Goal: Task Accomplishment & Management: Manage account settings

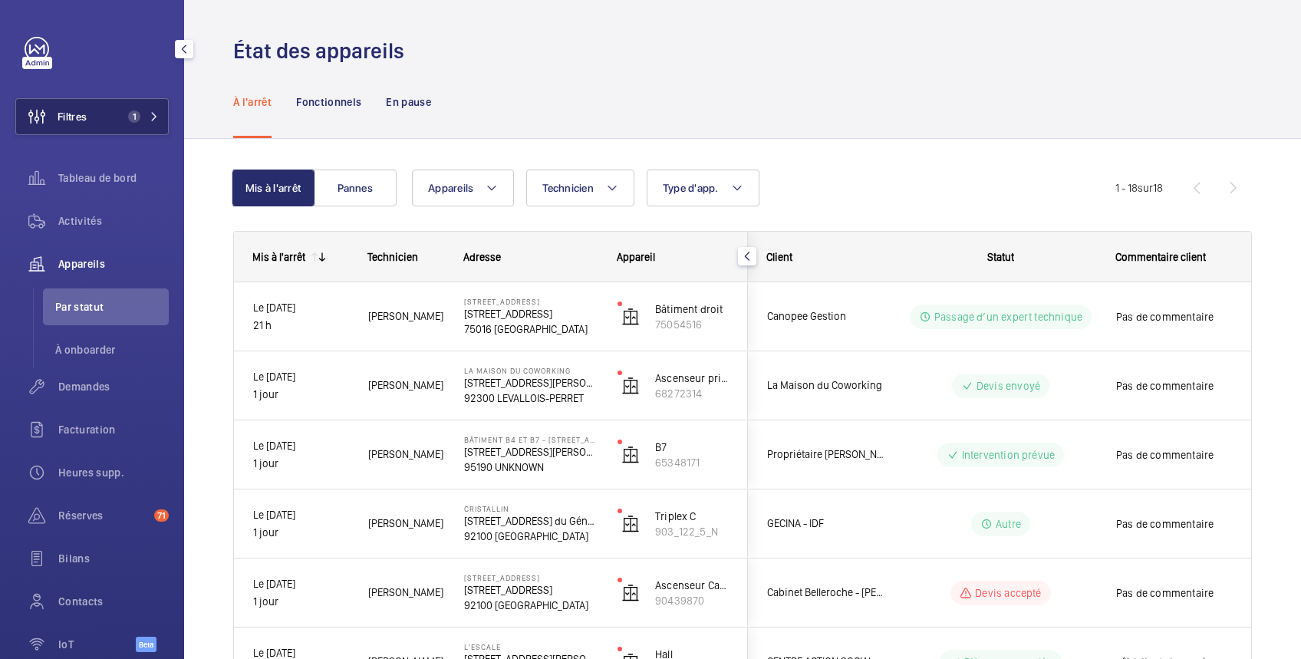
scroll to position [272, 0]
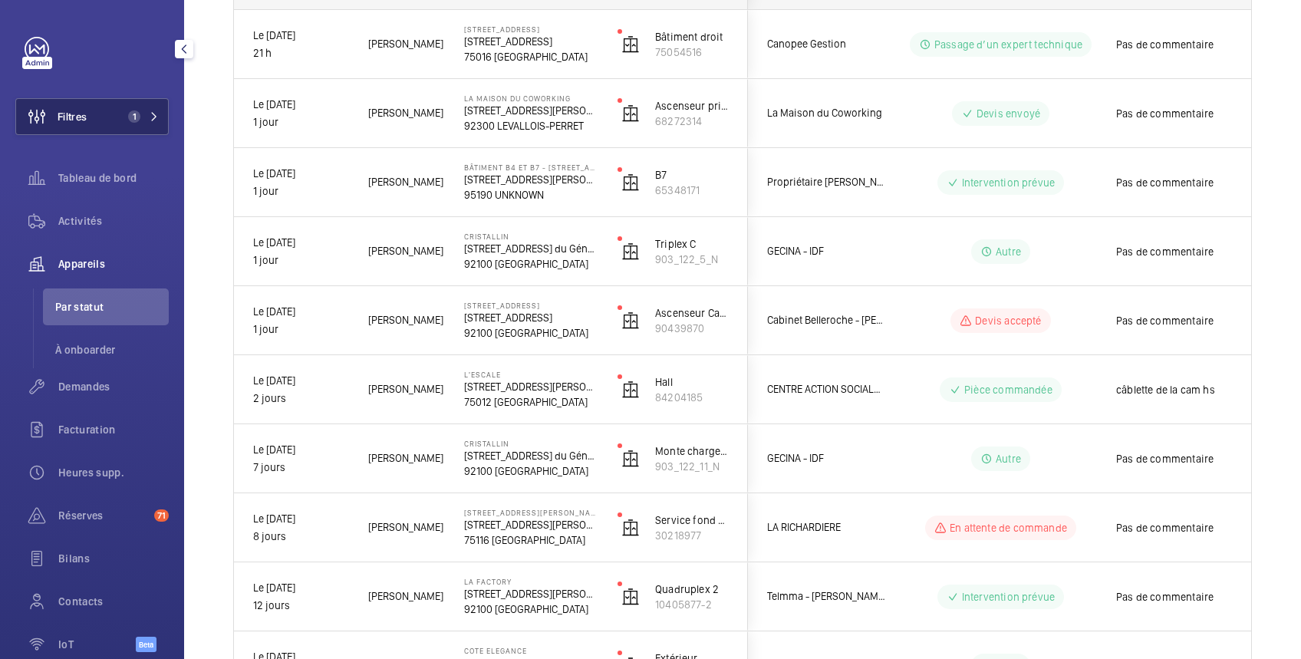
click at [94, 106] on button "Filtres 1" at bounding box center [91, 116] width 153 height 37
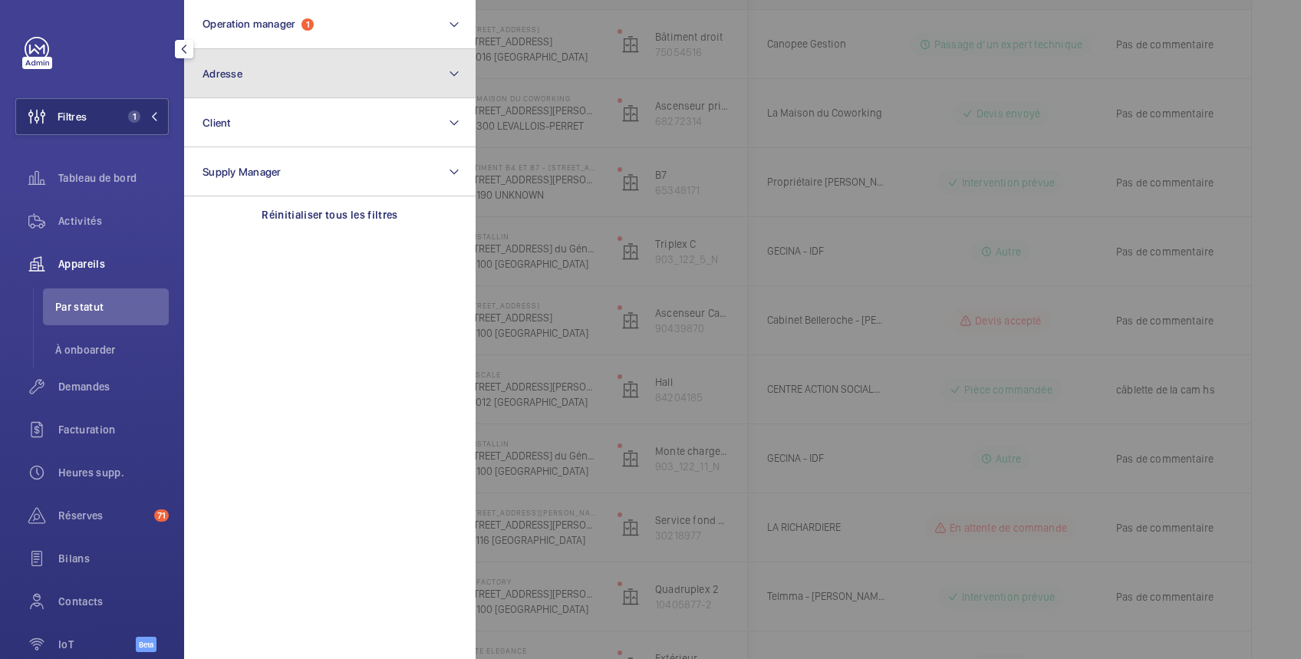
click at [245, 74] on button "Adresse" at bounding box center [329, 73] width 291 height 49
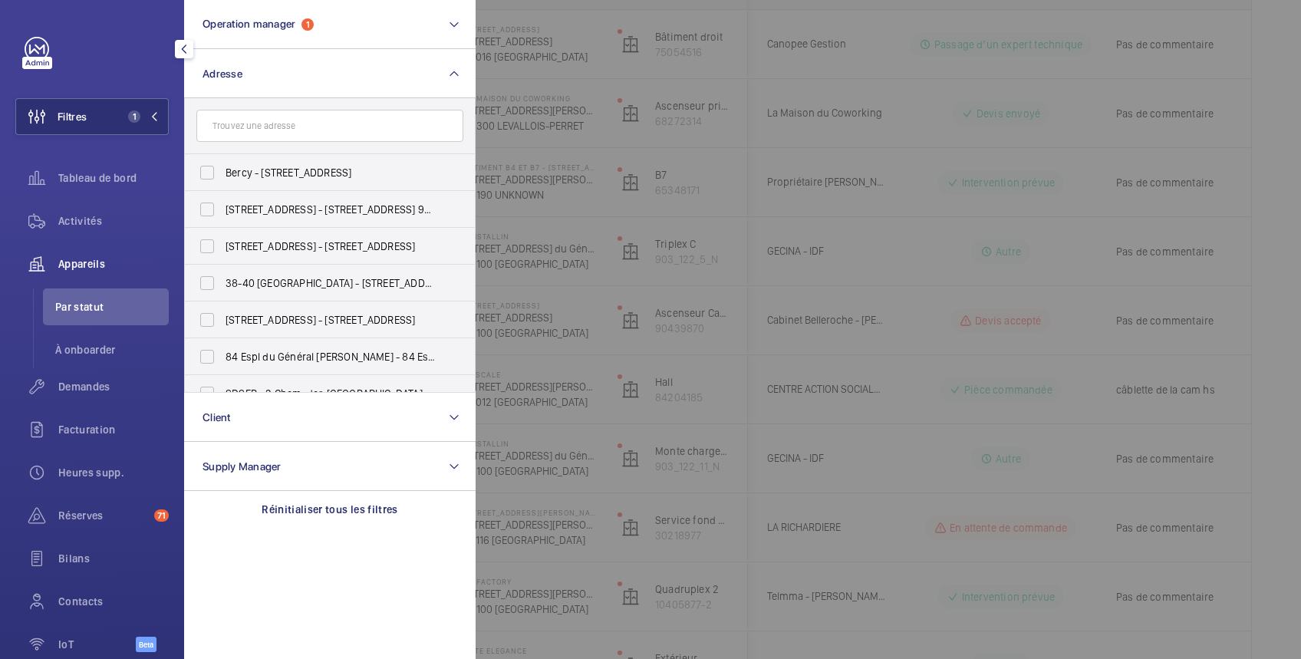
click at [252, 123] on input "text" at bounding box center [329, 126] width 267 height 32
type input "B3"
drag, startPoint x: 252, startPoint y: 123, endPoint x: 184, endPoint y: 120, distance: 68.4
click at [184, 120] on div "B3 Bercy - 2 place des Vins de France, 75012 PARIS, PARIS 75012 83-85 Rue d'Agu…" at bounding box center [329, 245] width 291 height 294
click at [862, 64] on div at bounding box center [1125, 329] width 1301 height 659
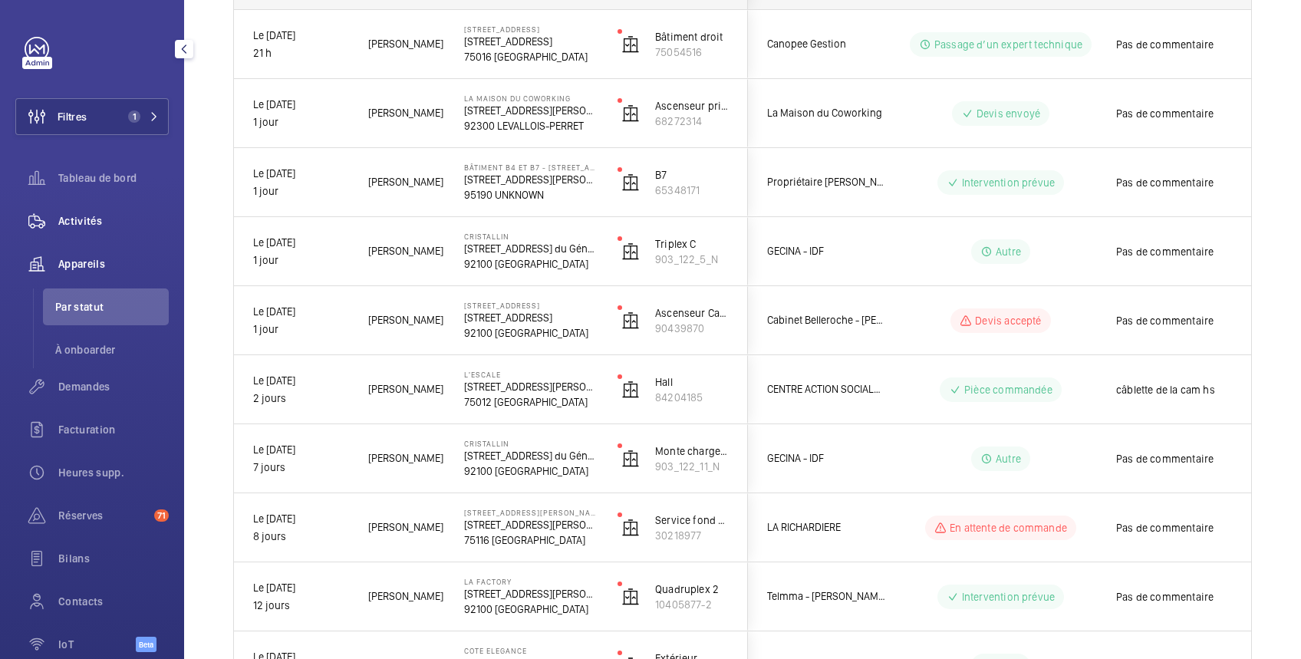
click at [77, 217] on span "Activités" at bounding box center [113, 220] width 110 height 15
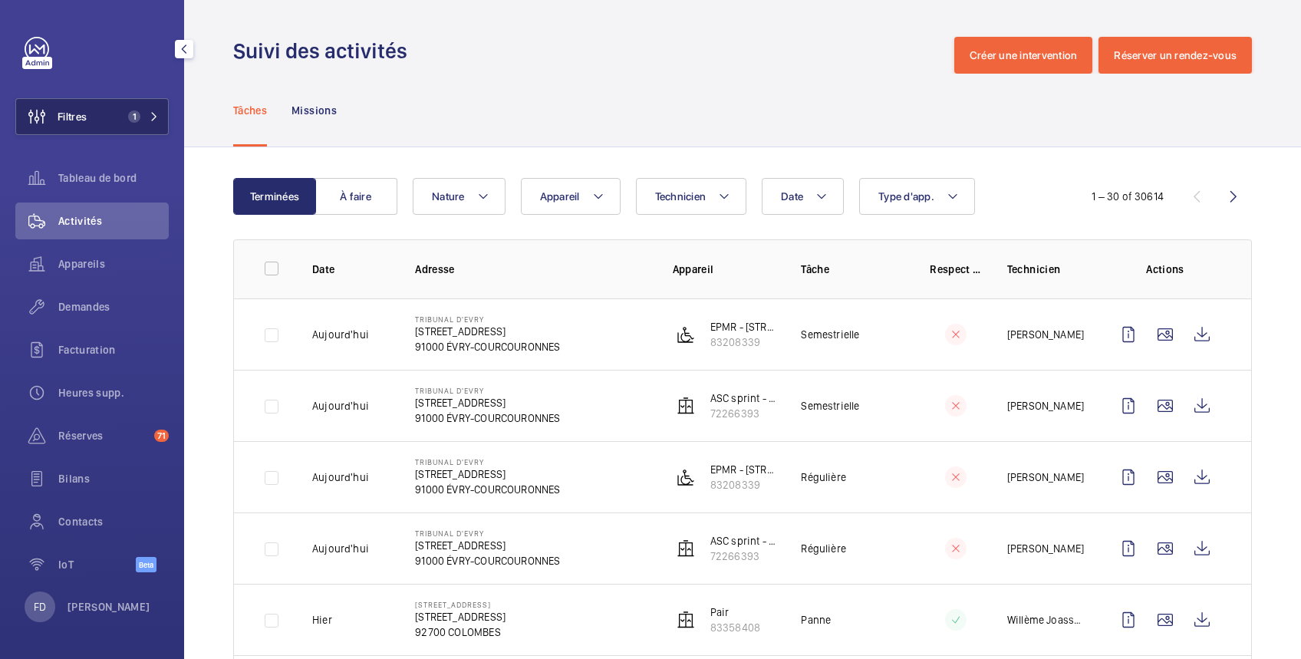
click at [72, 113] on span "Filtres" at bounding box center [72, 116] width 29 height 15
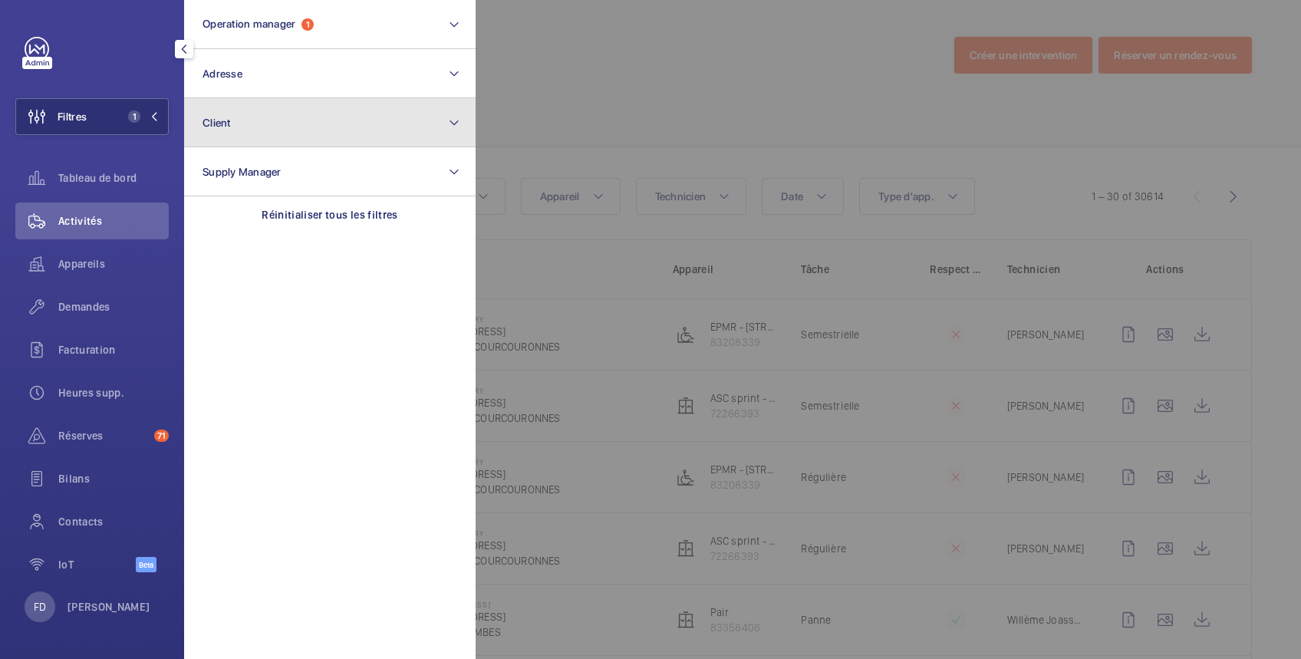
click at [260, 131] on button "Client" at bounding box center [329, 122] width 291 height 49
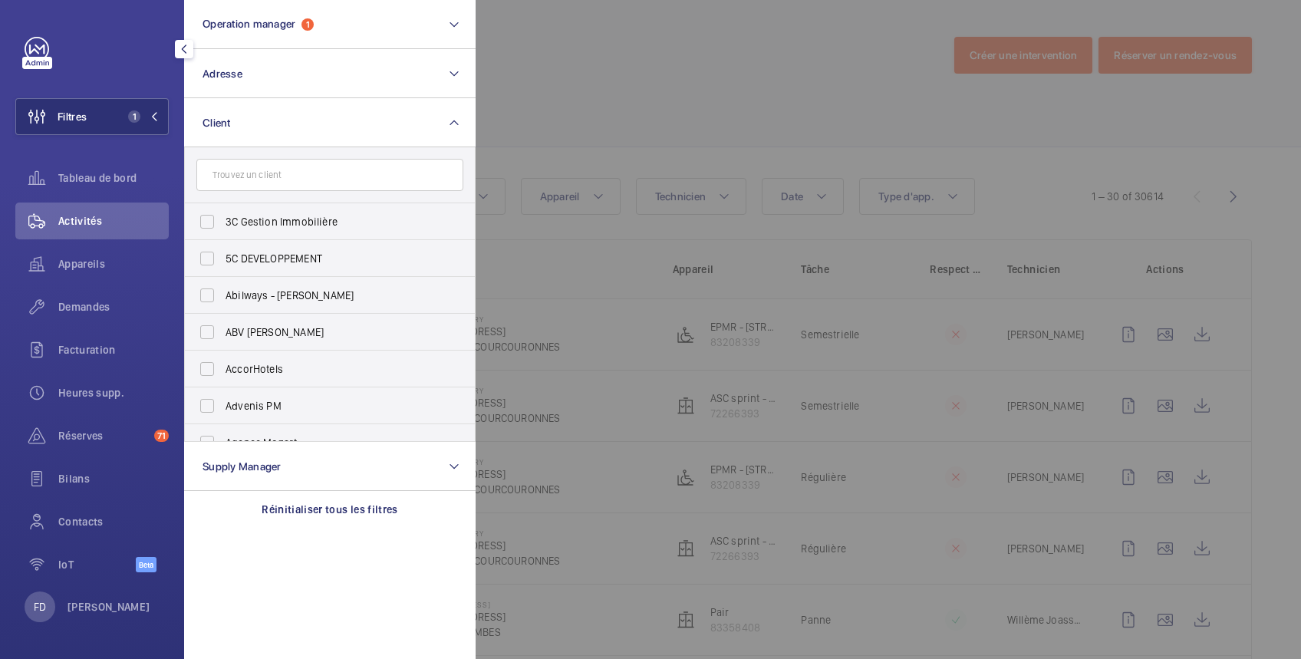
click at [265, 178] on input "text" at bounding box center [329, 175] width 267 height 32
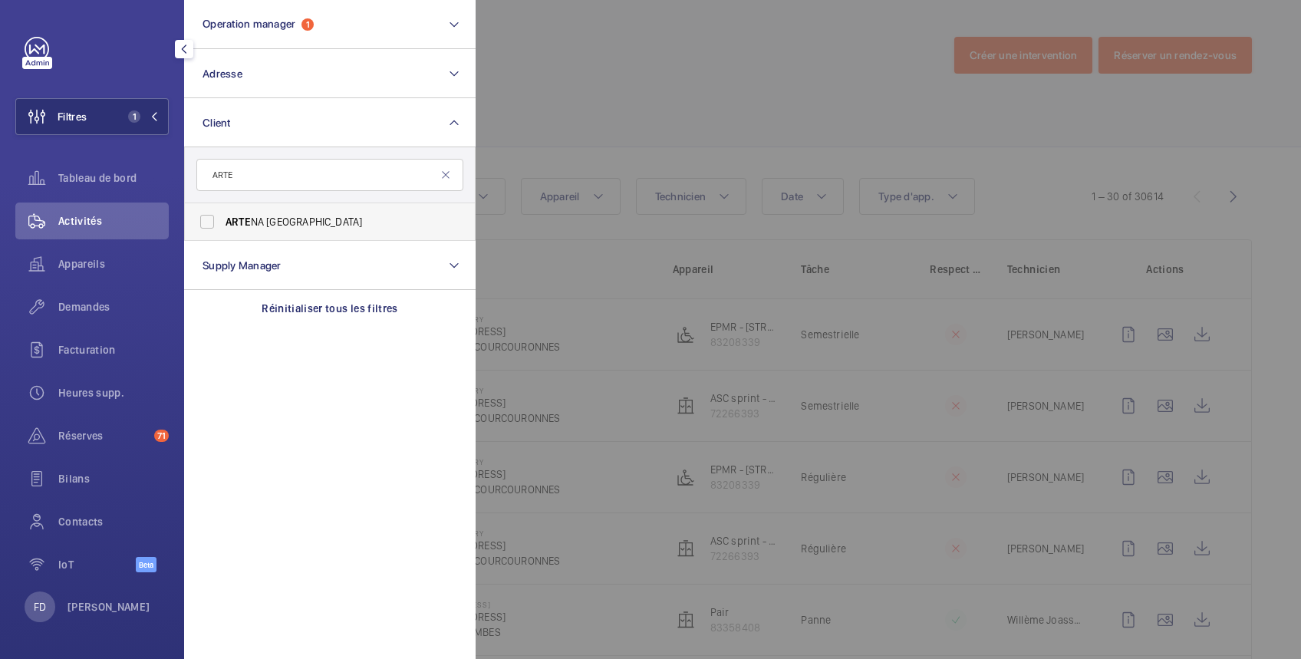
type input "ARTE"
click at [265, 218] on span "ARTE NA LYON" at bounding box center [330, 221] width 211 height 15
click at [222, 218] on input "ARTE NA LYON" at bounding box center [207, 221] width 31 height 31
checkbox input "true"
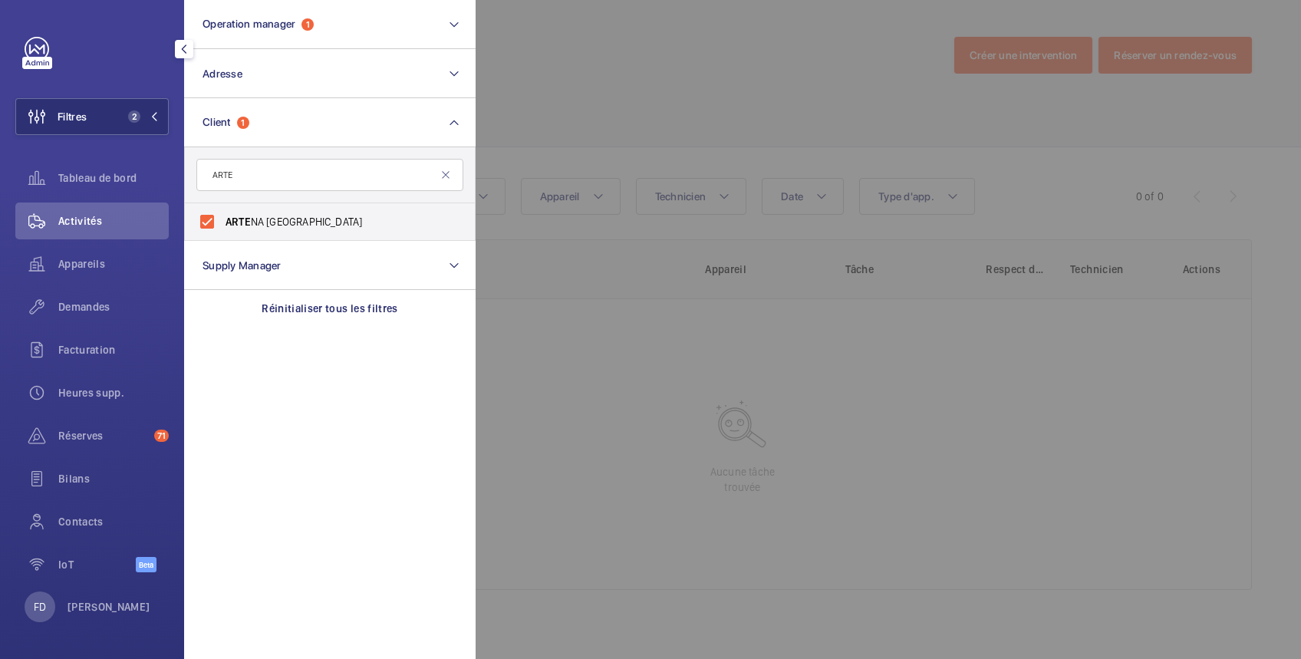
click at [550, 74] on div at bounding box center [1125, 329] width 1301 height 659
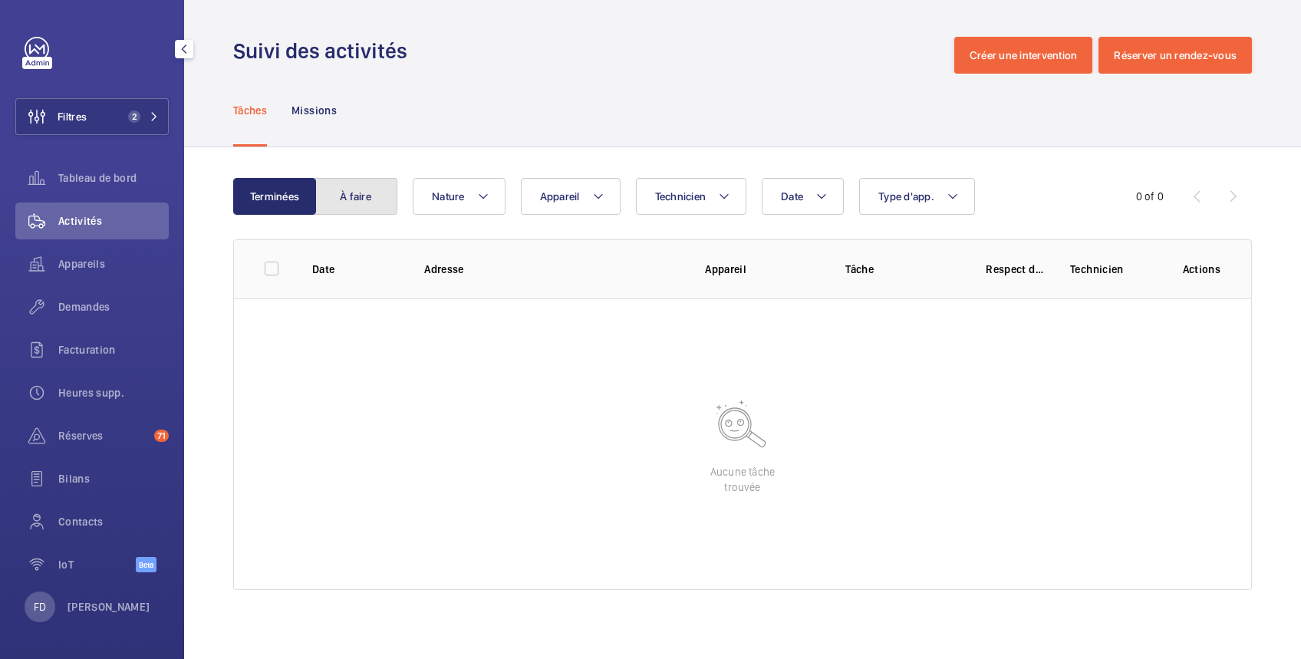
click at [367, 193] on button "À faire" at bounding box center [355, 196] width 83 height 37
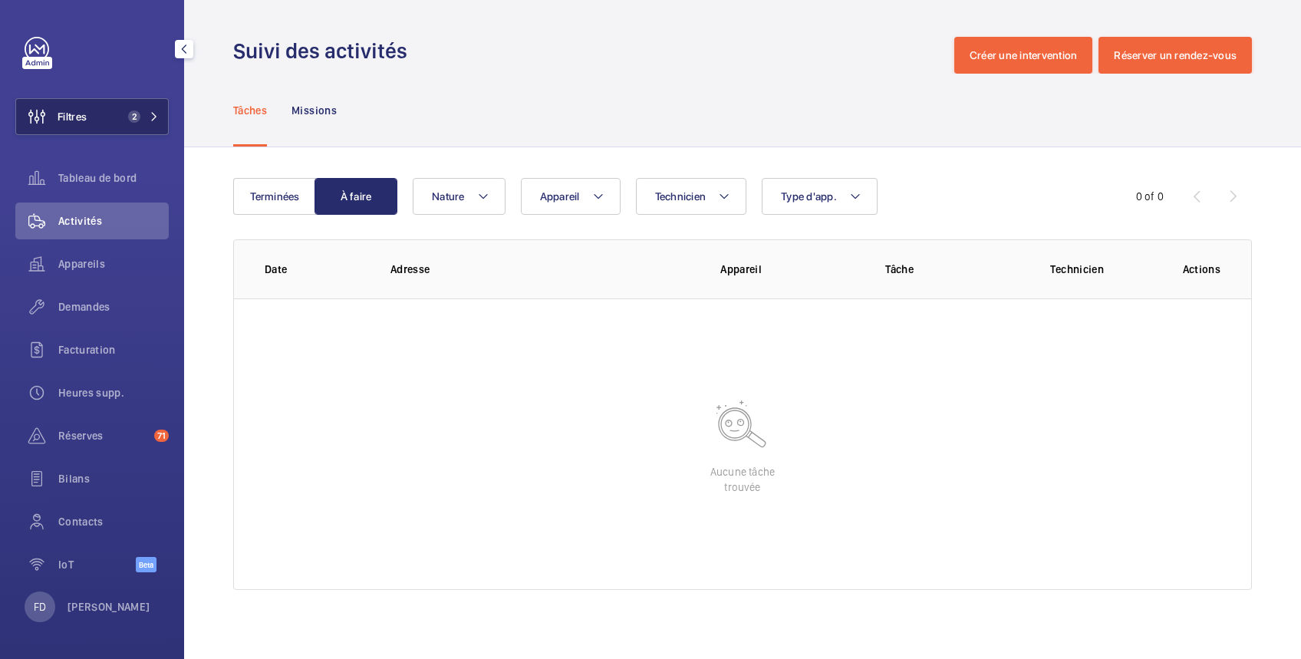
click at [94, 111] on button "Filtres 2" at bounding box center [91, 116] width 153 height 37
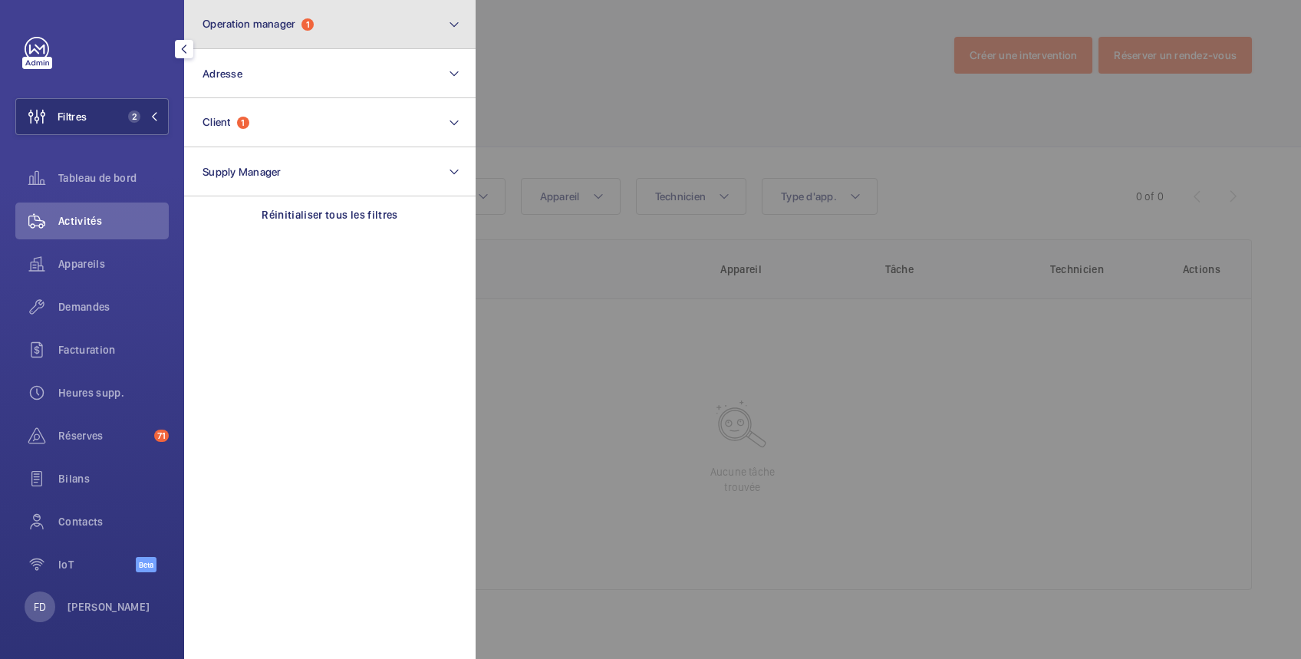
click at [358, 25] on button "Operation manager 1" at bounding box center [329, 24] width 291 height 49
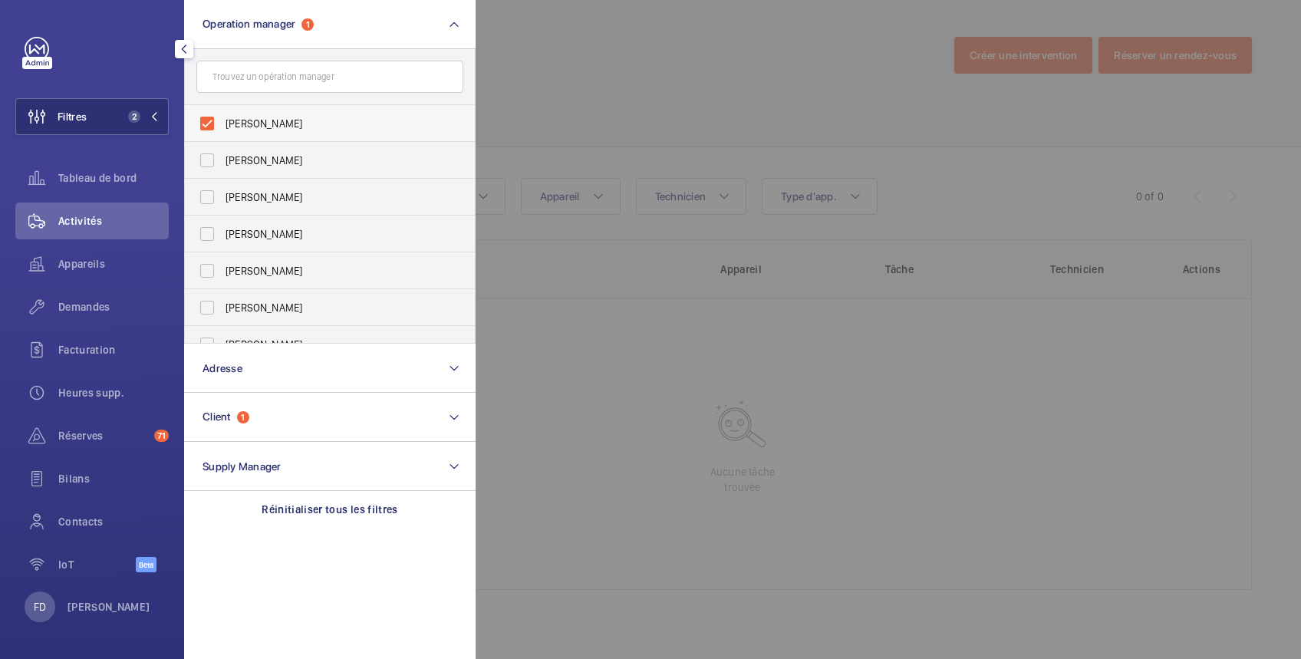
click at [266, 116] on span "Karim Kaced" at bounding box center [330, 123] width 211 height 15
click at [222, 116] on input "Karim Kaced" at bounding box center [207, 123] width 31 height 31
checkbox input "false"
click at [555, 70] on div at bounding box center [1125, 329] width 1301 height 659
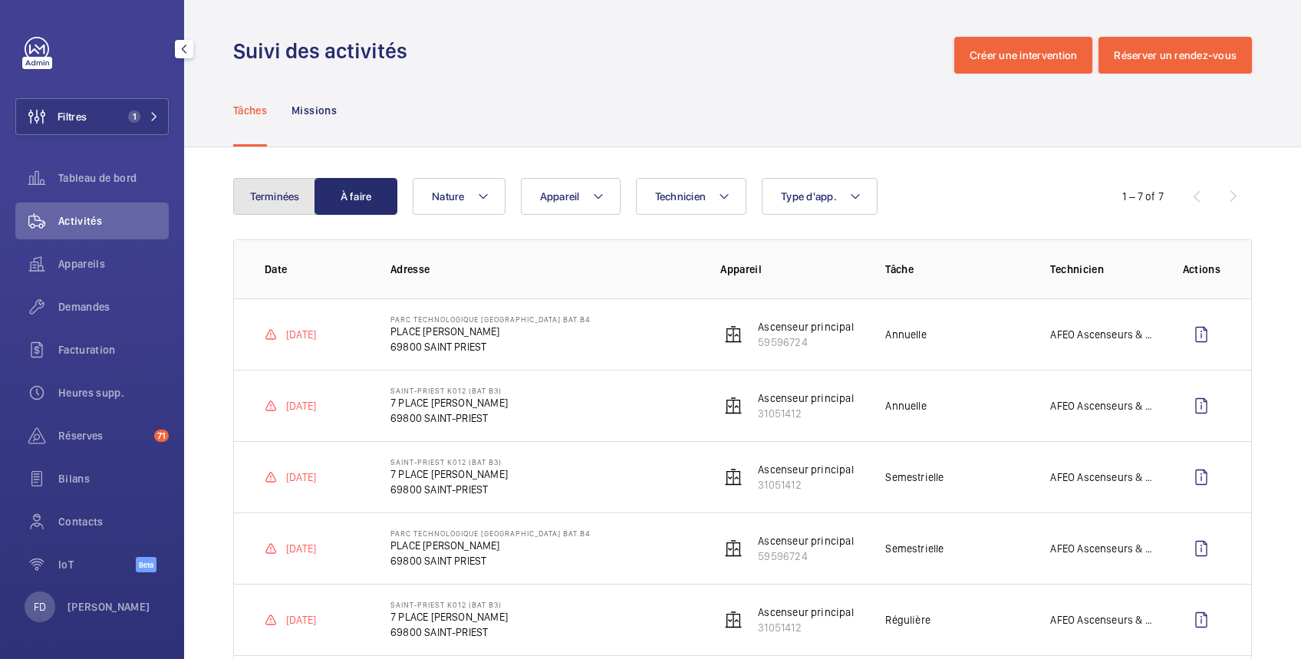
click at [290, 194] on button "Terminées" at bounding box center [274, 196] width 83 height 37
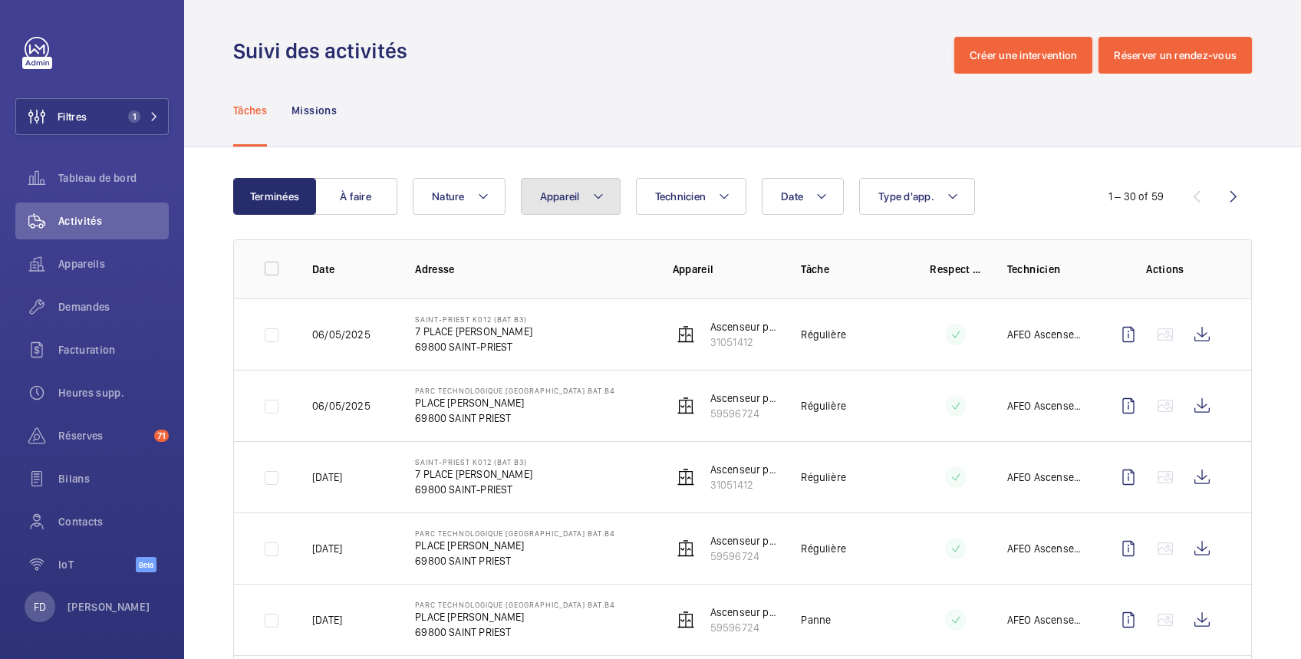
click at [561, 195] on span "Appareil" at bounding box center [560, 196] width 40 height 12
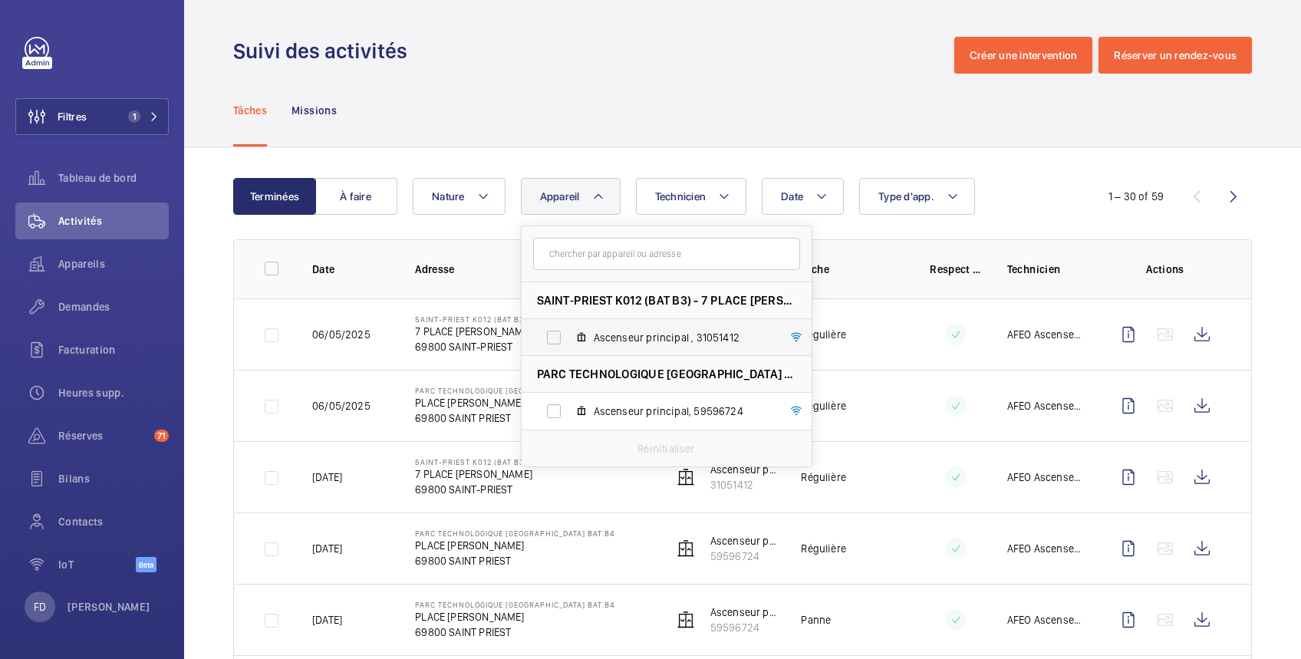
click at [558, 335] on label "Ascenseur principal , 31051412" at bounding box center [653, 337] width 265 height 37
click at [558, 335] on input "Ascenseur principal , 31051412" at bounding box center [553, 337] width 31 height 31
checkbox input "true"
click at [653, 24] on wm-front-admin-header "Suivi des activités Créer une intervention Réserver un rendez-vous" at bounding box center [742, 37] width 1117 height 74
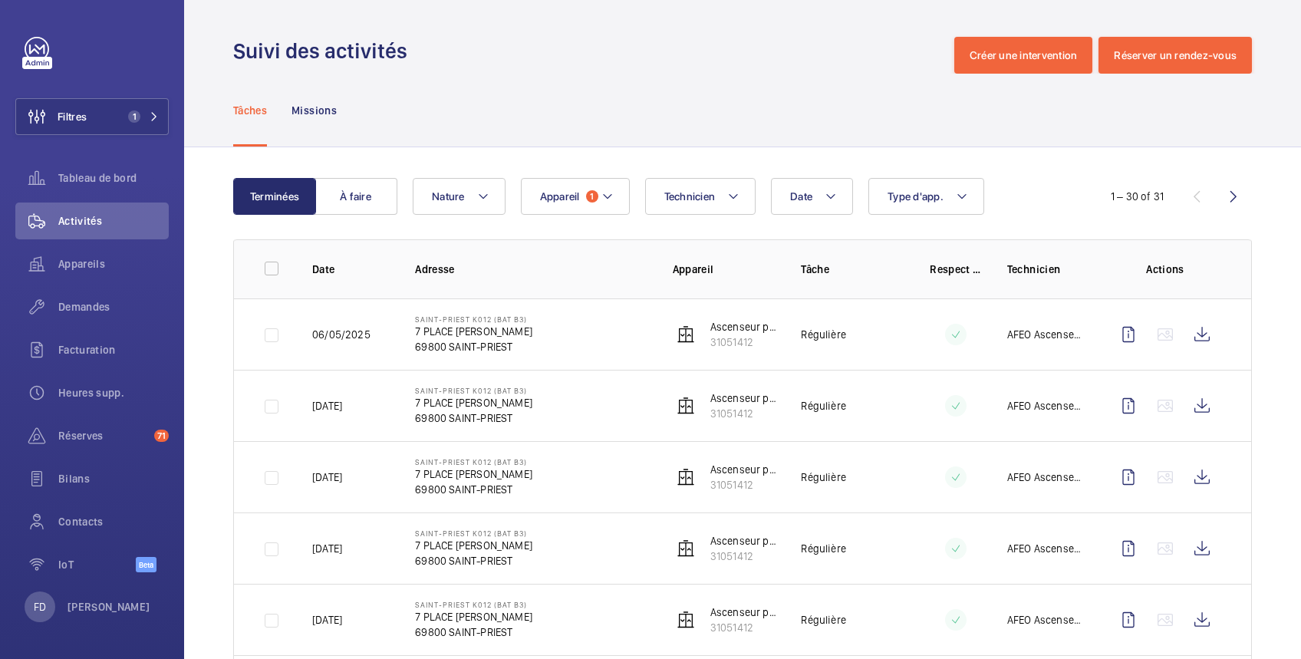
click at [603, 93] on div "Tâches Missions" at bounding box center [742, 110] width 1018 height 73
click at [115, 117] on button "Filtres 1" at bounding box center [91, 116] width 153 height 37
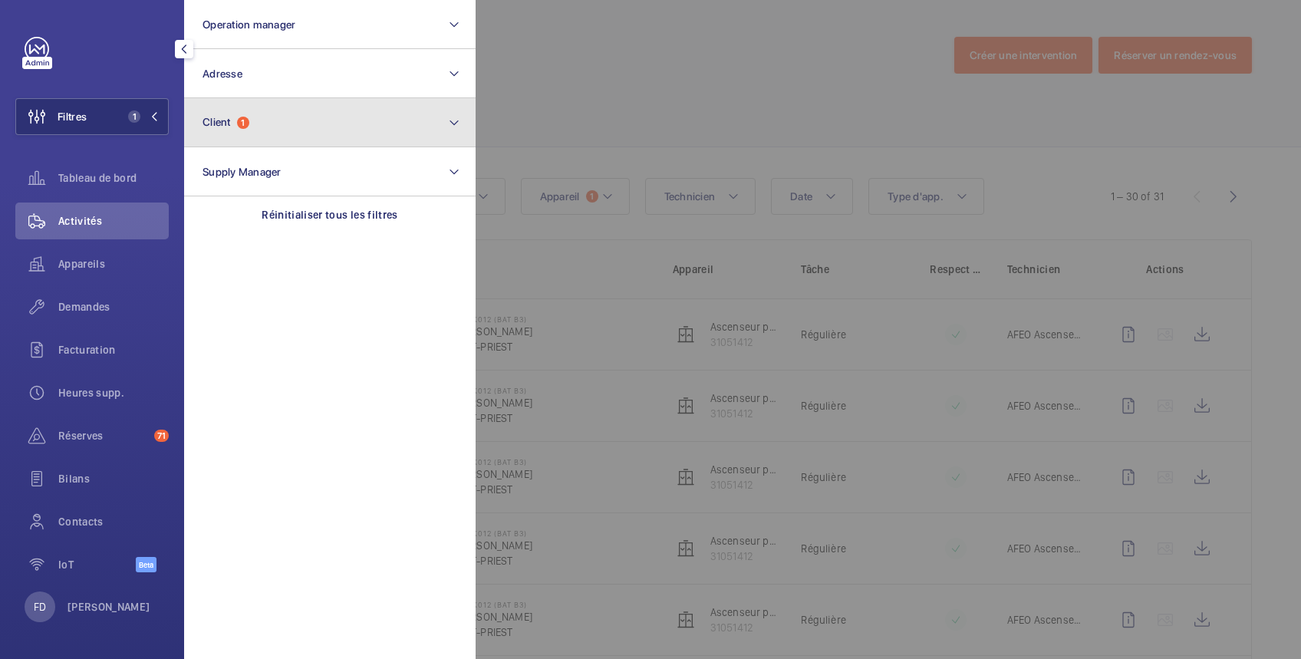
click at [282, 126] on button "Client 1" at bounding box center [329, 122] width 291 height 49
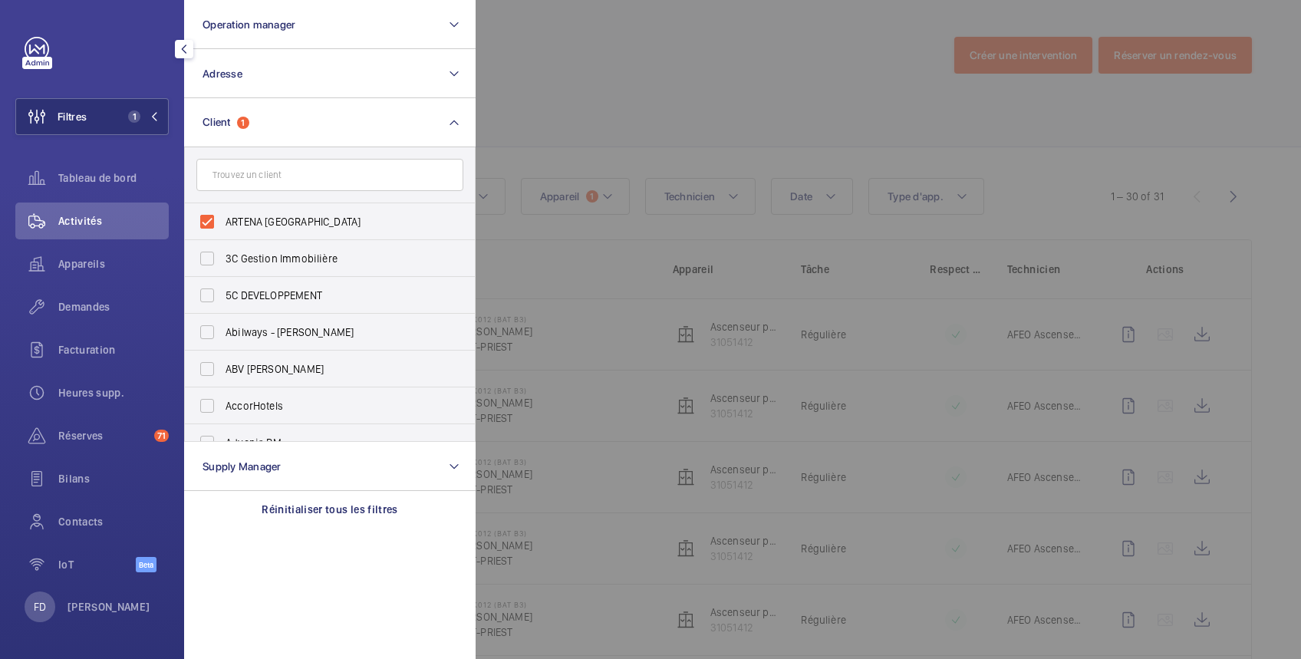
drag, startPoint x: 241, startPoint y: 217, endPoint x: 272, endPoint y: 196, distance: 37.6
click at [243, 216] on span "ARTENA LYON" at bounding box center [330, 221] width 211 height 15
click at [222, 216] on input "ARTENA LYON" at bounding box center [207, 221] width 31 height 31
checkbox input "false"
click at [538, 46] on div at bounding box center [1125, 329] width 1301 height 659
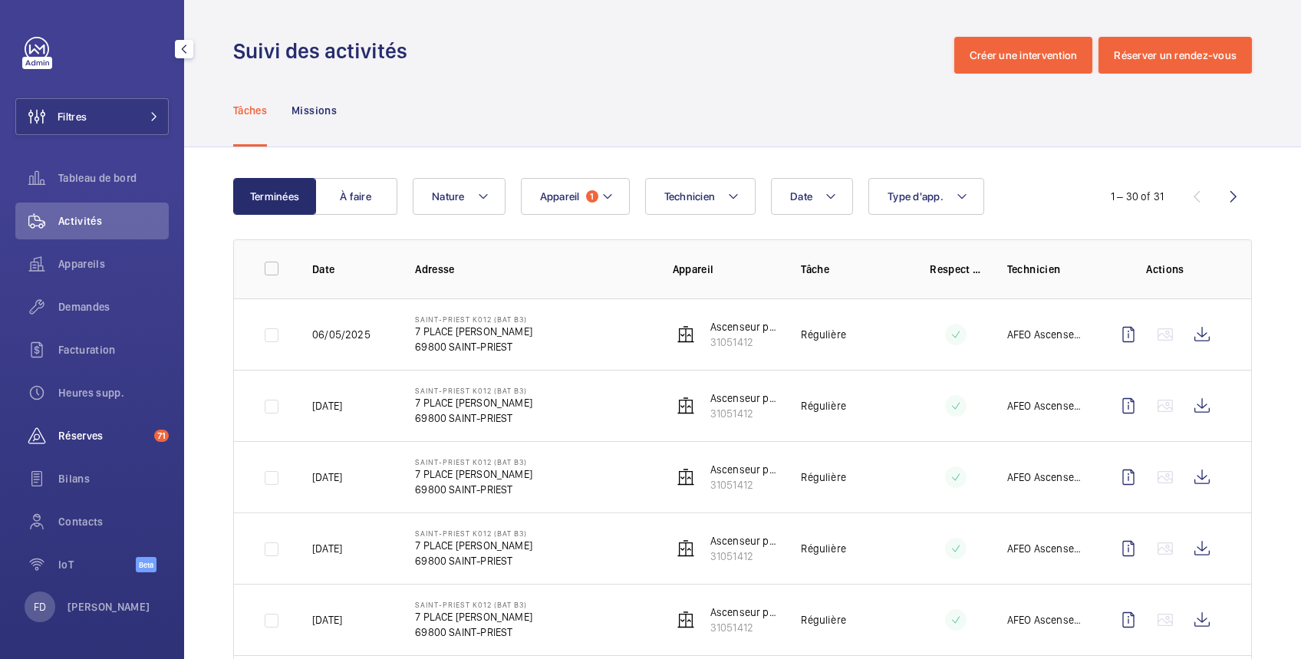
click at [88, 438] on span "Réserves" at bounding box center [103, 435] width 90 height 15
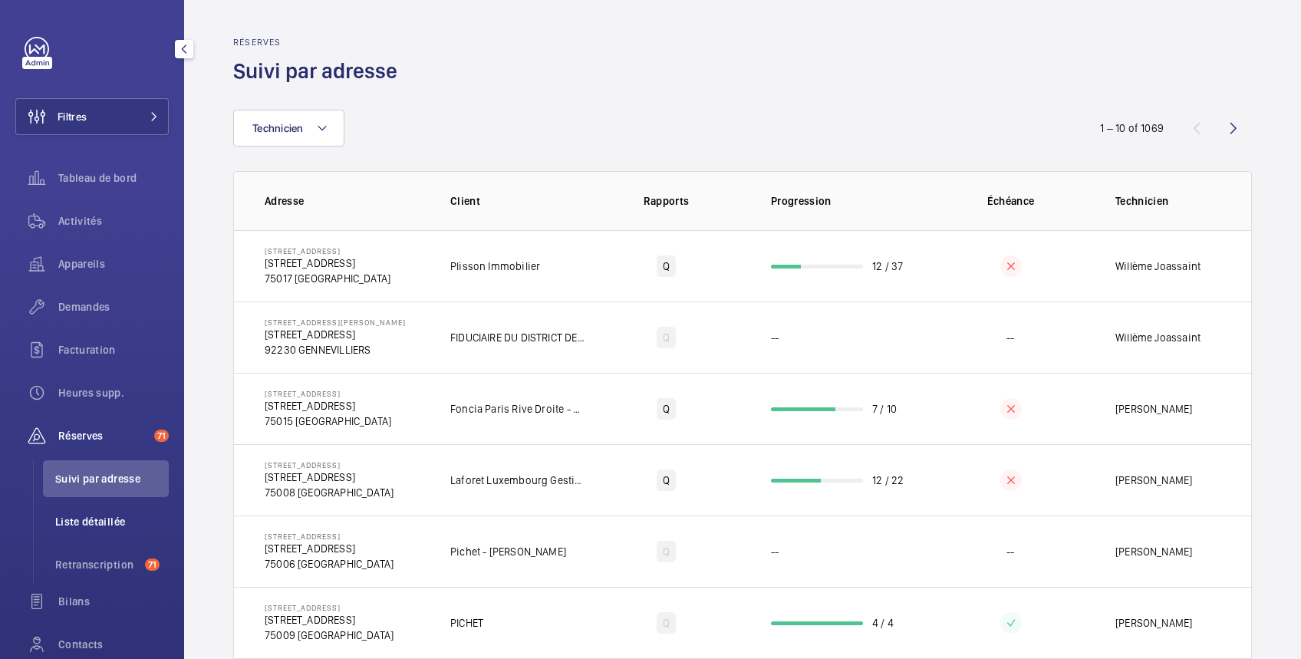
click at [84, 519] on span "Liste détaillée" at bounding box center [111, 521] width 113 height 15
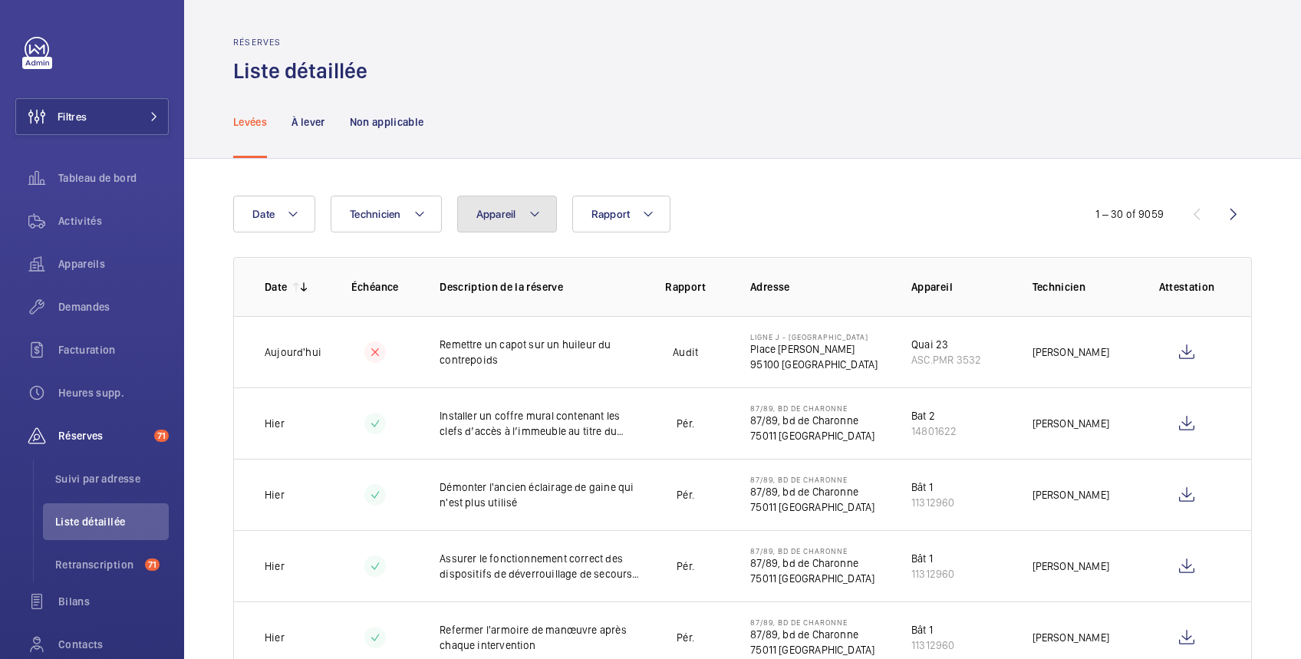
click at [497, 212] on span "Appareil" at bounding box center [496, 214] width 40 height 12
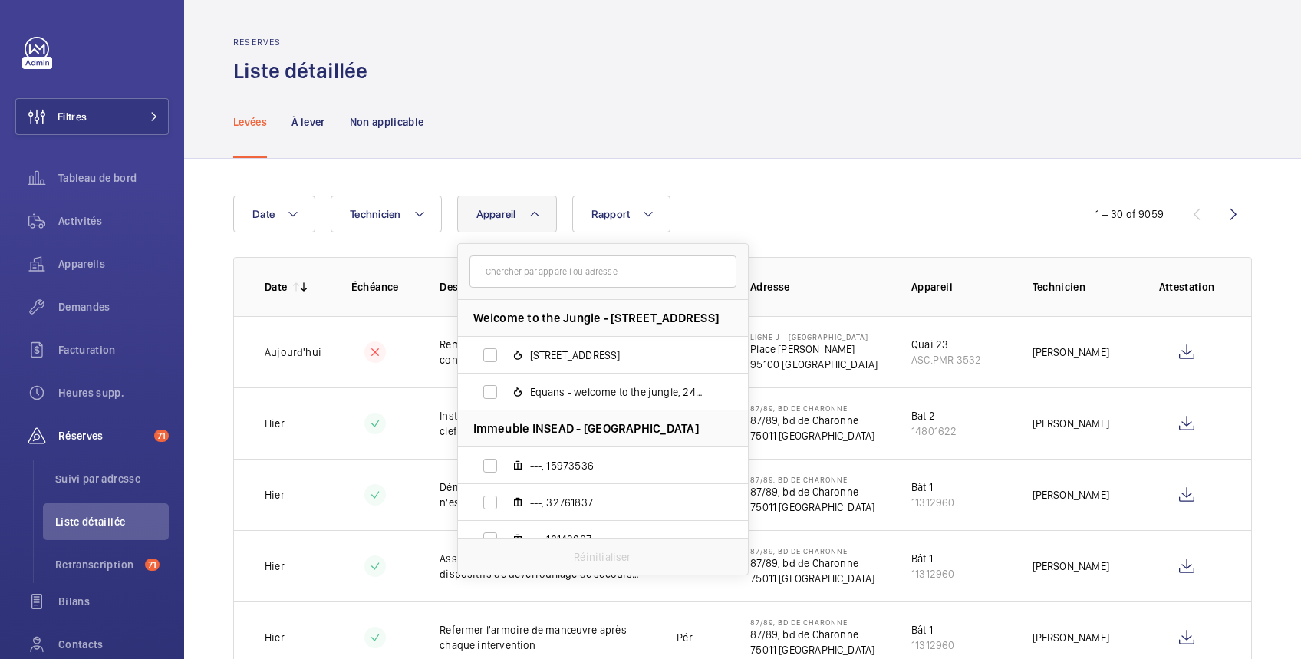
click at [498, 275] on input "text" at bounding box center [602, 271] width 267 height 32
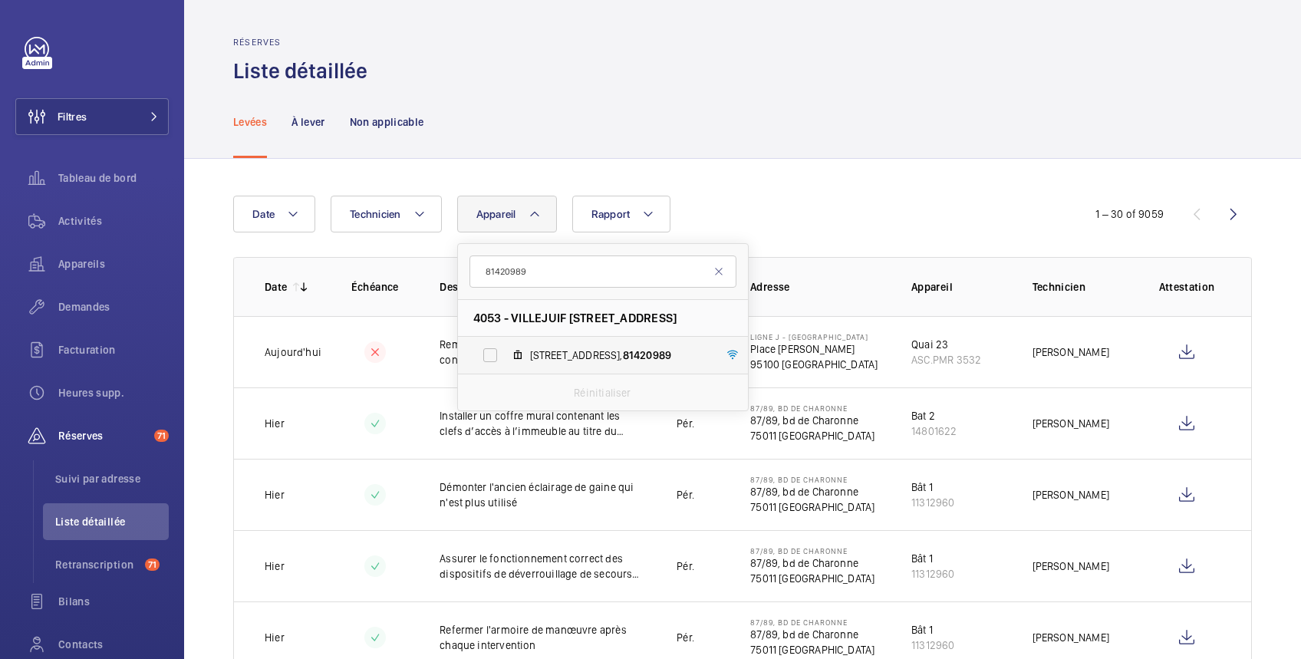
type input "81420989"
click at [489, 356] on label "1 Rue de Provence, 81420989" at bounding box center [590, 355] width 265 height 37
click at [489, 356] on input "1 Rue de Provence, 81420989" at bounding box center [490, 355] width 31 height 31
checkbox input "true"
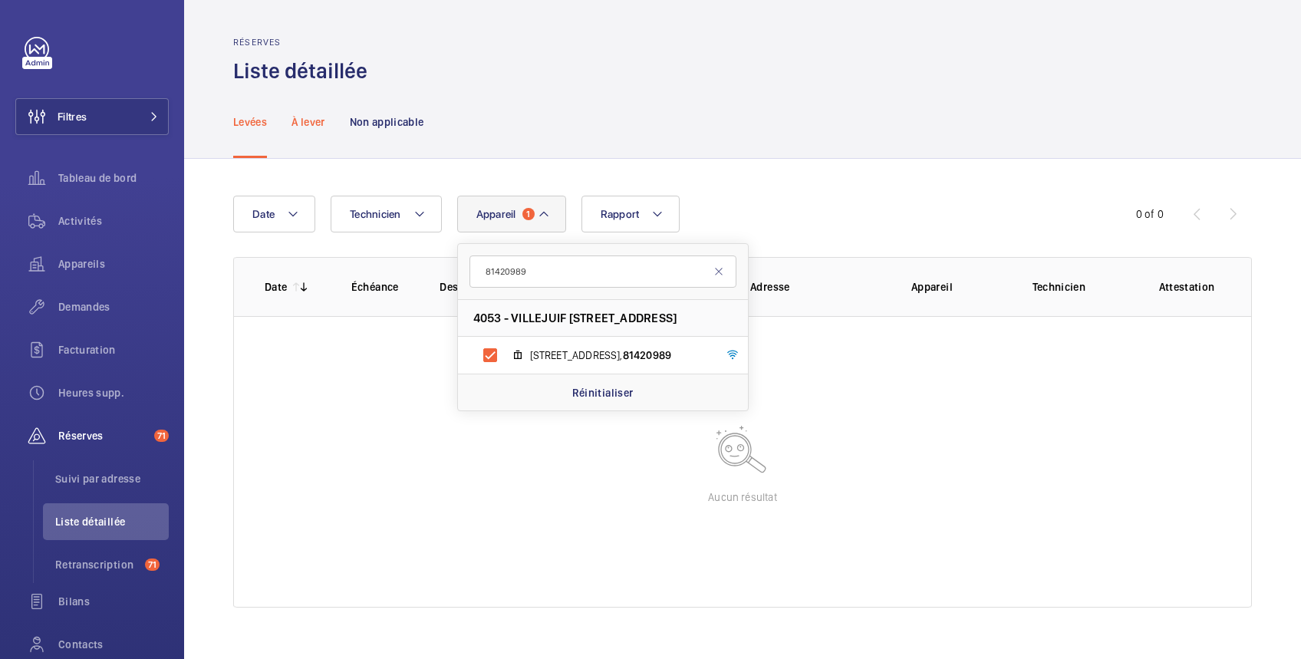
click at [319, 119] on p "À lever" at bounding box center [307, 121] width 33 height 15
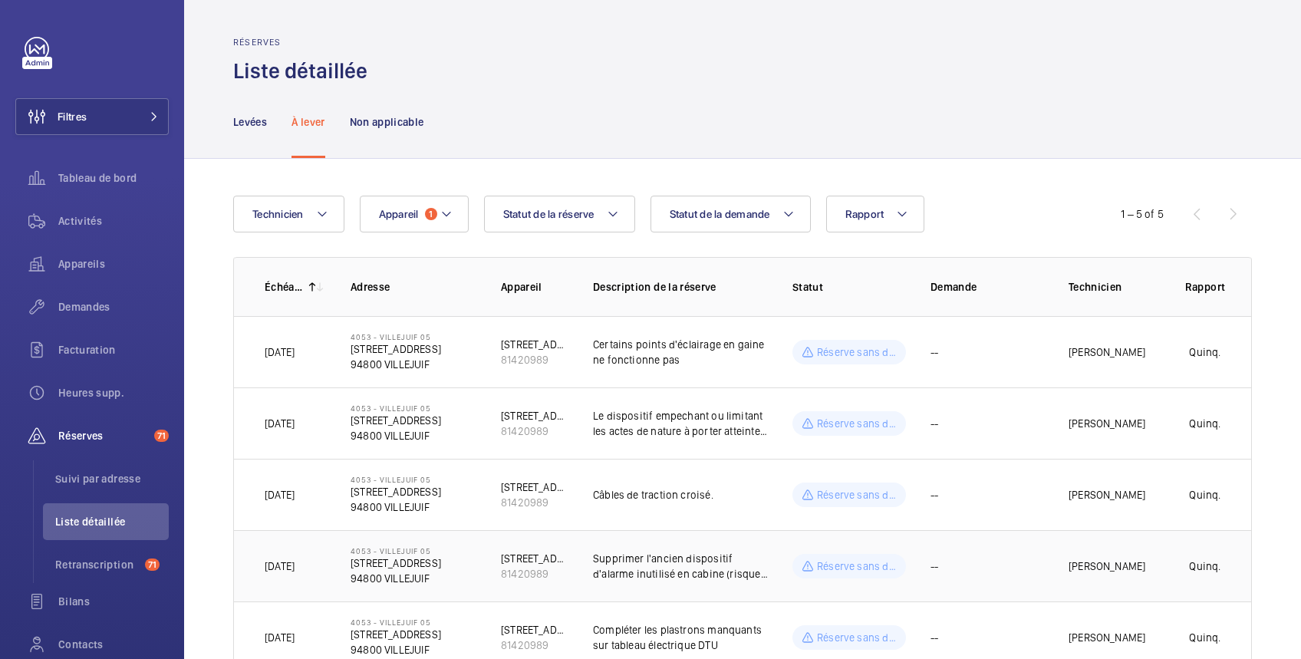
click at [1120, 554] on td "[PERSON_NAME]" at bounding box center [1101, 565] width 115 height 71
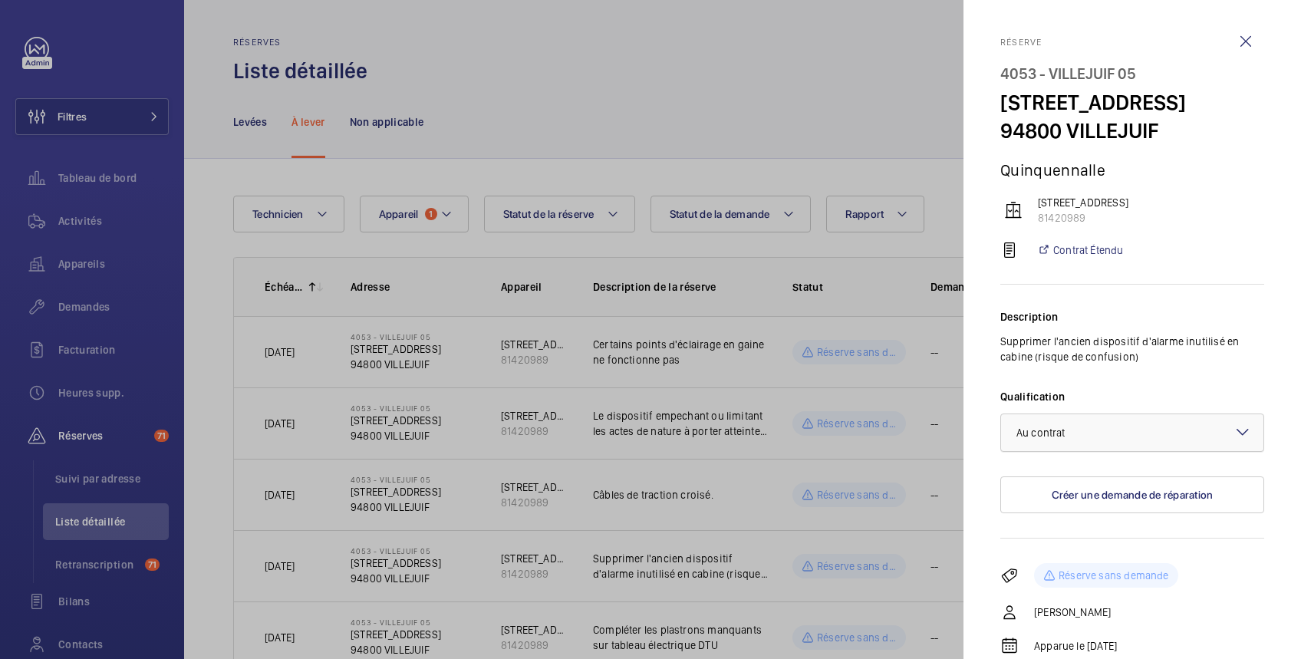
click at [1117, 451] on div at bounding box center [1132, 432] width 262 height 37
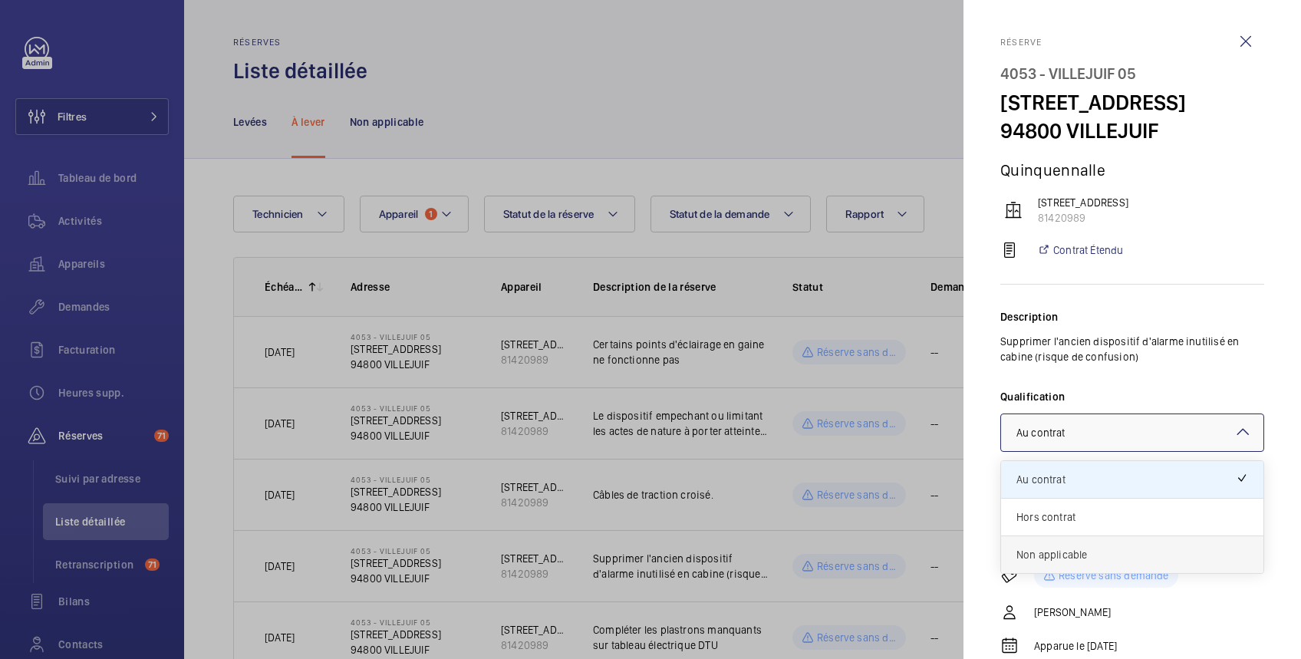
click at [1063, 562] on span "Non applicable" at bounding box center [1132, 554] width 232 height 15
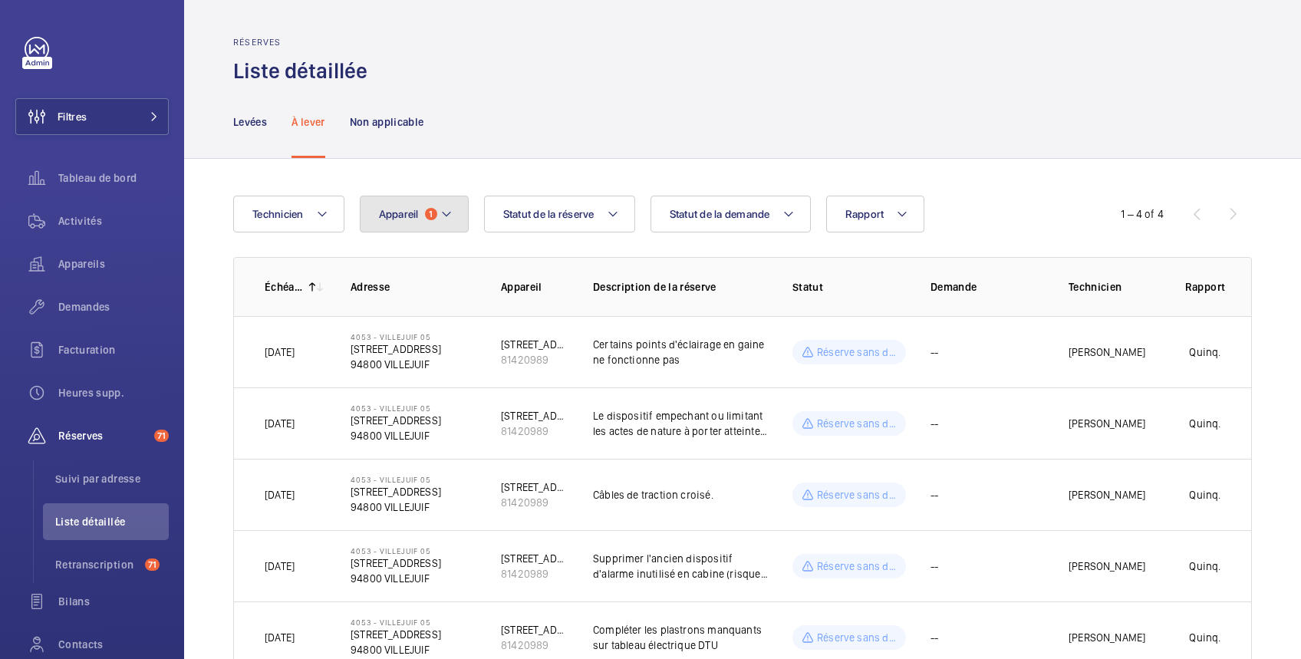
click at [380, 215] on span "Appareil" at bounding box center [399, 214] width 40 height 12
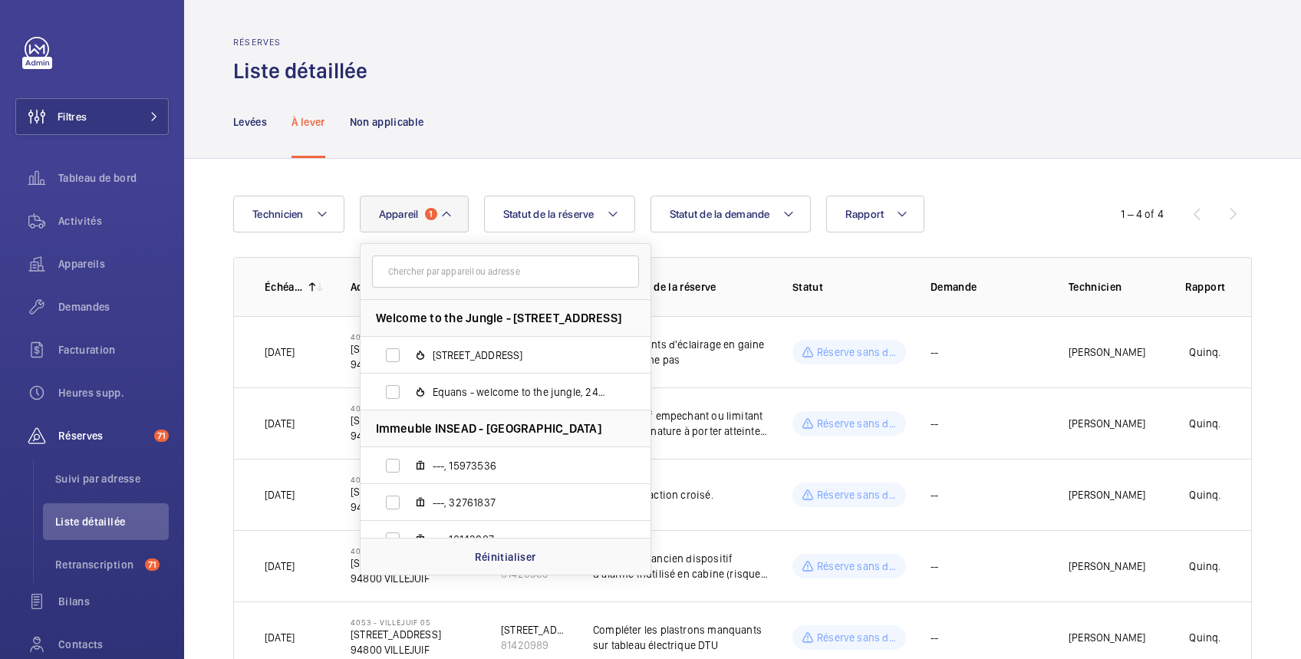
click at [418, 269] on input "text" at bounding box center [505, 271] width 267 height 32
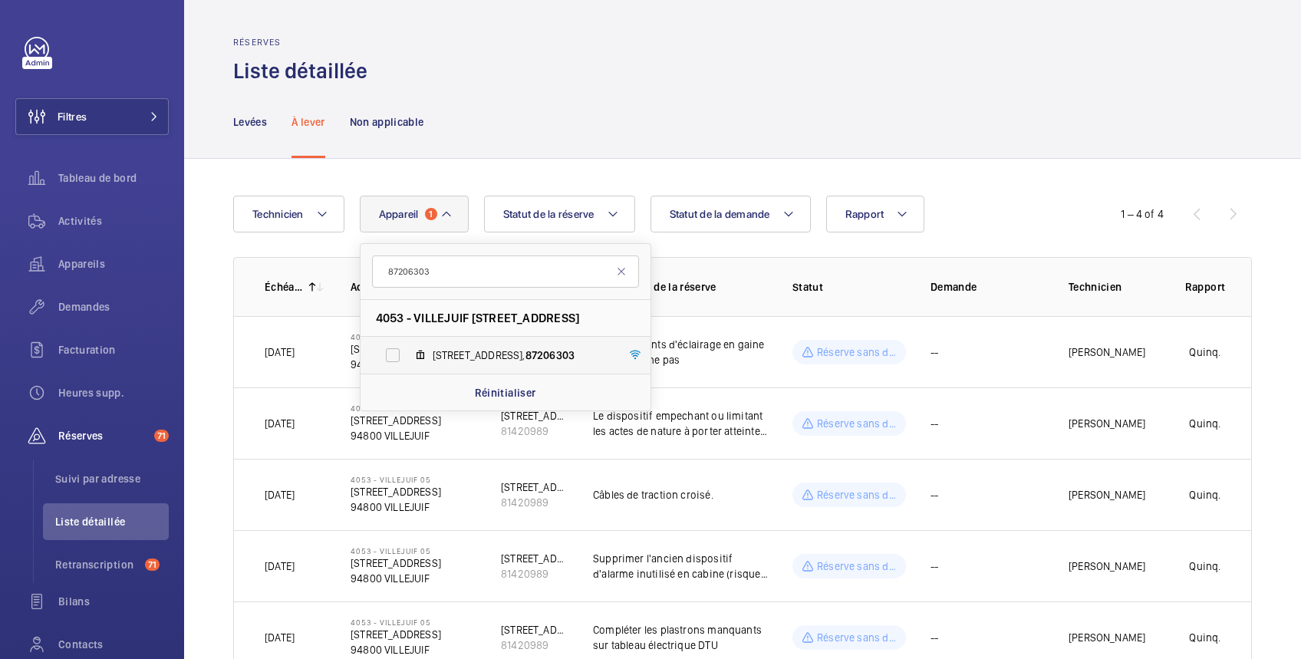
type input "87206303"
click at [395, 357] on label "3 Rue de Provence, 87206303" at bounding box center [492, 355] width 265 height 37
click at [395, 357] on input "3 Rue de Provence, 87206303" at bounding box center [392, 355] width 31 height 31
checkbox input "true"
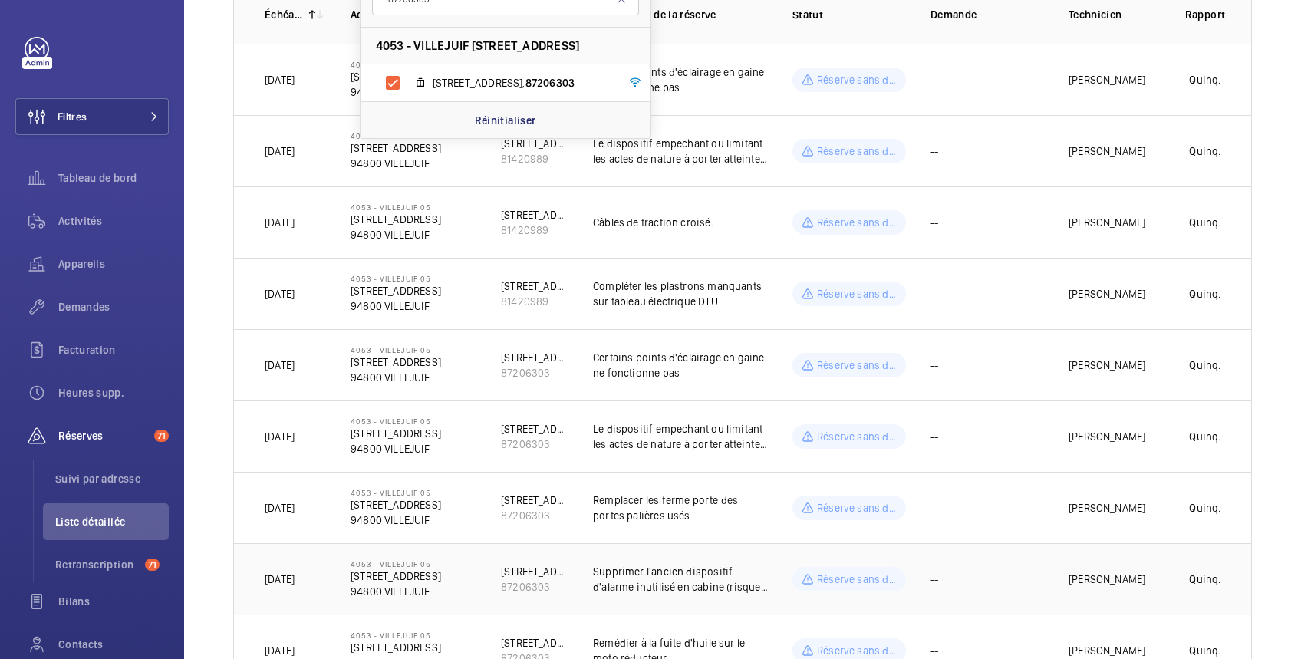
click at [1159, 577] on td "Quinq." at bounding box center [1205, 578] width 92 height 71
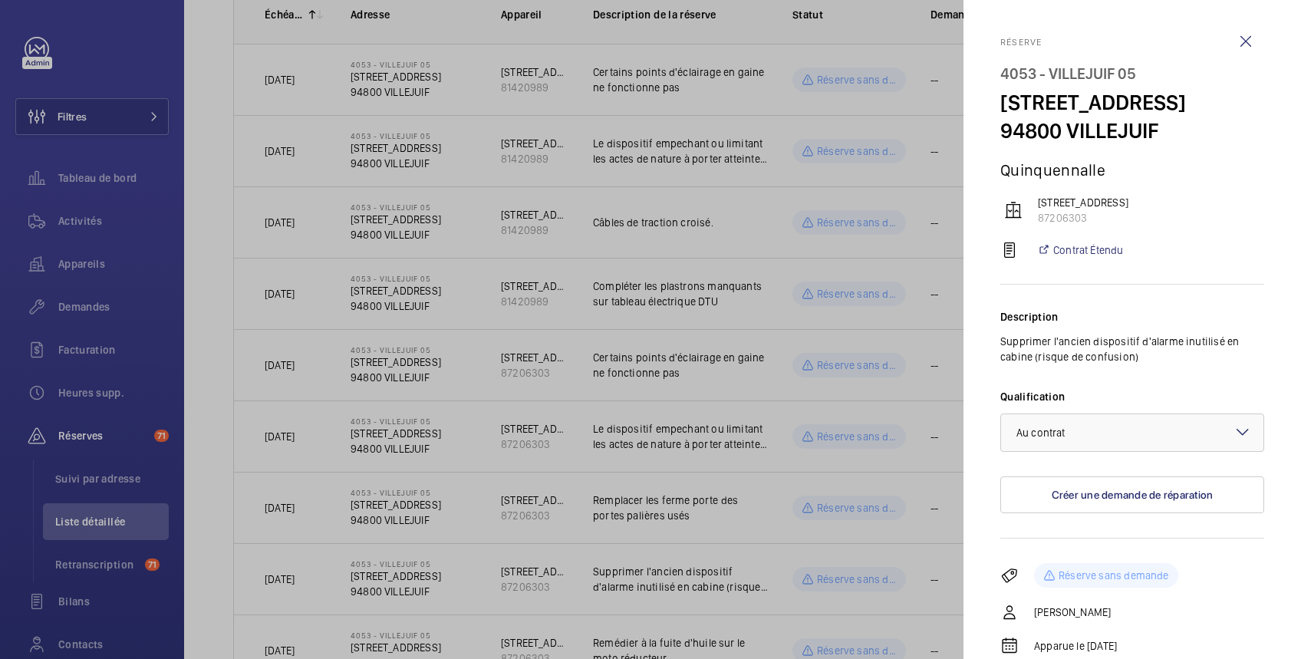
scroll to position [120, 0]
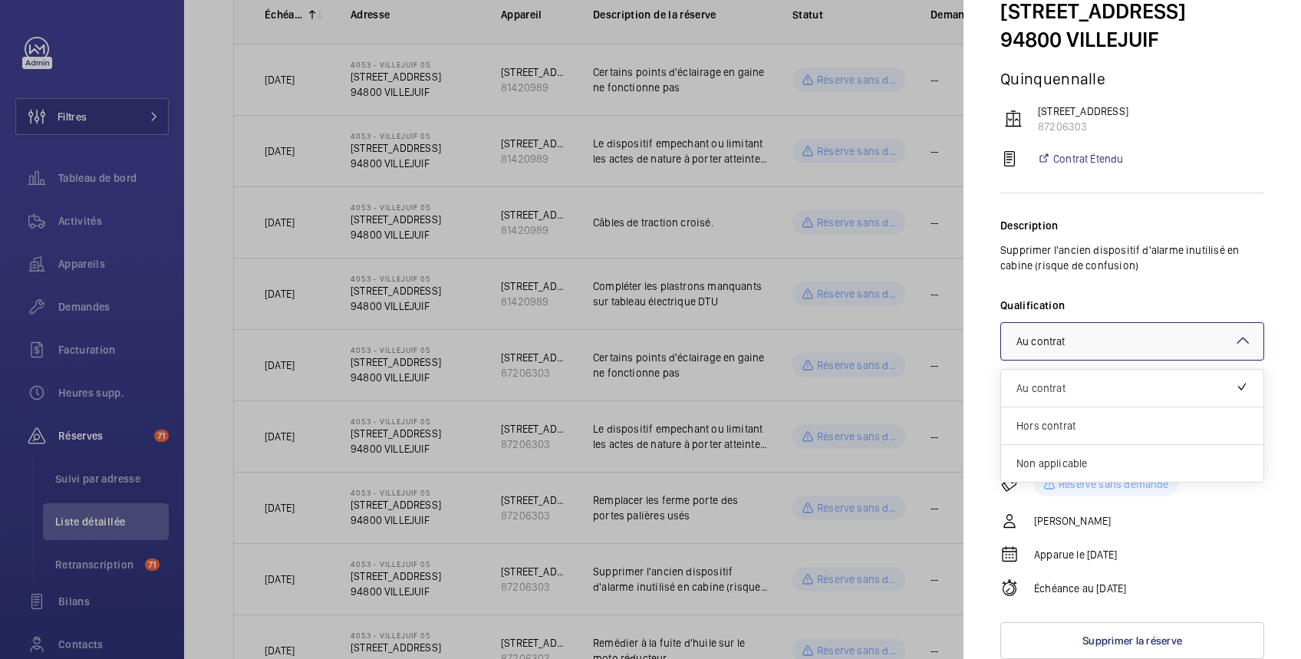
click at [1094, 341] on div "× Au contrat" at bounding box center [1059, 341] width 87 height 15
click at [1071, 463] on span "Non applicable" at bounding box center [1132, 463] width 232 height 15
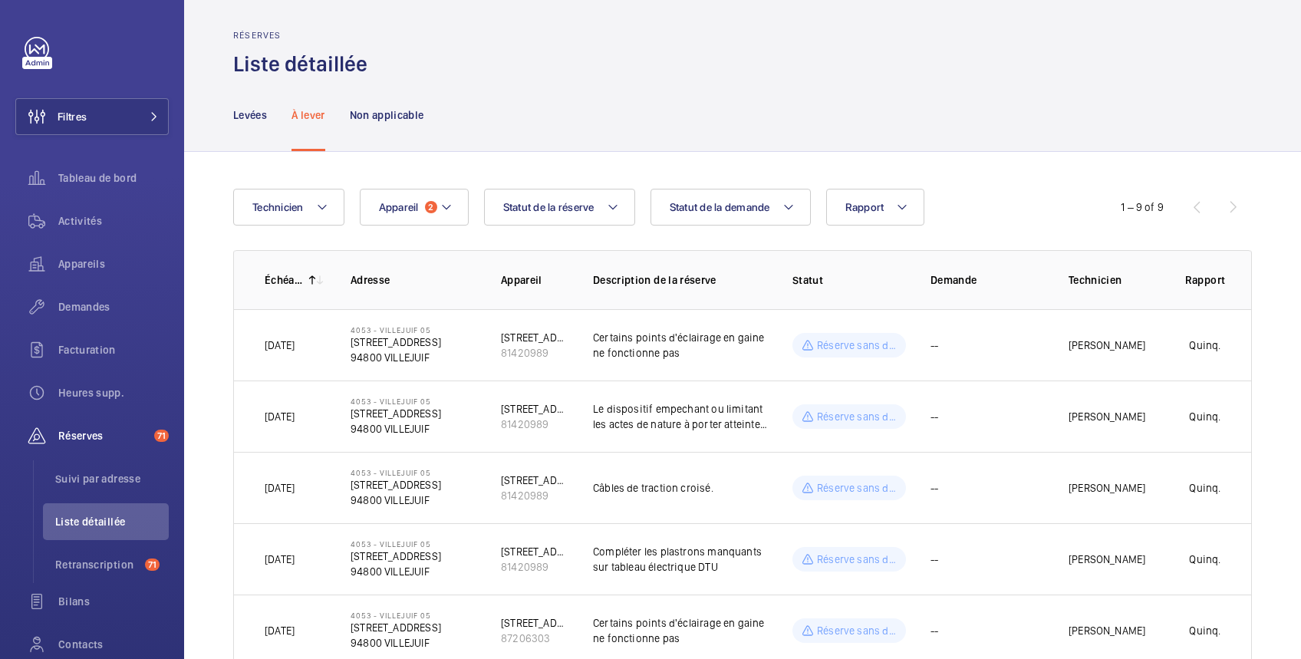
scroll to position [0, 0]
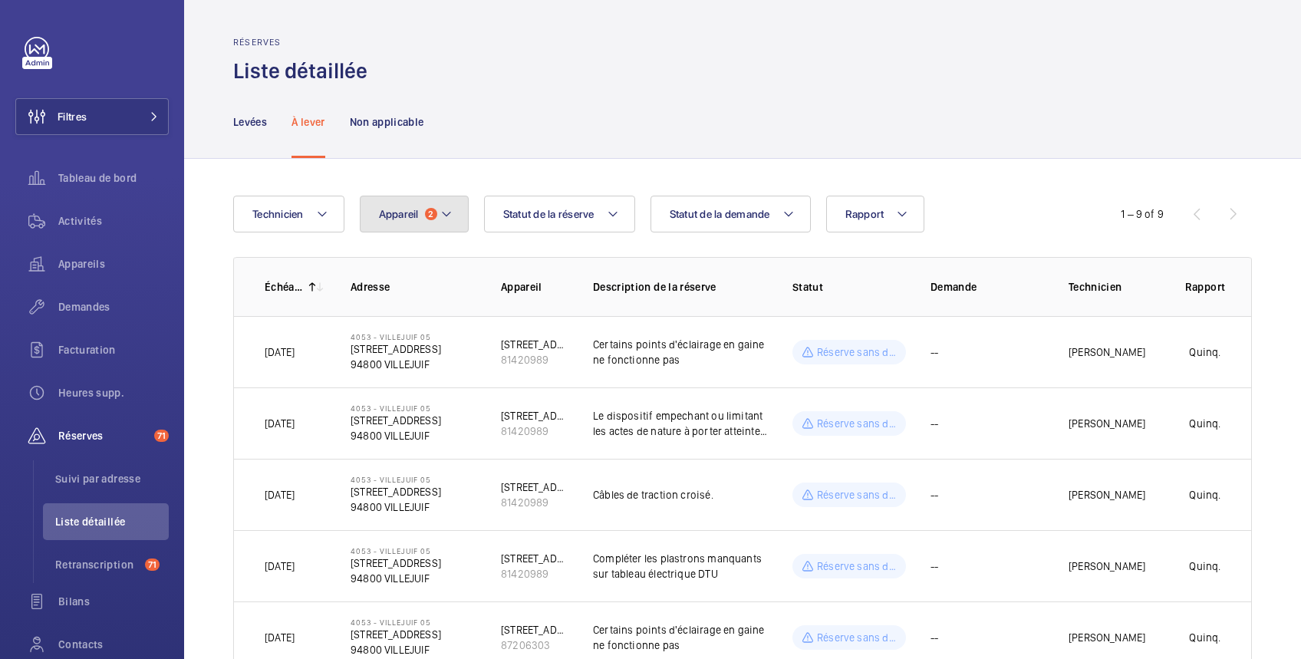
click at [400, 221] on button "Appareil 2" at bounding box center [414, 214] width 109 height 37
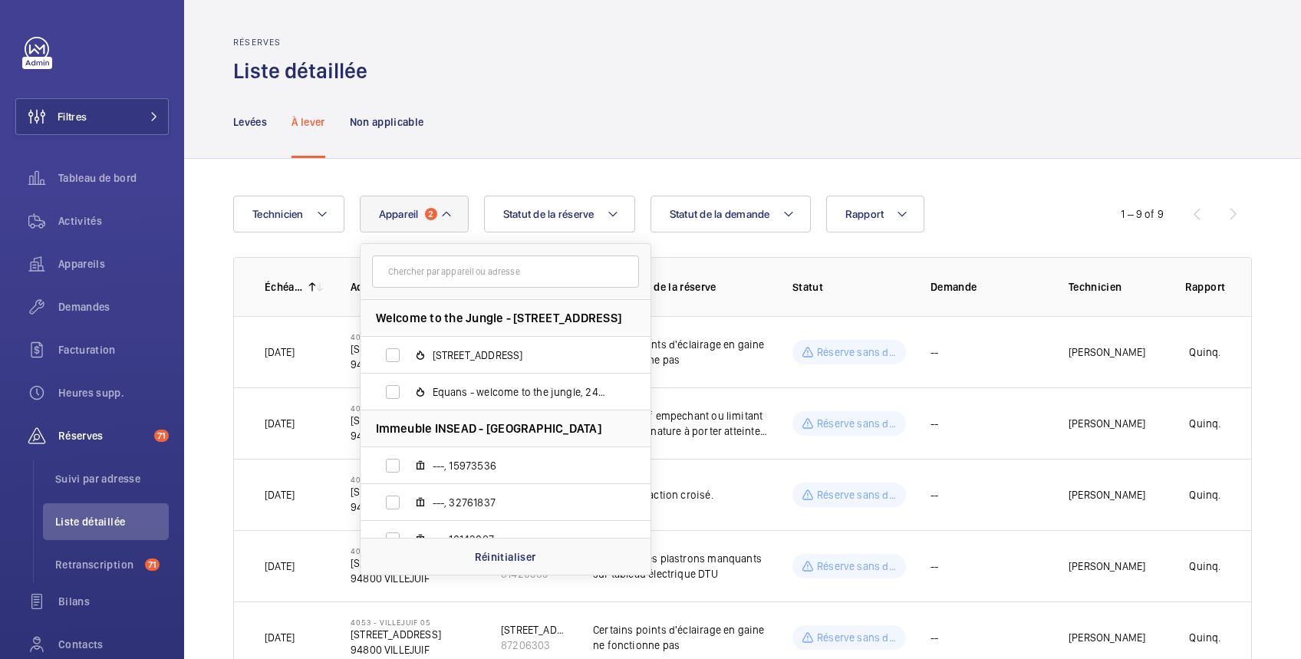
click at [410, 265] on input "text" at bounding box center [505, 271] width 267 height 32
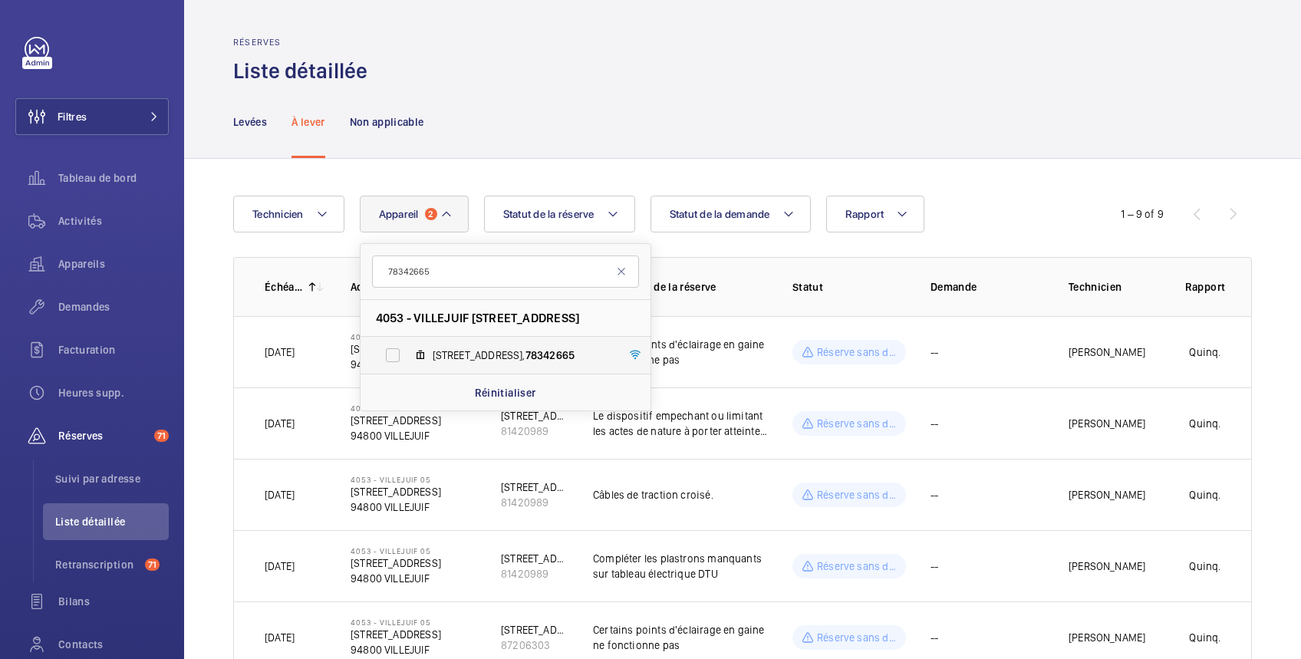
type input "78342665"
click at [386, 356] on label "5 Rue de Provence, 78342665" at bounding box center [492, 355] width 265 height 37
click at [386, 356] on input "5 Rue de Provence, 78342665" at bounding box center [392, 355] width 31 height 31
checkbox input "true"
click at [1189, 496] on p "Quinq." at bounding box center [1204, 494] width 31 height 15
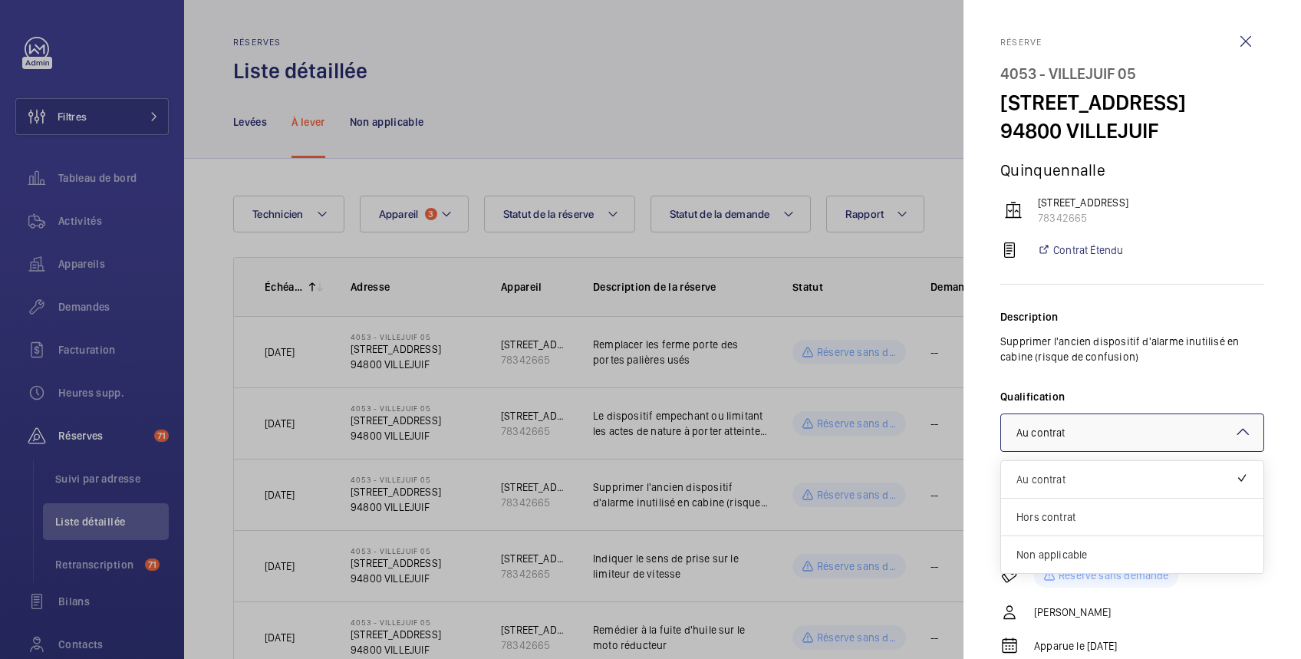
click at [1152, 451] on div at bounding box center [1132, 432] width 262 height 37
click at [1084, 573] on div "Non applicable" at bounding box center [1132, 554] width 262 height 37
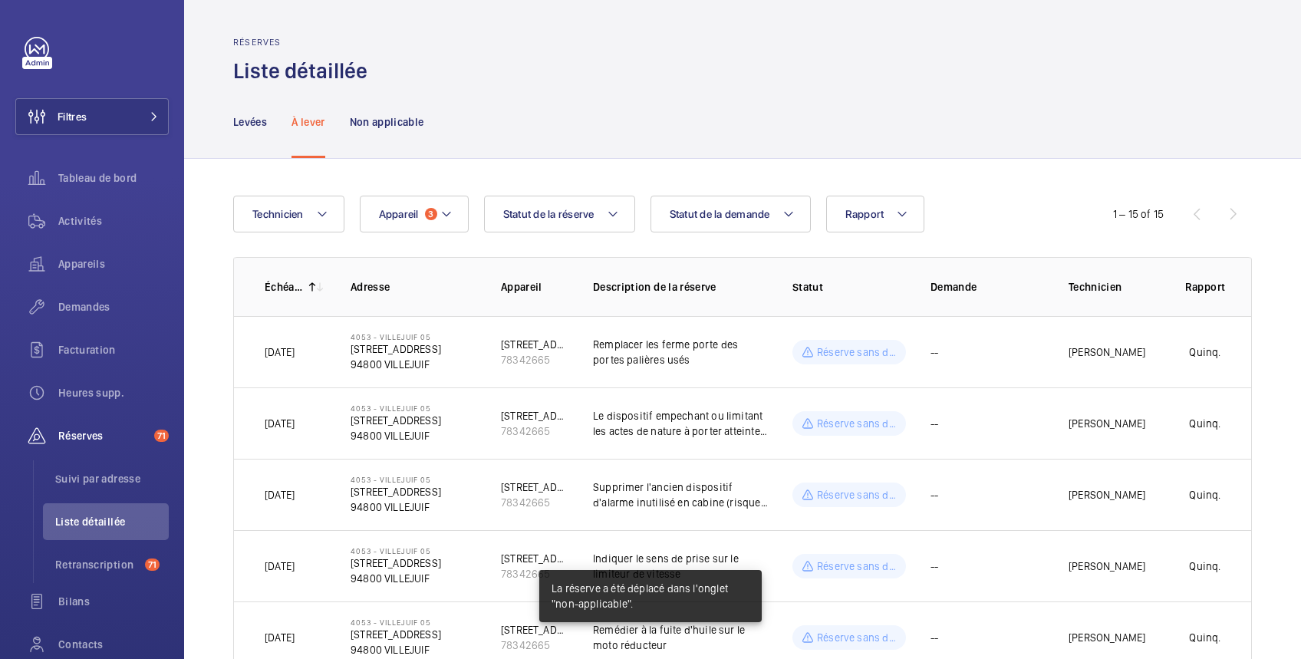
click at [656, 62] on div "Réserves Liste détaillée" at bounding box center [742, 61] width 1018 height 48
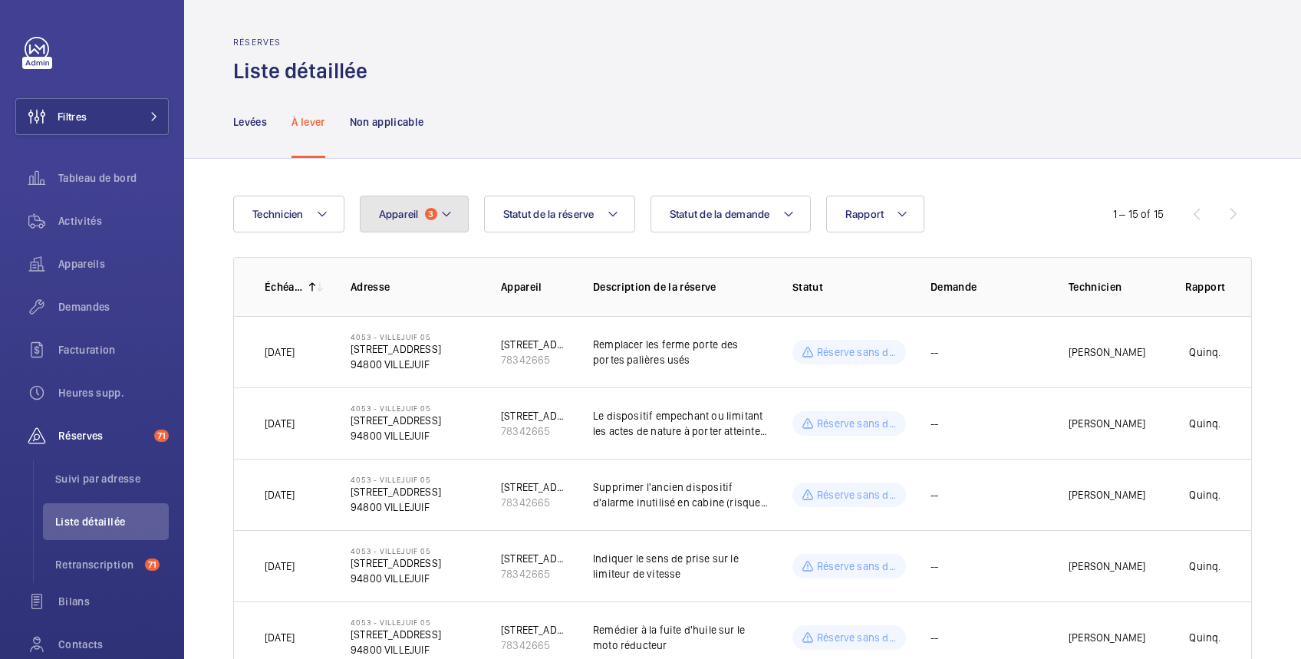
click at [442, 219] on mat-icon at bounding box center [446, 214] width 12 height 18
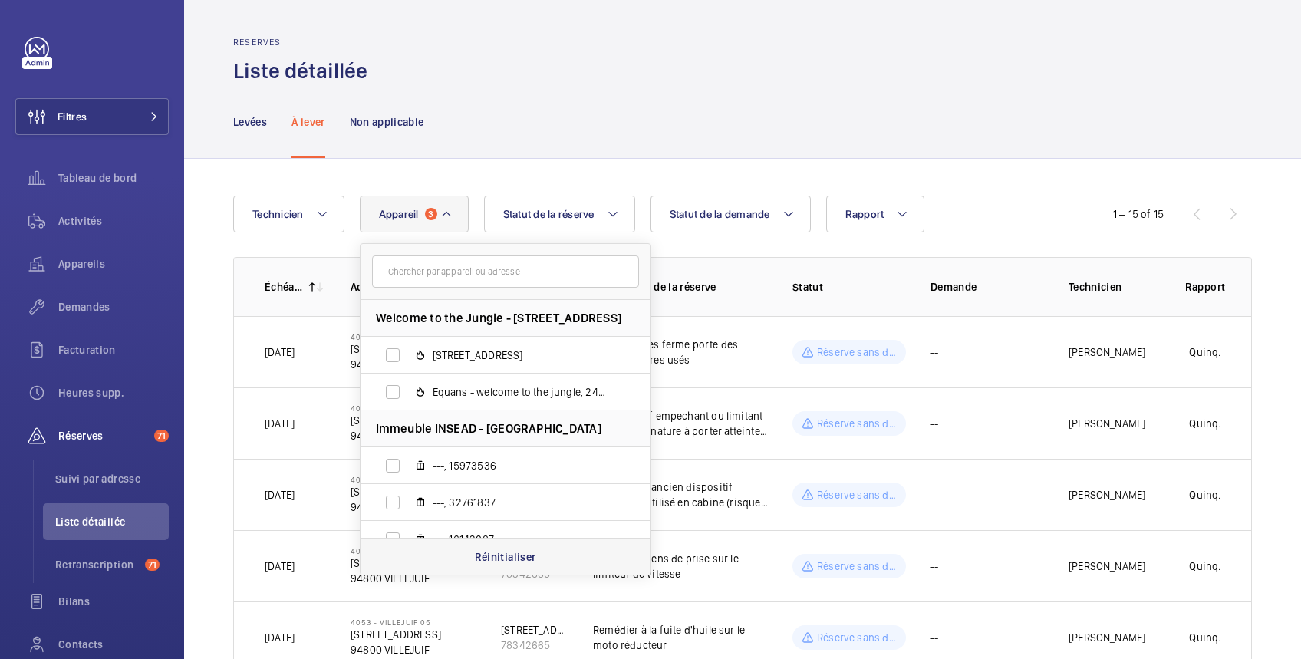
click at [491, 556] on p "Réinitialiser" at bounding box center [505, 556] width 61 height 15
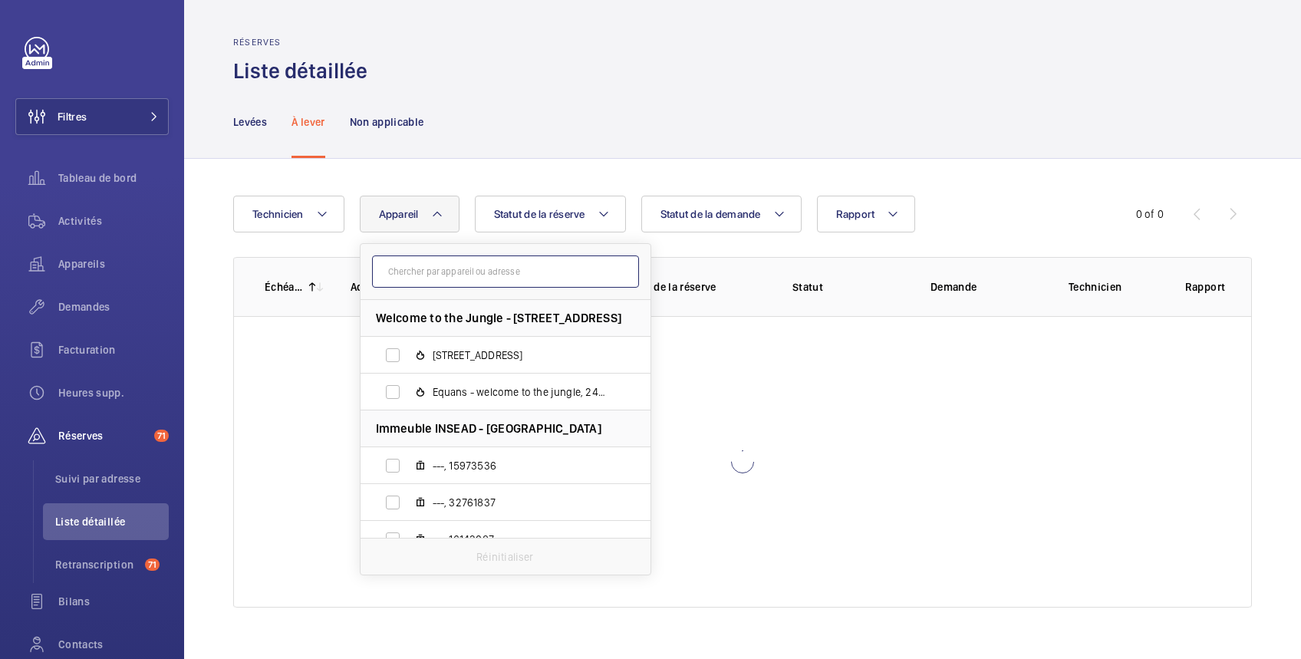
click at [413, 275] on input "text" at bounding box center [505, 271] width 267 height 32
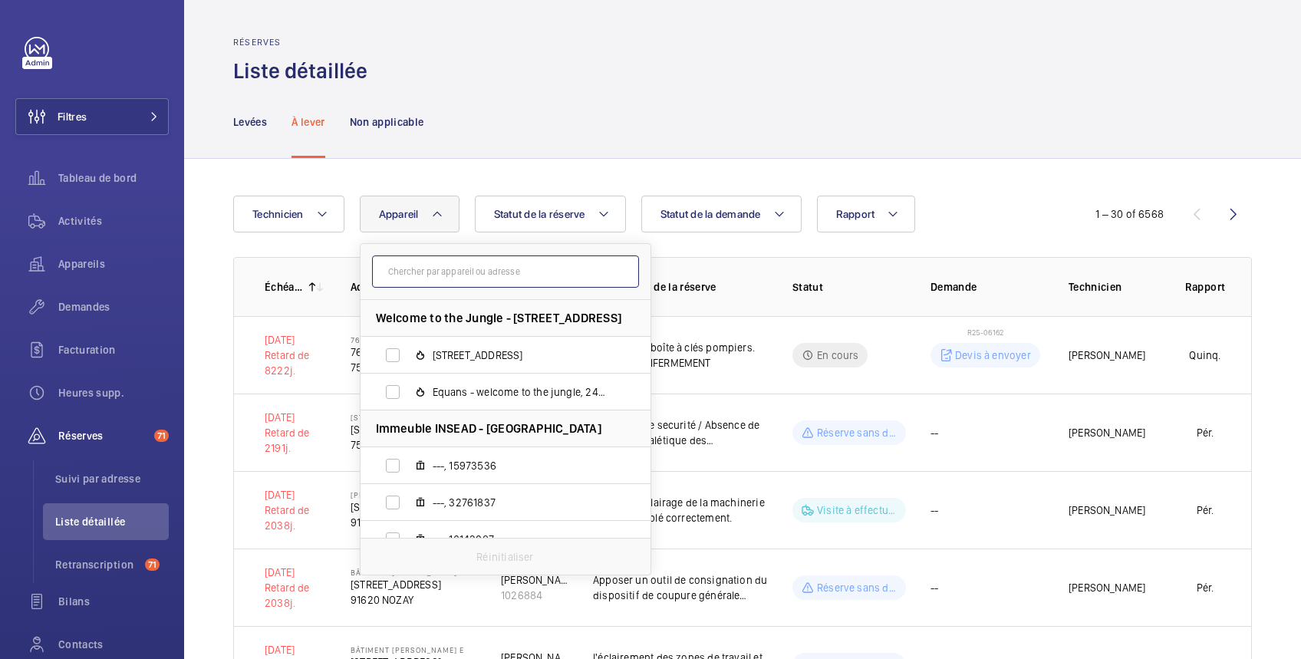
paste input "38016154"
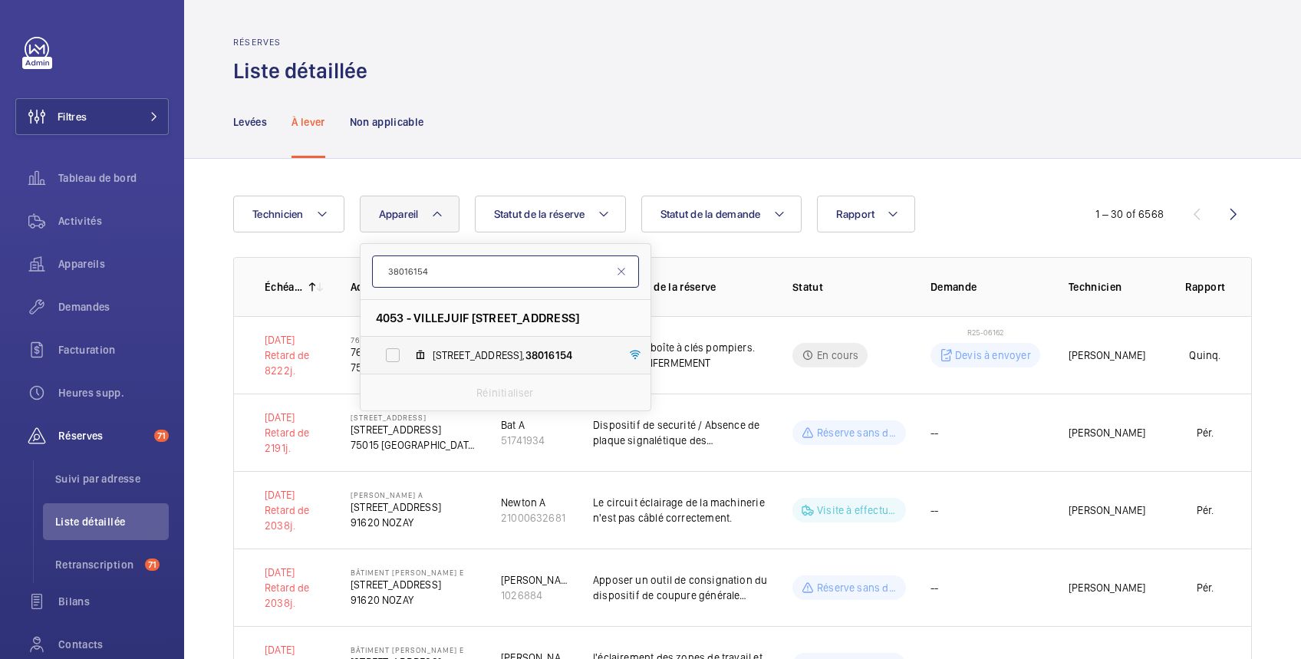
type input "38016154"
click at [395, 357] on label "9 Rue de Provence, 38016154" at bounding box center [492, 355] width 265 height 37
click at [395, 357] on input "9 Rue de Provence, 38016154" at bounding box center [392, 355] width 31 height 31
checkbox input "true"
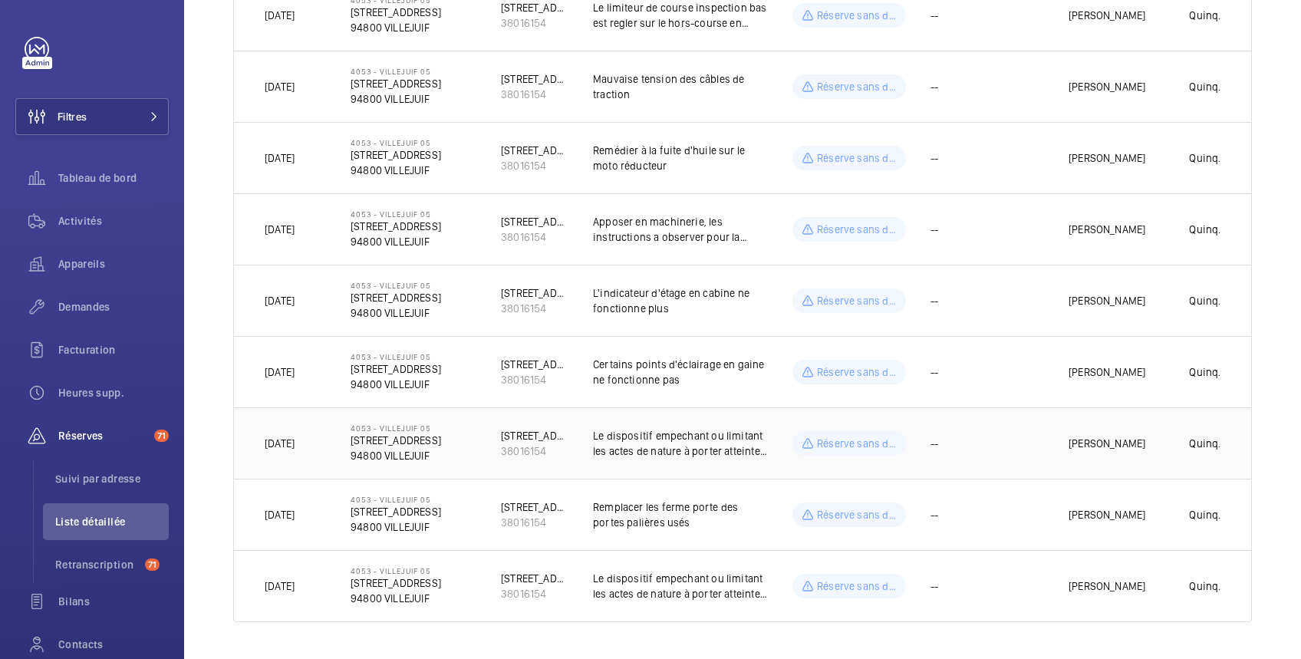
scroll to position [209, 0]
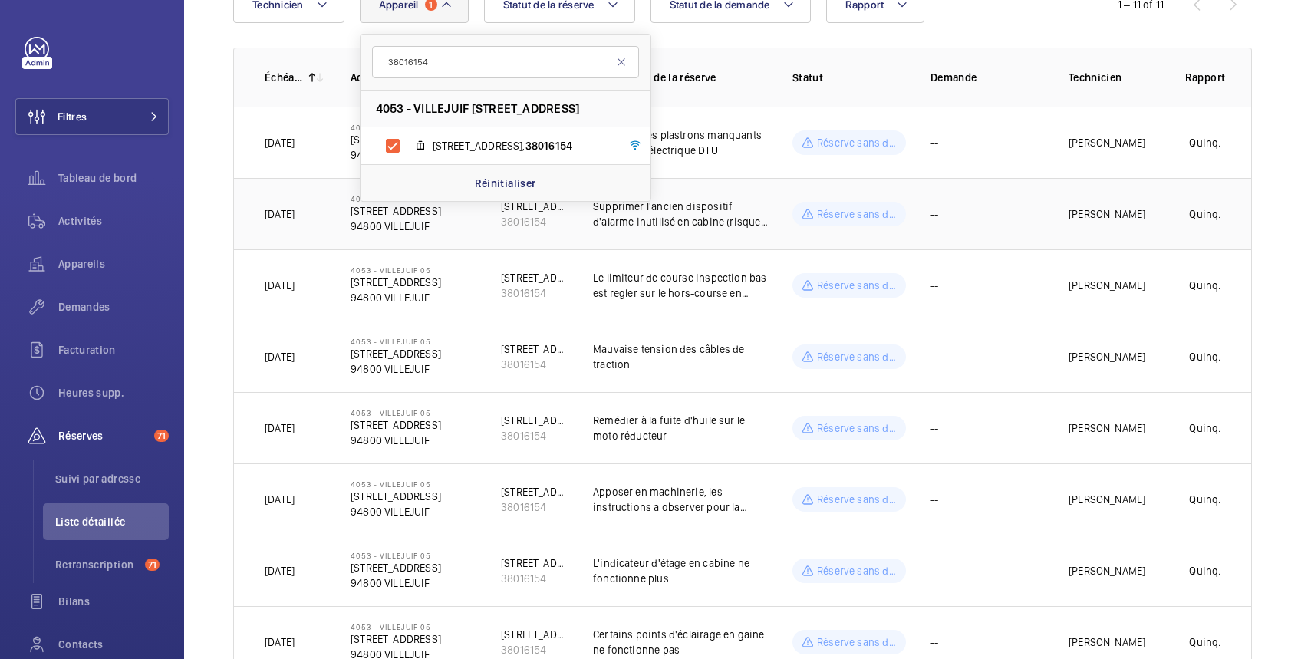
click at [1160, 205] on td "Quinq." at bounding box center [1205, 213] width 92 height 71
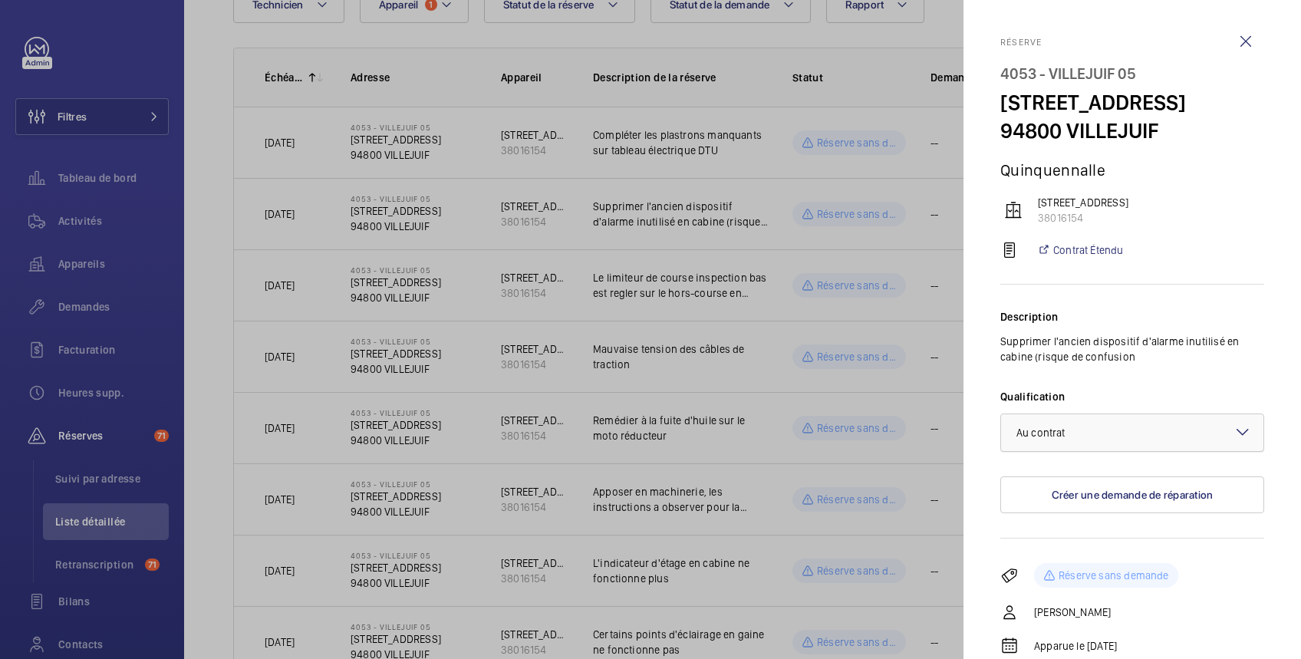
click at [1129, 451] on div at bounding box center [1132, 432] width 262 height 37
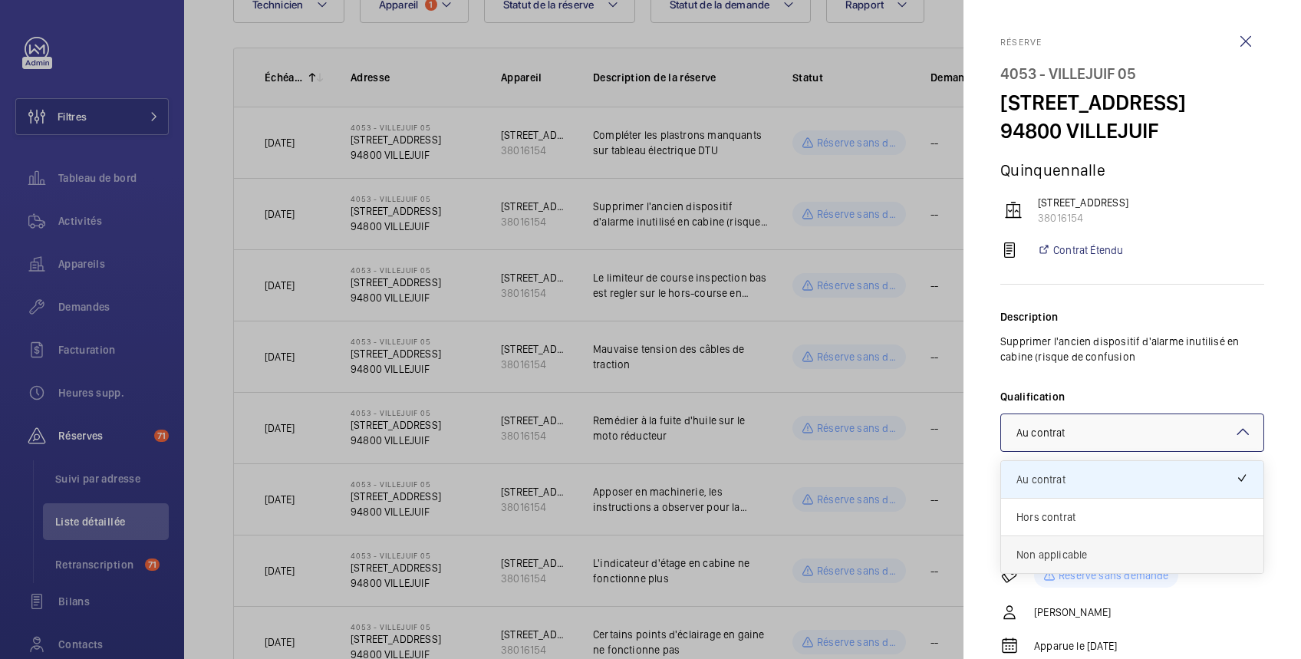
click at [1051, 562] on span "Non applicable" at bounding box center [1132, 554] width 232 height 15
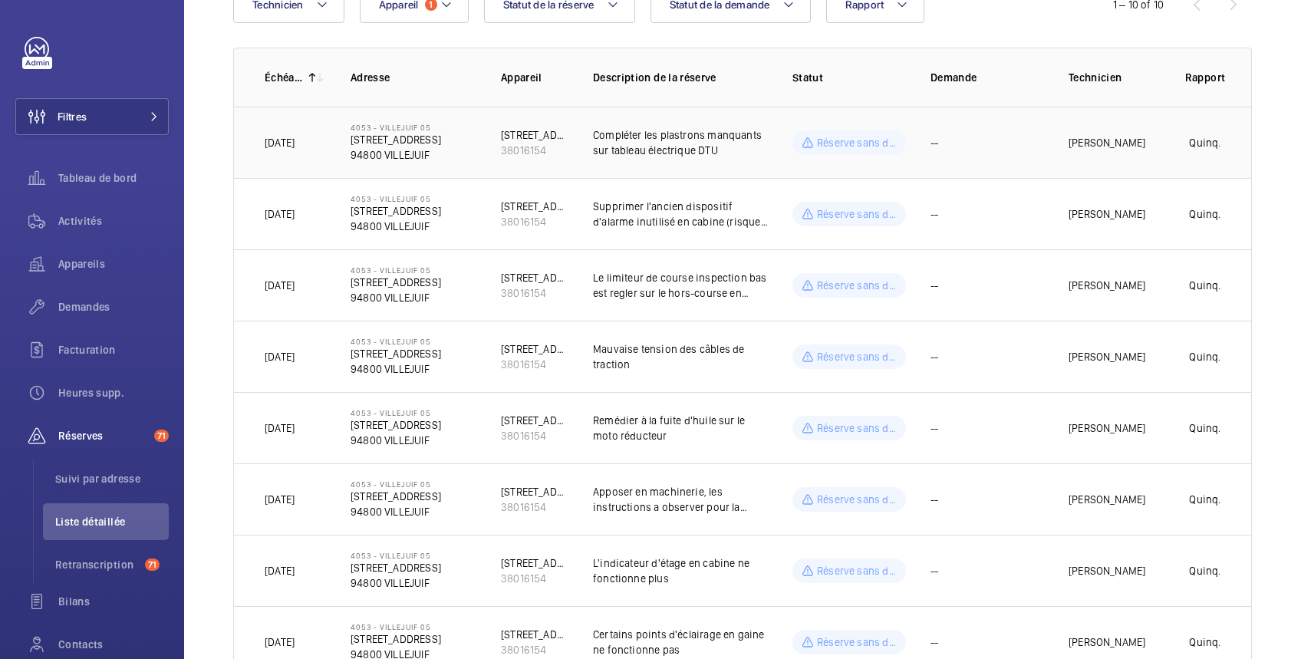
scroll to position [0, 0]
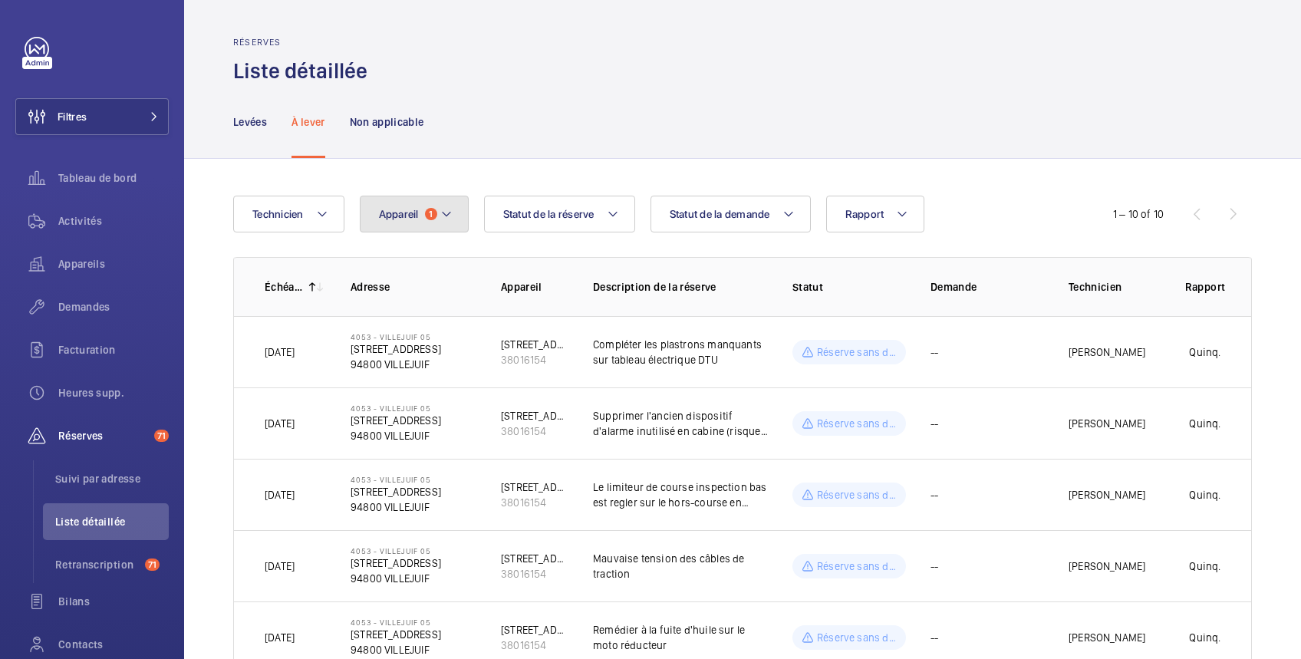
click at [415, 219] on span "Appareil" at bounding box center [399, 214] width 40 height 12
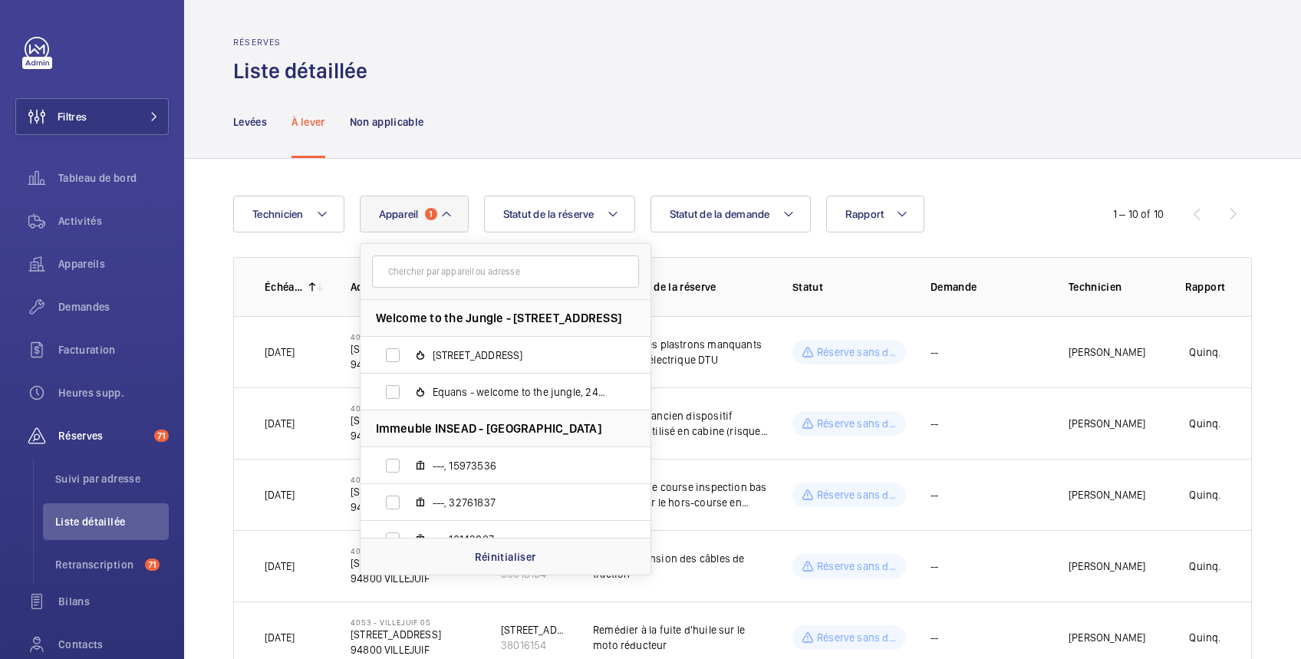
click at [503, 266] on input "text" at bounding box center [505, 271] width 267 height 32
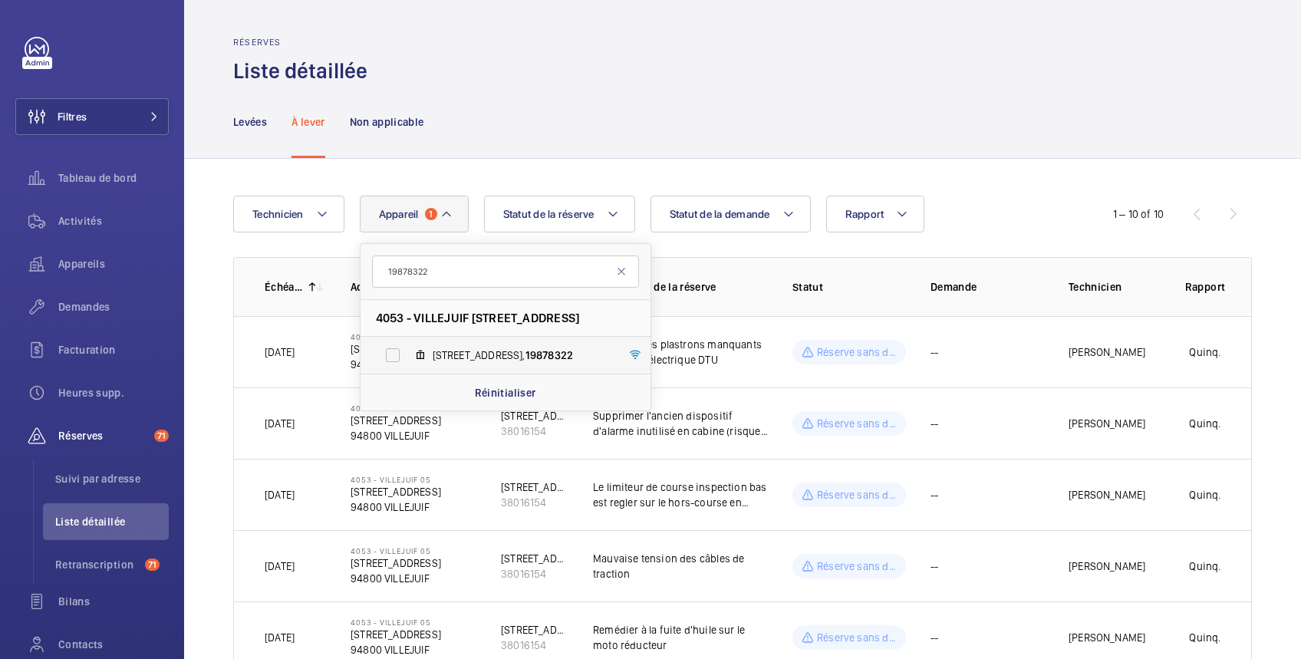
type input "19878322"
click at [393, 353] on label "11 Rue de Provence, 19878322" at bounding box center [492, 355] width 265 height 37
click at [393, 353] on input "11 Rue de Provence, 19878322" at bounding box center [392, 355] width 31 height 31
checkbox input "true"
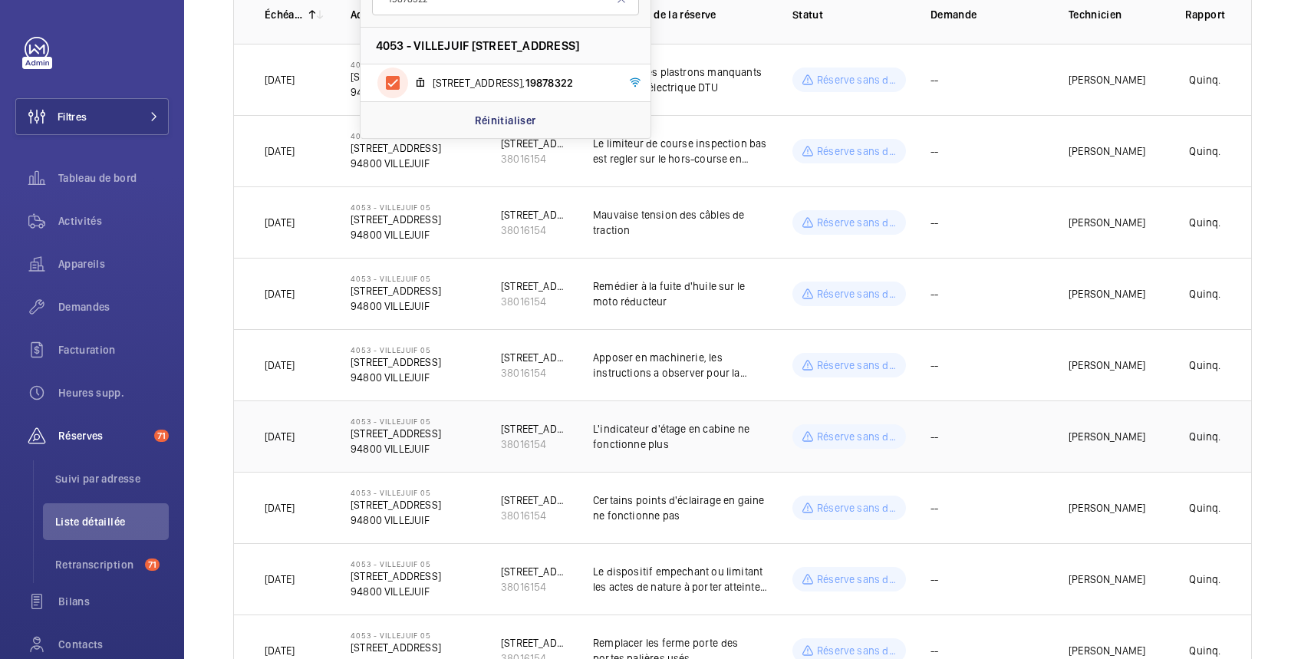
scroll to position [545, 0]
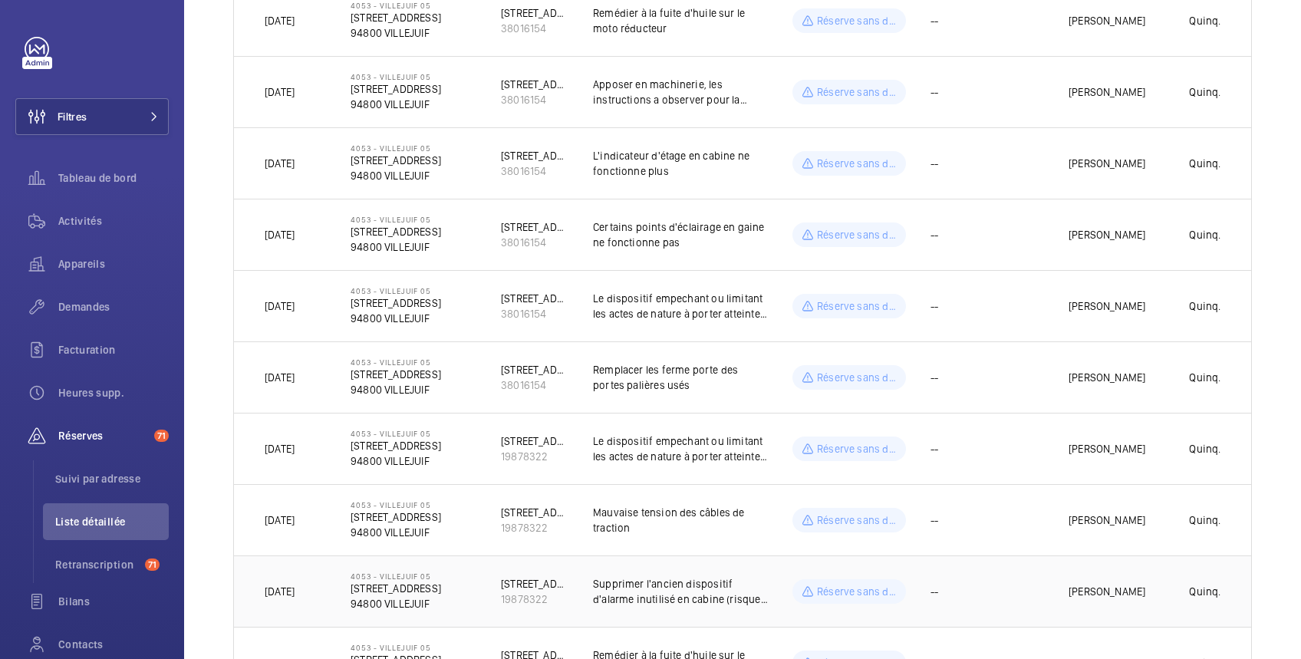
click at [1161, 583] on td "Quinq." at bounding box center [1205, 590] width 92 height 71
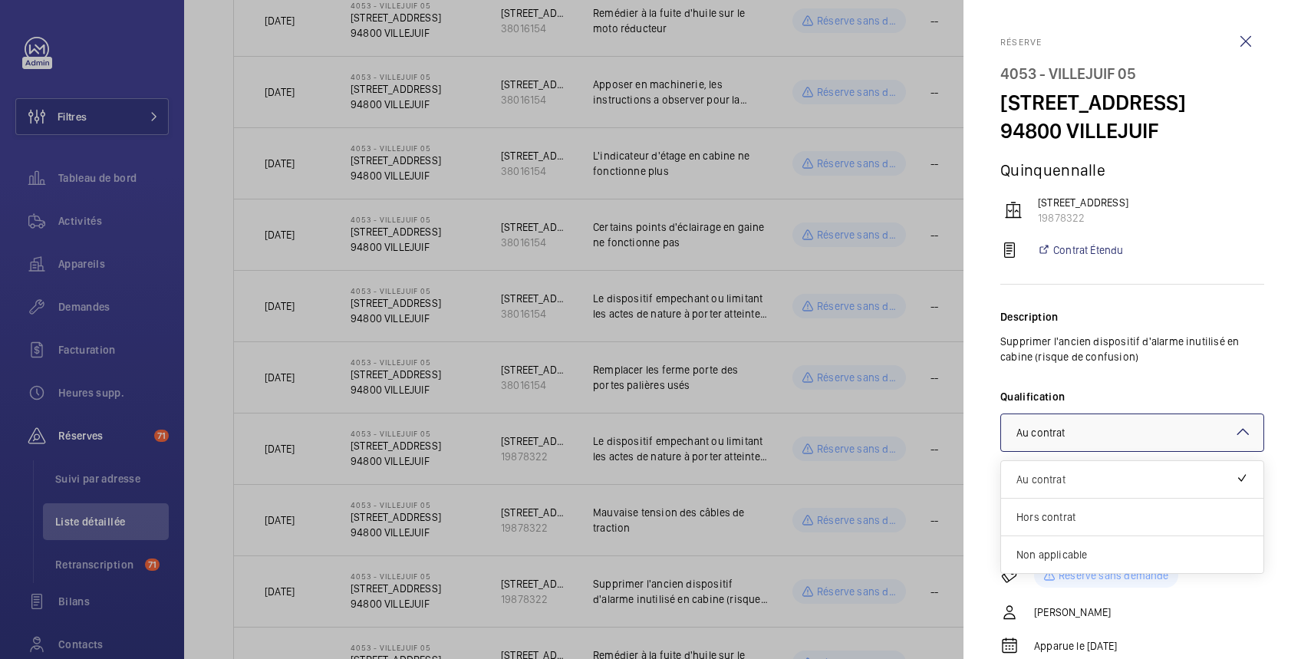
click at [1140, 451] on div at bounding box center [1132, 432] width 262 height 37
click at [1120, 562] on span "Non applicable" at bounding box center [1132, 554] width 232 height 15
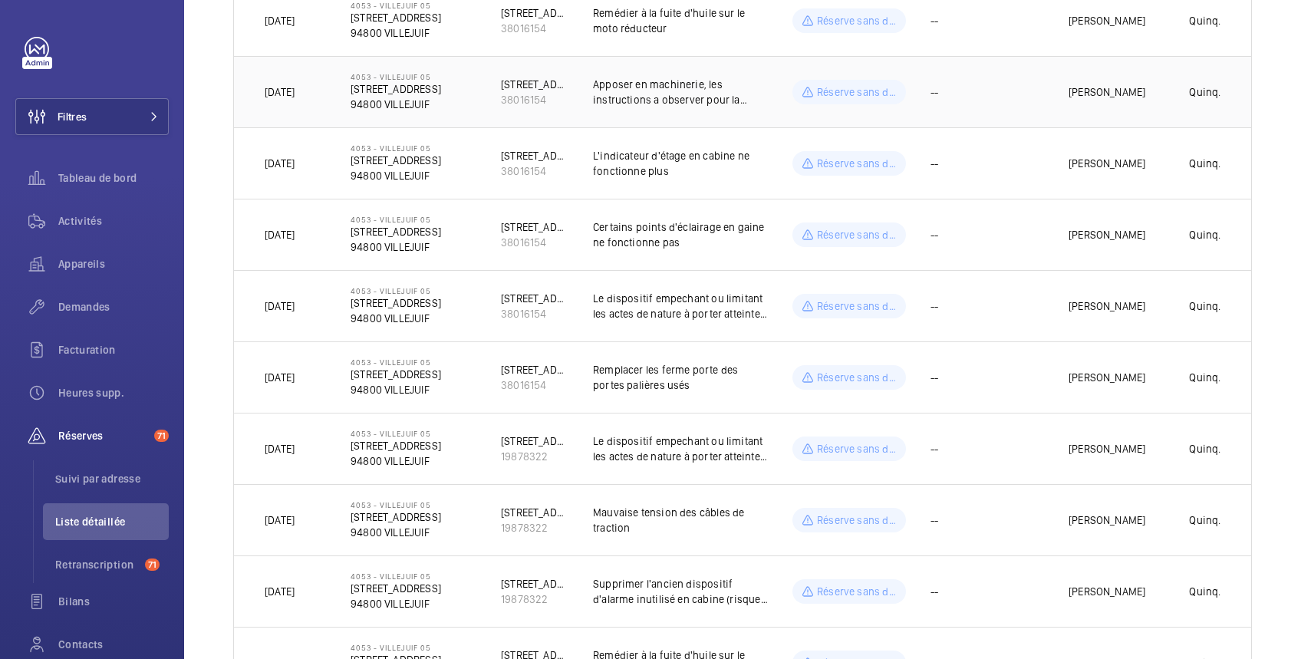
scroll to position [0, 0]
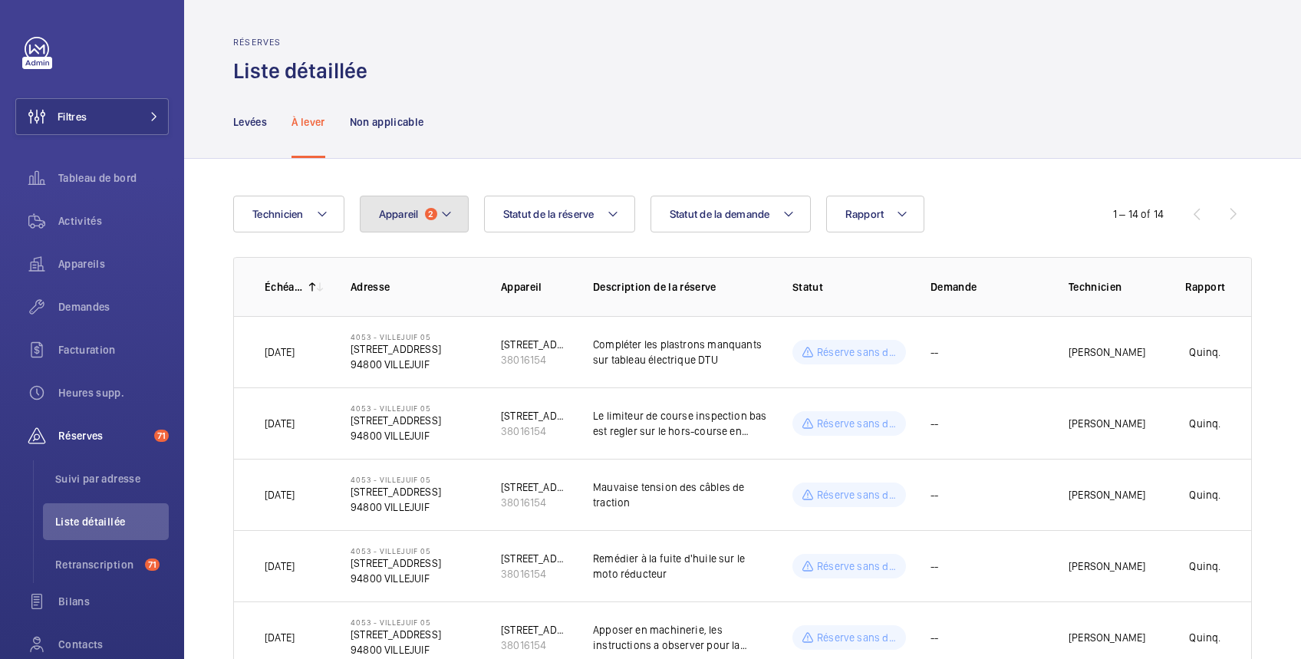
click at [405, 215] on span "Appareil" at bounding box center [399, 214] width 40 height 12
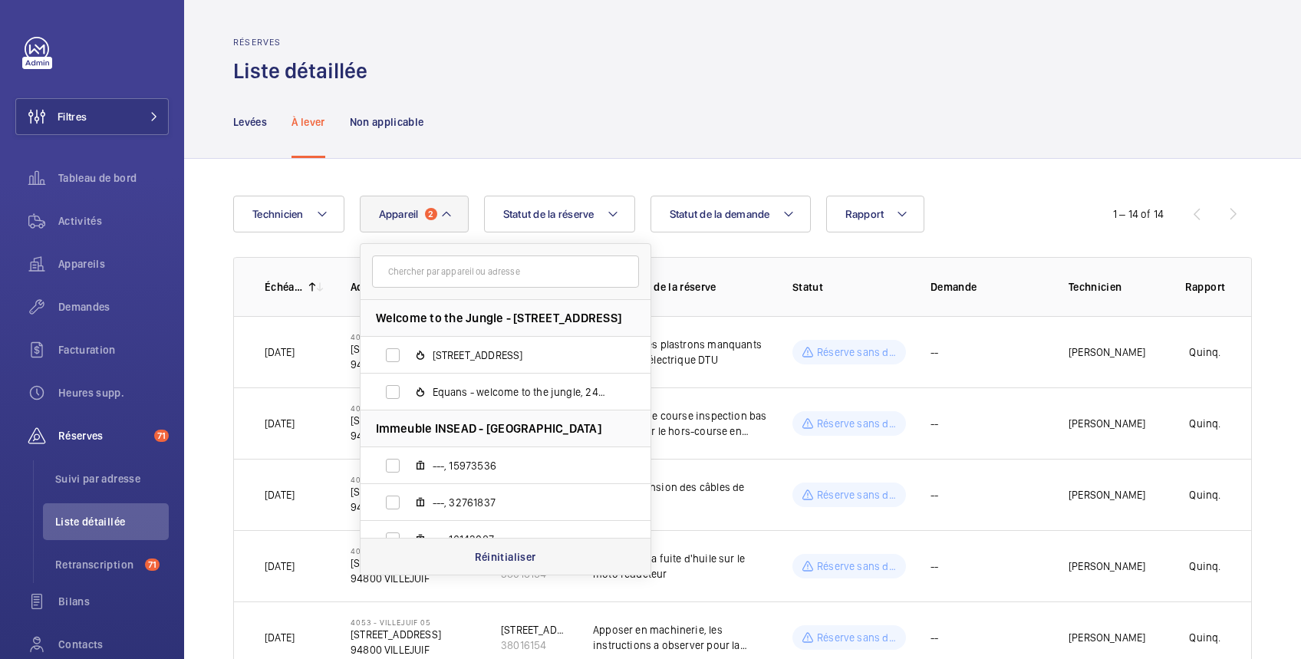
click at [495, 553] on p "Réinitialiser" at bounding box center [505, 556] width 61 height 15
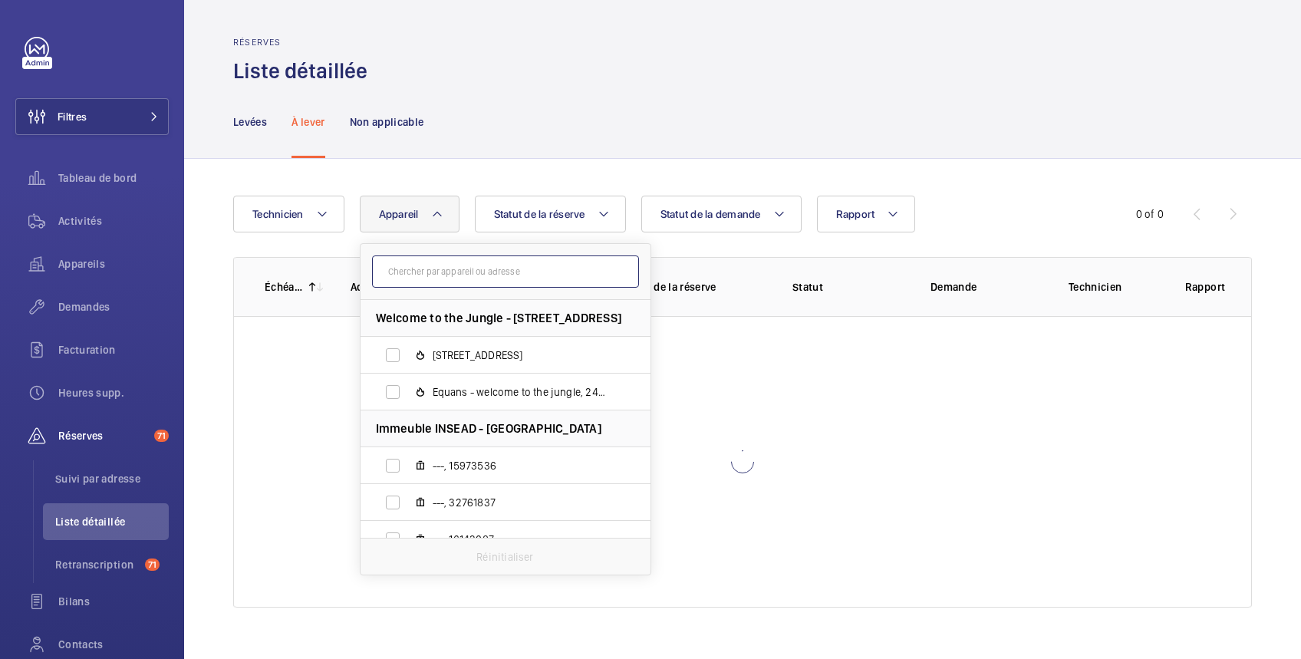
click at [399, 271] on input "text" at bounding box center [505, 271] width 267 height 32
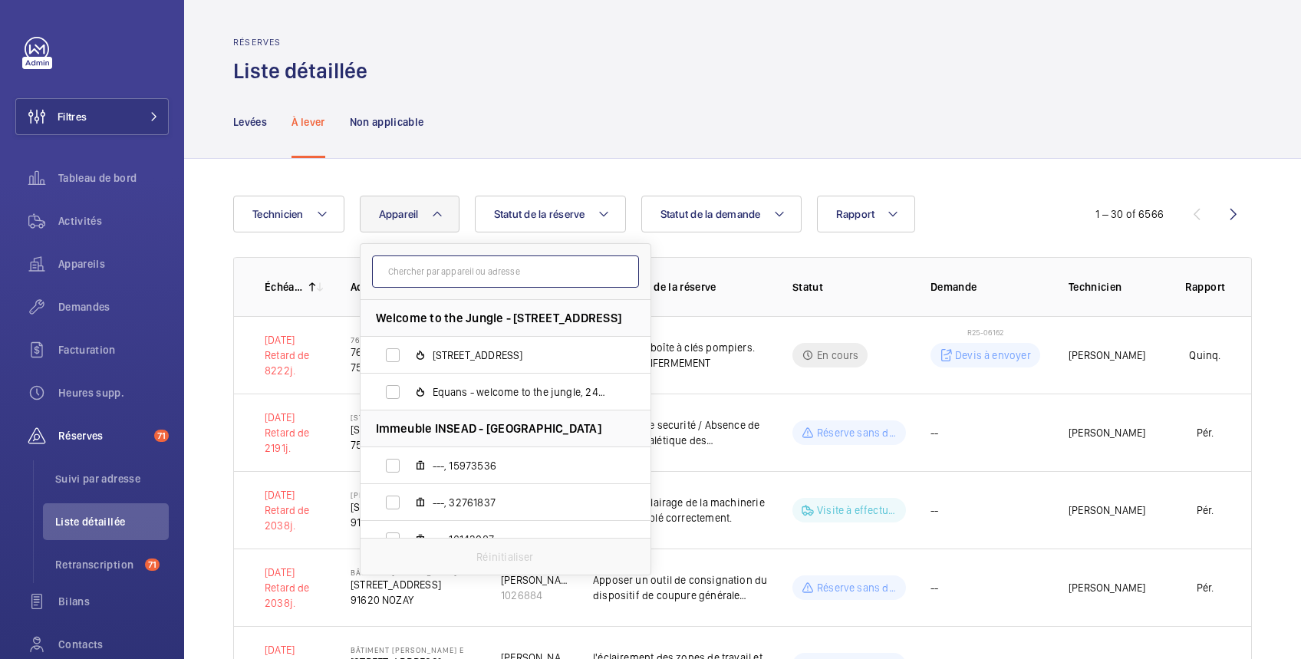
paste input "11357022"
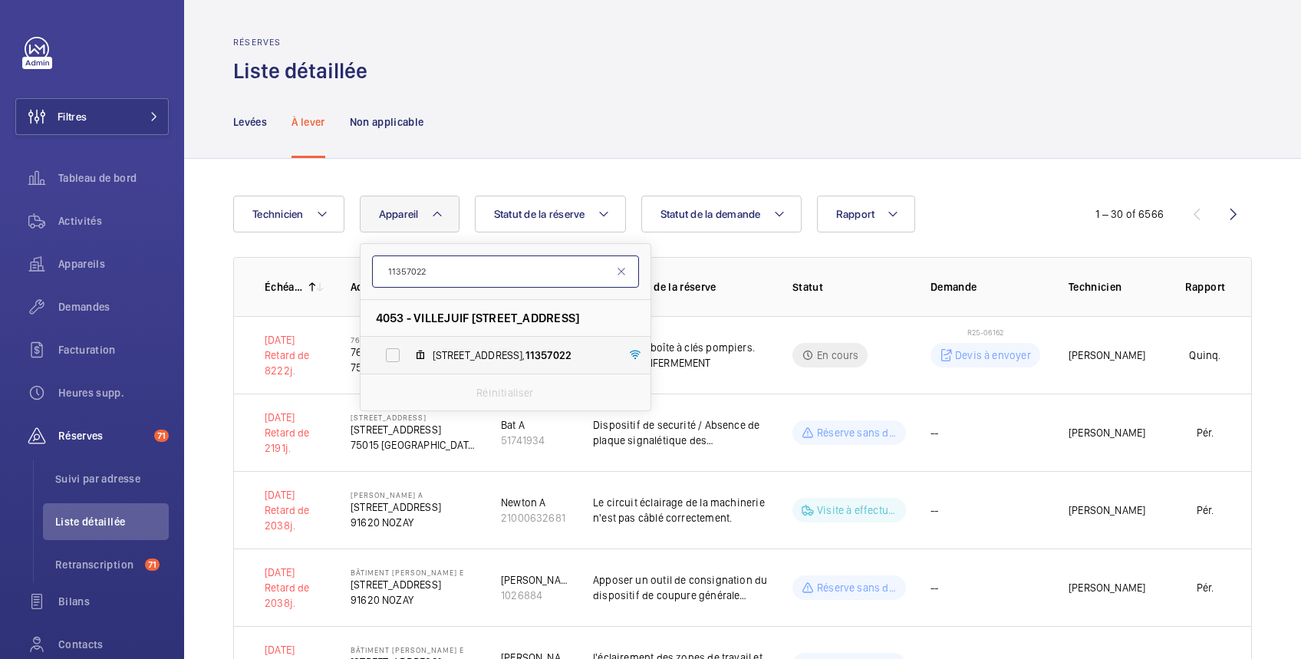
type input "11357022"
click at [399, 356] on label "13 Rue de Provence, 11357022" at bounding box center [492, 355] width 265 height 37
click at [399, 356] on input "13 Rue de Provence, 11357022" at bounding box center [392, 355] width 31 height 31
checkbox input "true"
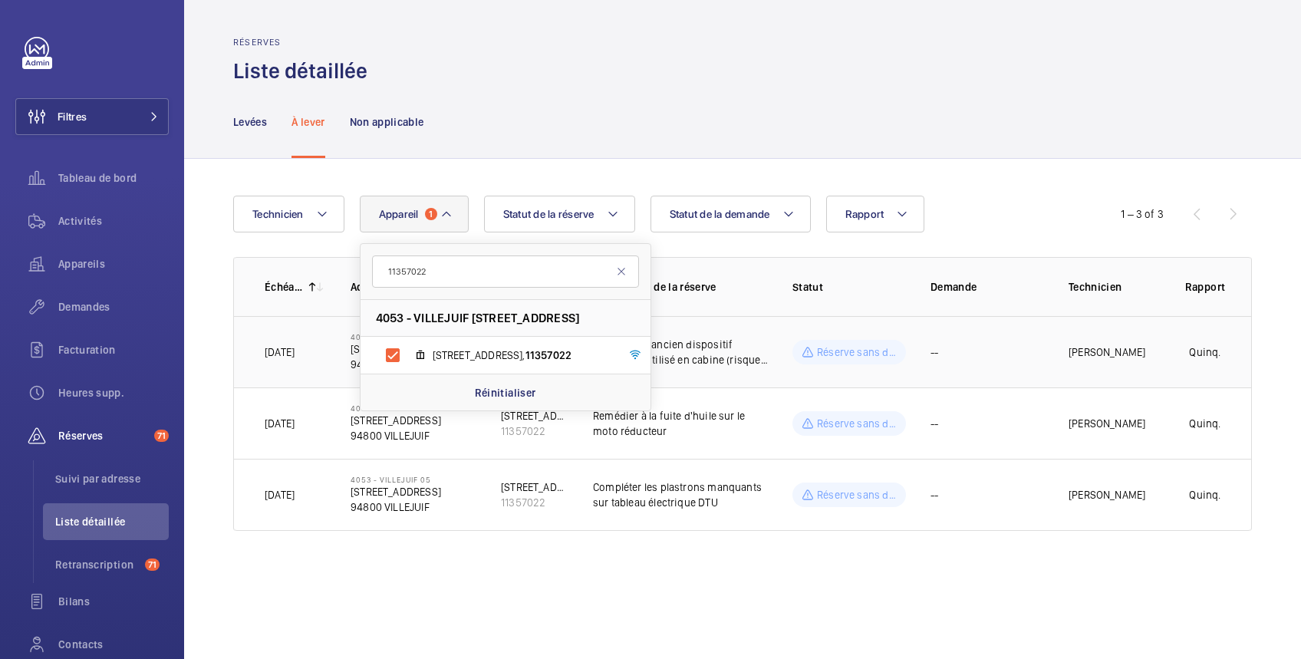
click at [1045, 330] on td "[PERSON_NAME]" at bounding box center [1101, 351] width 115 height 71
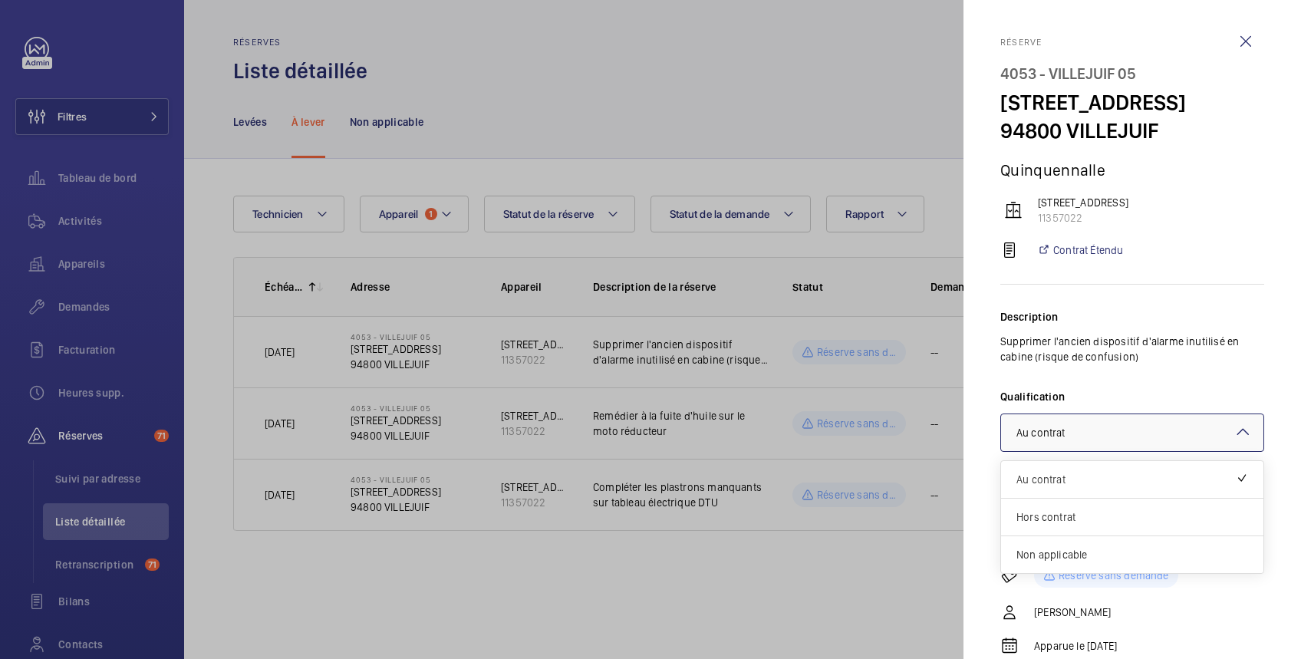
click at [1090, 440] on div "× Au contrat" at bounding box center [1059, 432] width 87 height 15
click at [1061, 562] on span "Non applicable" at bounding box center [1132, 554] width 232 height 15
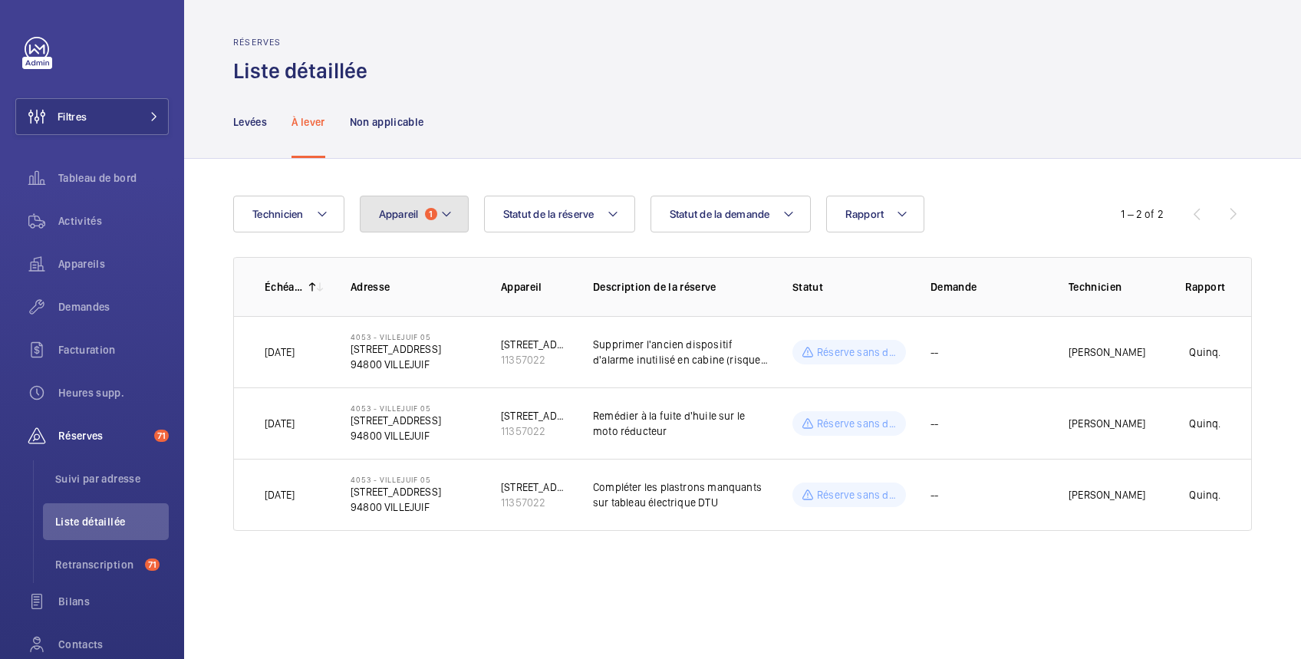
click at [419, 213] on button "Appareil 1" at bounding box center [414, 214] width 109 height 37
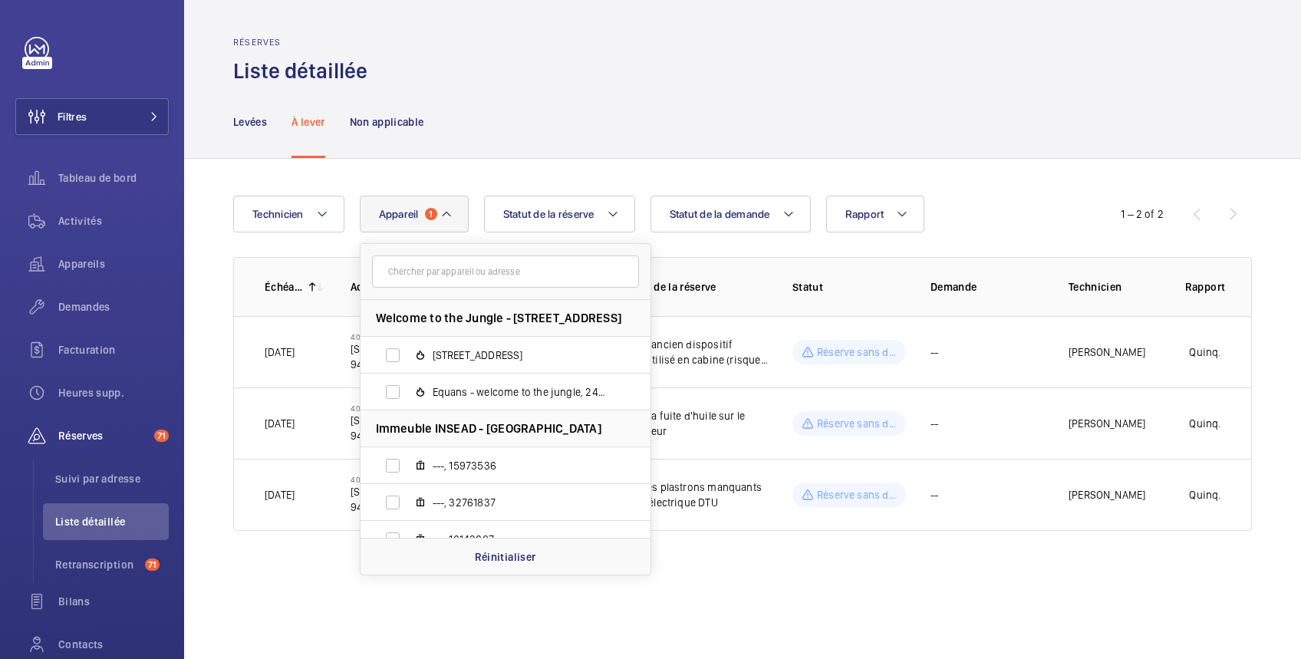
click at [436, 271] on input "text" at bounding box center [505, 271] width 267 height 32
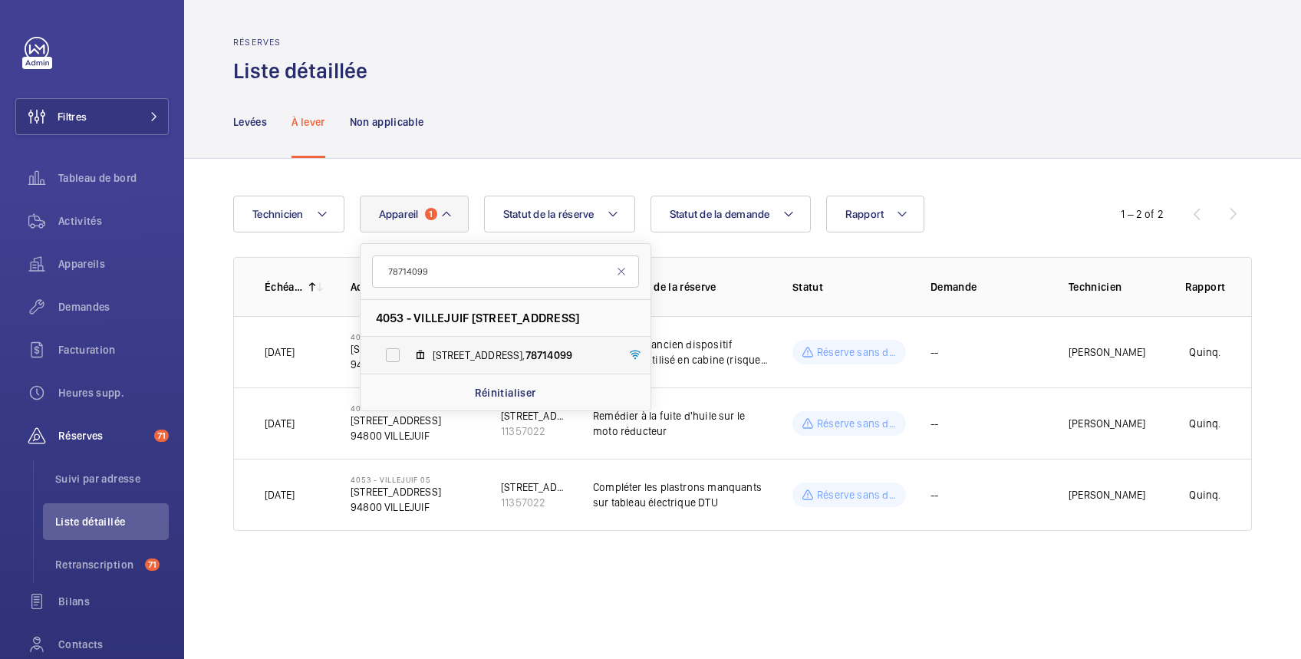
type input "78714099"
click at [393, 360] on label "17 Rue de Provence, 78714099" at bounding box center [492, 355] width 265 height 37
click at [393, 360] on input "17 Rue de Provence, 78714099" at bounding box center [392, 355] width 31 height 31
checkbox input "true"
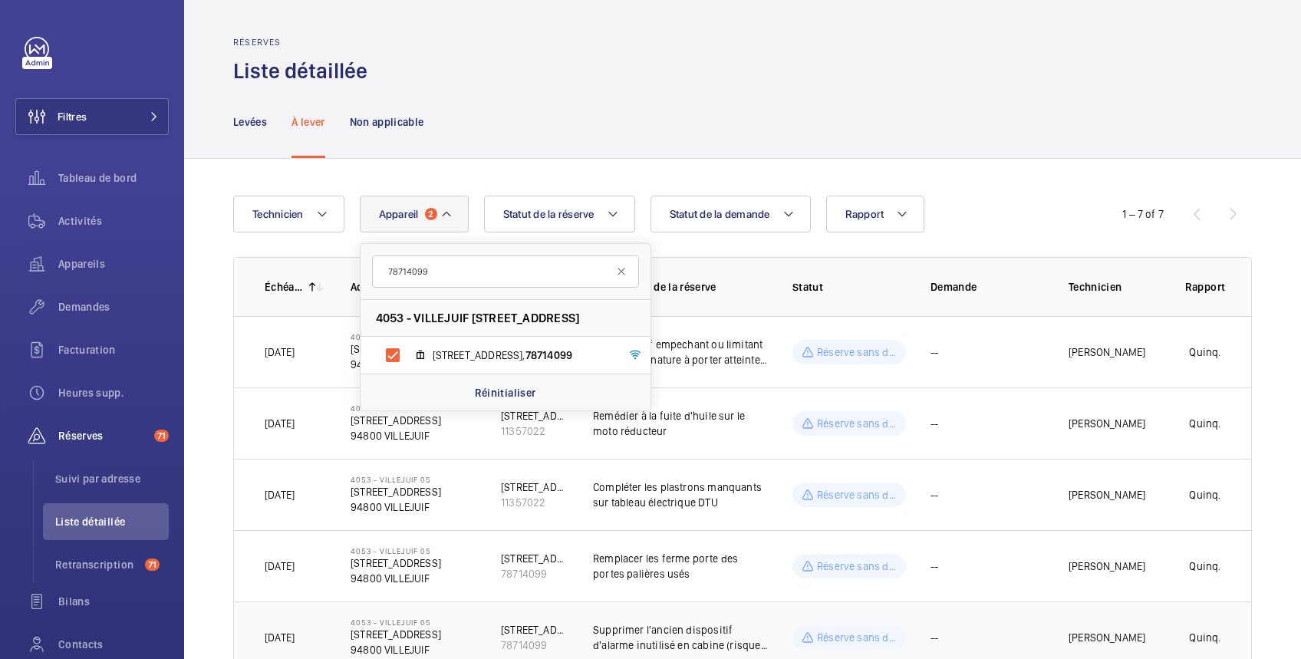
click at [1100, 620] on td "[PERSON_NAME]" at bounding box center [1101, 636] width 115 height 71
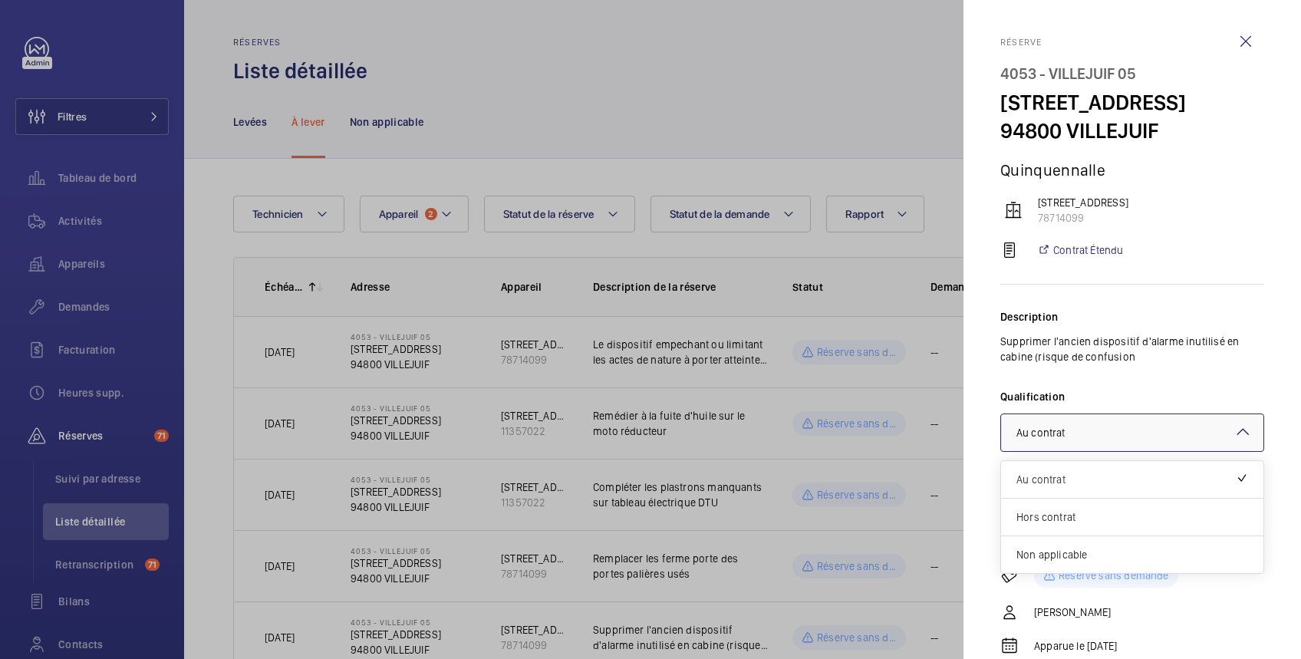
click at [1086, 440] on div "× Au contrat" at bounding box center [1059, 432] width 87 height 15
click at [1054, 562] on span "Non applicable" at bounding box center [1132, 554] width 232 height 15
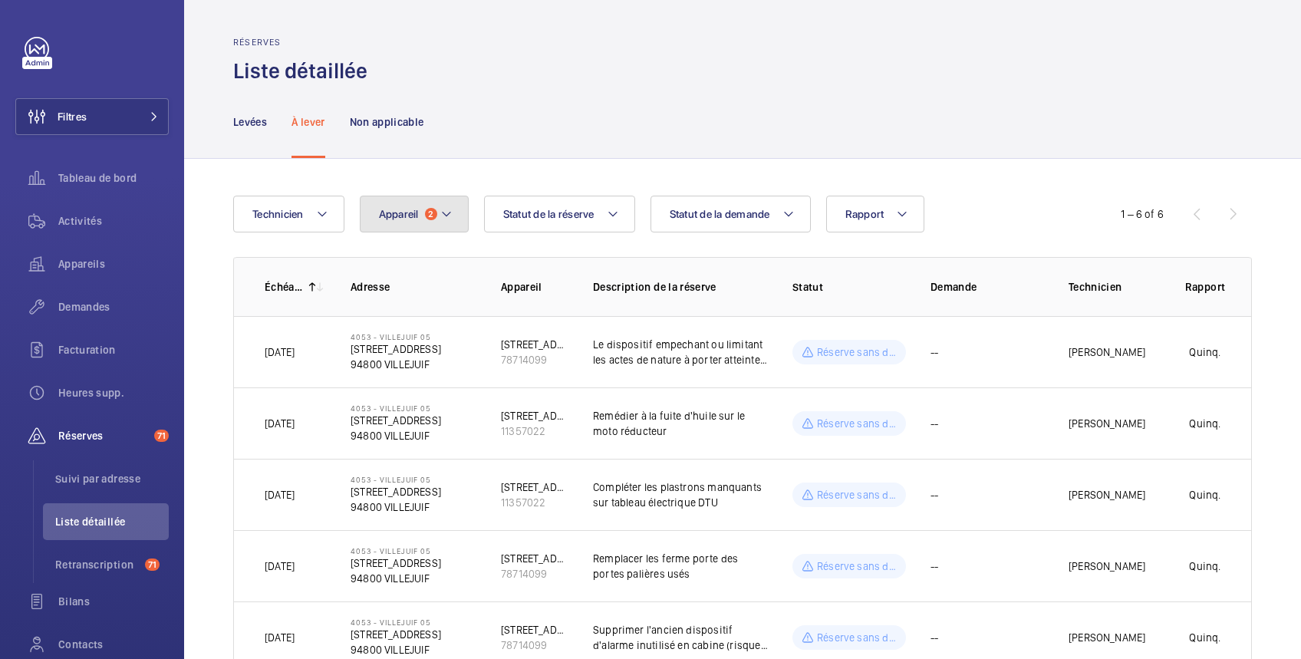
click at [399, 214] on span "Appareil" at bounding box center [399, 214] width 40 height 12
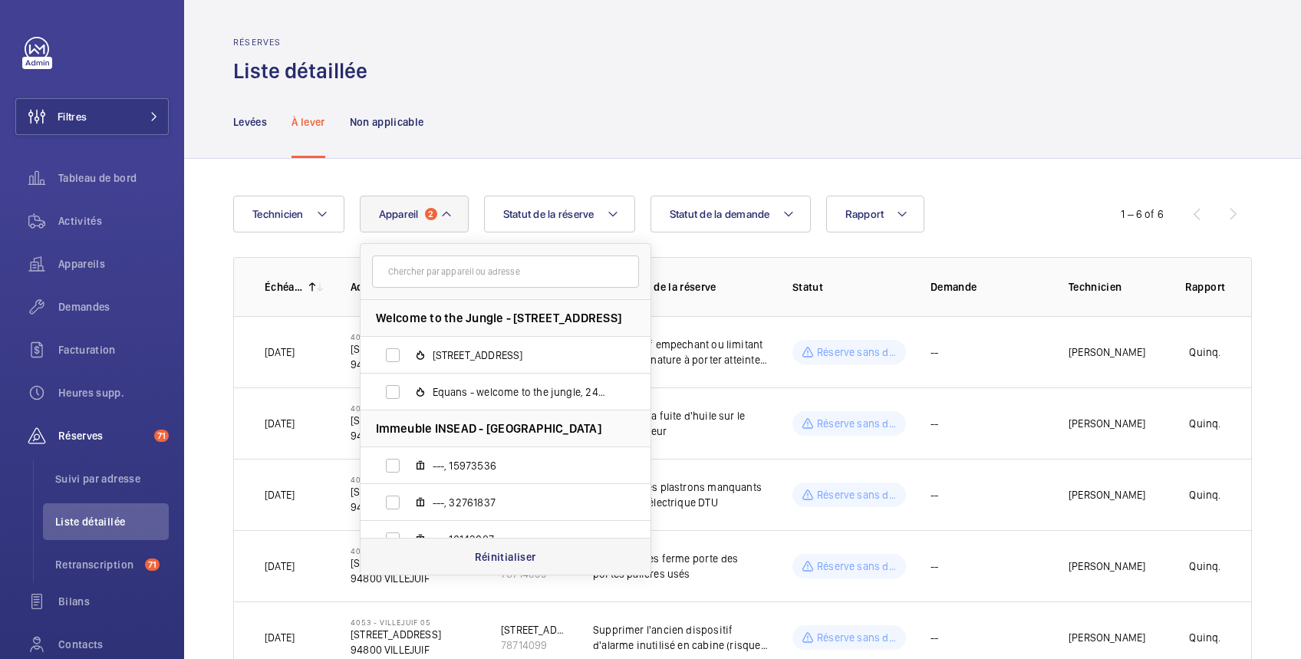
click at [521, 559] on p "Réinitialiser" at bounding box center [505, 556] width 61 height 15
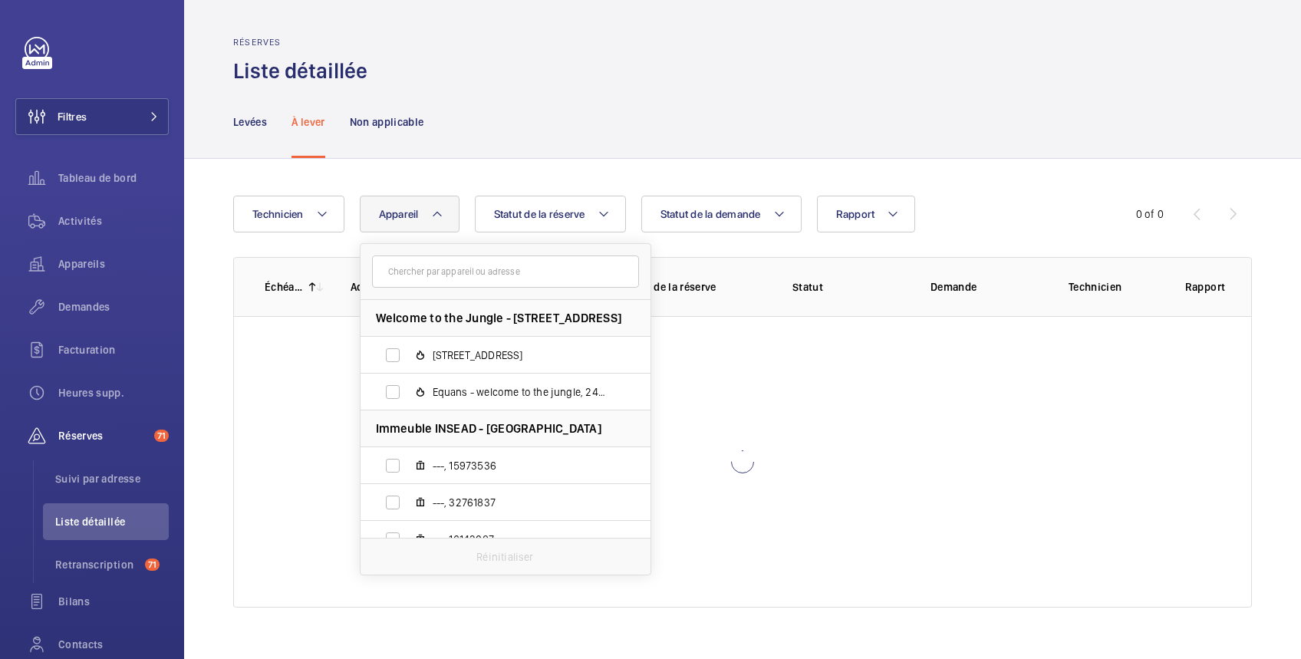
drag, startPoint x: 413, startPoint y: 211, endPoint x: 416, endPoint y: 241, distance: 30.1
click at [413, 212] on span "Appareil" at bounding box center [399, 214] width 40 height 12
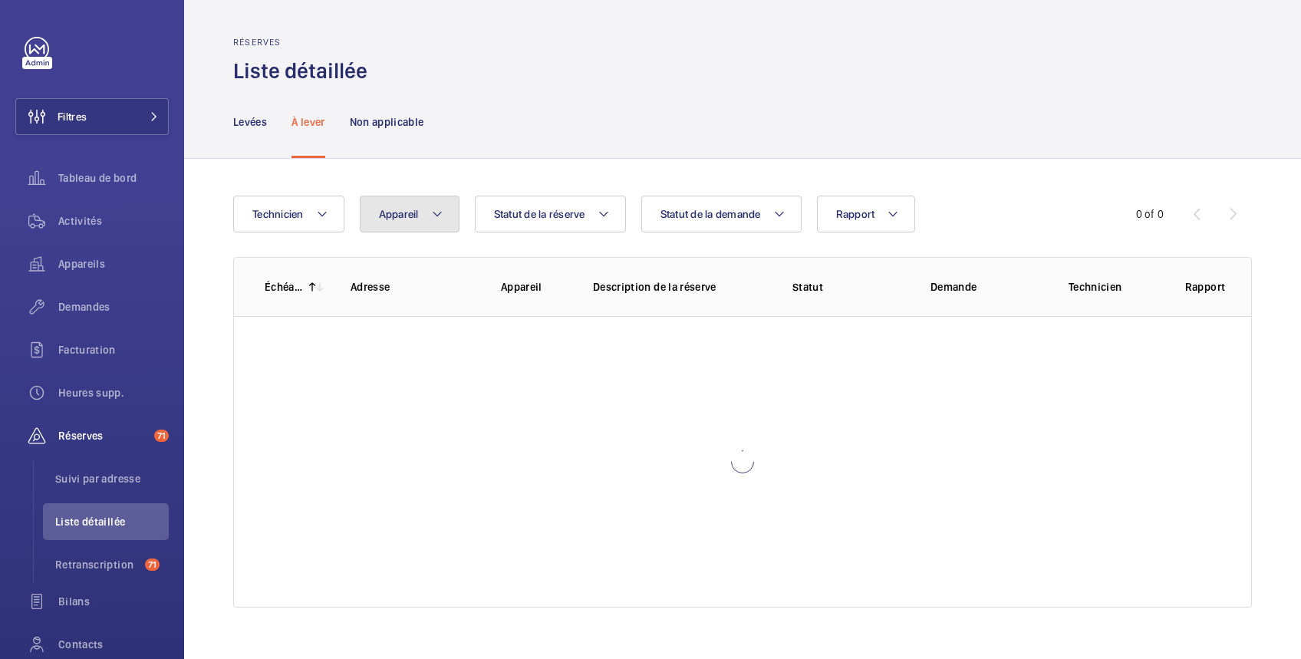
click at [413, 219] on span "Appareil" at bounding box center [399, 214] width 40 height 12
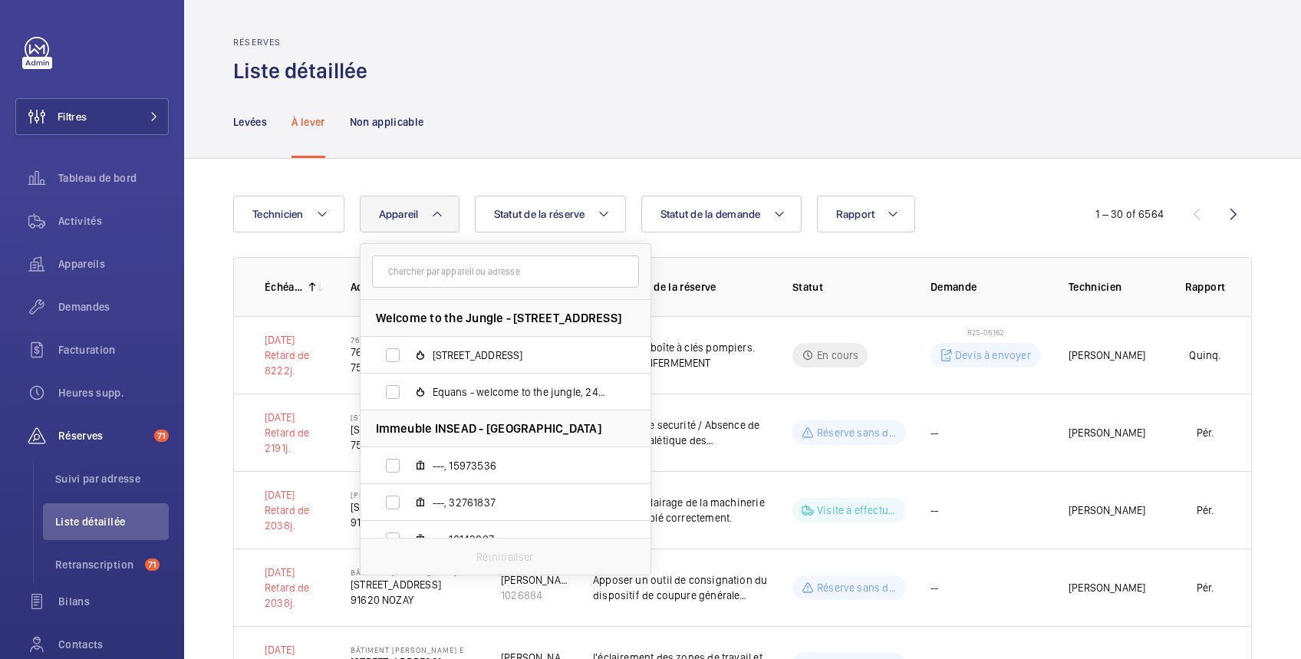
click at [410, 272] on input "text" at bounding box center [505, 271] width 267 height 32
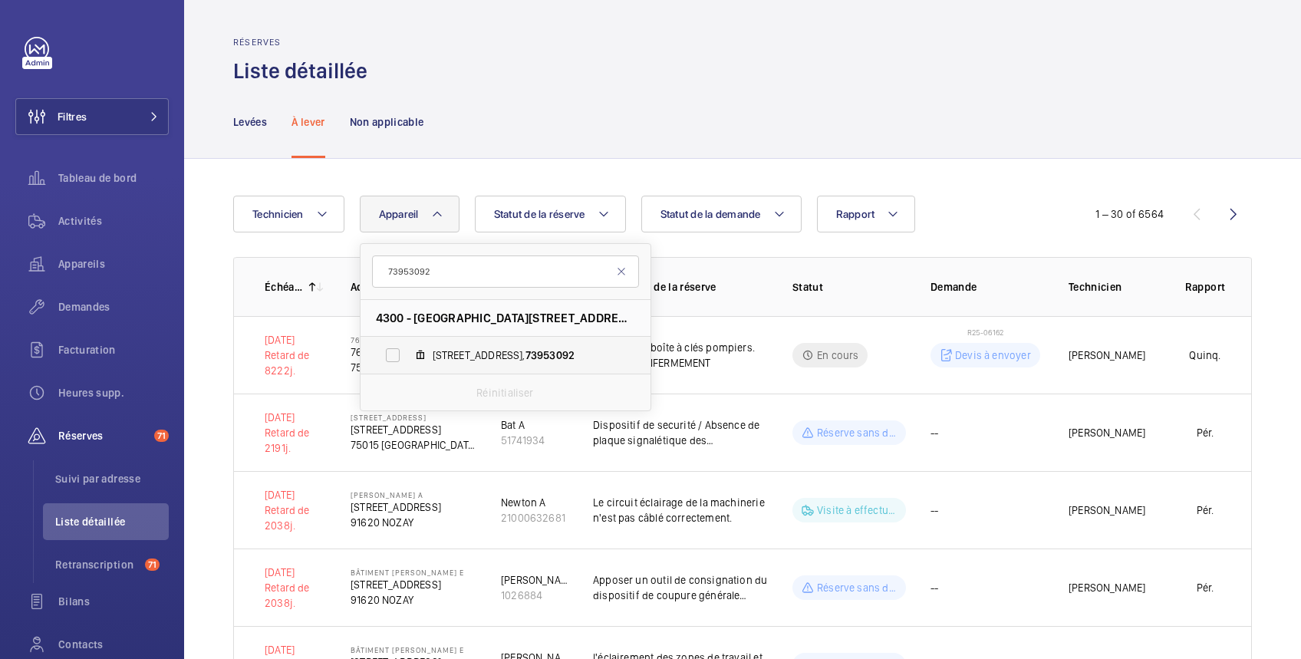
type input "73953092"
click at [393, 359] on label "41, avenue de la Marne, 73953092" at bounding box center [492, 355] width 265 height 37
click at [393, 359] on input "41, avenue de la Marne, 73953092" at bounding box center [392, 355] width 31 height 31
checkbox input "true"
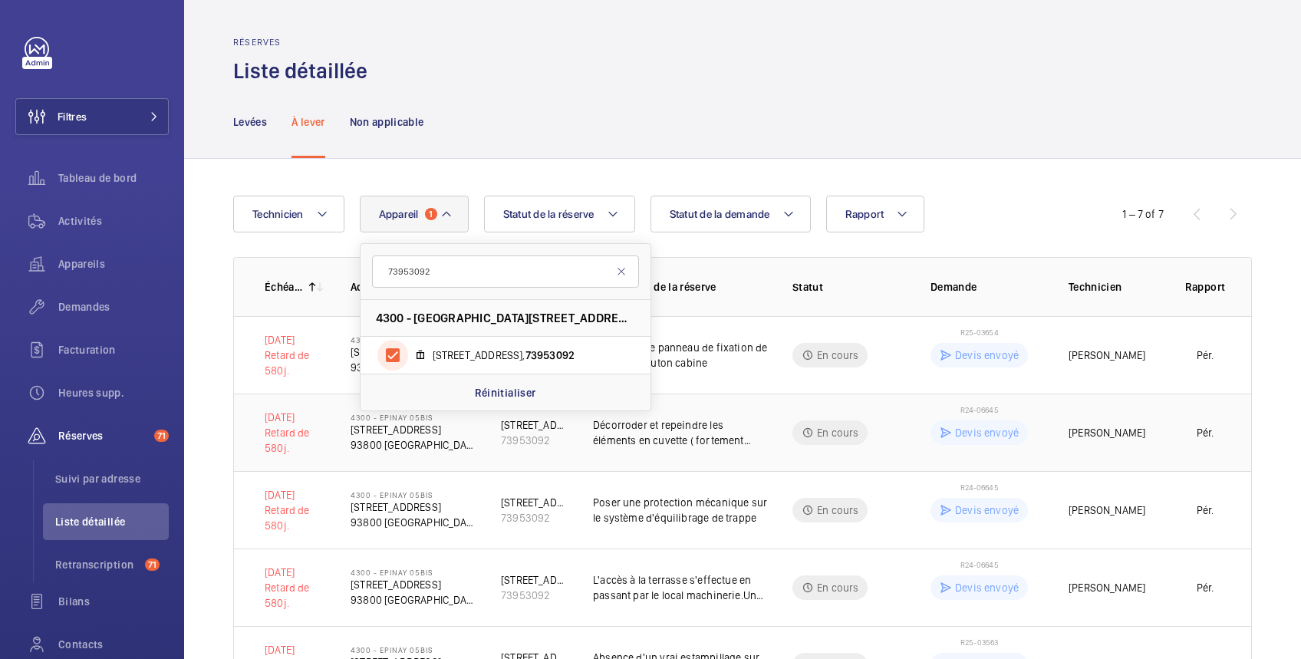
scroll to position [231, 0]
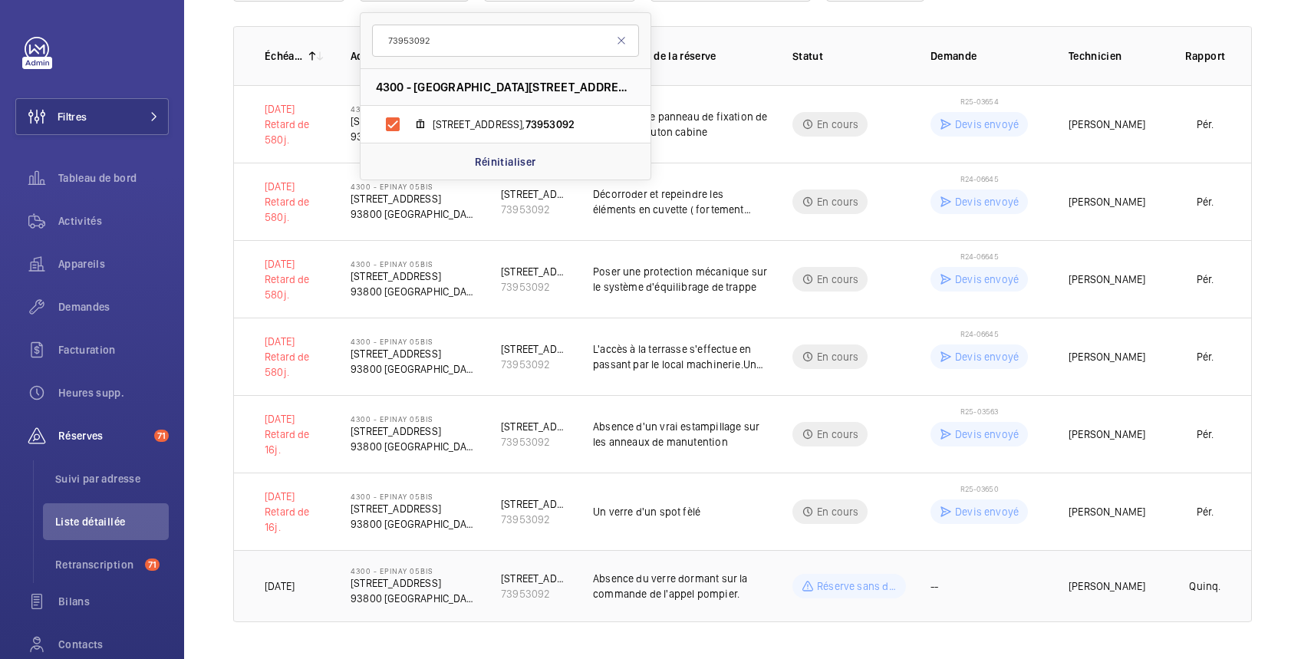
click at [1061, 571] on td "Thomas Varay" at bounding box center [1101, 586] width 115 height 72
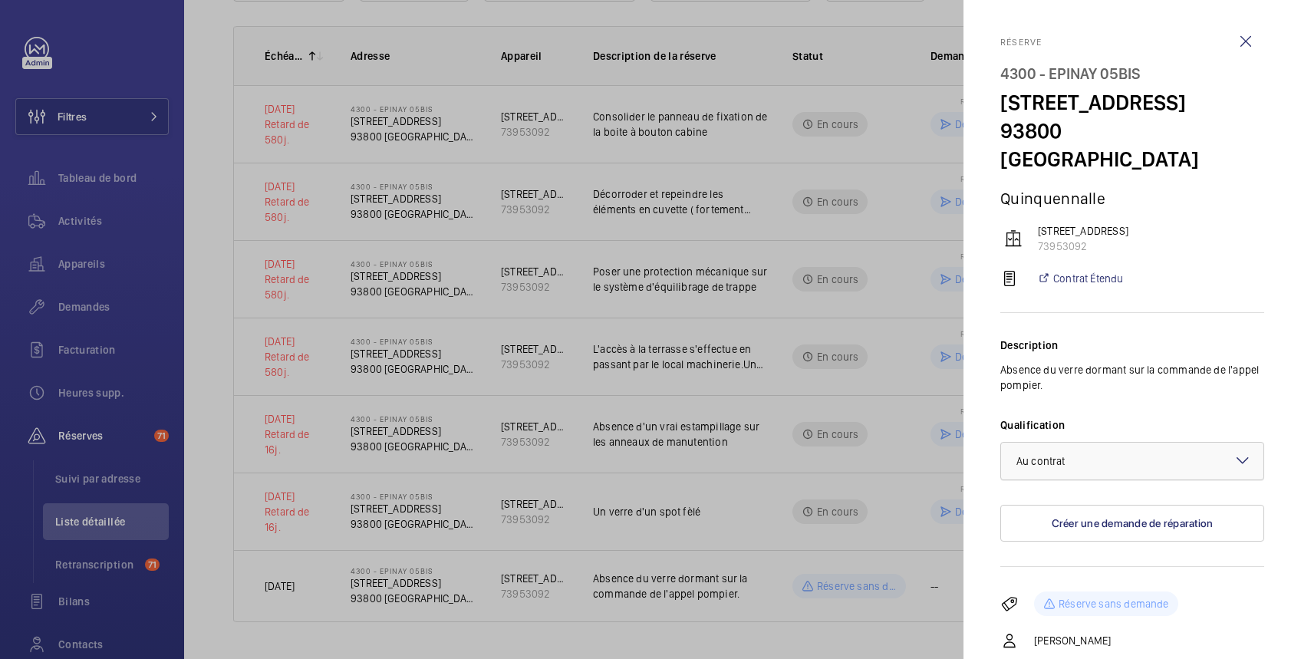
click at [1112, 460] on div at bounding box center [1132, 460] width 262 height 37
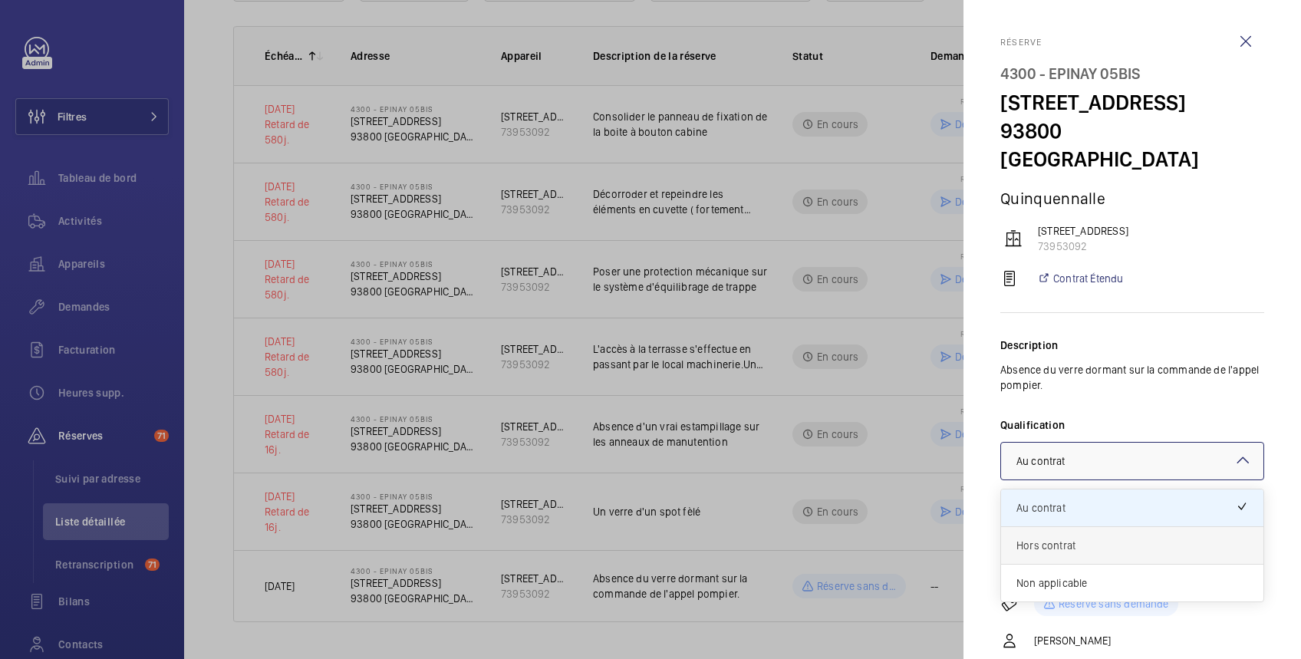
click at [1083, 546] on span "Hors contrat" at bounding box center [1132, 545] width 232 height 15
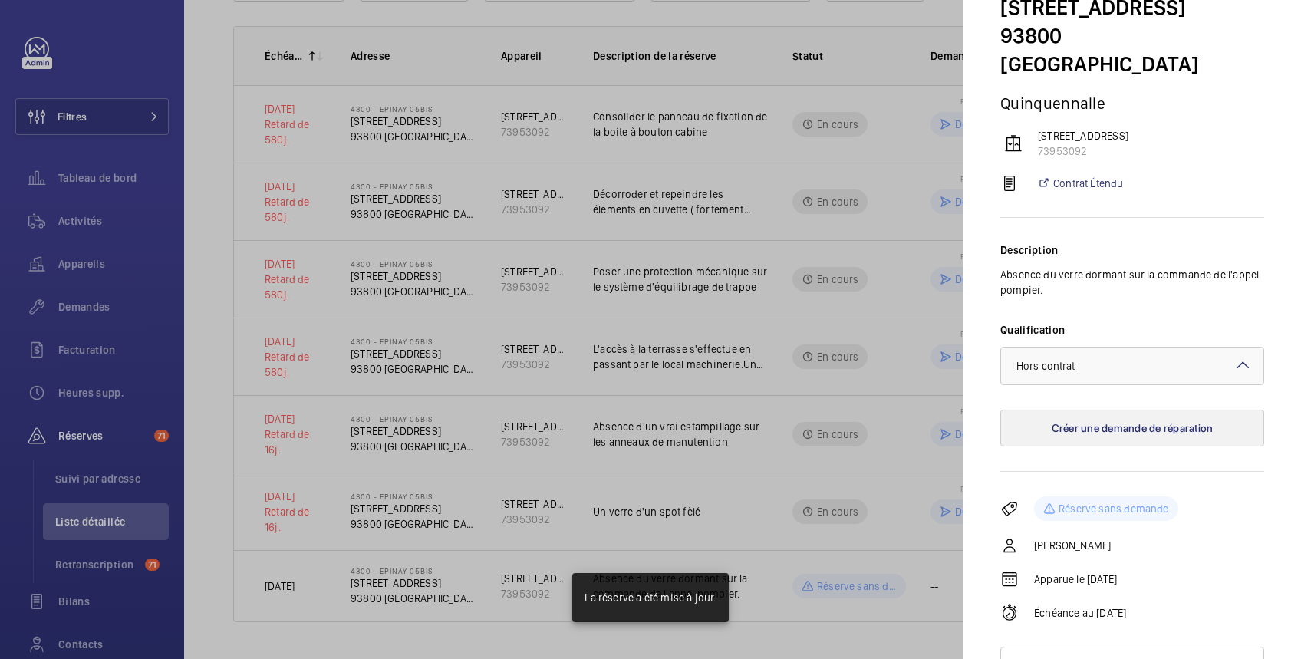
scroll to position [120, 0]
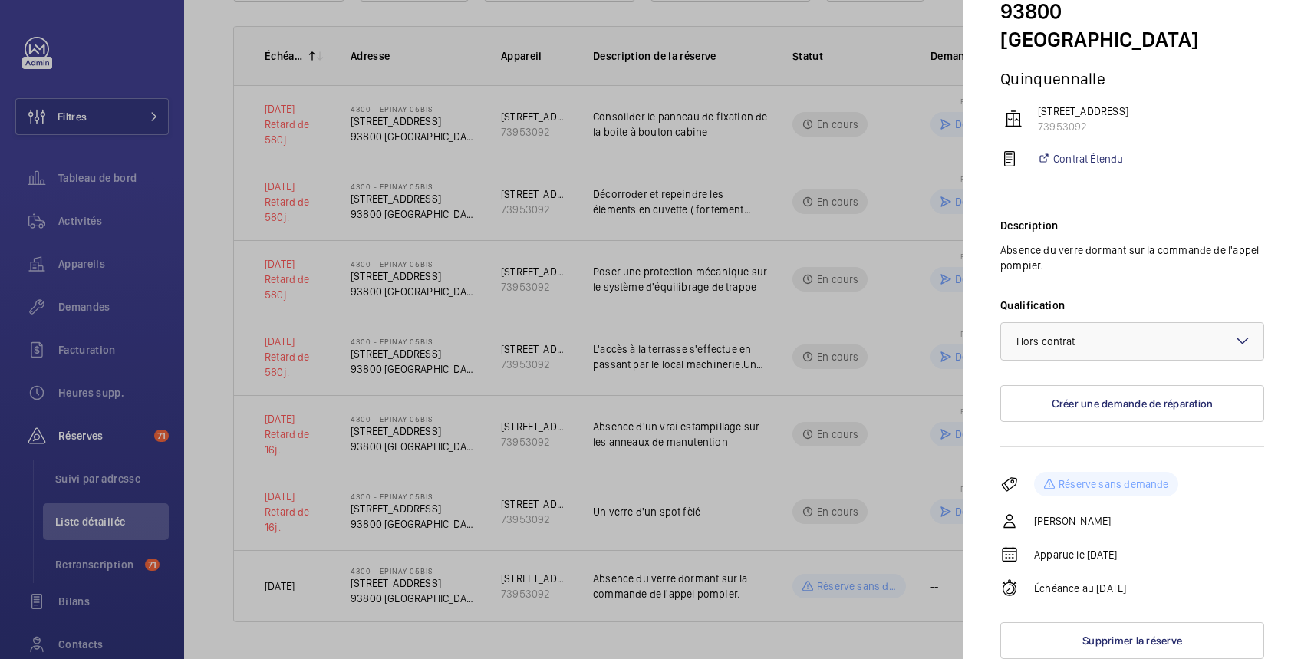
click at [801, 465] on div at bounding box center [650, 329] width 1301 height 659
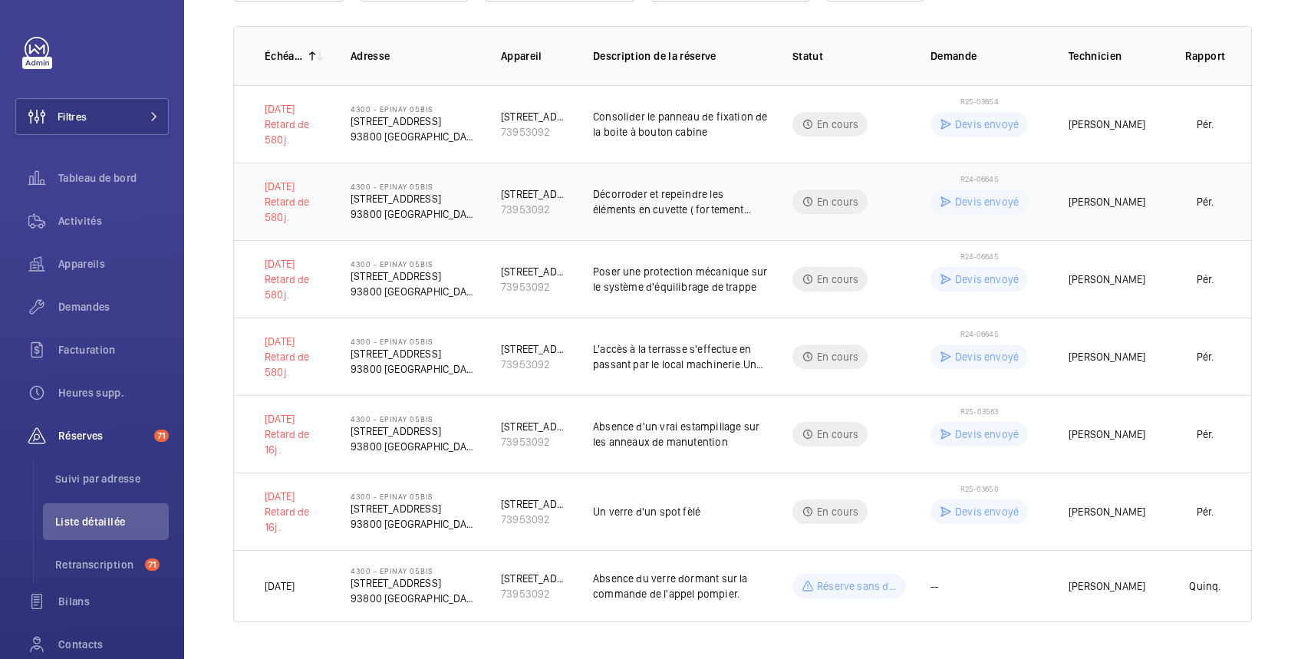
scroll to position [0, 0]
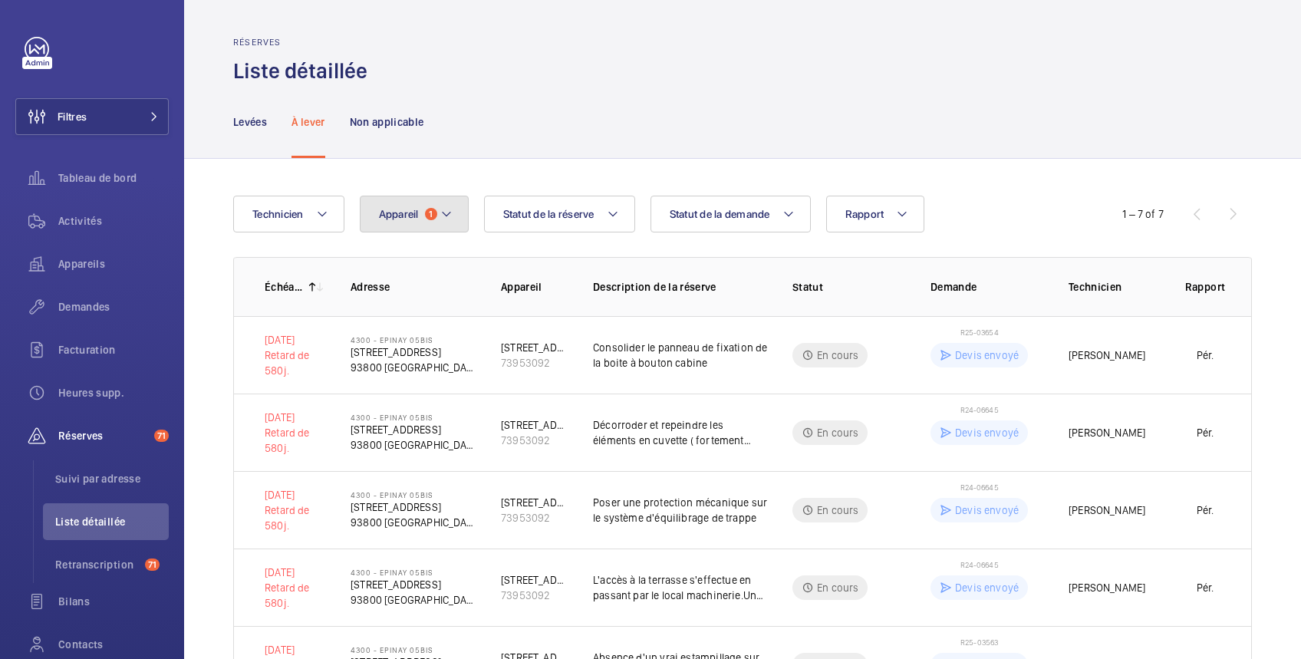
click at [416, 209] on span "Appareil" at bounding box center [399, 214] width 40 height 12
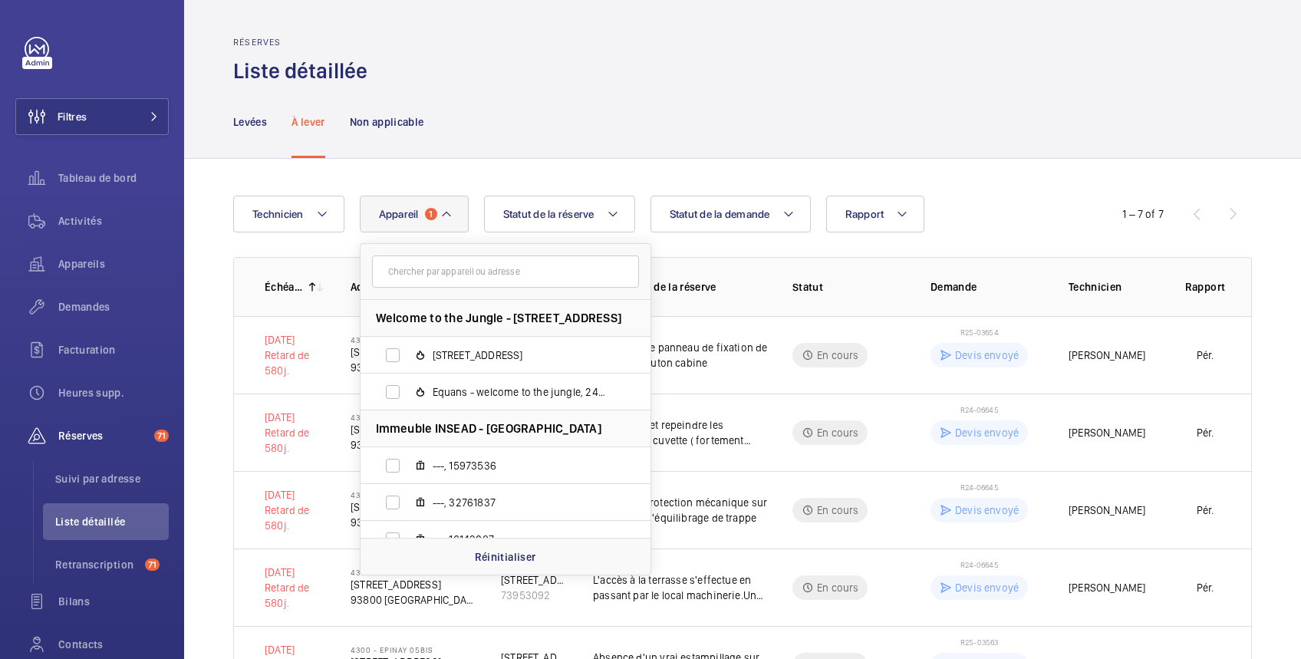
click at [425, 271] on input "text" at bounding box center [505, 271] width 267 height 32
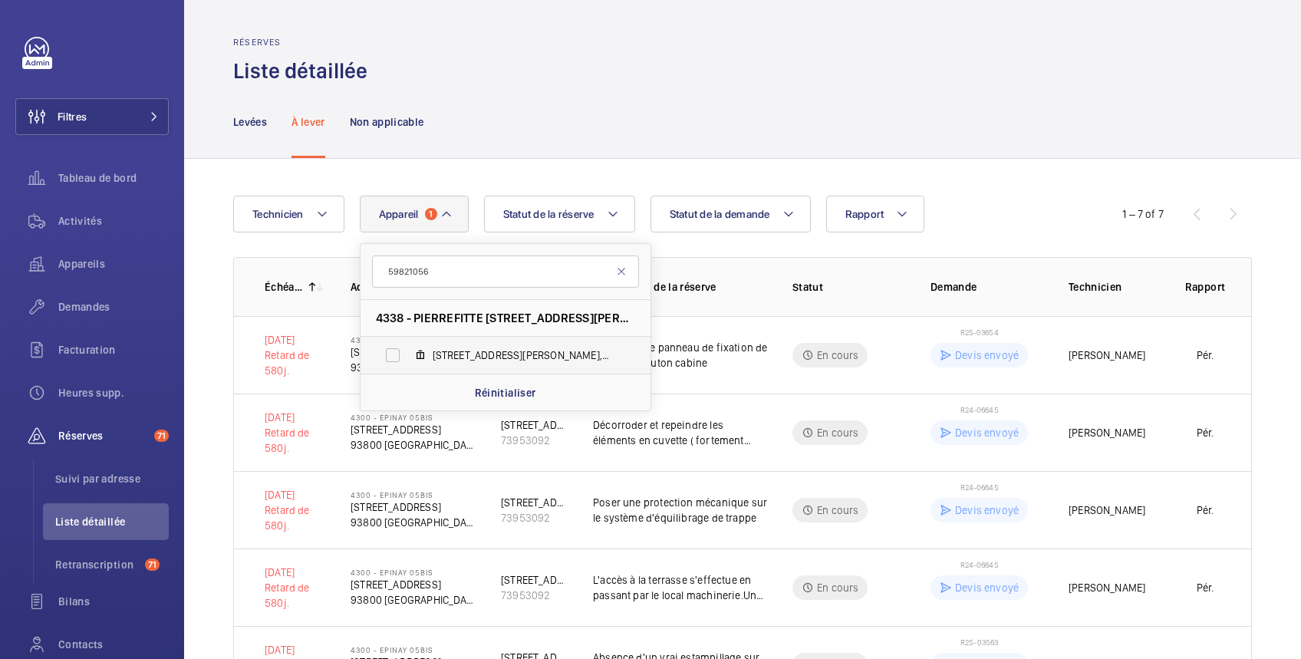
type input "59821056"
click at [426, 351] on mat-icon at bounding box center [420, 355] width 12 height 12
click at [408, 351] on input "37, rue Paul Lafarge, 59821056" at bounding box center [392, 355] width 31 height 31
checkbox input "true"
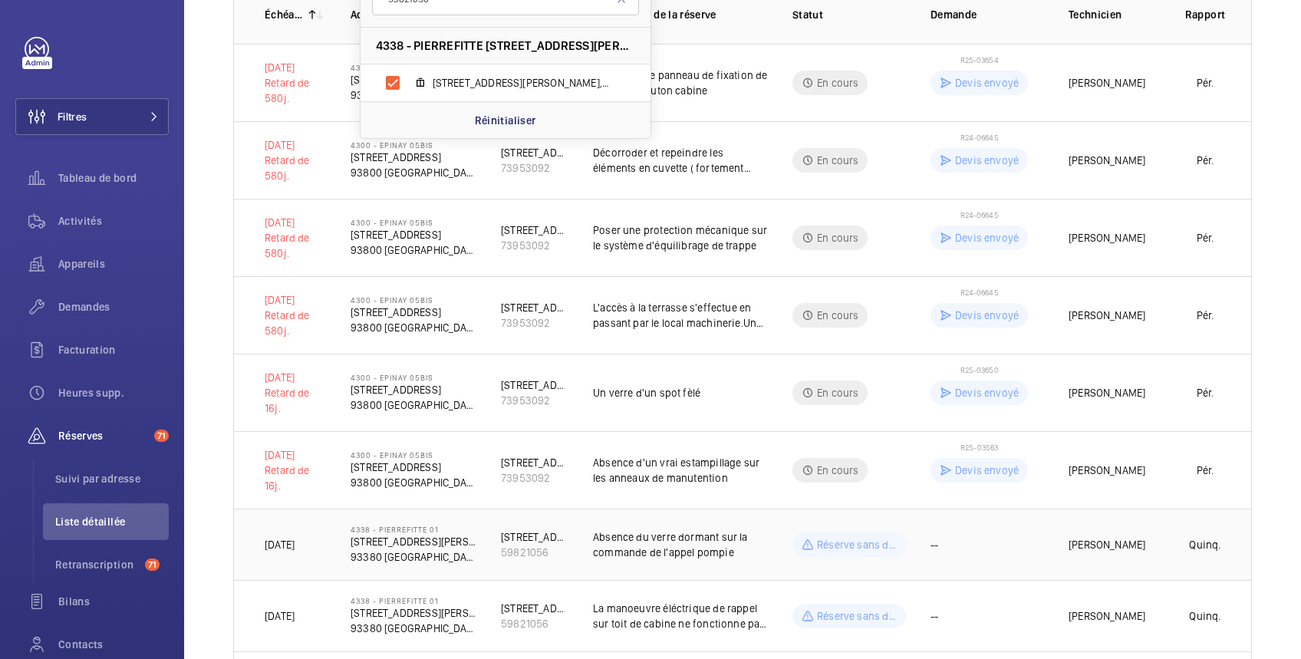
click at [1044, 540] on td "[PERSON_NAME]" at bounding box center [1101, 543] width 115 height 71
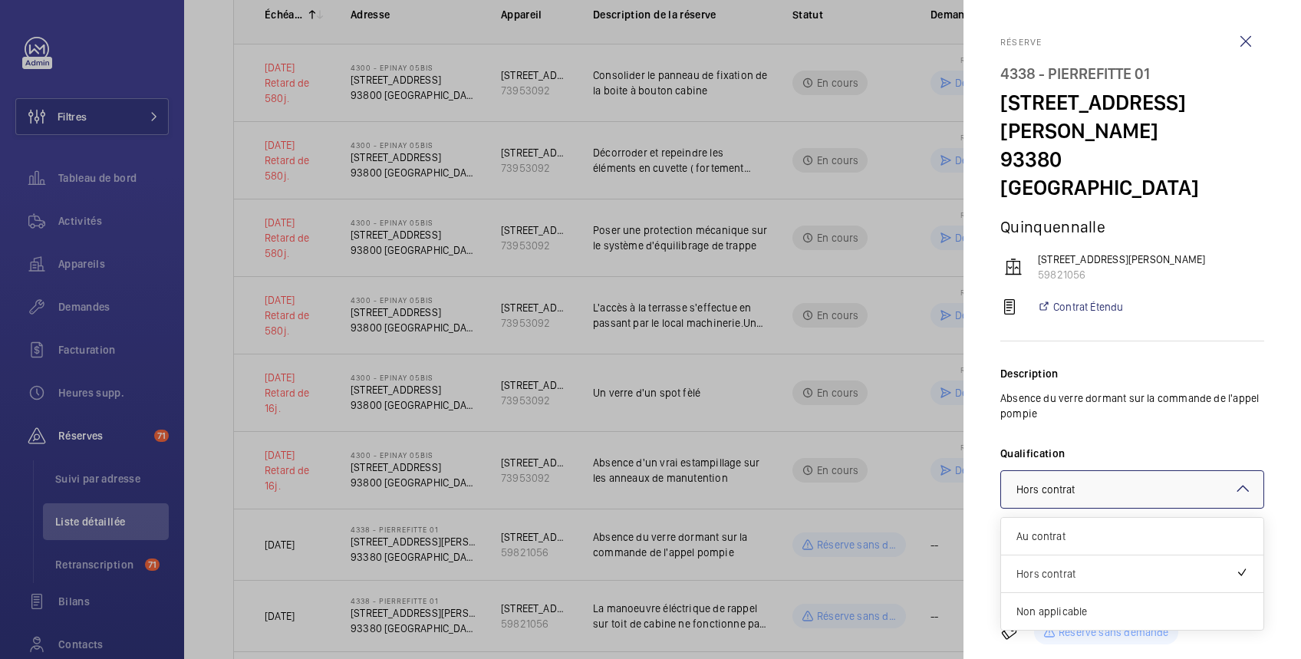
click at [1067, 492] on span "Hors contrat" at bounding box center [1045, 489] width 59 height 12
click at [632, 250] on div at bounding box center [650, 329] width 1301 height 659
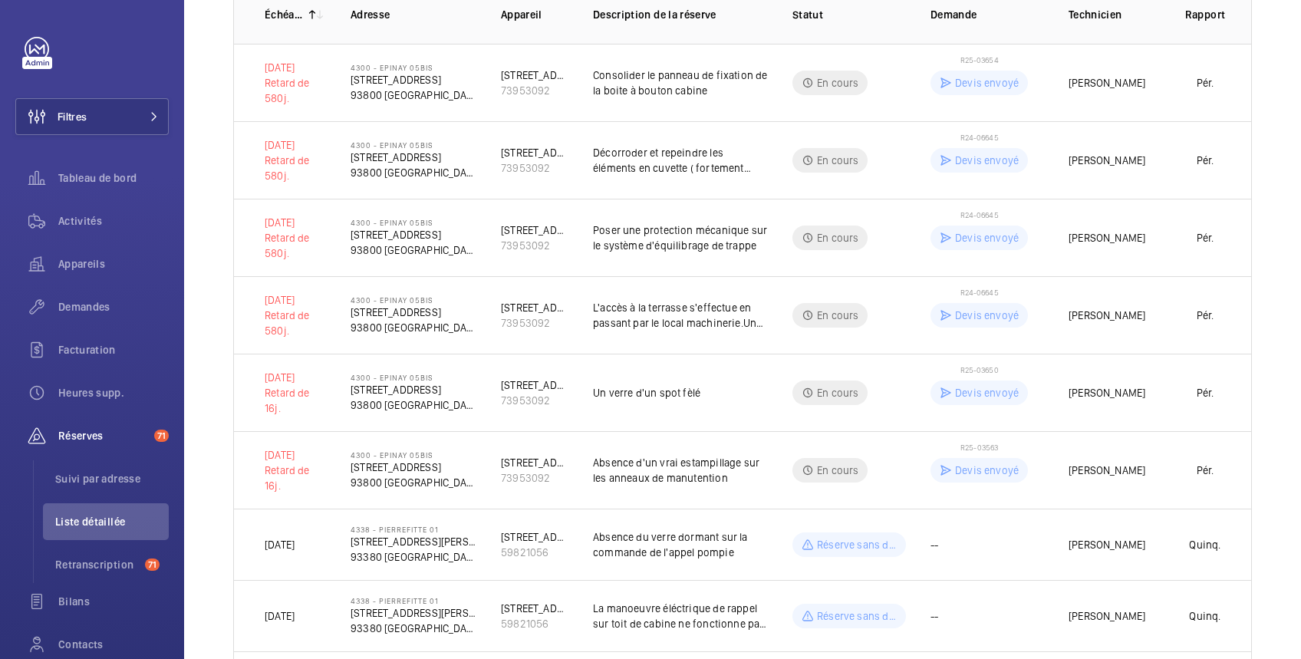
scroll to position [0, 0]
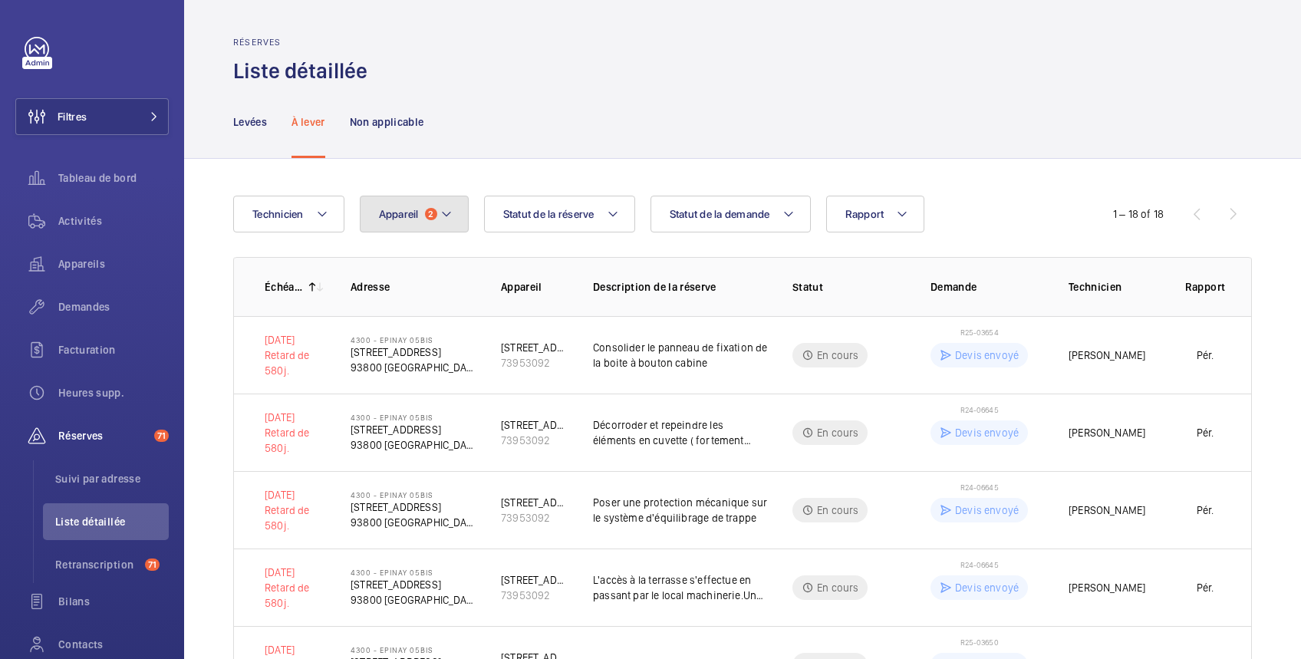
click at [394, 215] on span "Appareil" at bounding box center [399, 214] width 40 height 12
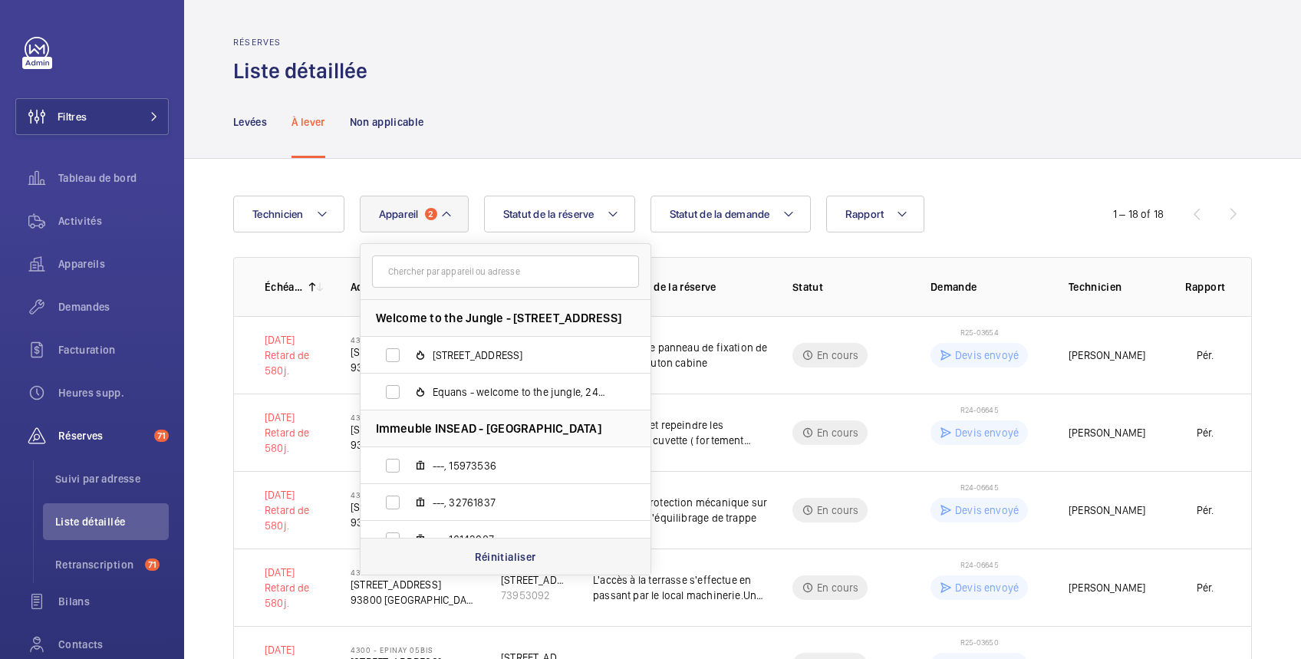
click at [518, 554] on p "Réinitialiser" at bounding box center [505, 556] width 61 height 15
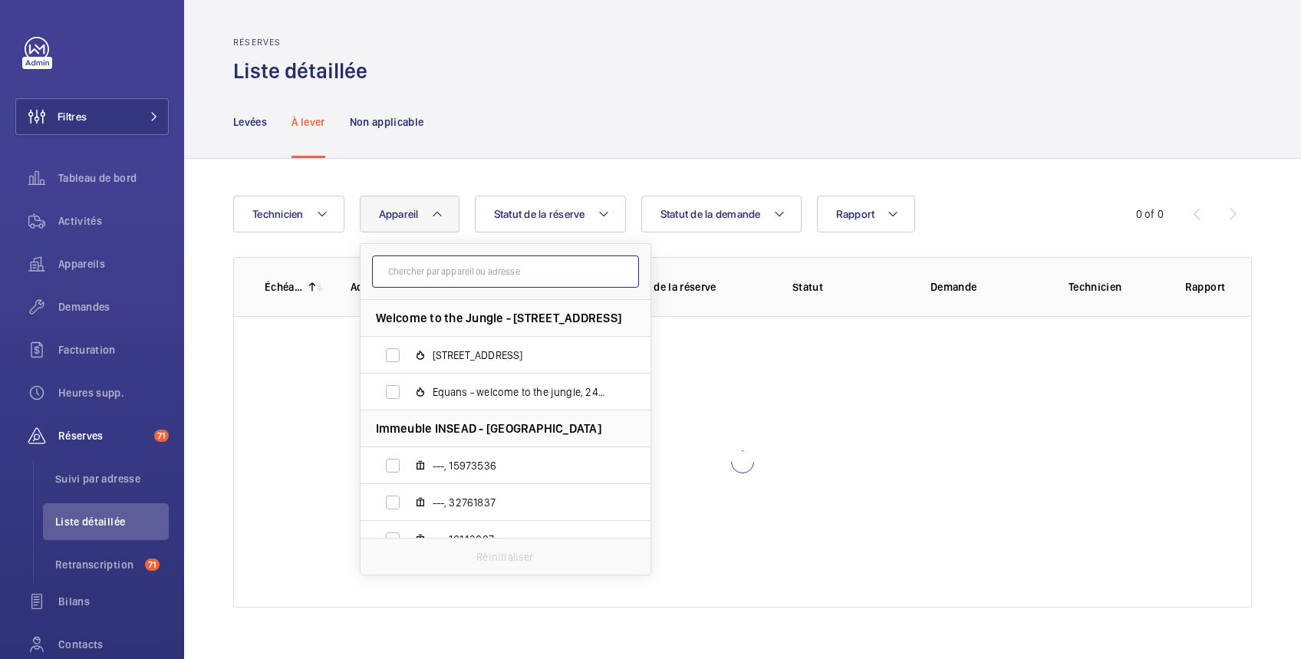
click at [446, 275] on input "text" at bounding box center [505, 271] width 267 height 32
paste input "38493628"
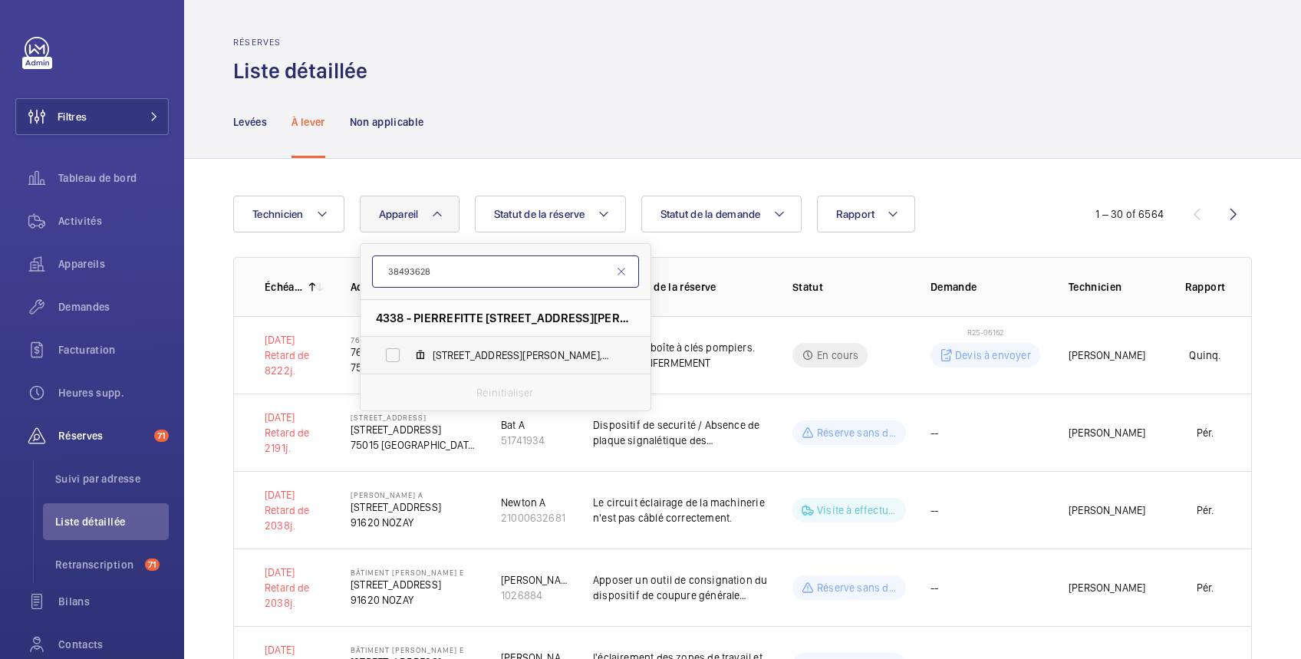
type input "38493628"
click at [446, 353] on span "39 rue Paul Lafarge, 38493628" at bounding box center [522, 354] width 178 height 15
click at [408, 353] on input "39 rue Paul Lafarge, 38493628" at bounding box center [392, 355] width 31 height 31
checkbox input "true"
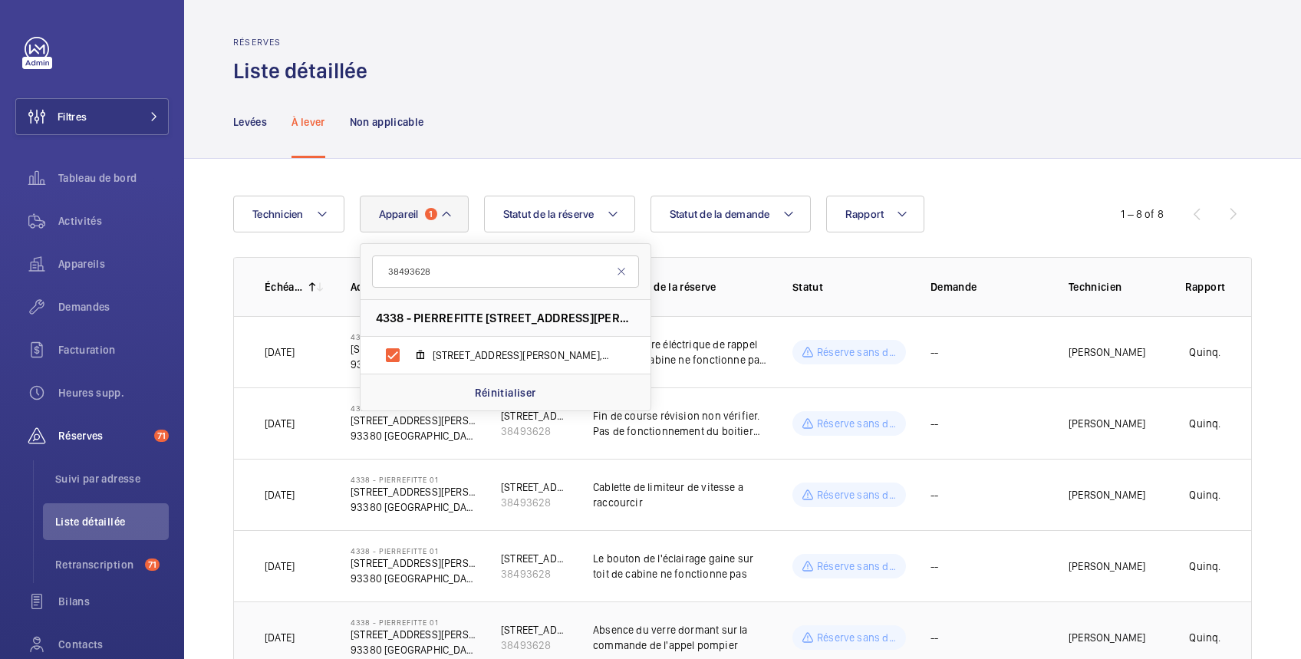
click at [1044, 628] on td "[PERSON_NAME]" at bounding box center [1101, 636] width 115 height 71
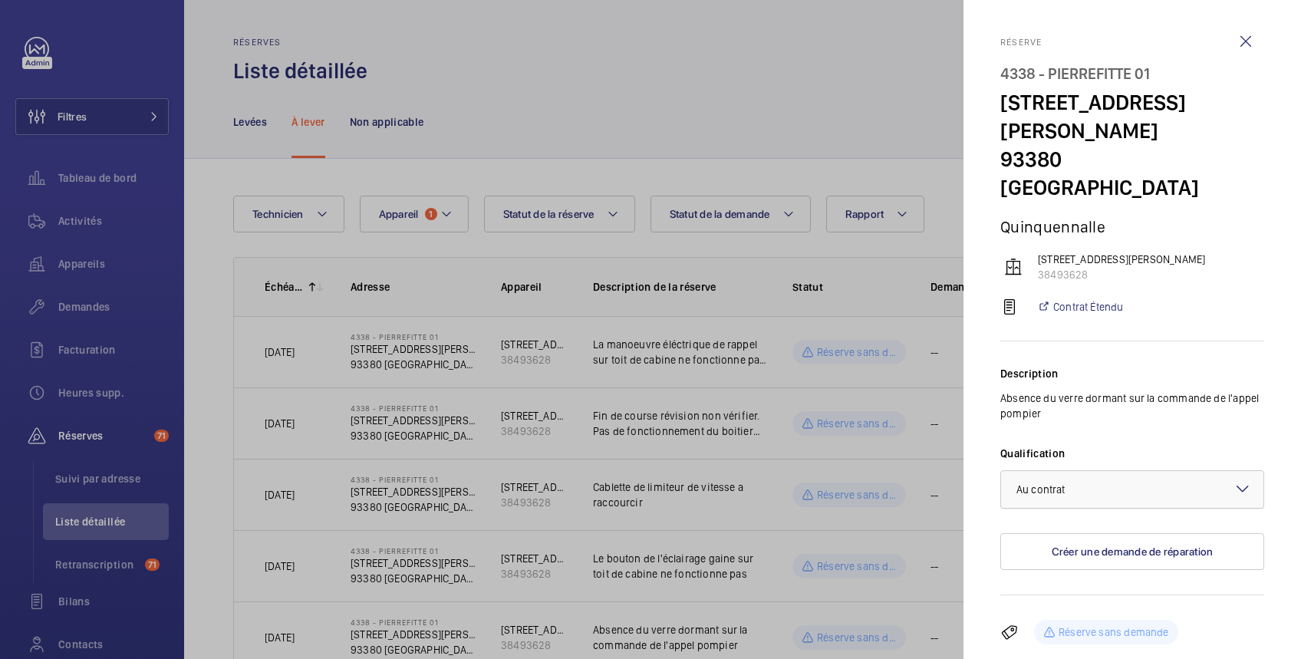
click at [1136, 491] on div at bounding box center [1132, 489] width 262 height 37
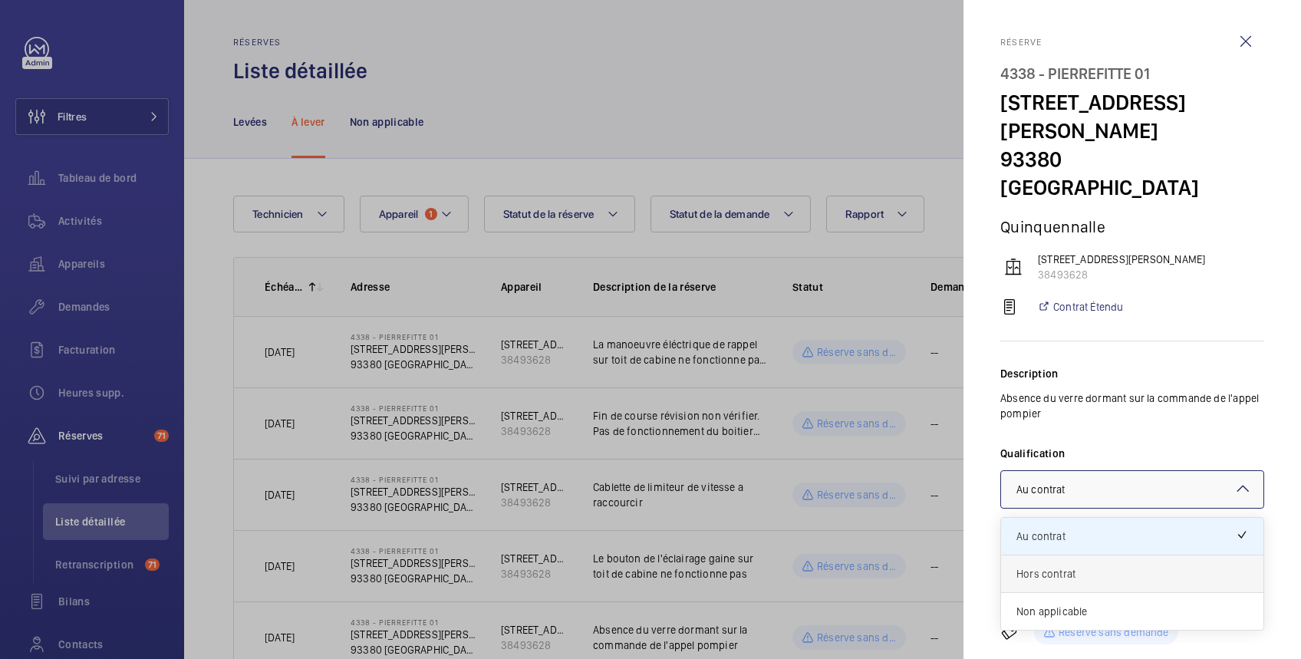
click at [1097, 571] on span "Hors contrat" at bounding box center [1132, 573] width 232 height 15
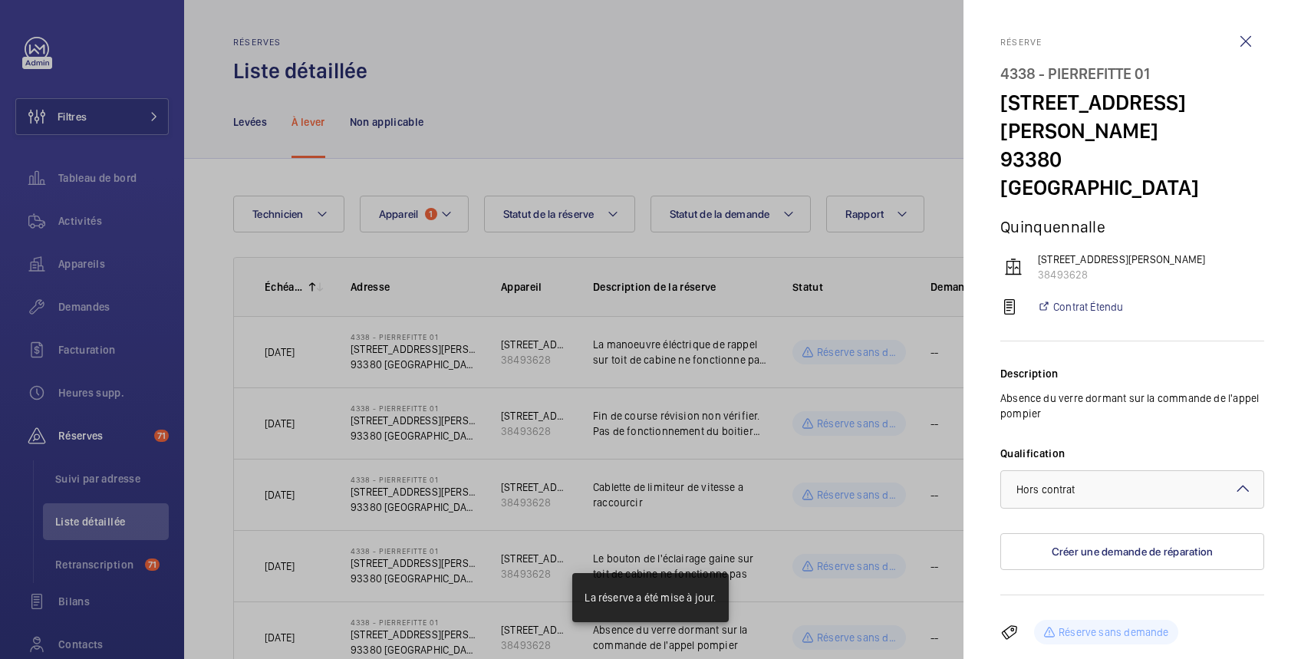
click at [581, 132] on div at bounding box center [650, 329] width 1301 height 659
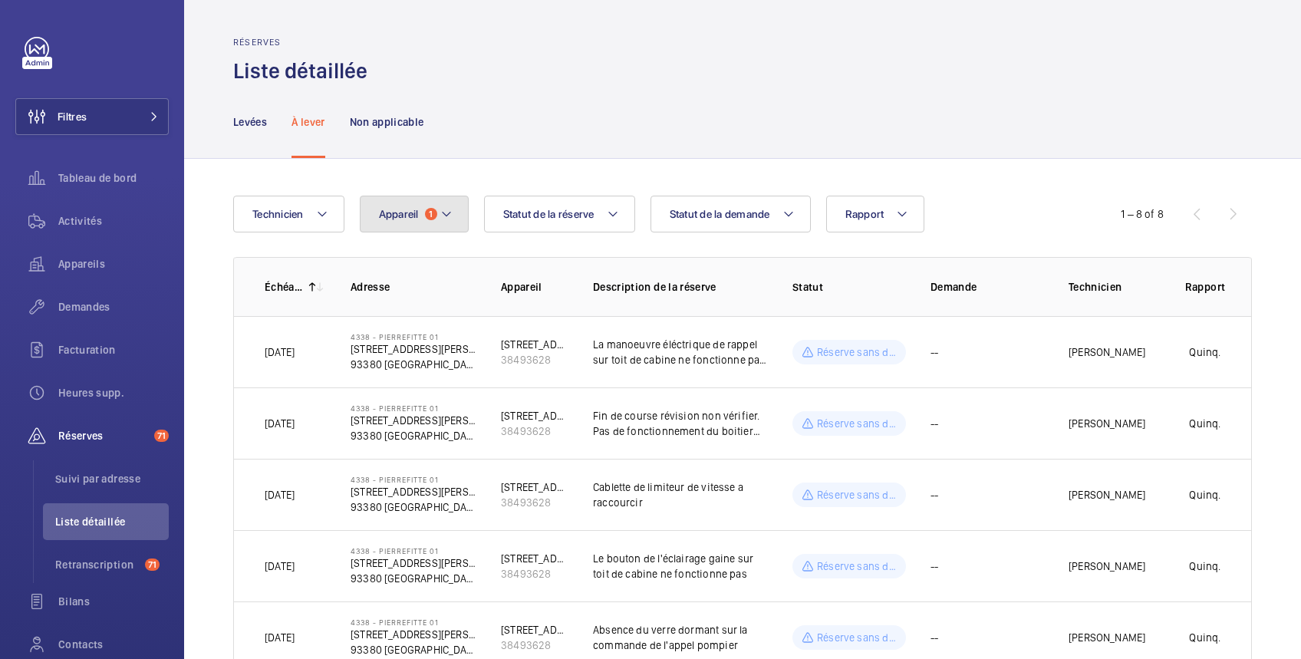
click at [407, 209] on span "Appareil" at bounding box center [399, 214] width 40 height 12
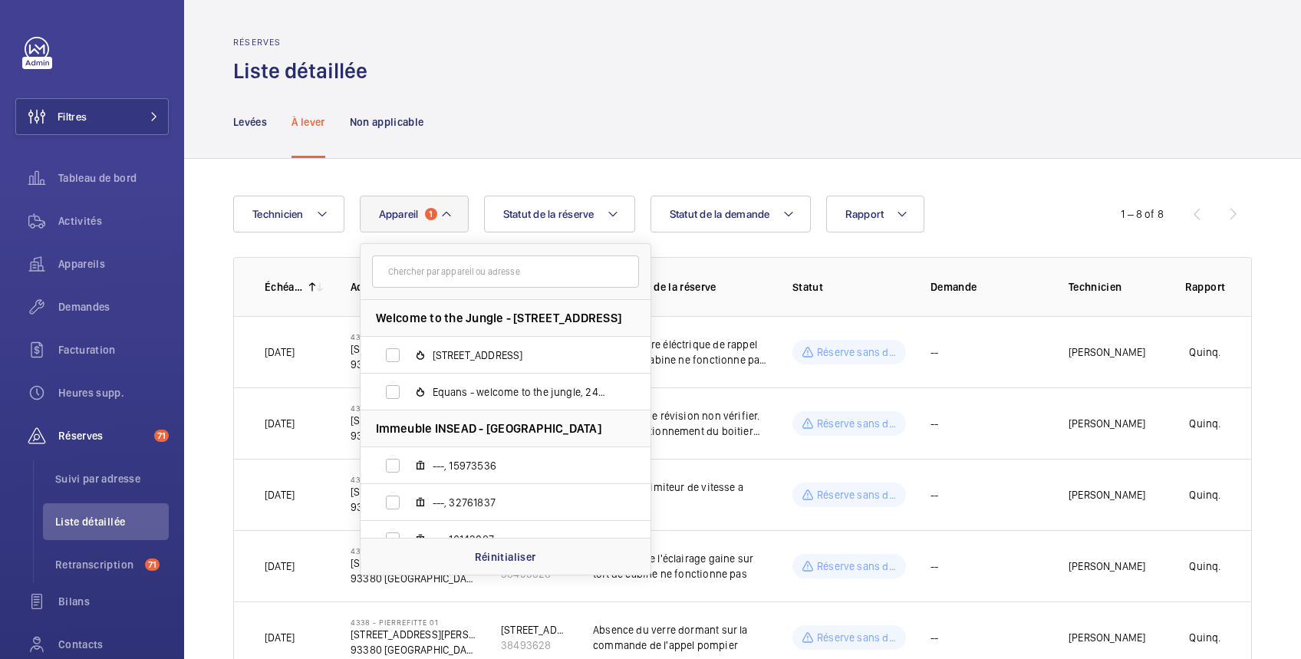
click at [486, 268] on input "text" at bounding box center [505, 271] width 267 height 32
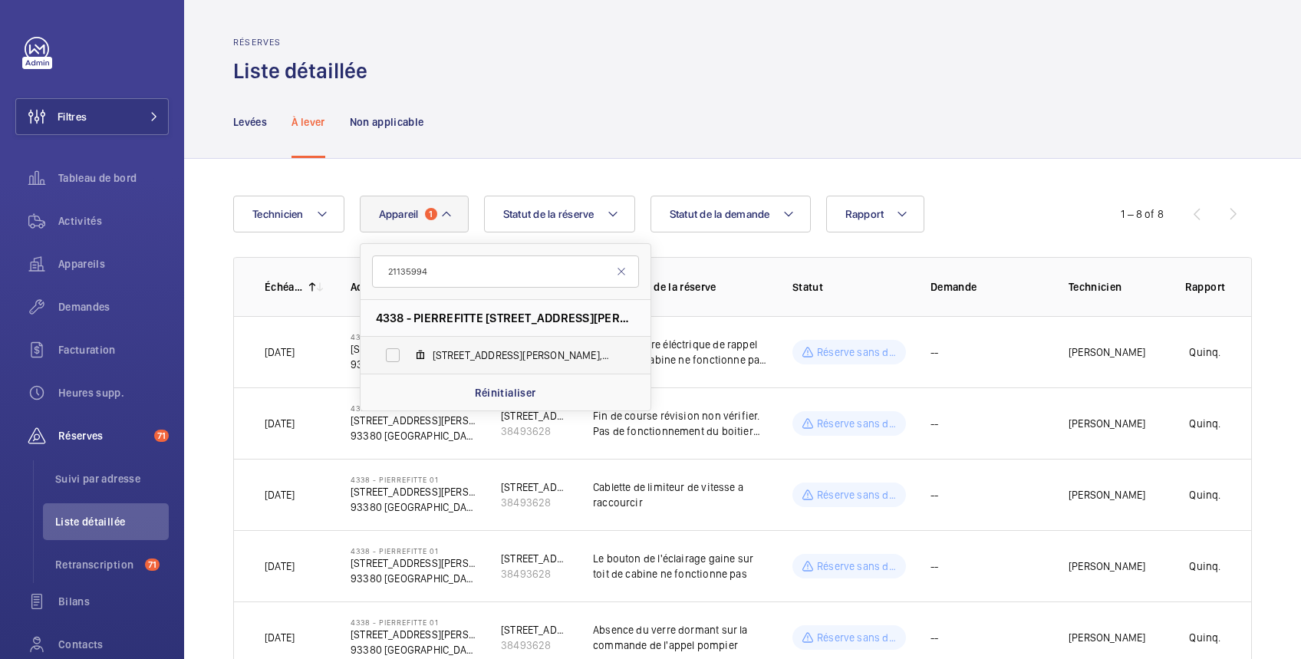
type input "21135994"
click at [393, 362] on label "41, rue Paul Lafarge, 21135994" at bounding box center [492, 355] width 265 height 37
click at [393, 362] on input "41, rue Paul Lafarge, 21135994" at bounding box center [392, 355] width 31 height 31
checkbox input "true"
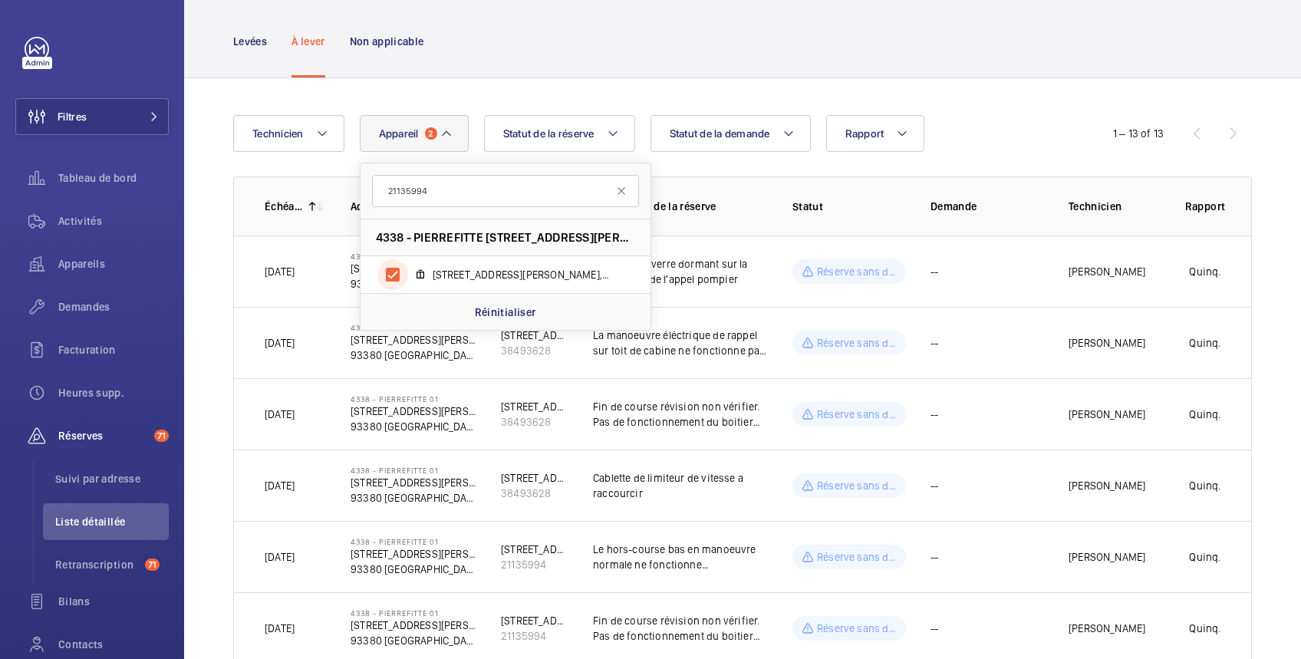
scroll to position [80, 0]
click at [1044, 256] on td "[PERSON_NAME]" at bounding box center [1101, 271] width 115 height 71
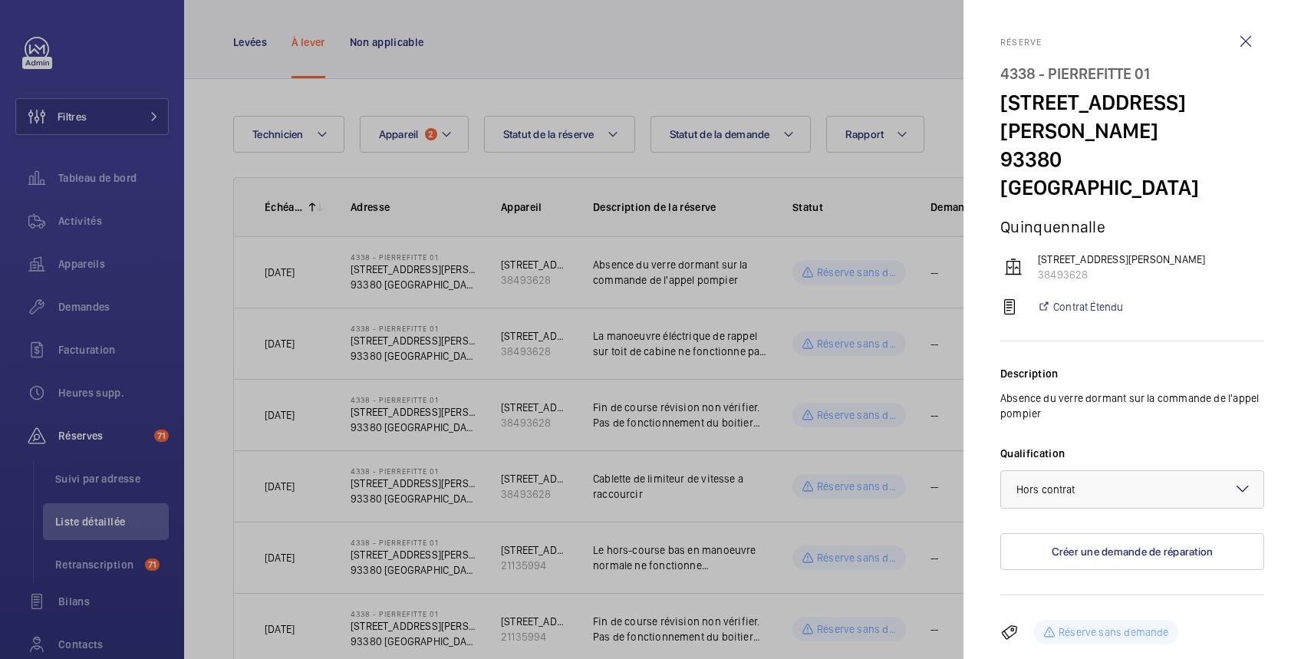
click at [391, 133] on div at bounding box center [650, 329] width 1301 height 659
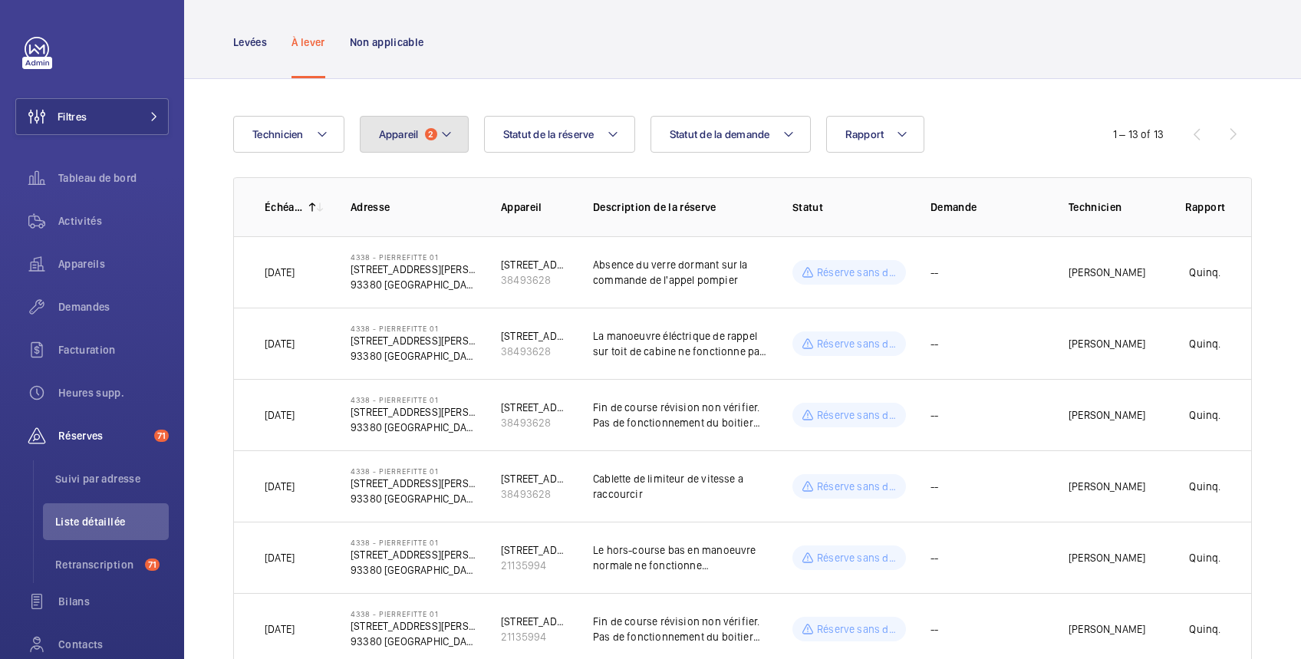
click at [405, 126] on button "Appareil 2" at bounding box center [414, 134] width 109 height 37
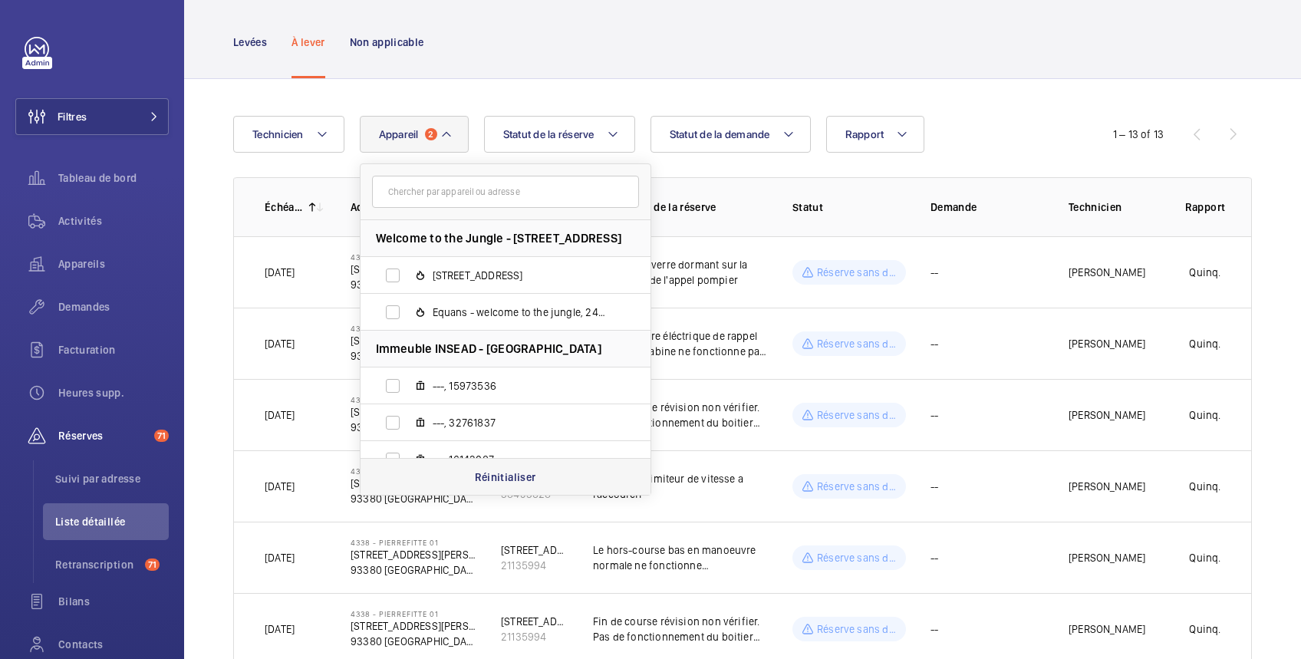
click at [503, 479] on p "Réinitialiser" at bounding box center [505, 476] width 61 height 15
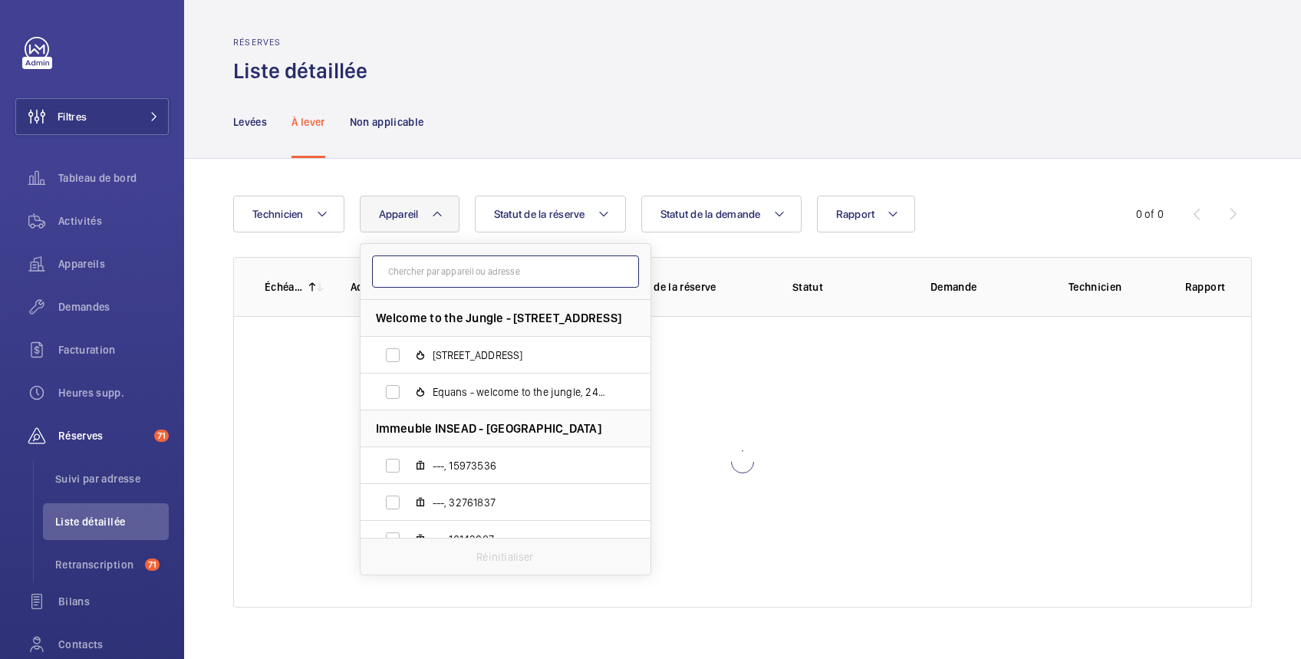
click at [430, 271] on input "text" at bounding box center [505, 271] width 267 height 32
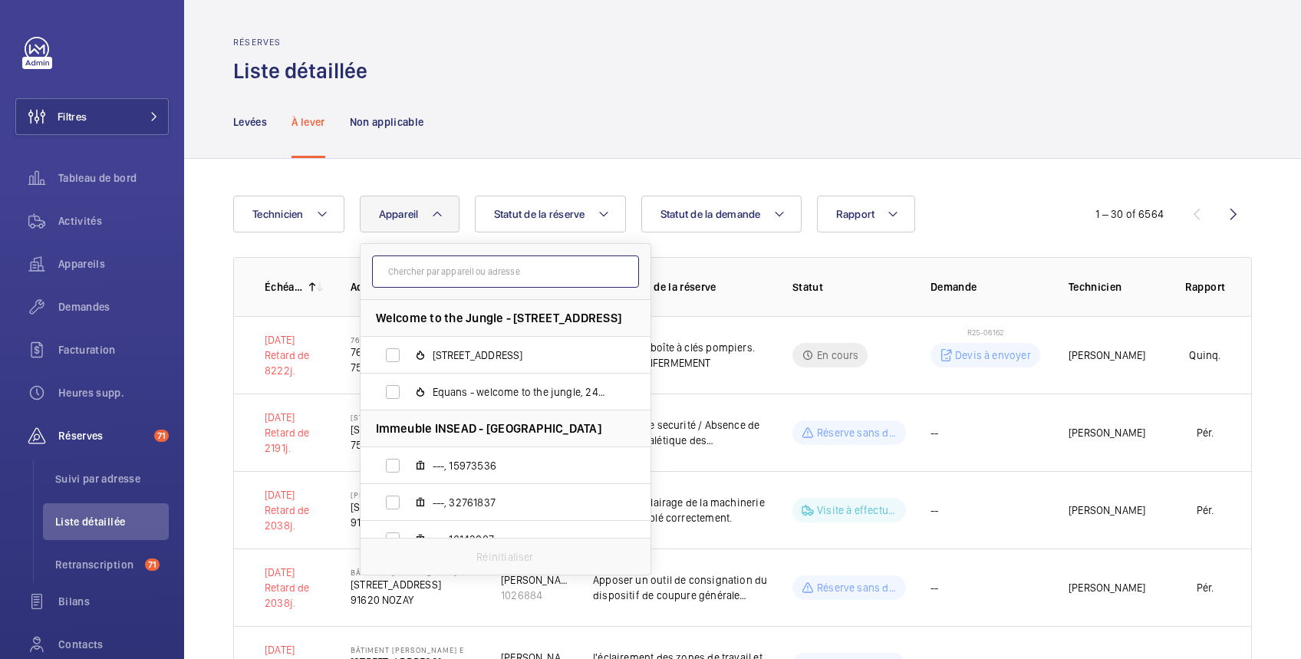
paste input "76557429"
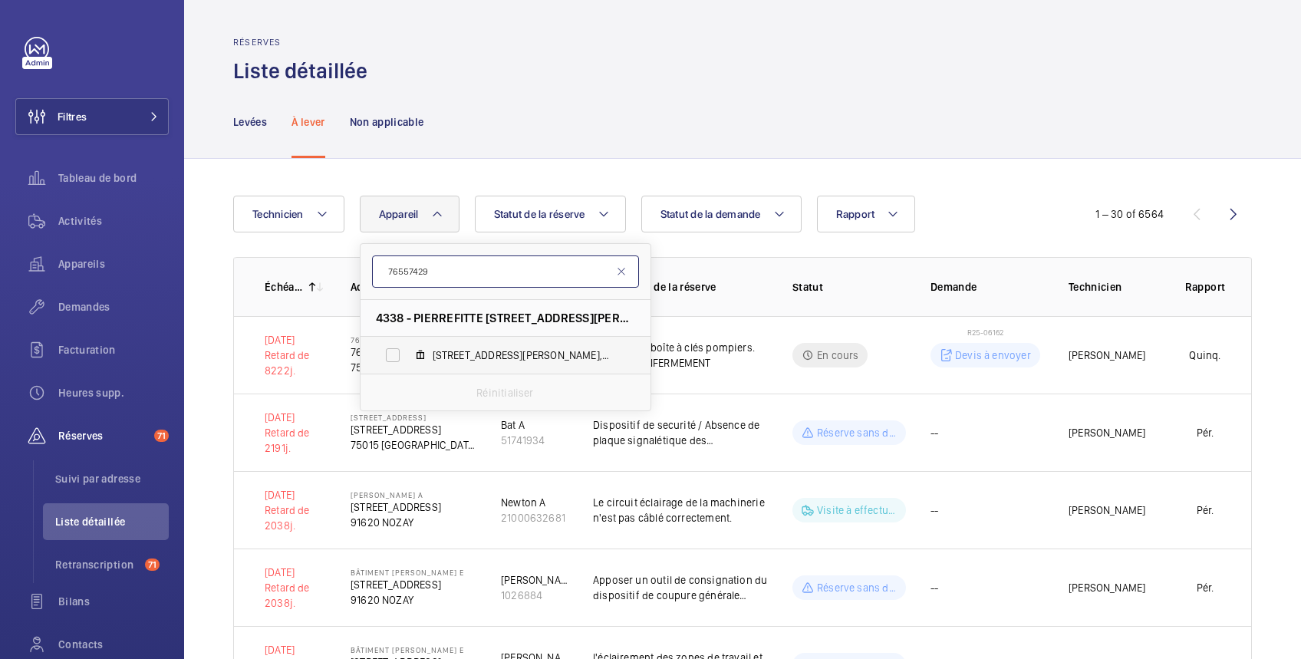
type input "76557429"
click at [391, 359] on label "120, rue Jules Chatenay, 76557429" at bounding box center [492, 355] width 265 height 37
click at [391, 359] on input "120, rue Jules Chatenay, 76557429" at bounding box center [392, 355] width 31 height 31
checkbox input "true"
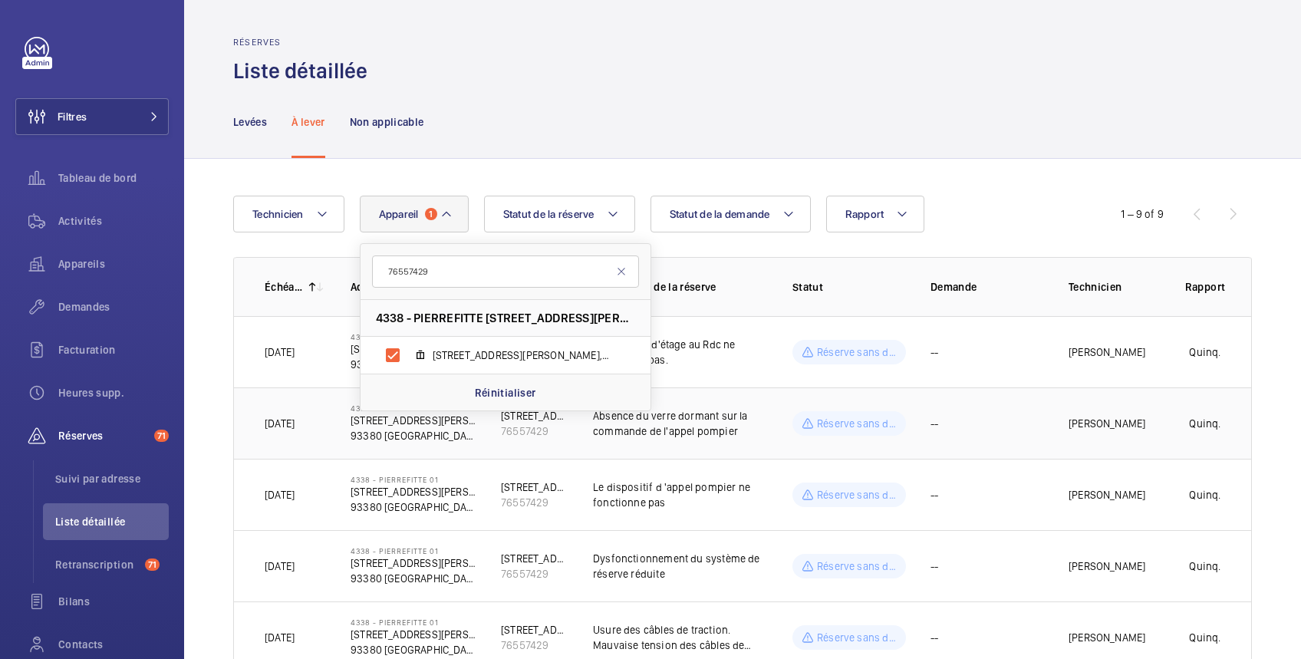
click at [1044, 413] on td "[PERSON_NAME]" at bounding box center [1101, 422] width 115 height 71
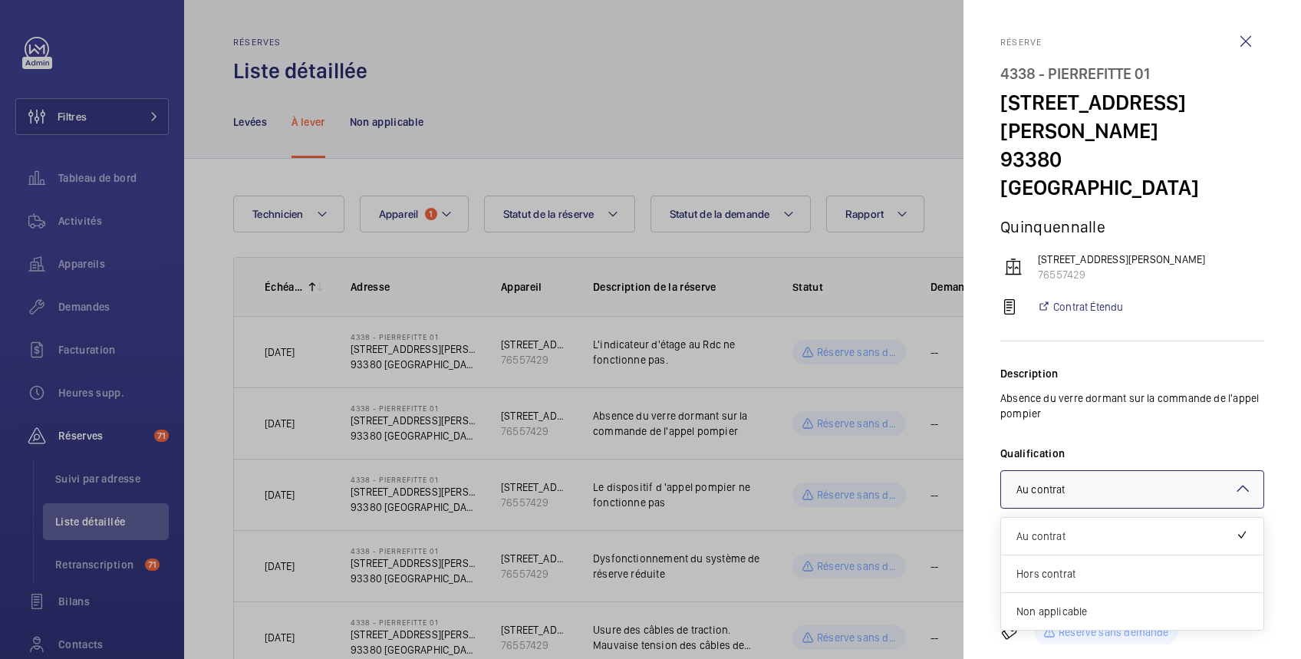
click at [1051, 483] on span "Au contrat" at bounding box center [1040, 489] width 48 height 12
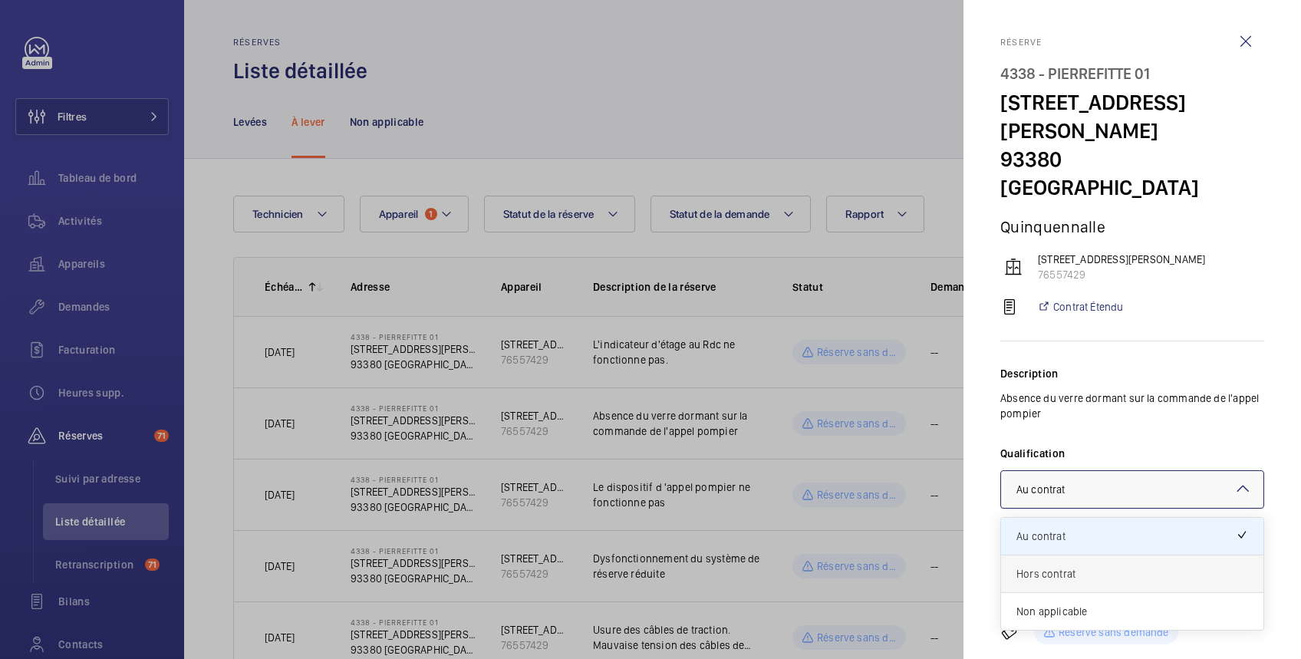
click at [1044, 572] on span "Hors contrat" at bounding box center [1132, 573] width 232 height 15
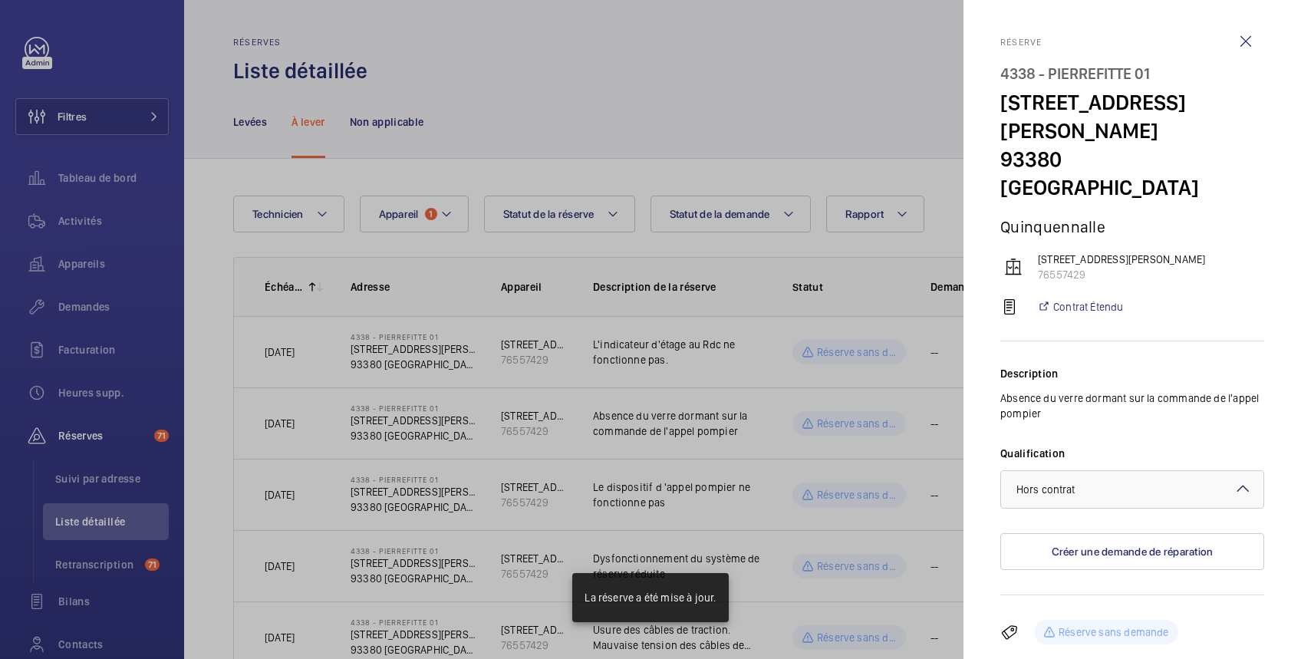
click at [630, 77] on div at bounding box center [650, 329] width 1301 height 659
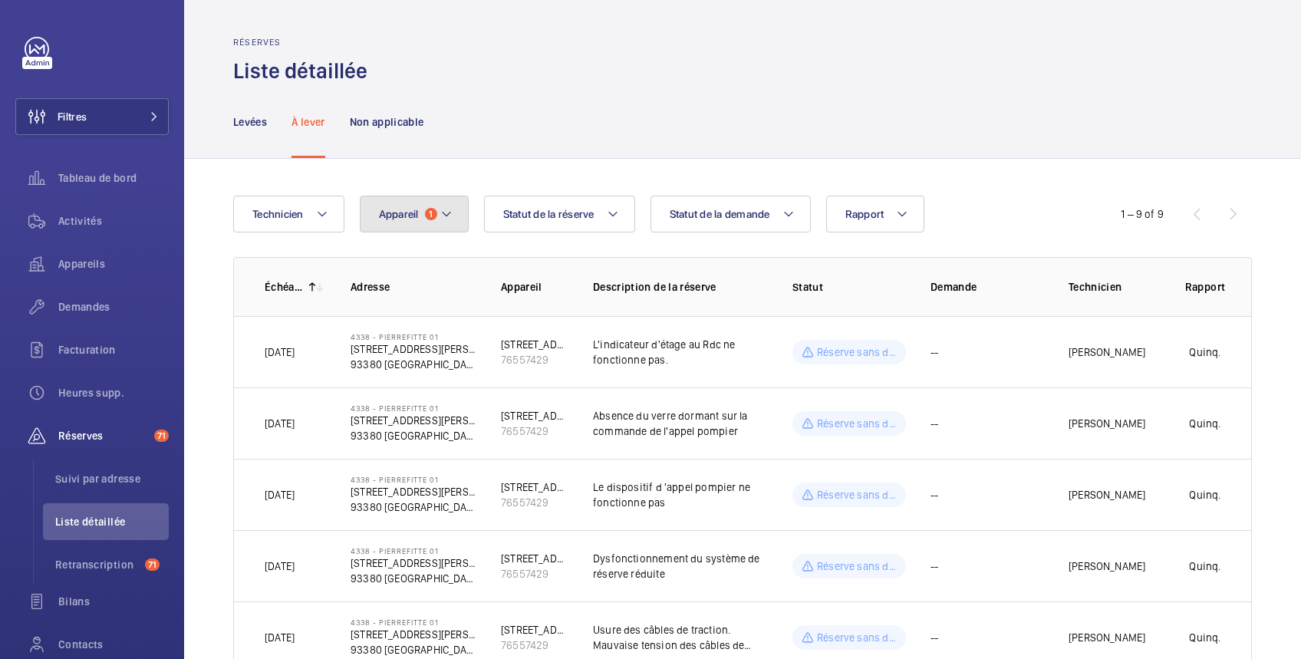
click at [410, 212] on span "Appareil" at bounding box center [399, 214] width 40 height 12
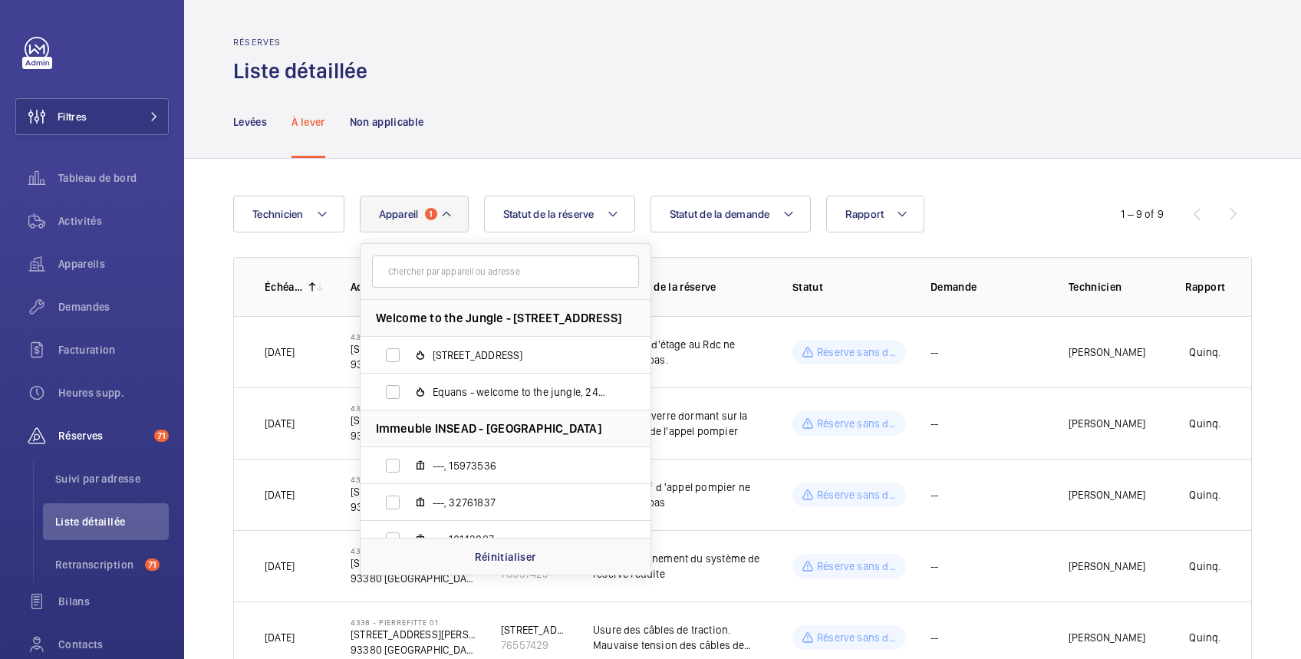
click at [412, 270] on input "text" at bounding box center [505, 271] width 267 height 32
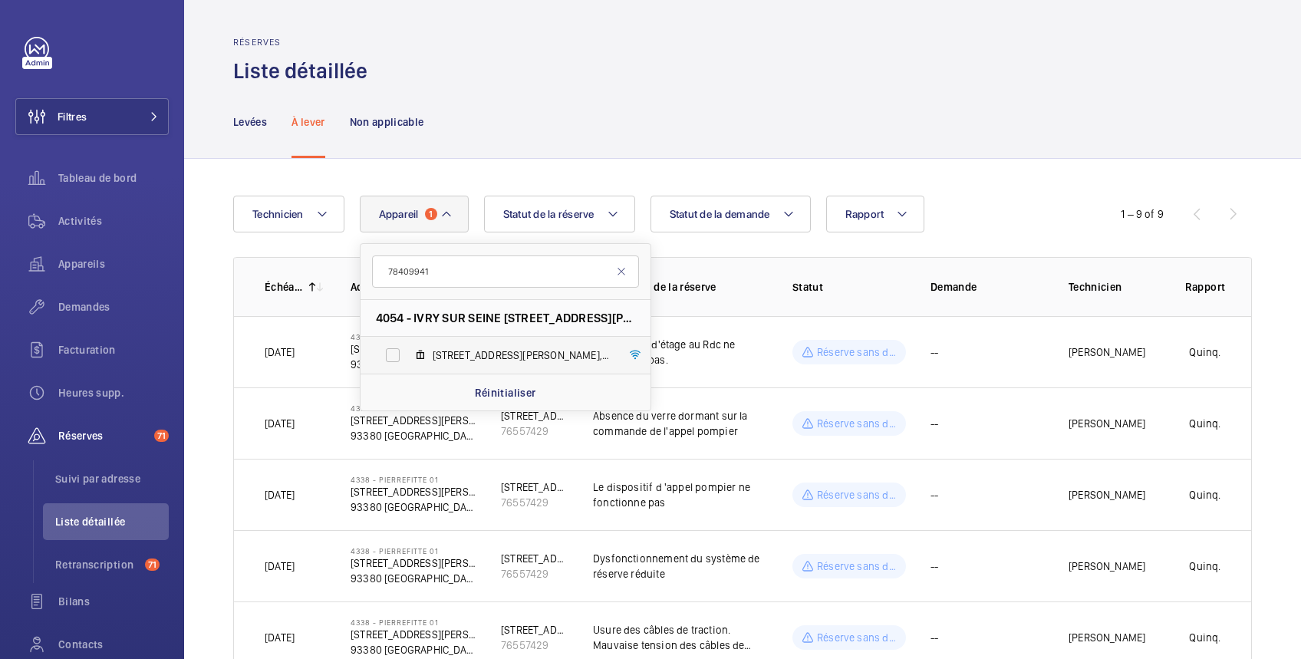
type input "78409941"
click at [394, 360] on label "98 Avenue Maurice Thorez, 78409941" at bounding box center [492, 355] width 265 height 37
click at [394, 360] on input "98 Avenue Maurice Thorez, 78409941" at bounding box center [392, 355] width 31 height 31
checkbox input "true"
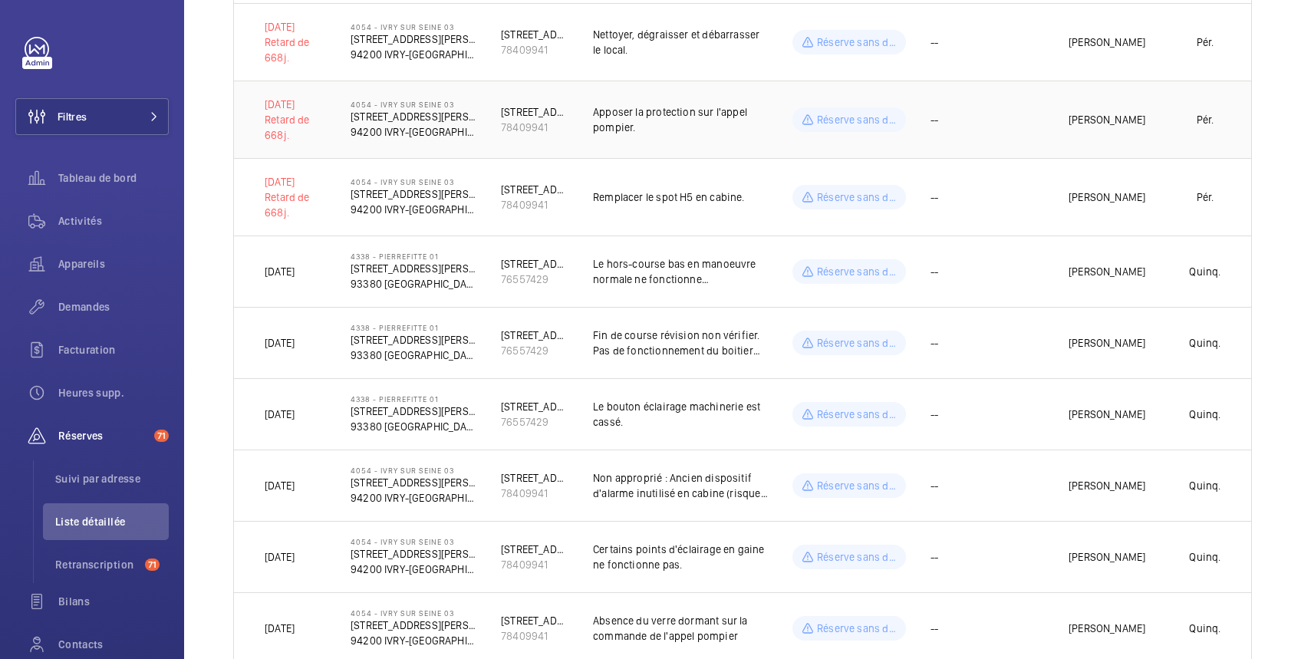
scroll to position [817, 0]
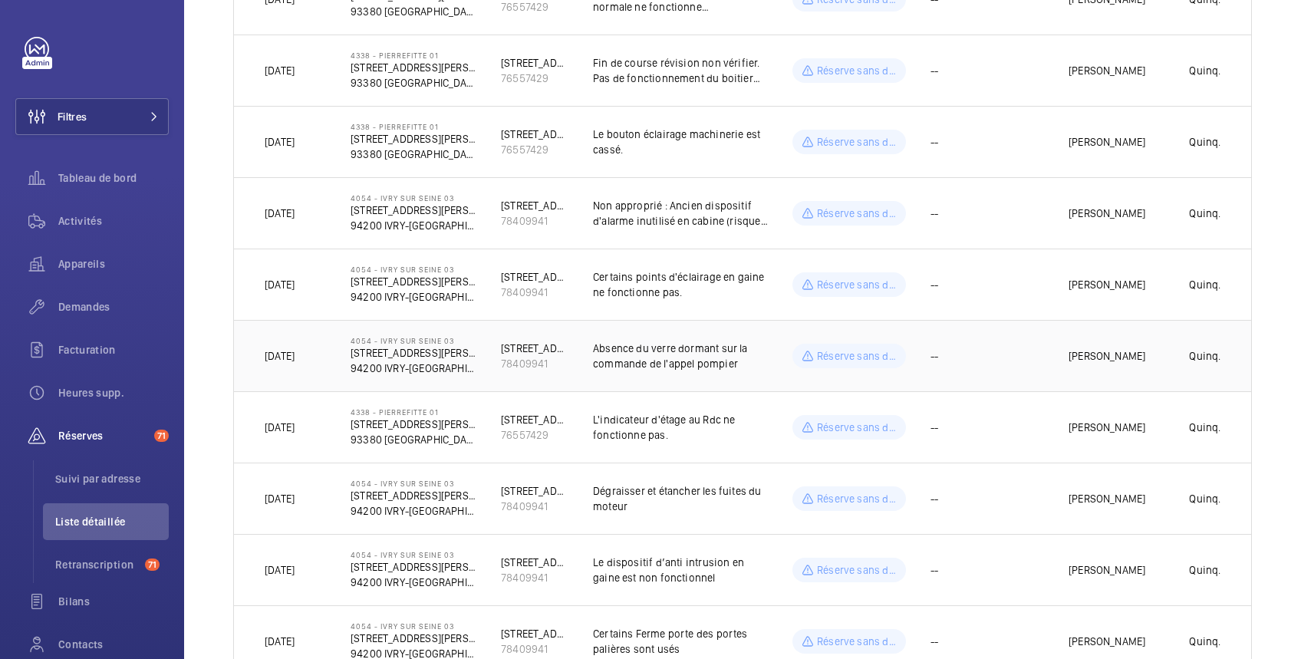
click at [1013, 360] on td "--" at bounding box center [975, 355] width 138 height 71
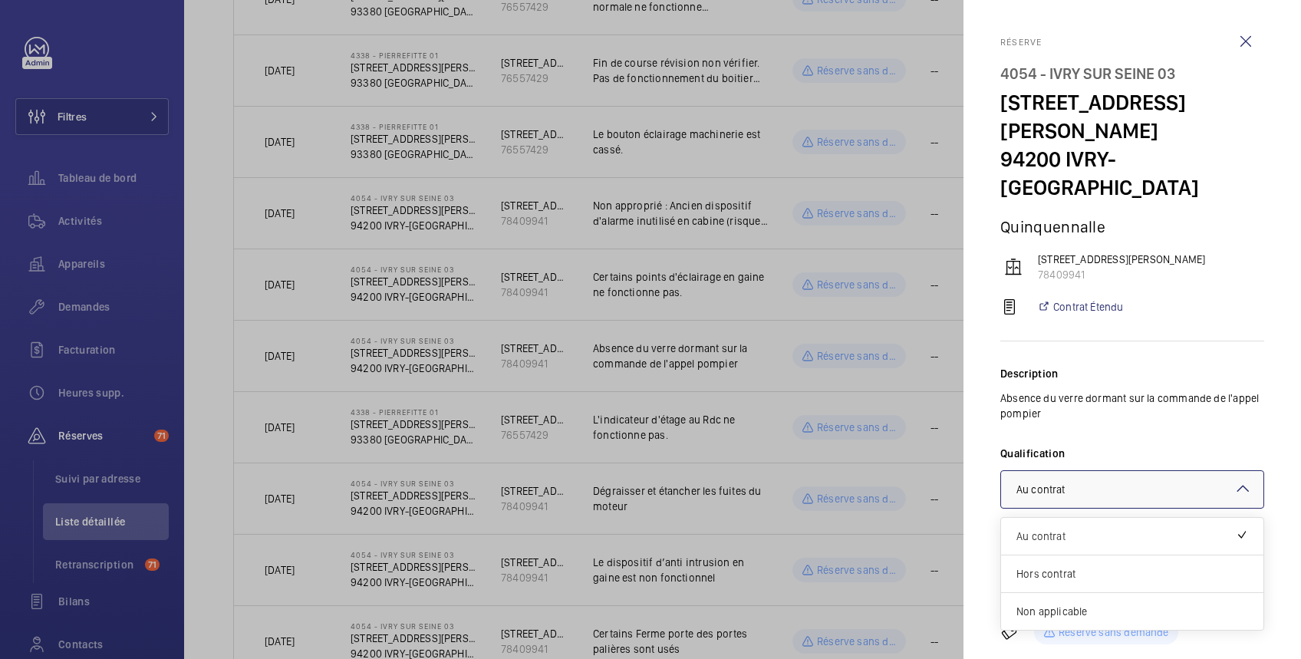
click at [1040, 483] on span "Au contrat" at bounding box center [1040, 489] width 48 height 12
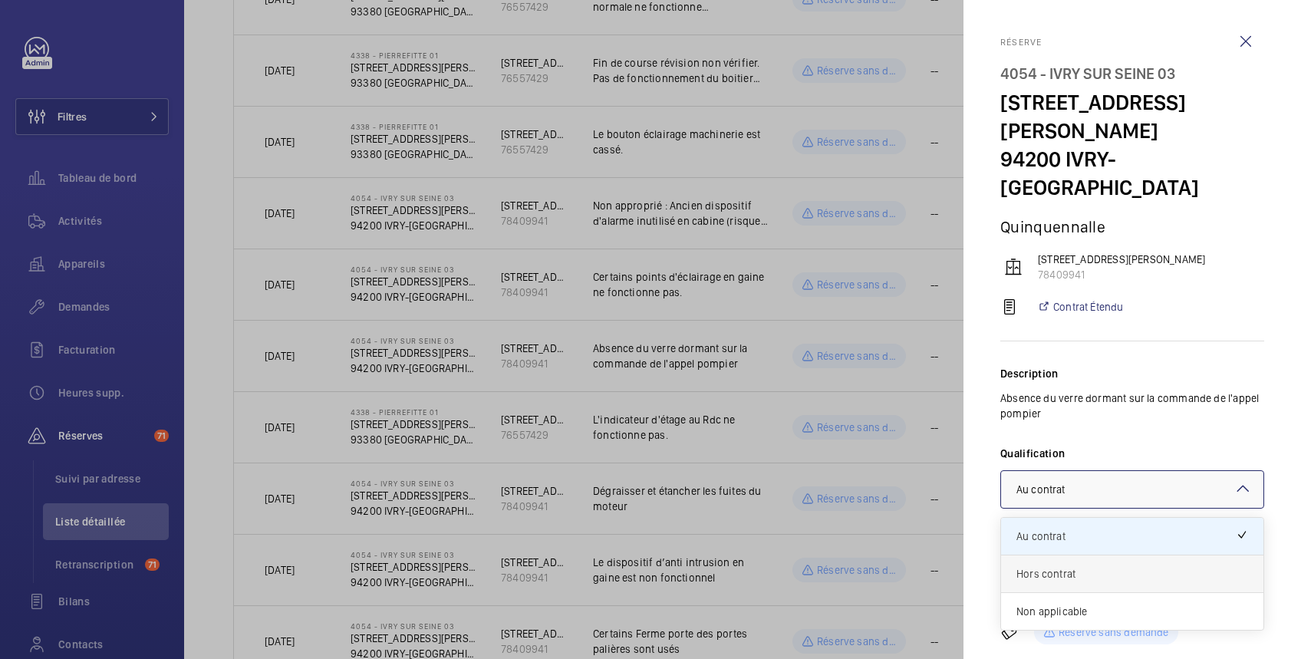
click at [1042, 566] on span "Hors contrat" at bounding box center [1132, 573] width 232 height 15
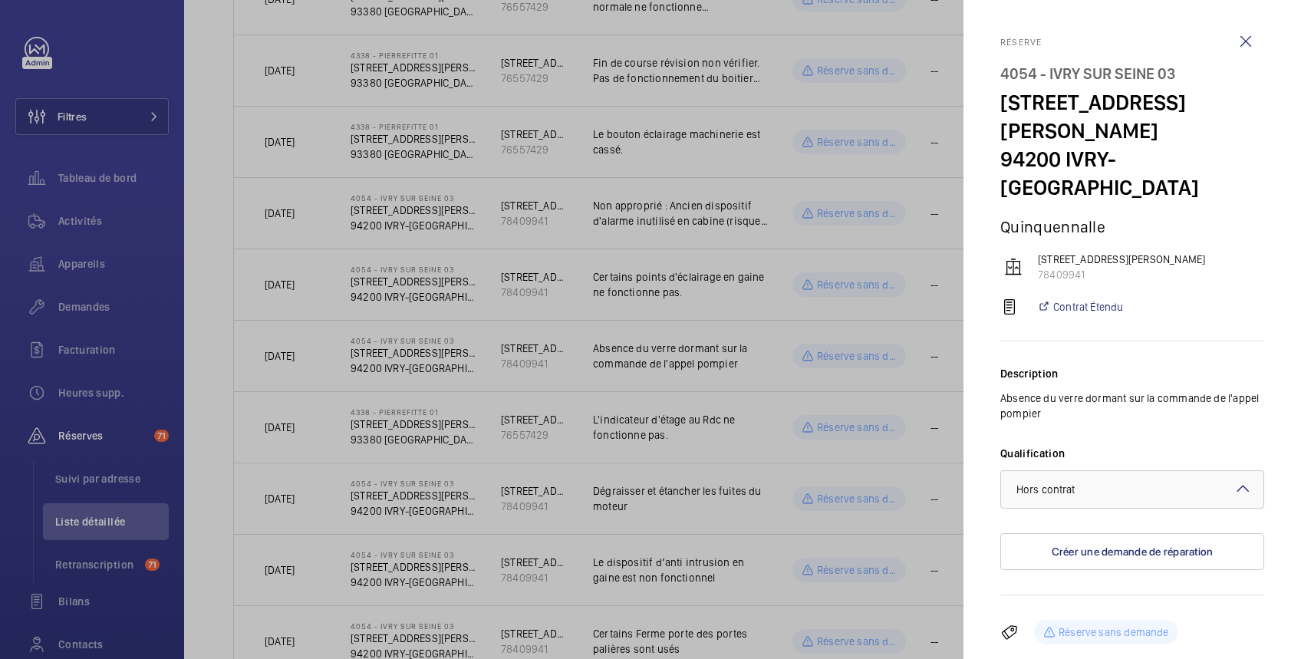
click at [919, 414] on div at bounding box center [650, 329] width 1301 height 659
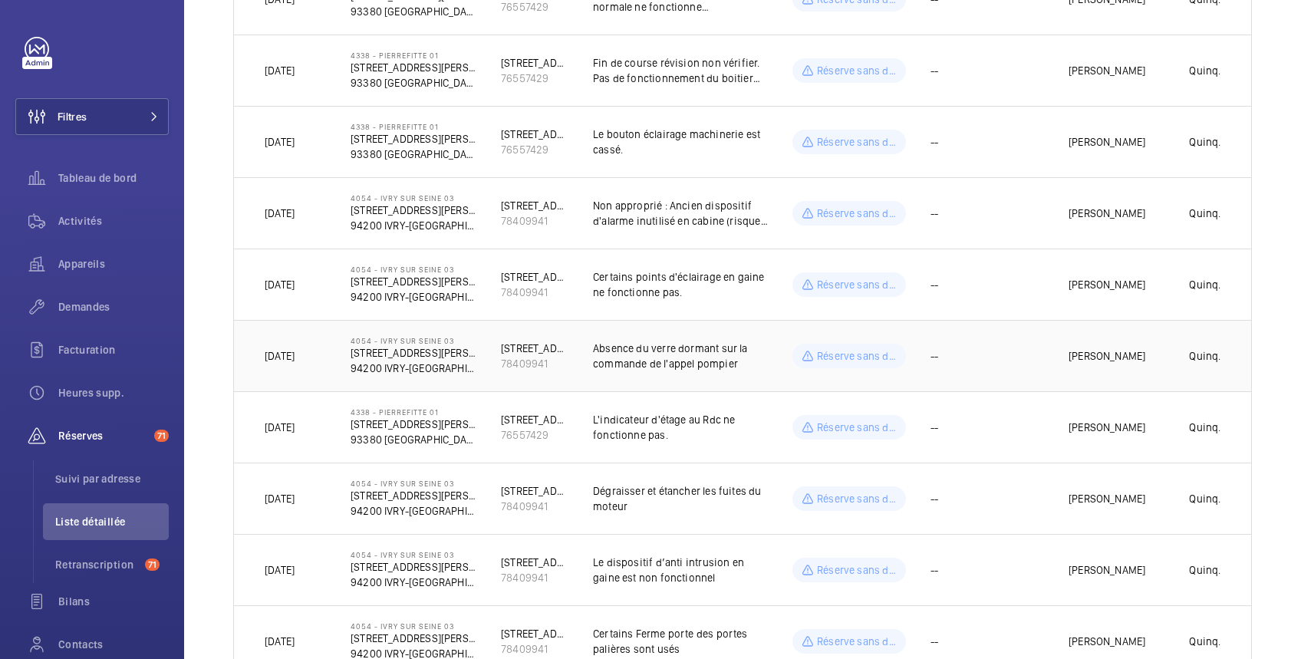
scroll to position [545, 0]
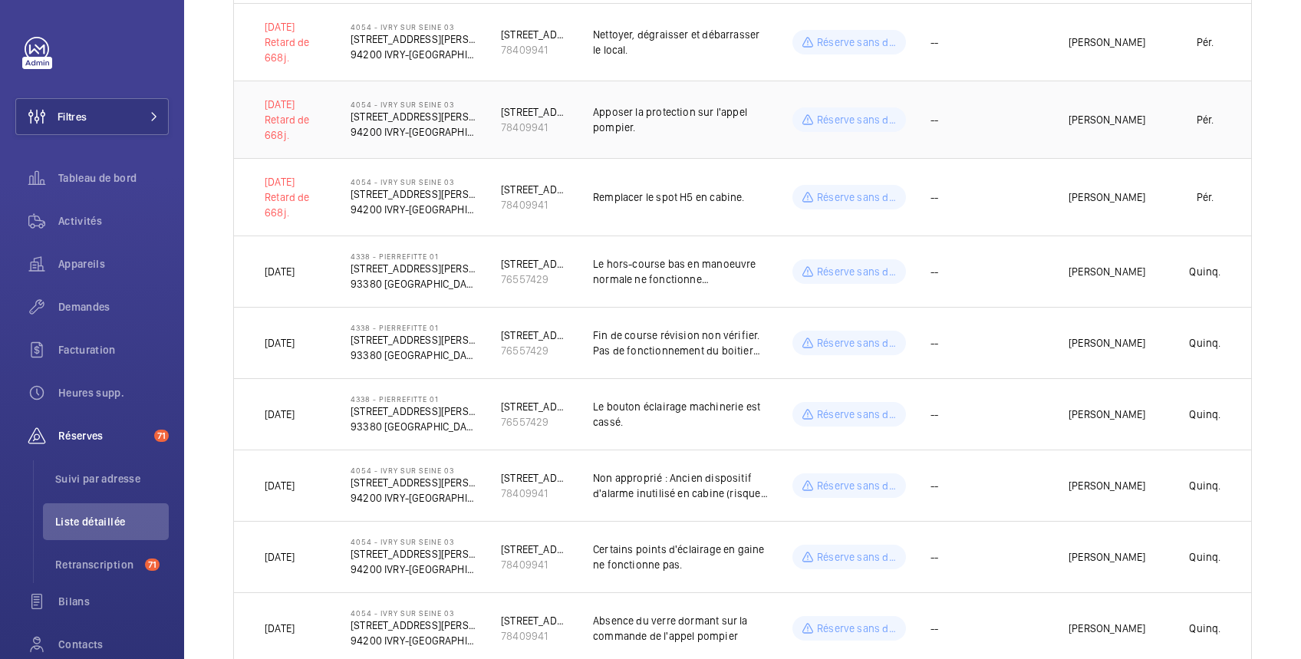
click at [1024, 117] on td "--" at bounding box center [975, 119] width 138 height 77
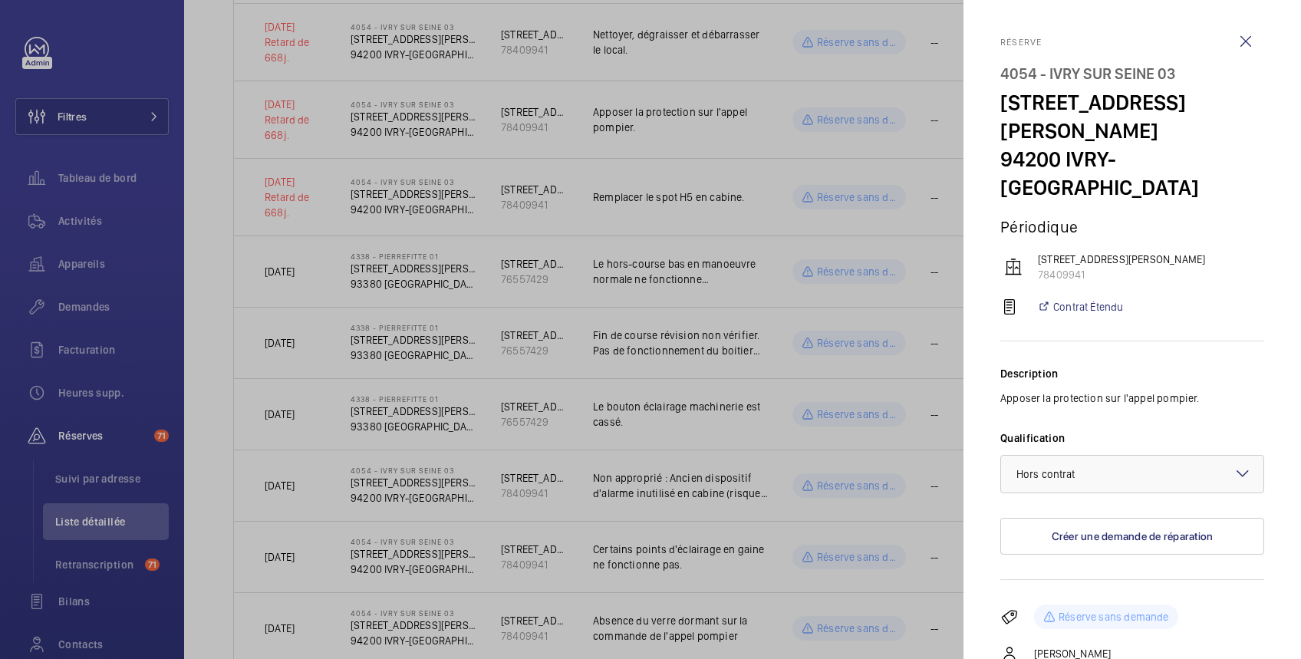
scroll to position [104, 0]
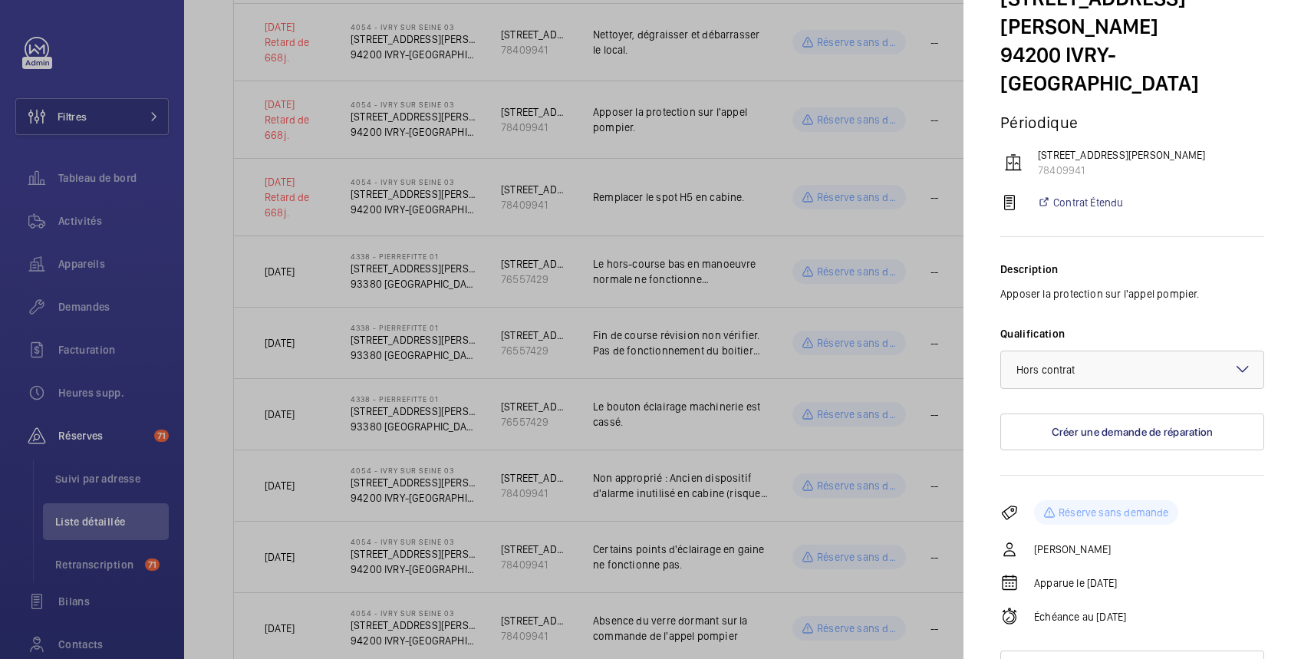
click at [742, 252] on div at bounding box center [650, 329] width 1301 height 659
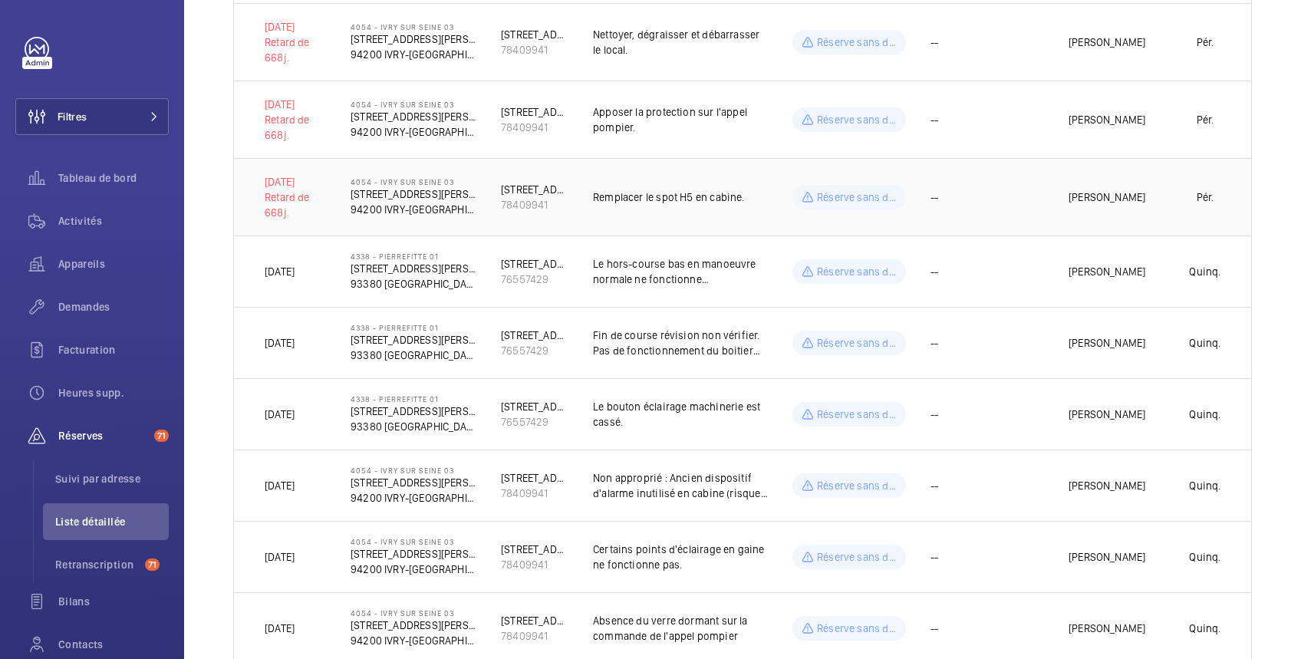
scroll to position [0, 0]
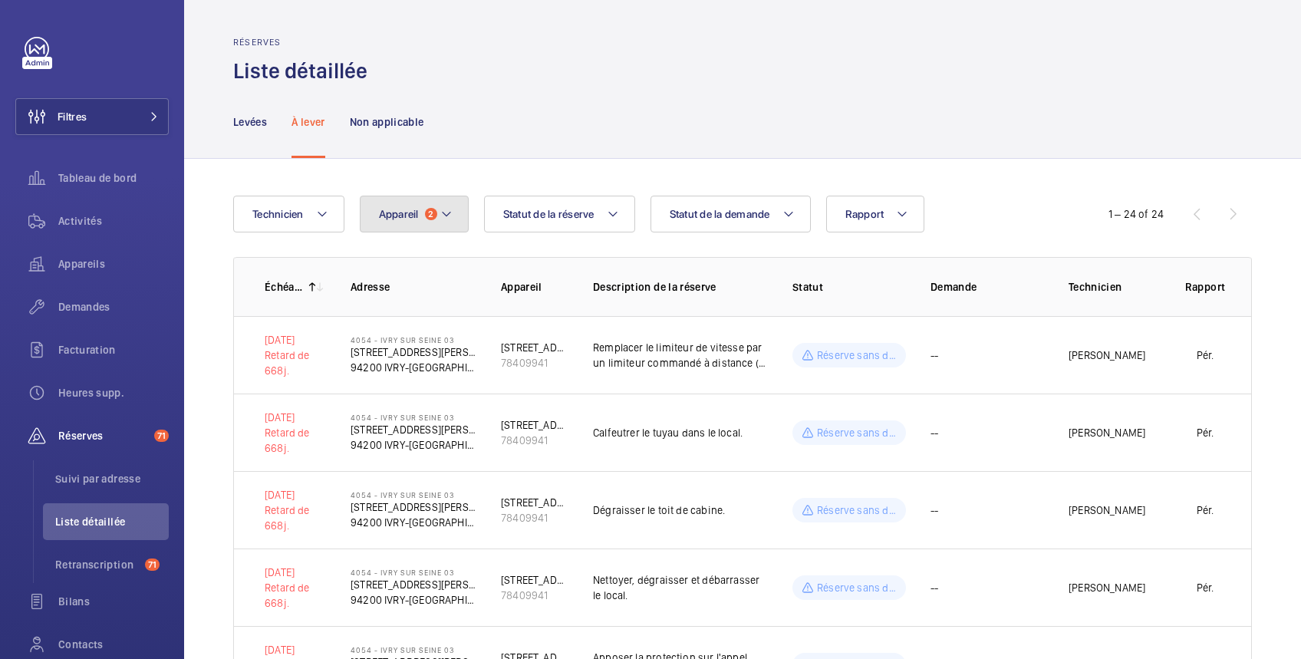
click at [411, 214] on span "Appareil" at bounding box center [399, 214] width 40 height 12
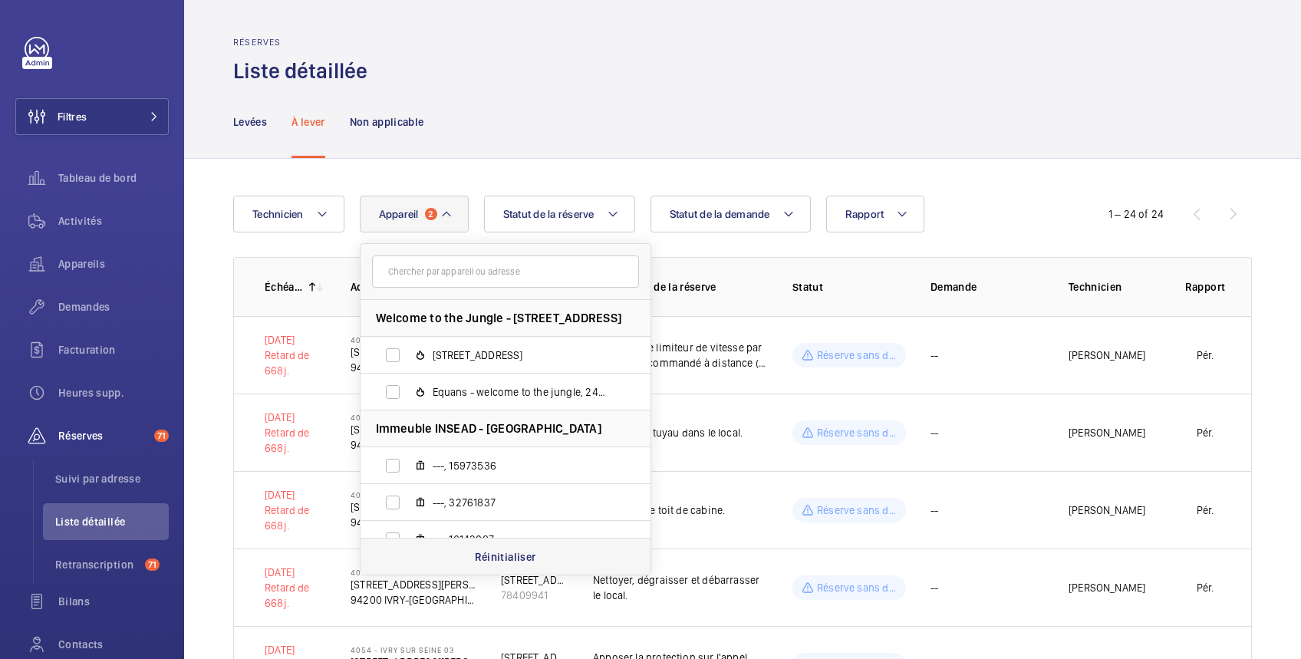
click at [494, 558] on p "Réinitialiser" at bounding box center [505, 556] width 61 height 15
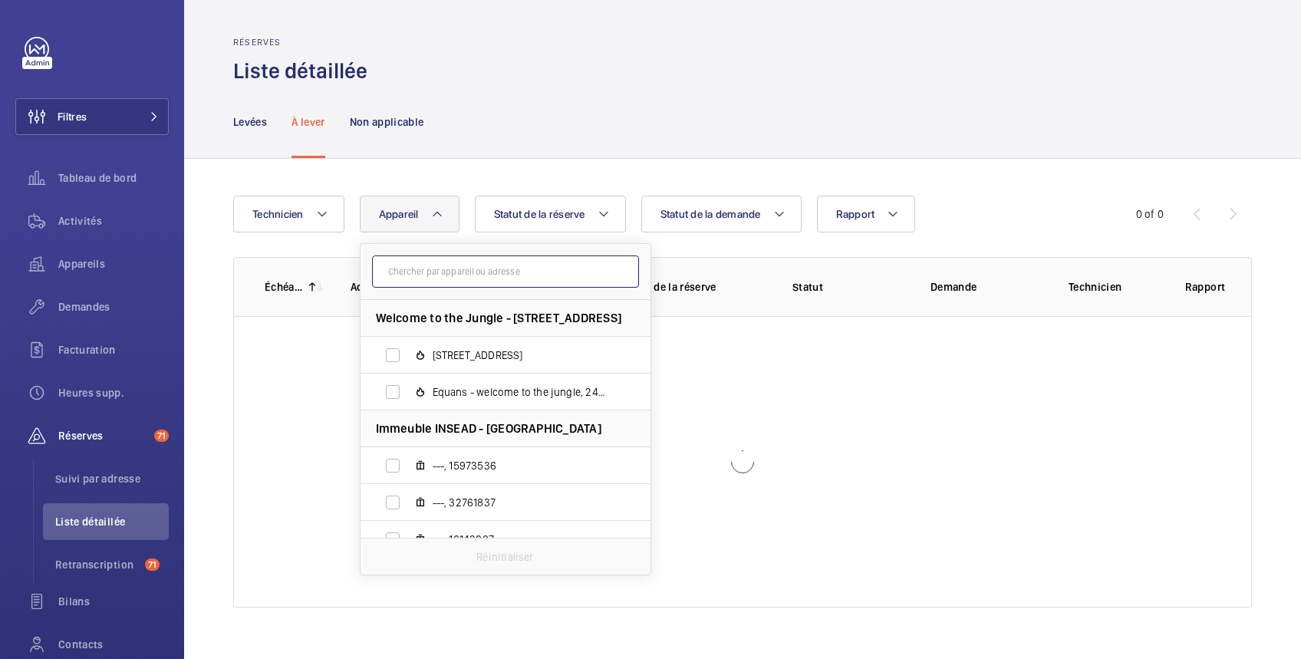
click at [416, 278] on input "text" at bounding box center [505, 271] width 267 height 32
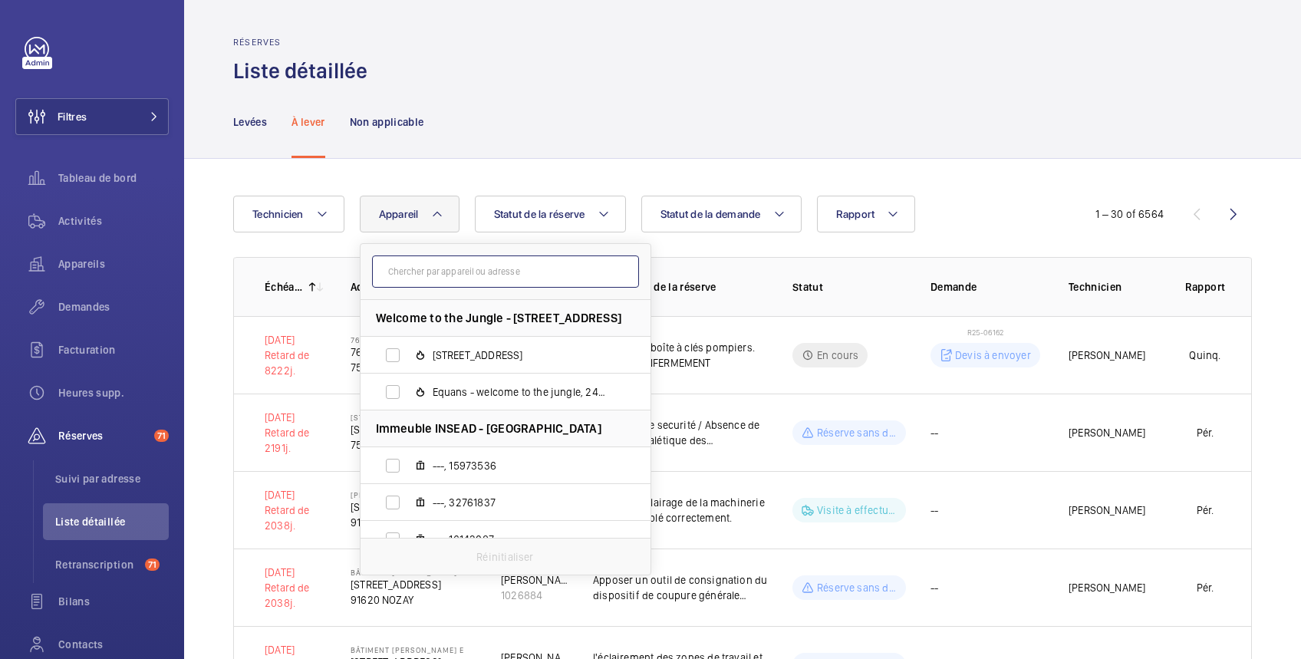
paste input "63831730"
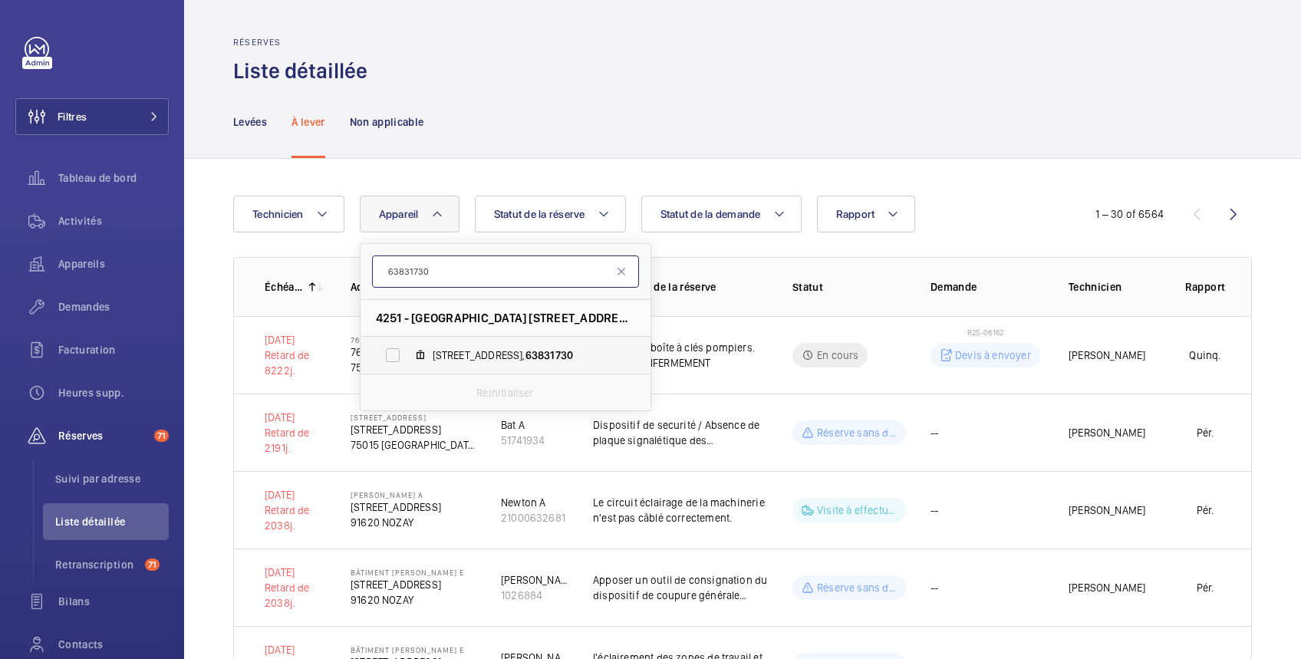
type input "63831730"
click at [392, 359] on label "19 B square Monsoreau, 63831730" at bounding box center [492, 355] width 265 height 37
click at [392, 359] on input "19 B square Monsoreau, 63831730" at bounding box center [392, 355] width 31 height 31
checkbox input "true"
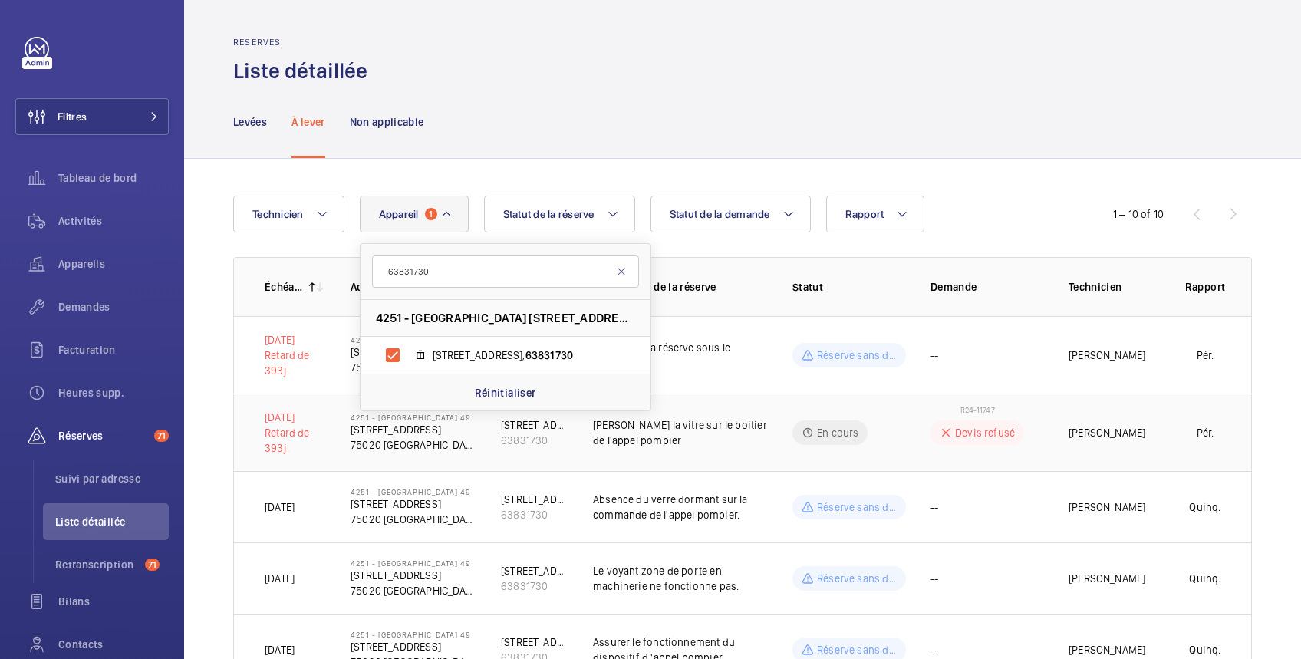
click at [1023, 451] on td "R24-11747 Devis refusé" at bounding box center [975, 431] width 138 height 77
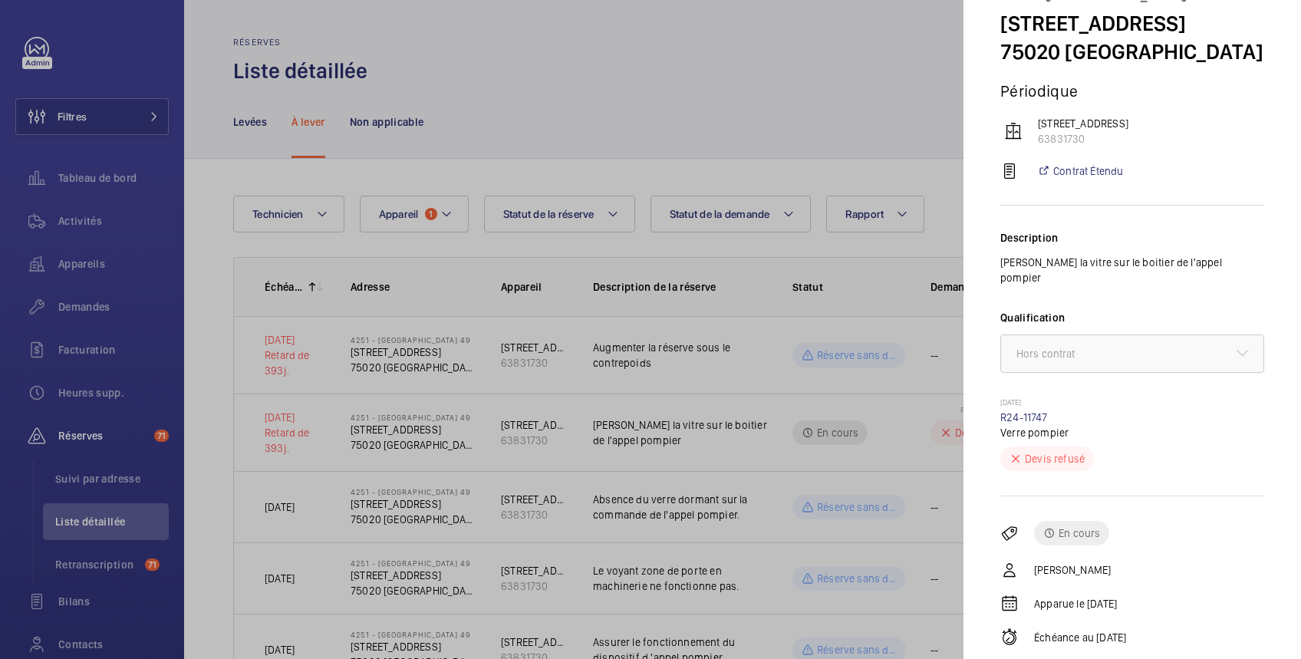
scroll to position [113, 0]
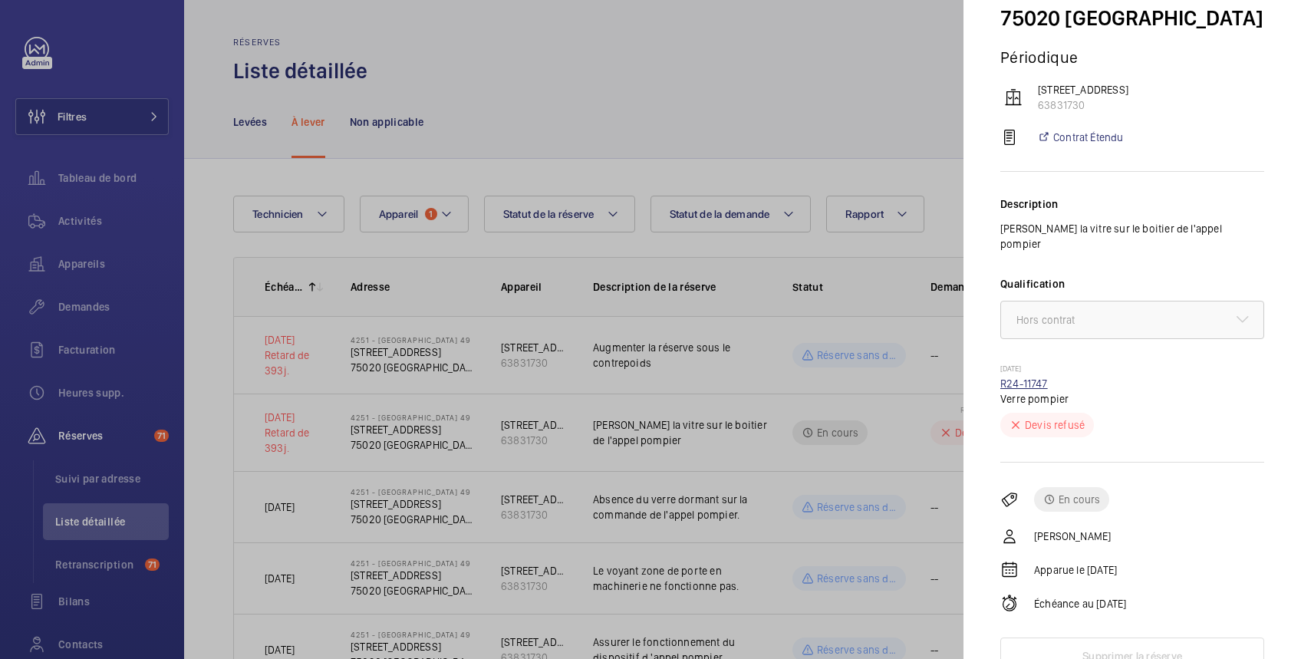
click at [1031, 377] on link "R24-11747" at bounding box center [1024, 383] width 48 height 12
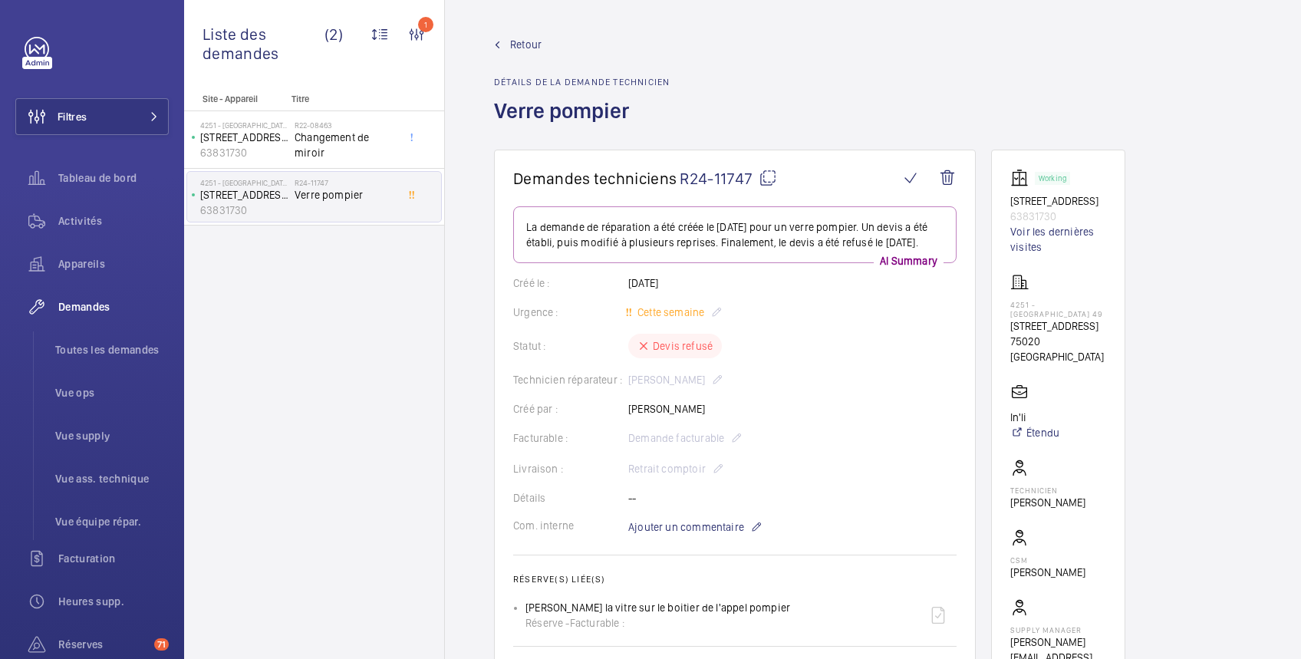
scroll to position [272, 0]
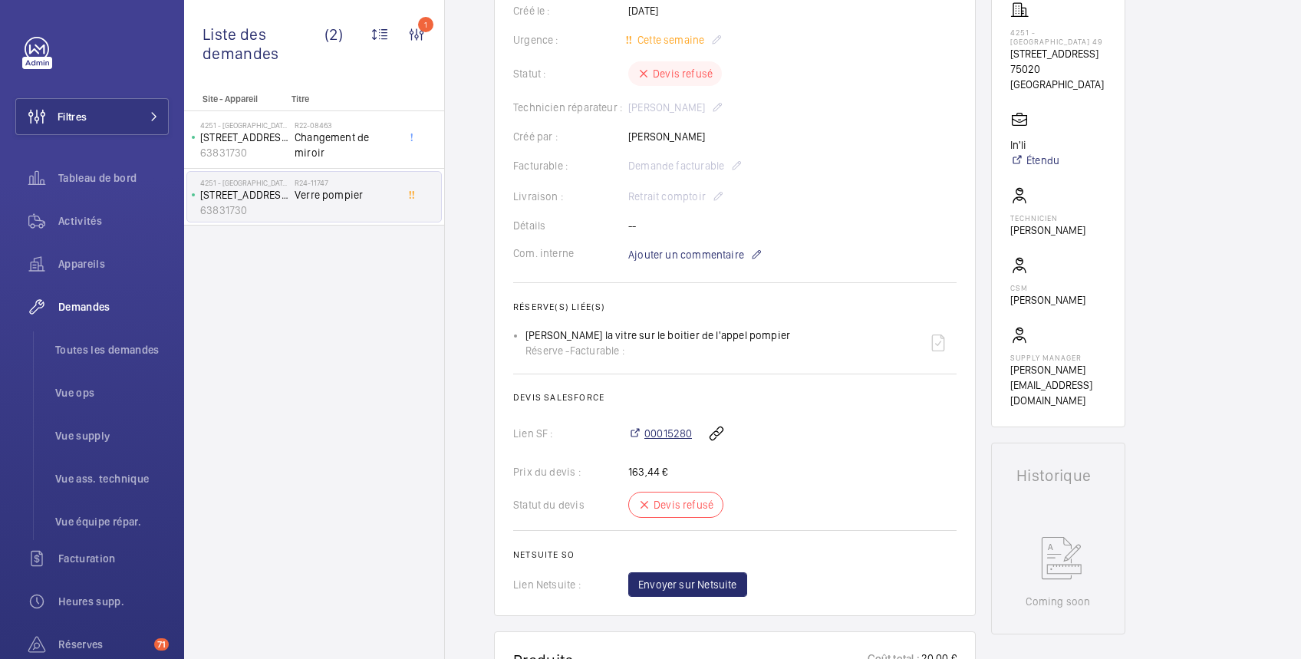
click at [664, 441] on span "00015280" at bounding box center [668, 433] width 48 height 15
drag, startPoint x: 628, startPoint y: 29, endPoint x: 692, endPoint y: 24, distance: 64.6
click at [692, 18] on div "Créé le : 29/10/2024" at bounding box center [734, 10] width 443 height 15
copy p "29/10/2024"
click at [674, 441] on span "00015280" at bounding box center [668, 433] width 48 height 15
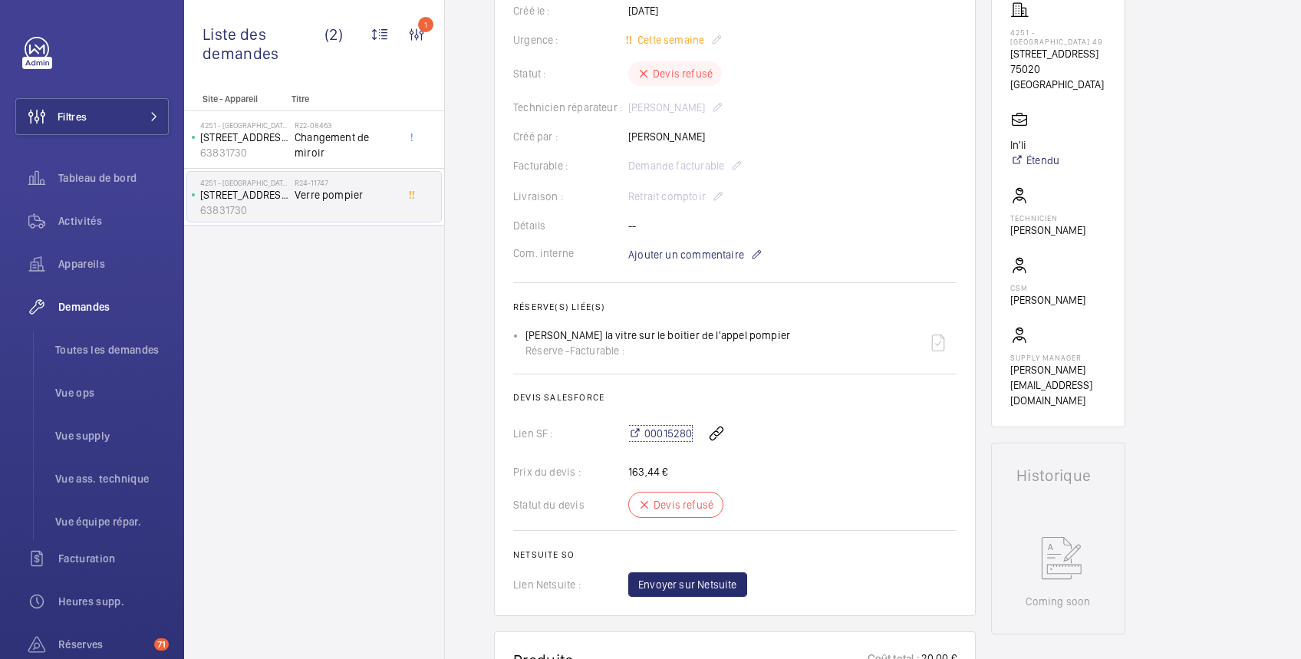
scroll to position [0, 0]
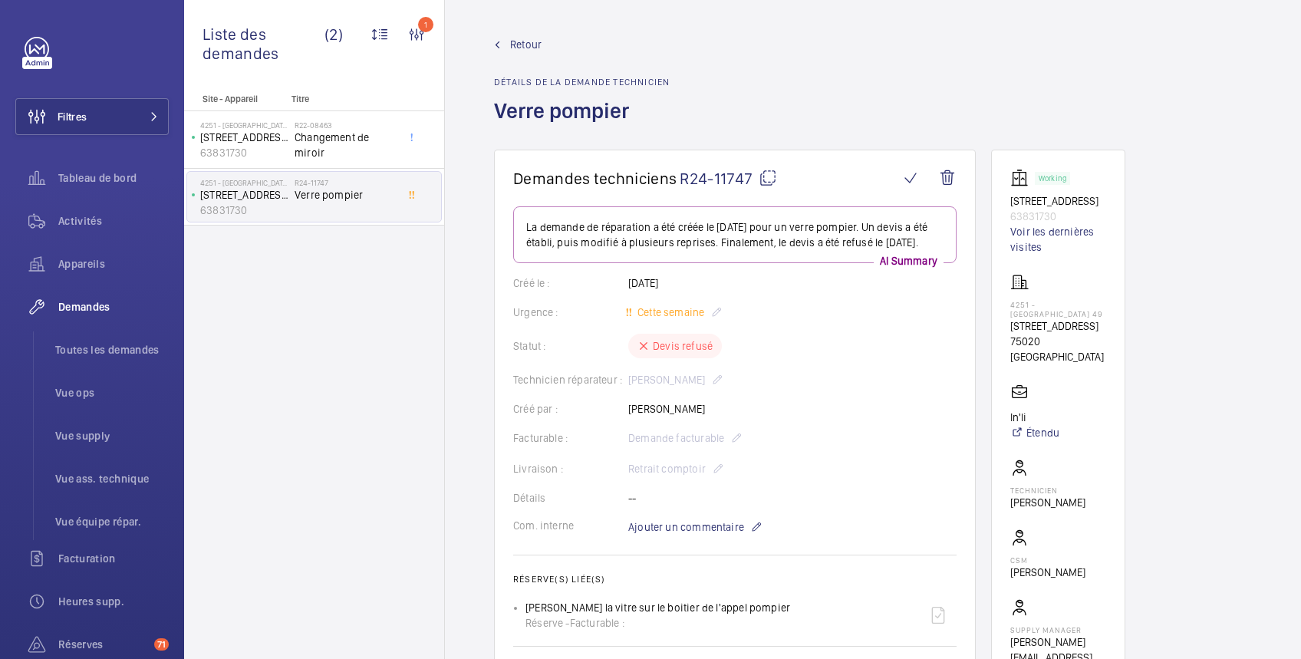
click at [526, 41] on span "Retour" at bounding box center [525, 44] width 31 height 15
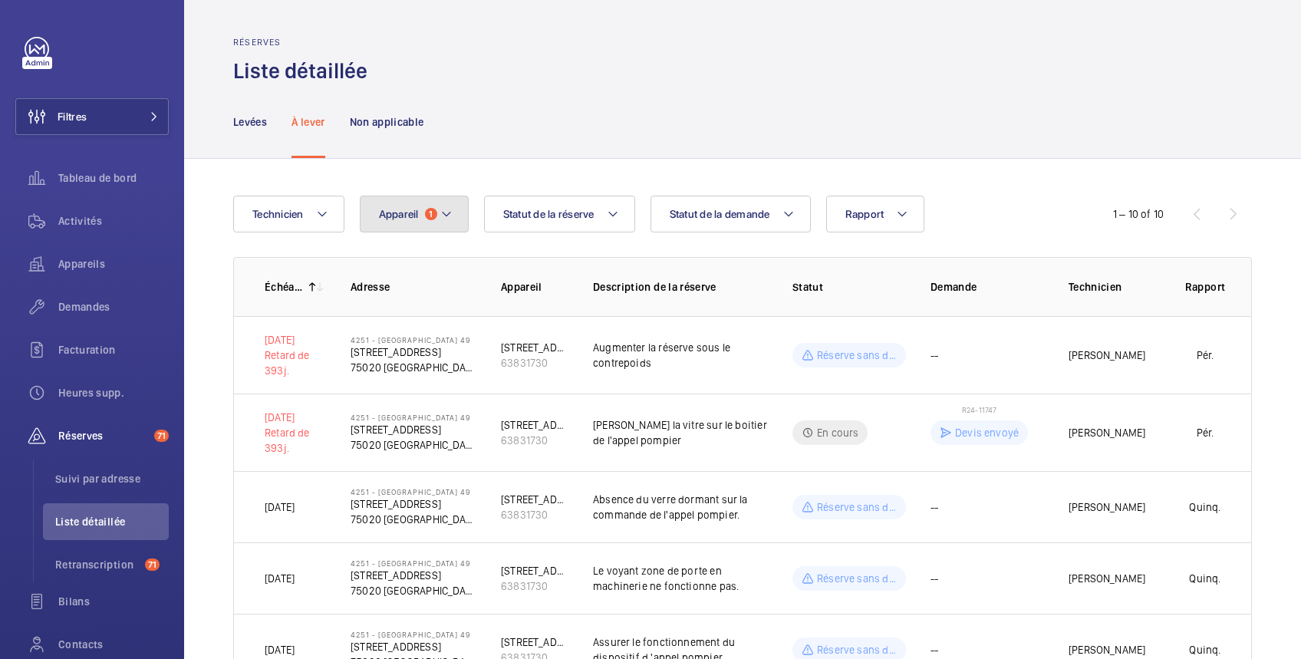
click at [386, 215] on span "Appareil" at bounding box center [399, 214] width 40 height 12
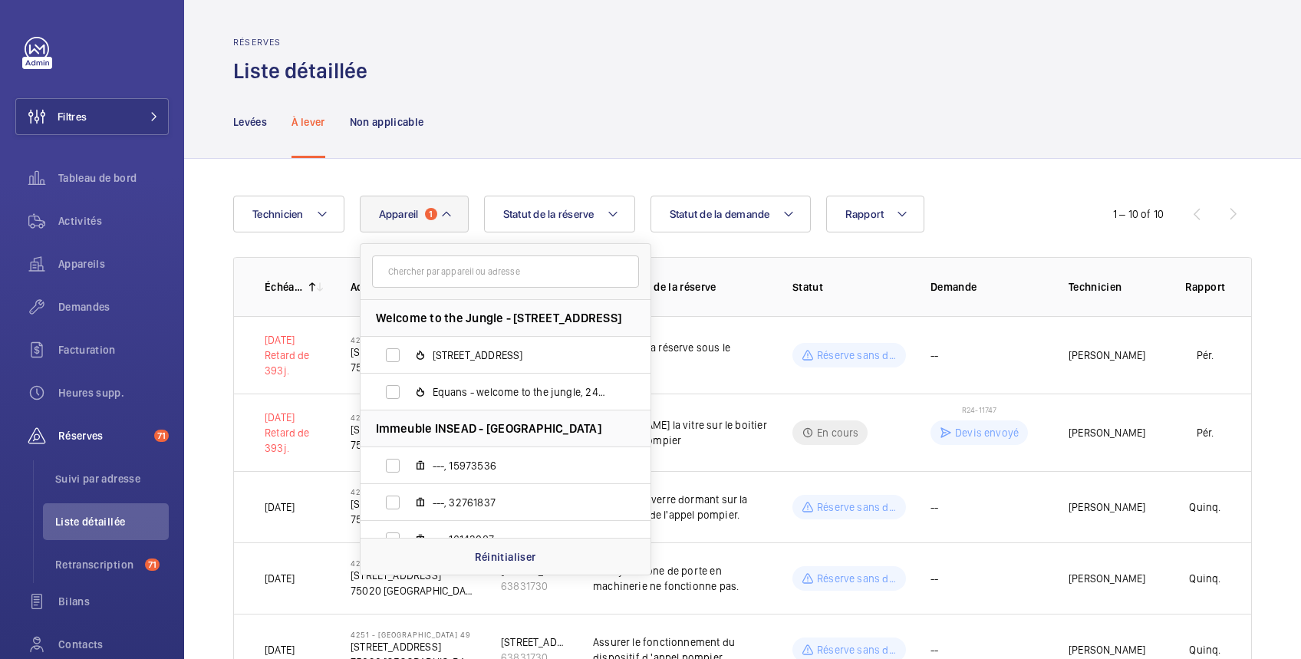
click at [431, 275] on input "text" at bounding box center [505, 271] width 267 height 32
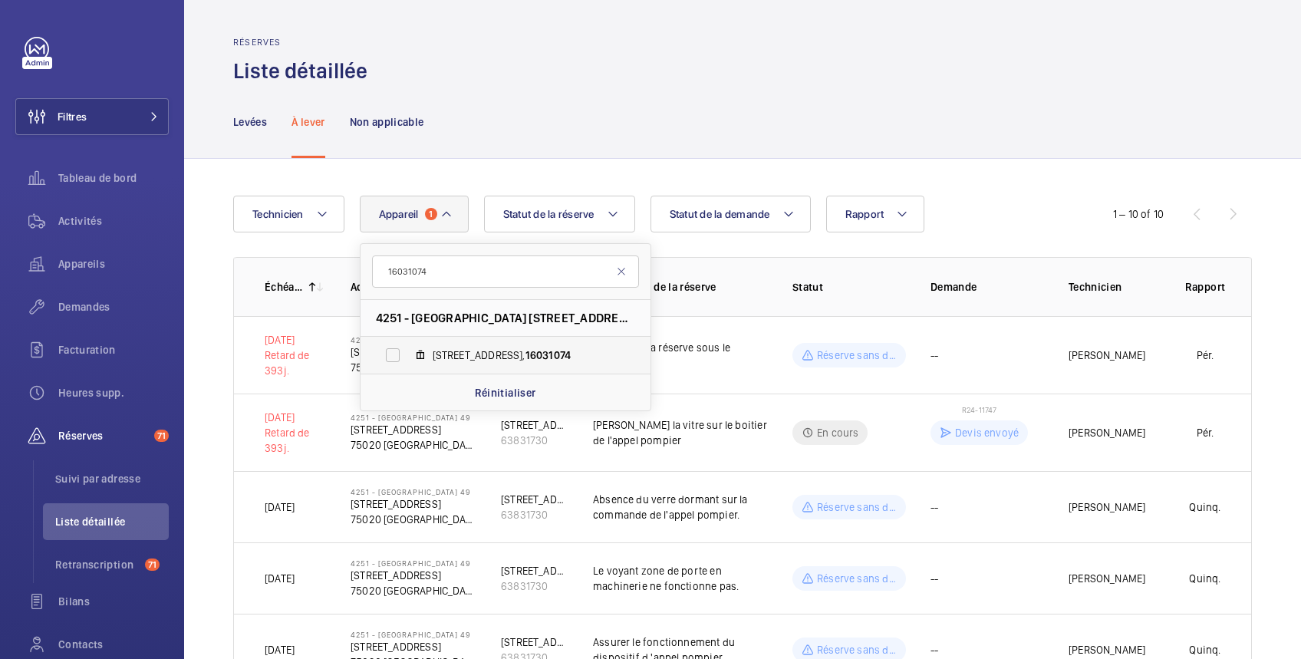
type input "16031074"
click at [393, 358] on label "3 Square Monsoreau, 16031074" at bounding box center [492, 355] width 265 height 37
click at [393, 358] on input "3 Square Monsoreau, 16031074" at bounding box center [392, 355] width 31 height 31
checkbox input "true"
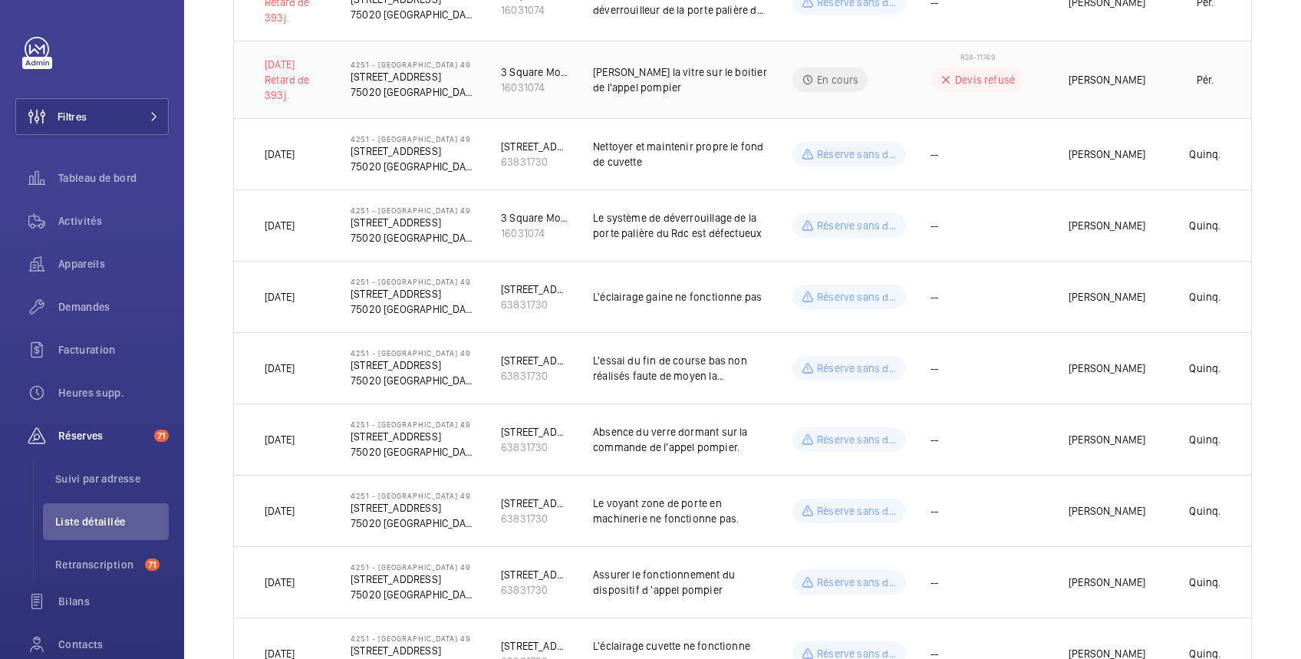
scroll to position [1030, 0]
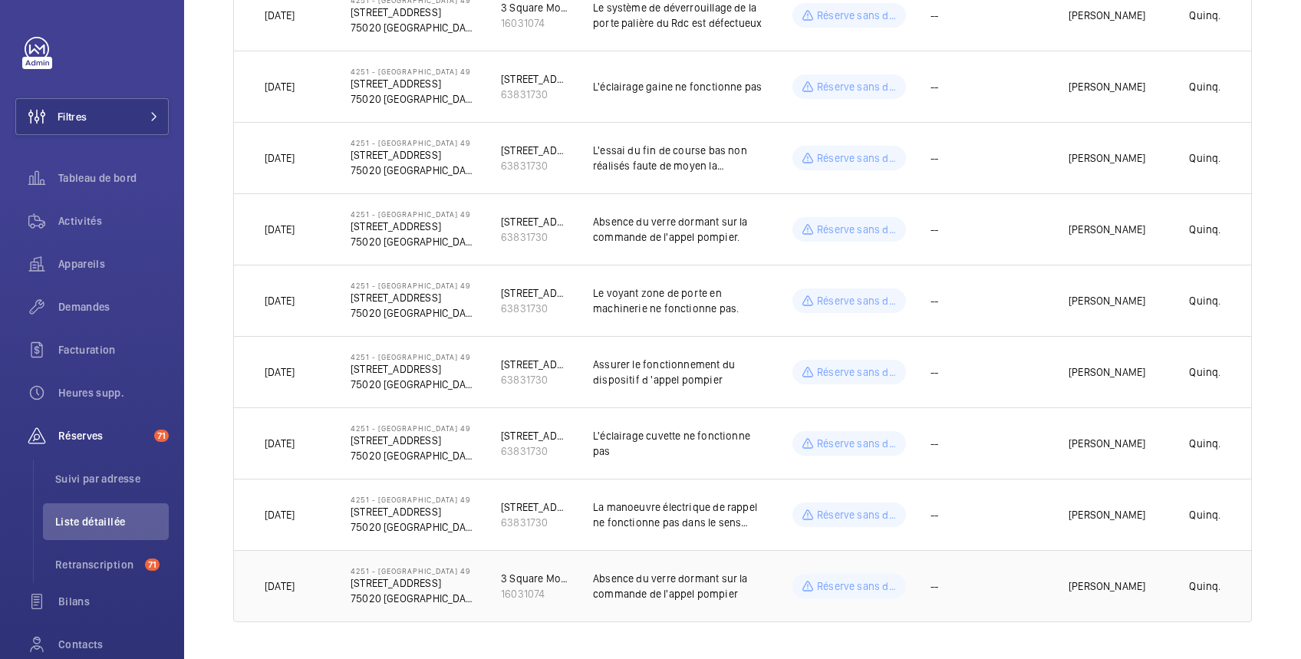
click at [1018, 584] on td "--" at bounding box center [975, 586] width 138 height 72
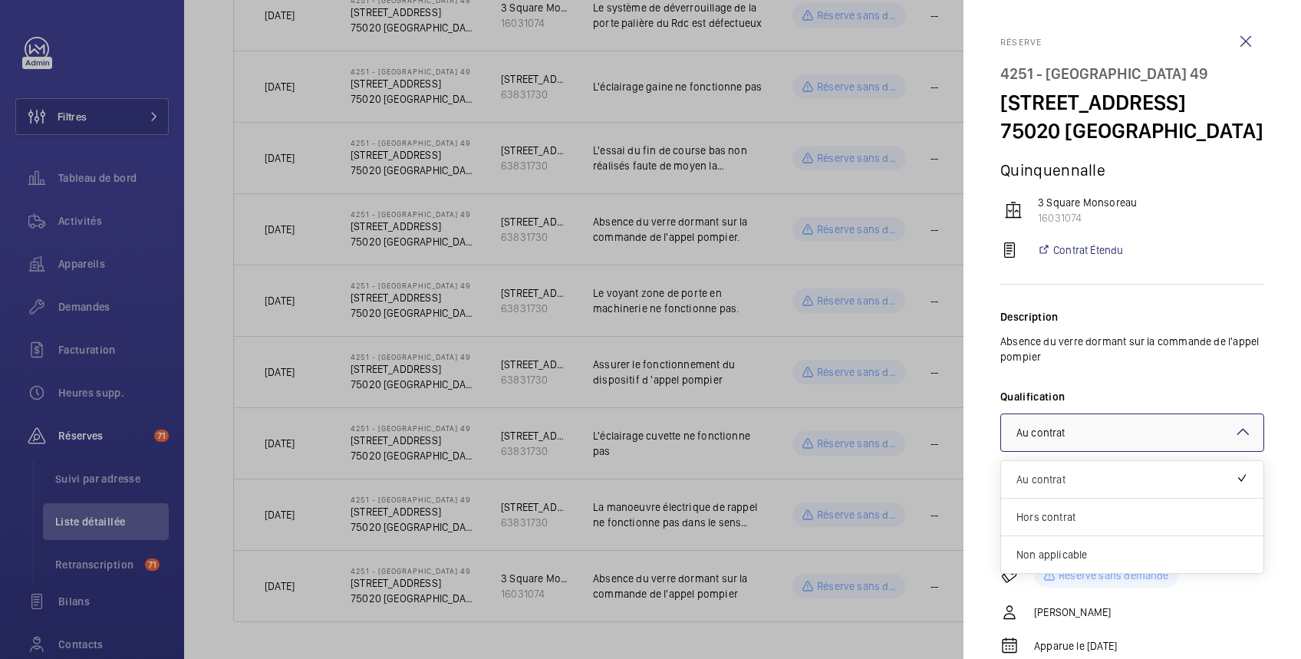
click at [1092, 429] on div "× Au contrat" at bounding box center [1059, 432] width 87 height 15
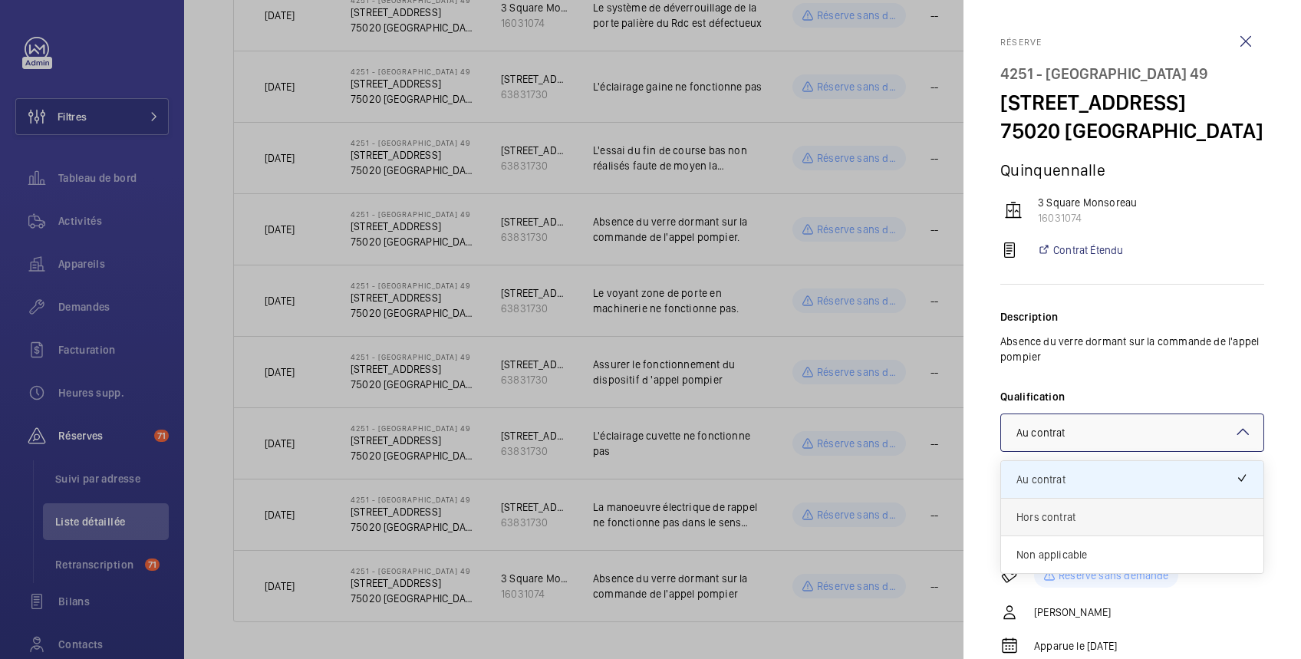
click at [1048, 521] on span "Hors contrat" at bounding box center [1132, 516] width 232 height 15
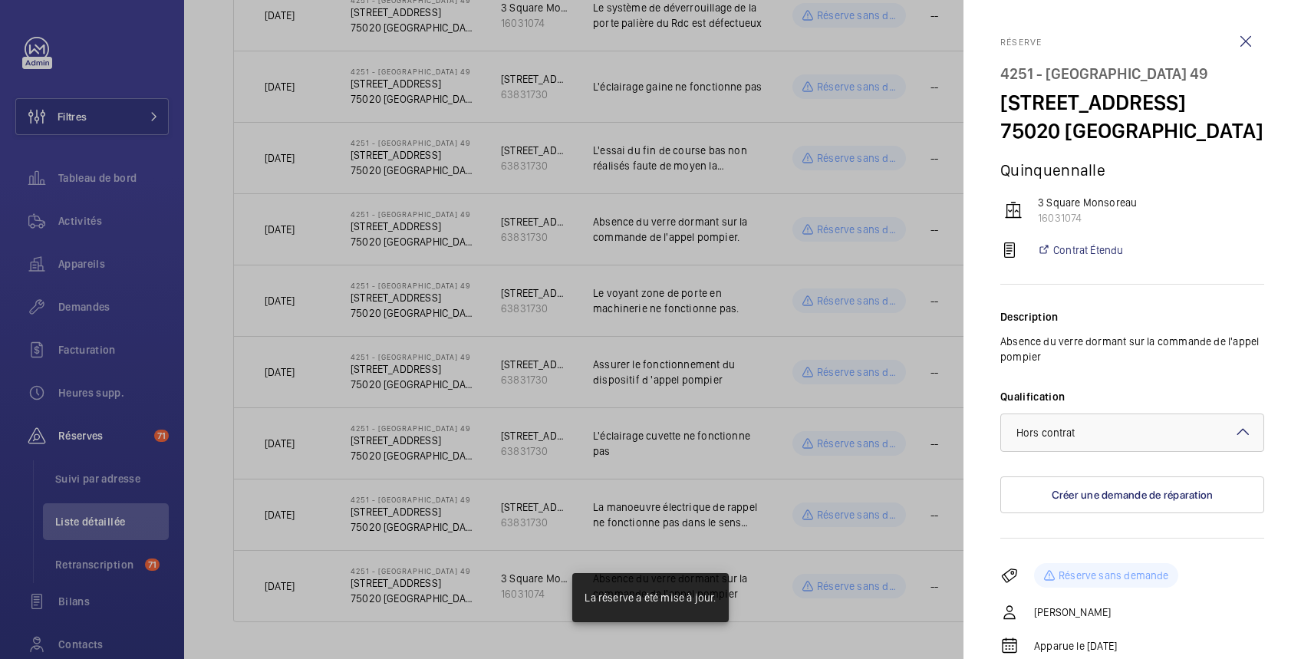
click at [847, 628] on div at bounding box center [650, 329] width 1301 height 659
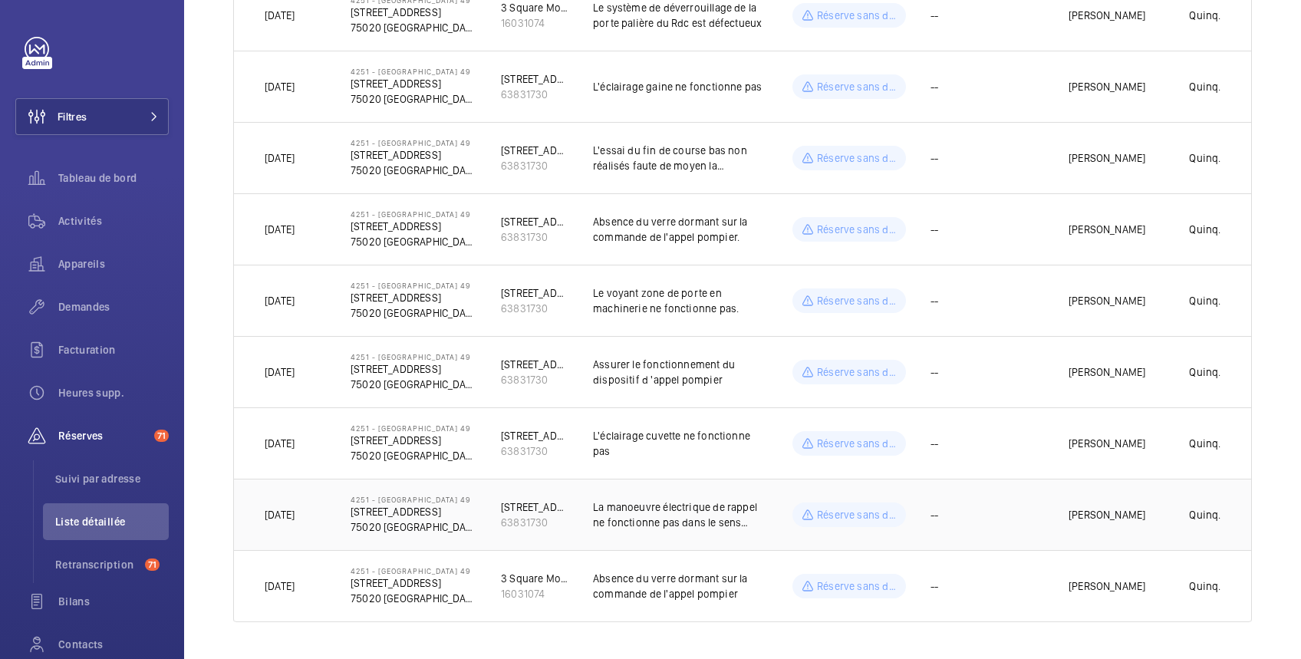
scroll to position [757, 0]
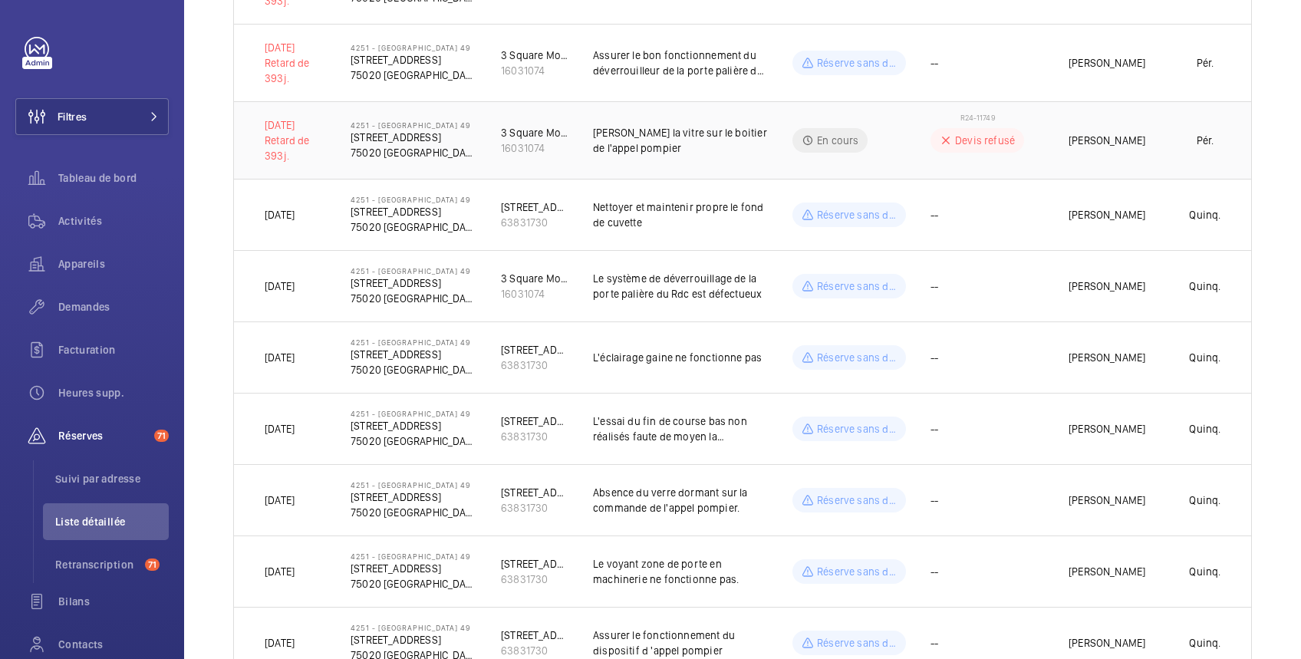
click at [853, 125] on td "En cours" at bounding box center [837, 139] width 138 height 77
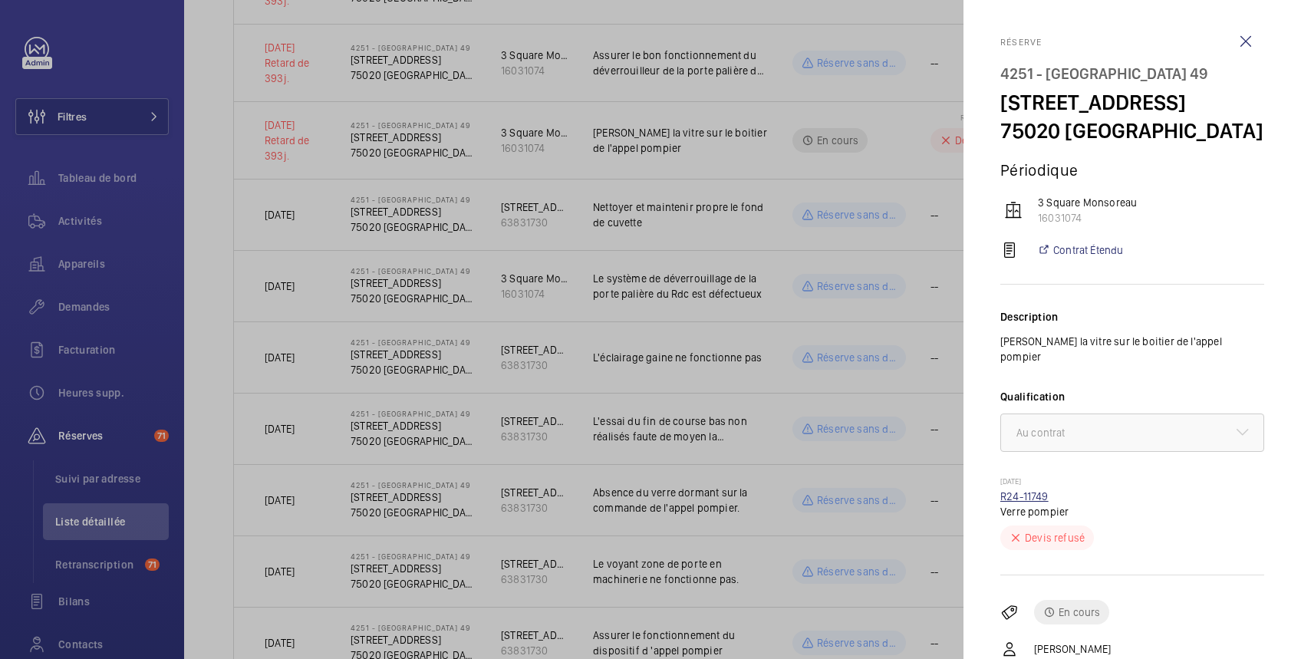
click at [1029, 490] on link "R24-11749" at bounding box center [1024, 496] width 48 height 12
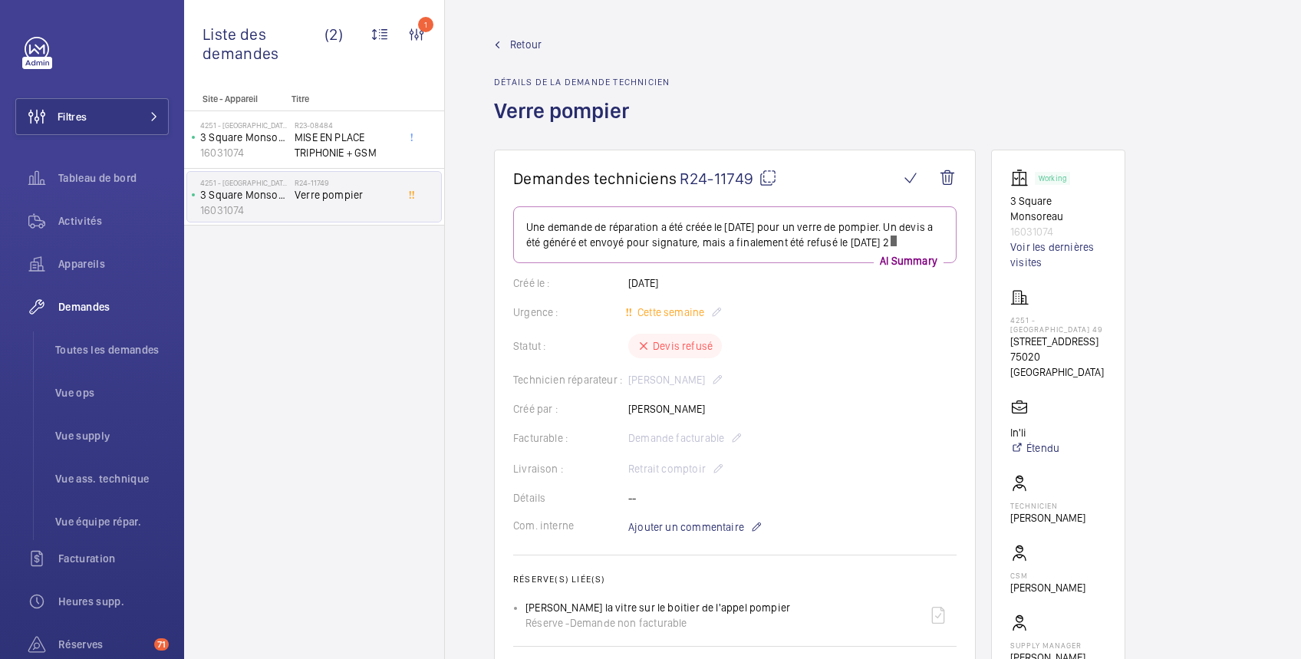
scroll to position [272, 0]
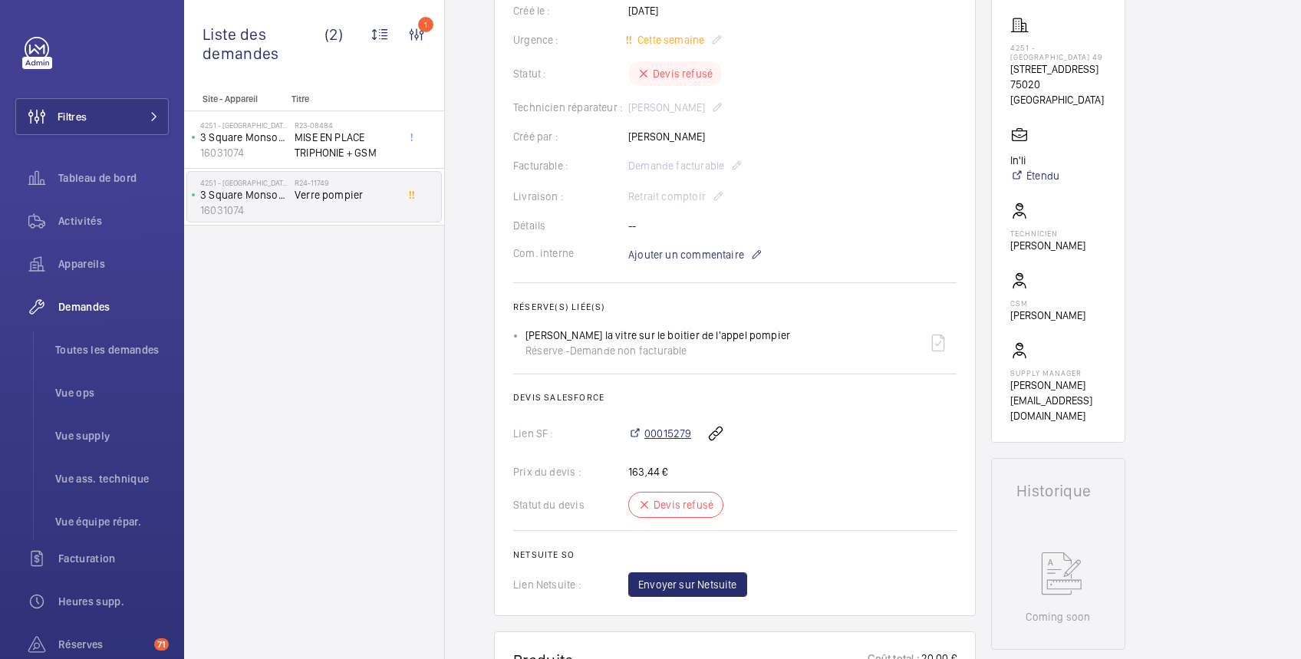
click at [667, 434] on span "00015279" at bounding box center [667, 433] width 47 height 15
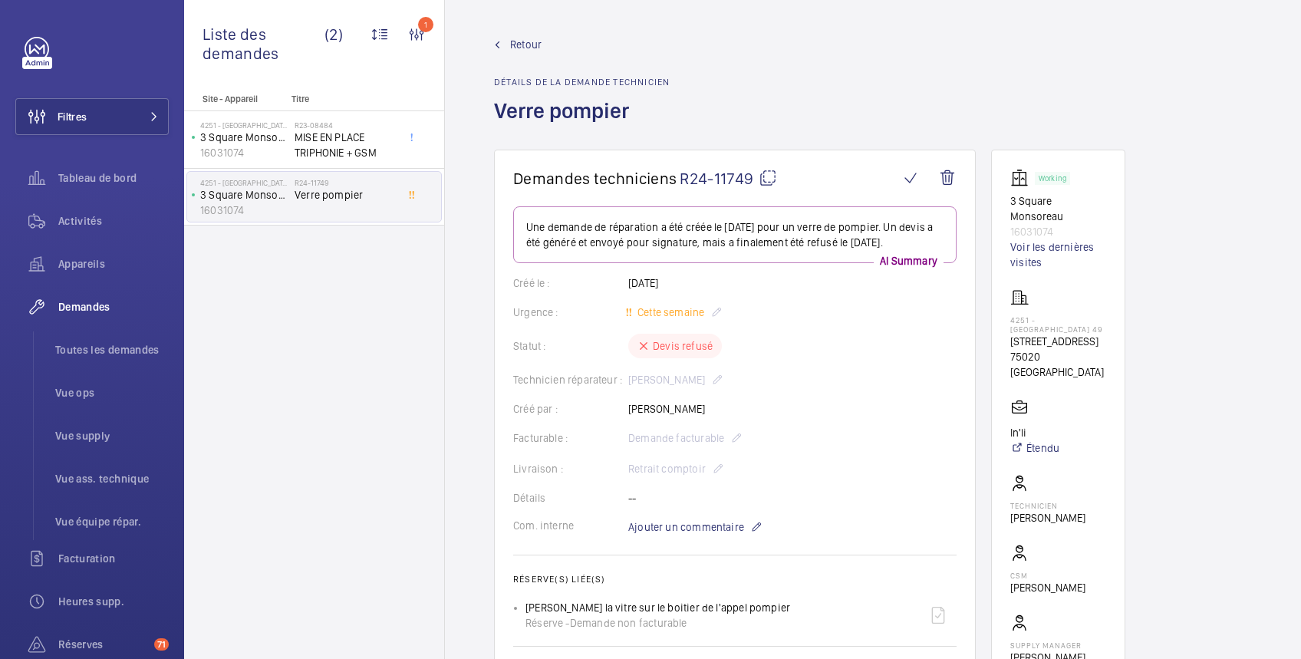
click at [516, 39] on span "Retour" at bounding box center [525, 44] width 31 height 15
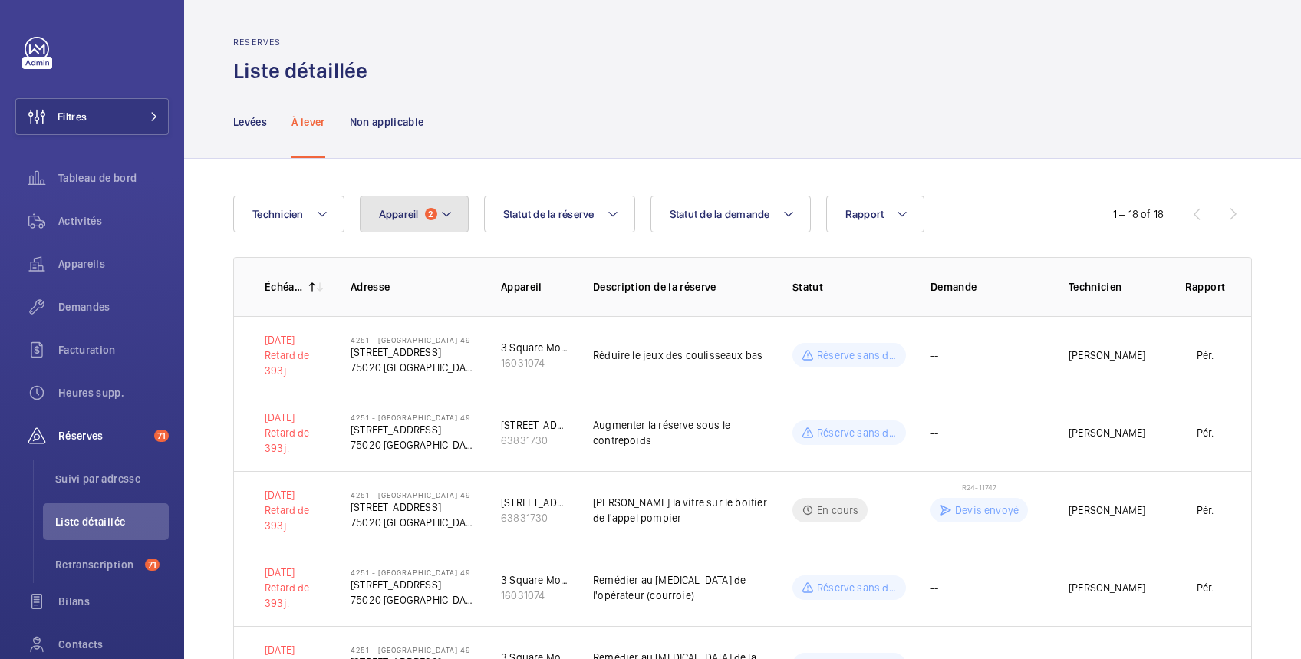
click at [393, 210] on span "Appareil" at bounding box center [399, 214] width 40 height 12
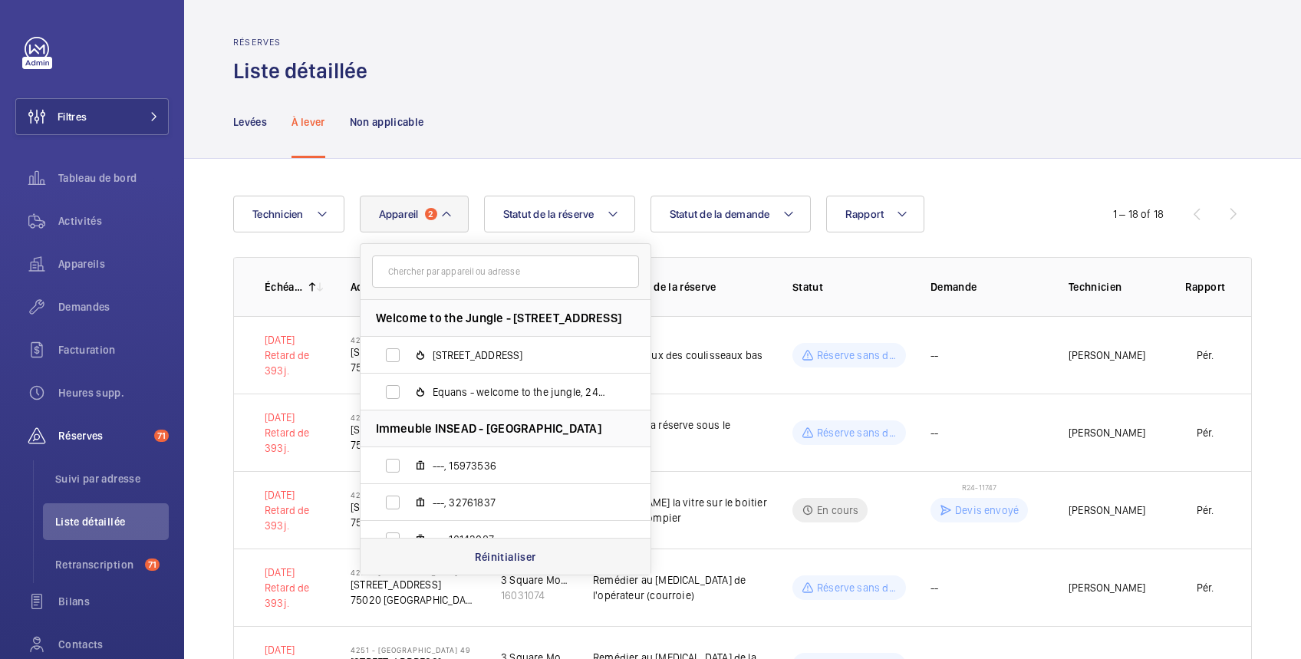
click at [503, 556] on p "Réinitialiser" at bounding box center [505, 556] width 61 height 15
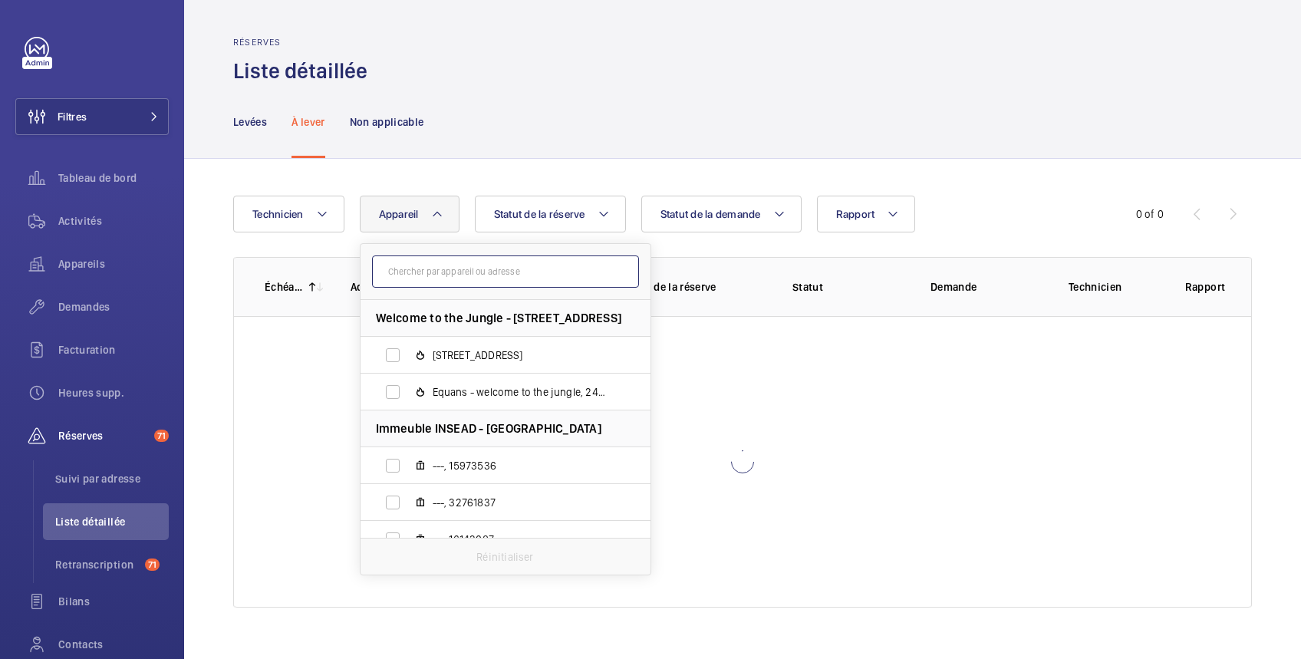
click at [403, 272] on input "text" at bounding box center [505, 271] width 267 height 32
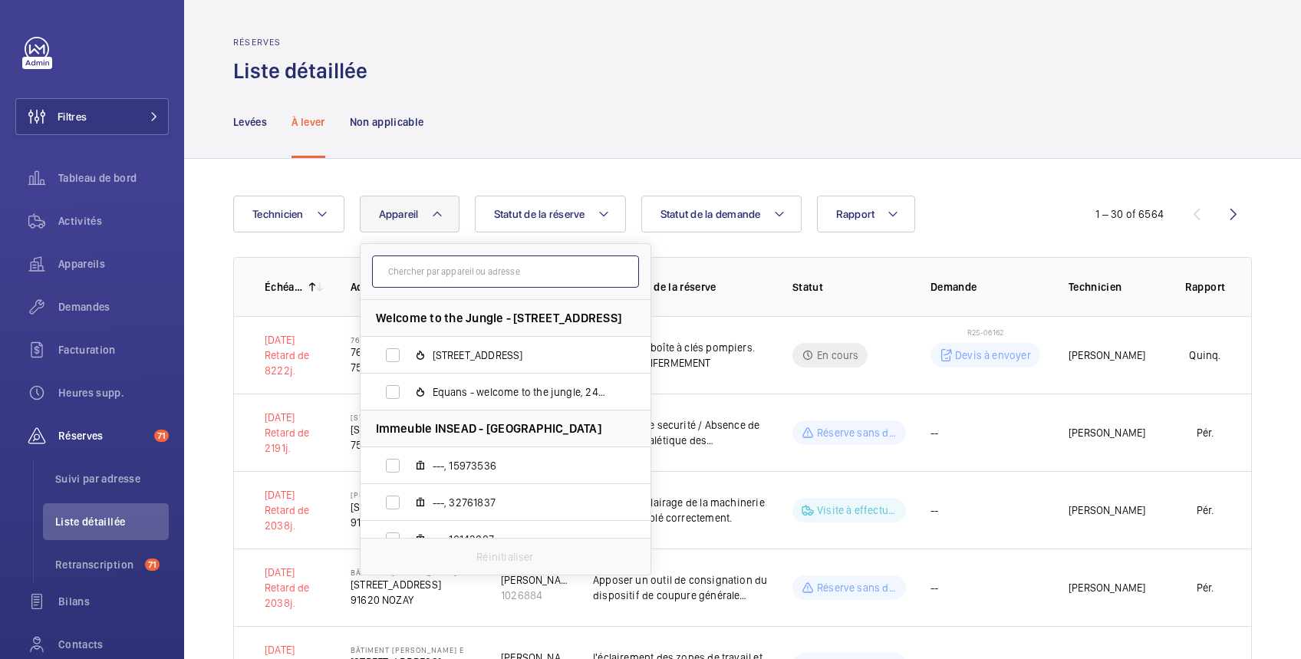
paste input "20908842"
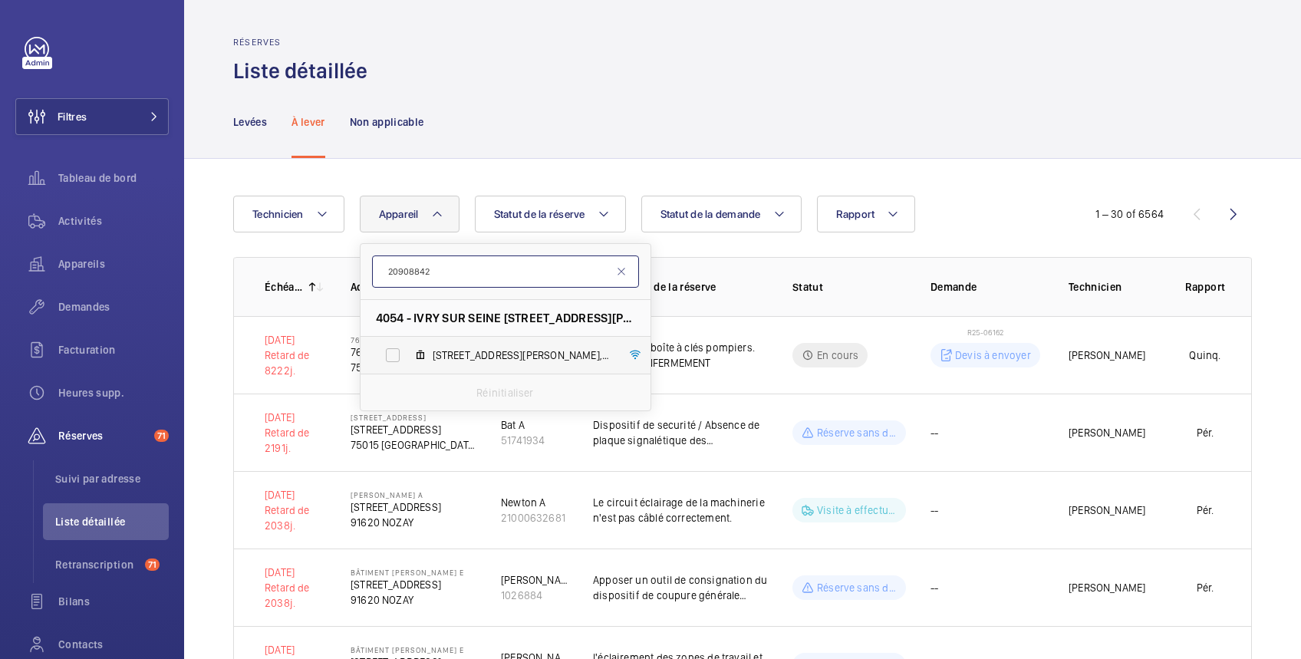
type input "20908842"
click at [399, 354] on label "12 Rue Bernard Palissy, 20908842" at bounding box center [492, 355] width 265 height 37
click at [399, 354] on input "12 Rue Bernard Palissy, 20908842" at bounding box center [392, 355] width 31 height 31
checkbox input "true"
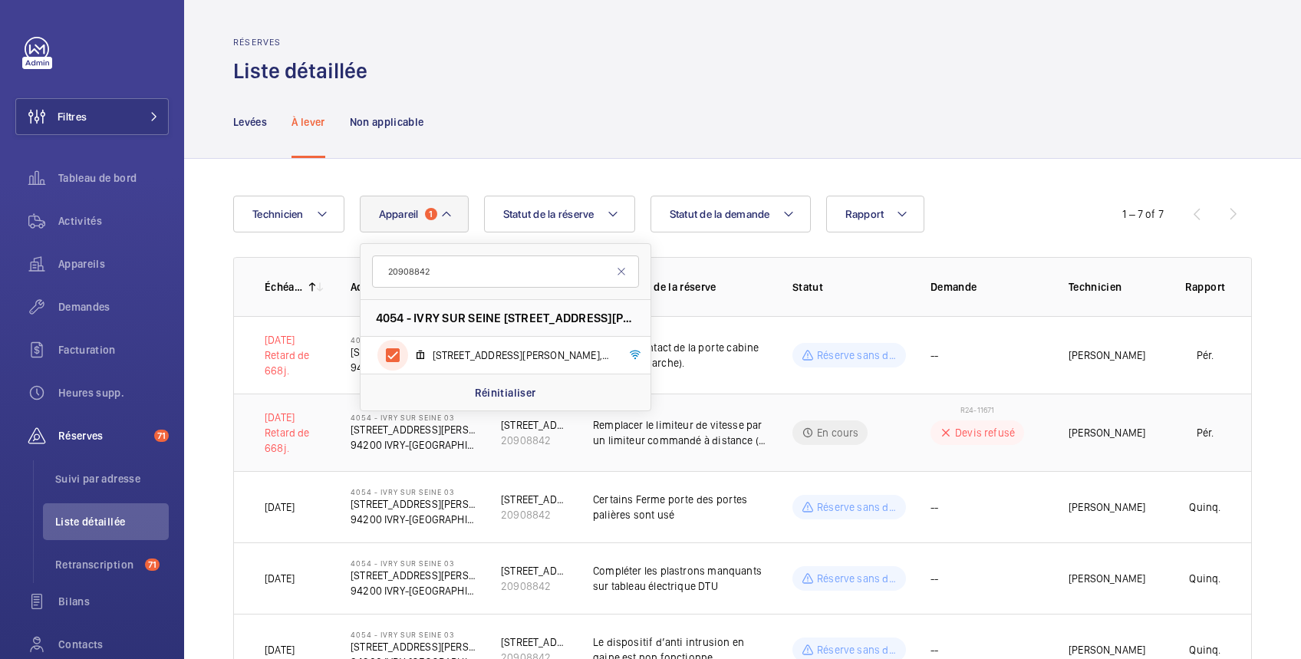
scroll to position [208, 0]
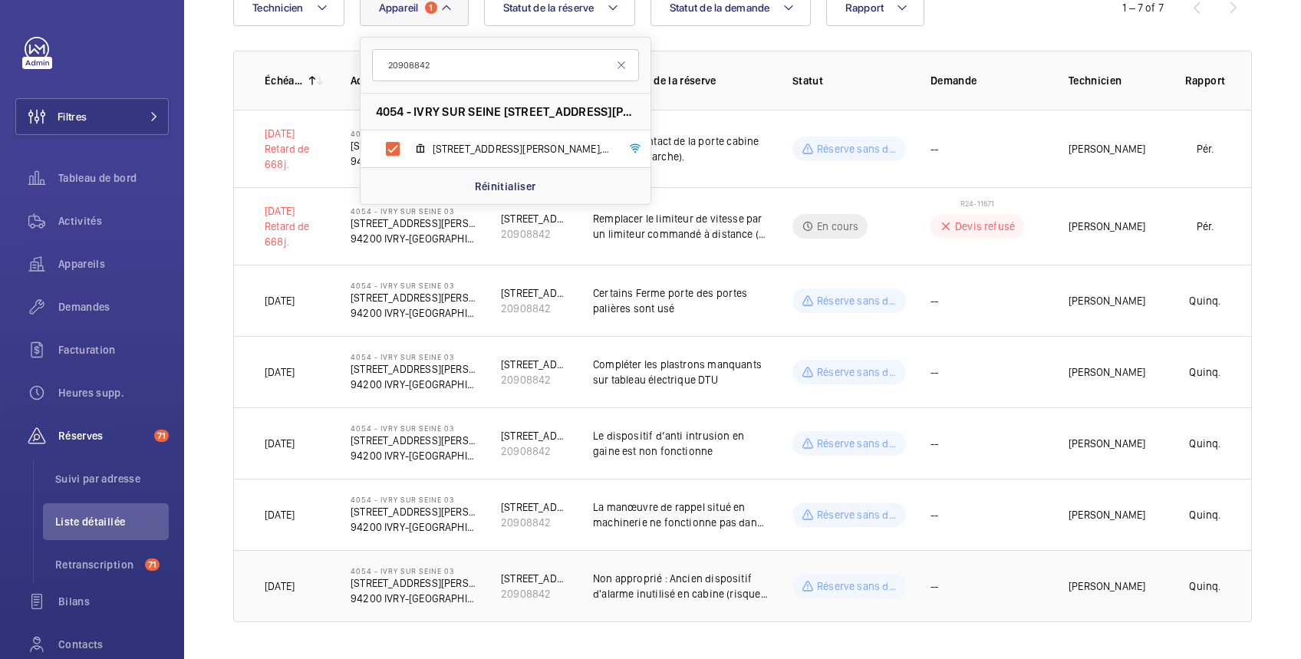
click at [1021, 586] on td "--" at bounding box center [975, 586] width 138 height 72
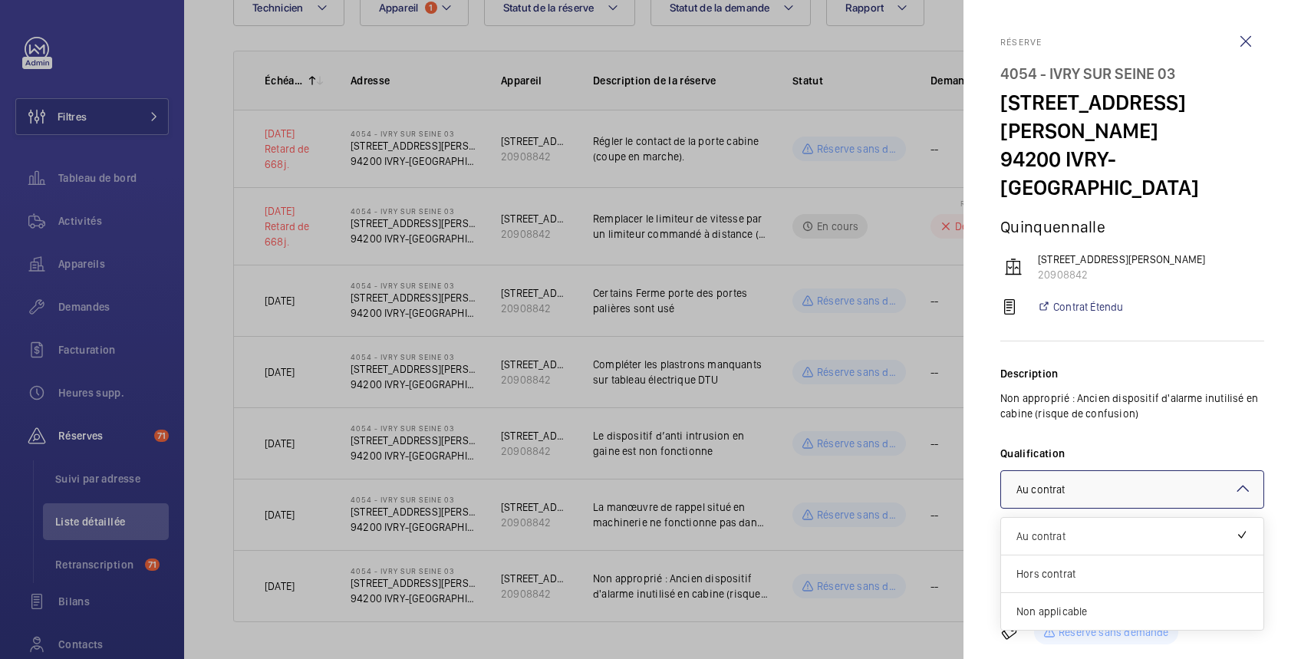
click at [1080, 482] on div "× Au contrat" at bounding box center [1059, 489] width 87 height 15
click at [1075, 604] on span "Non applicable" at bounding box center [1132, 611] width 232 height 15
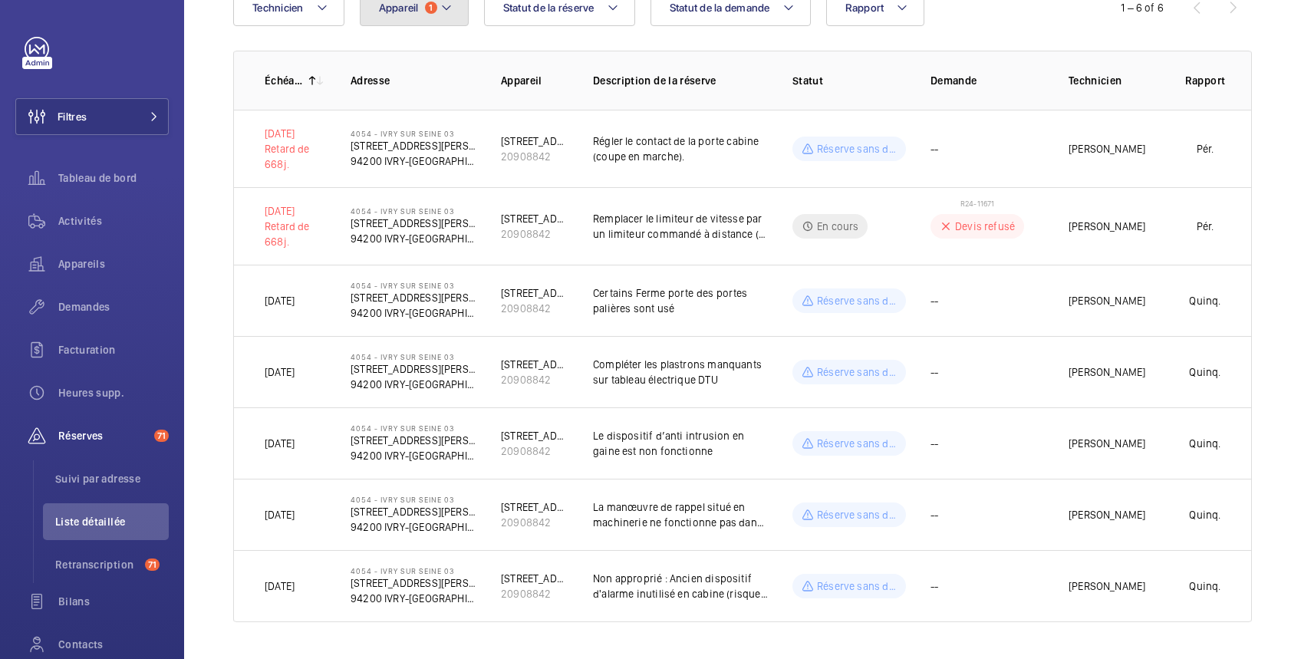
click at [411, 12] on button "Appareil 1" at bounding box center [414, 7] width 109 height 37
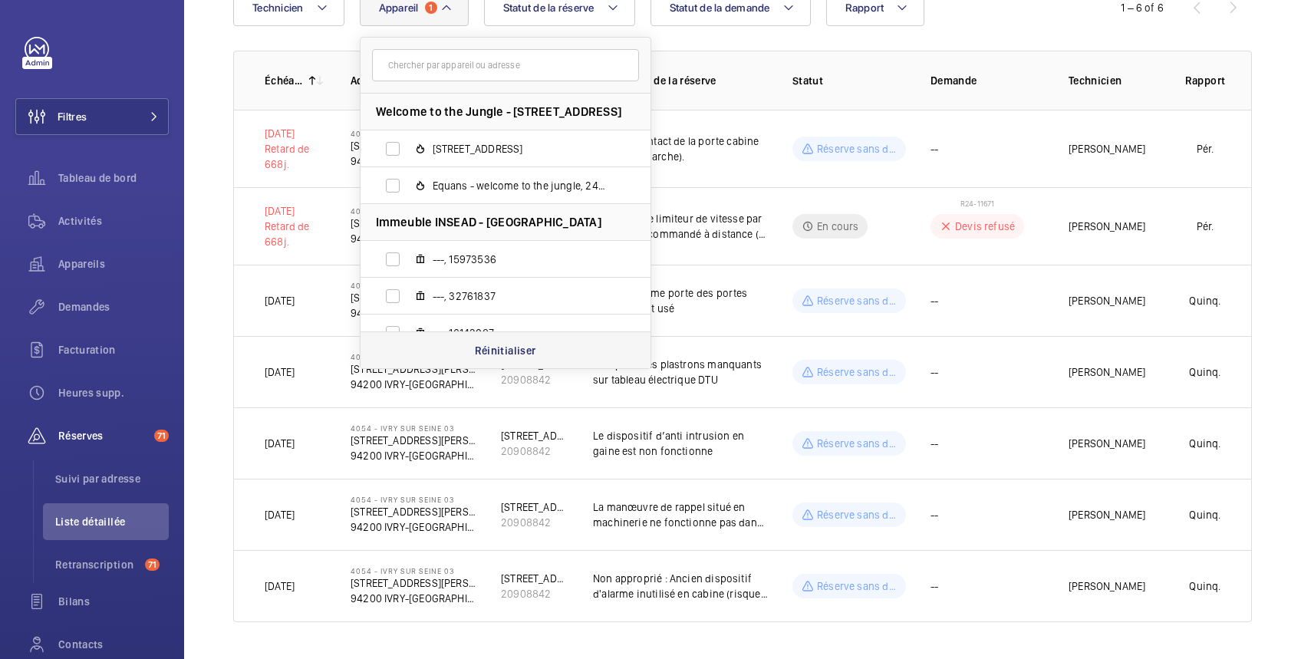
click at [513, 348] on p "Réinitialiser" at bounding box center [505, 350] width 61 height 15
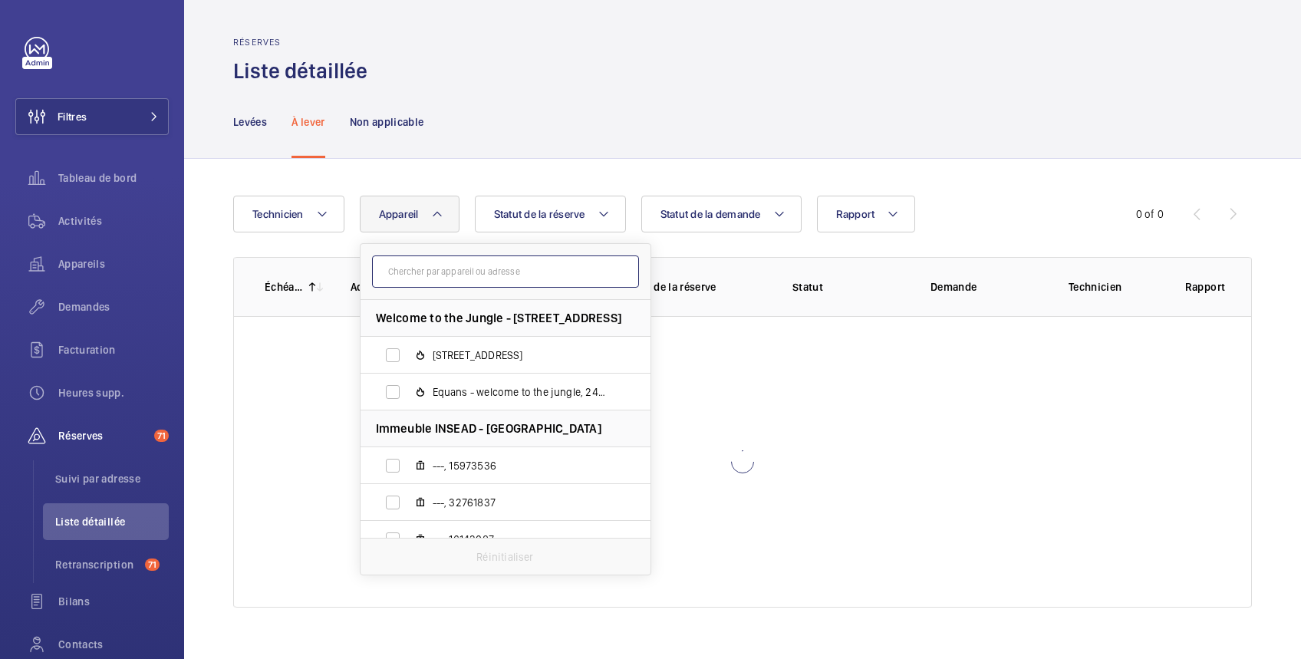
click at [418, 267] on input "text" at bounding box center [505, 271] width 267 height 32
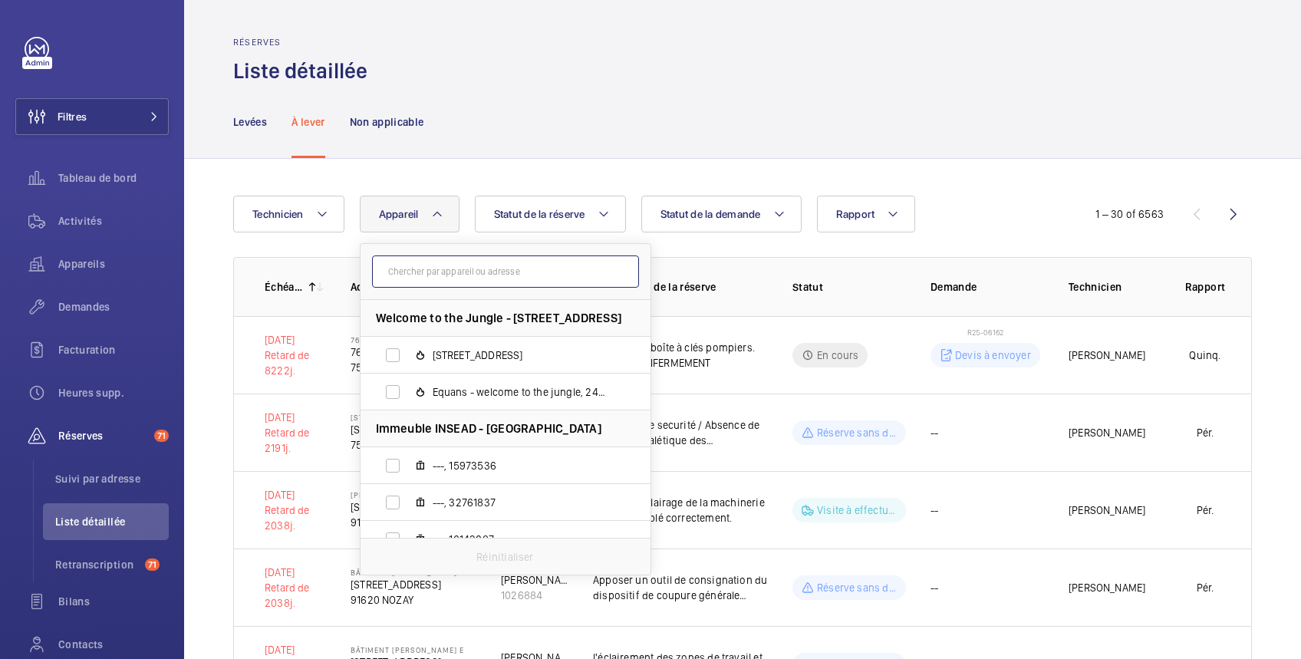
paste input "65535522"
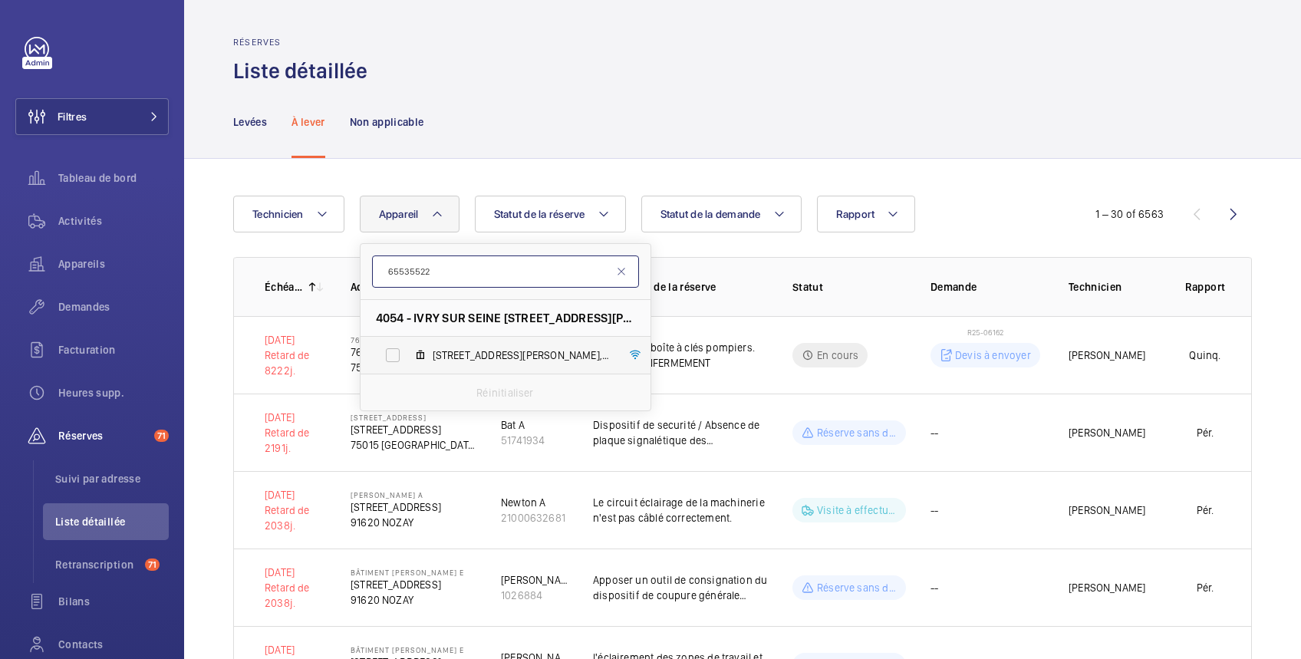
type input "65535522"
click at [390, 356] on label "14 Rue Bernard Palissy, 65535522" at bounding box center [492, 355] width 265 height 37
click at [390, 356] on input "14 Rue Bernard Palissy, 65535522" at bounding box center [392, 355] width 31 height 31
checkbox input "true"
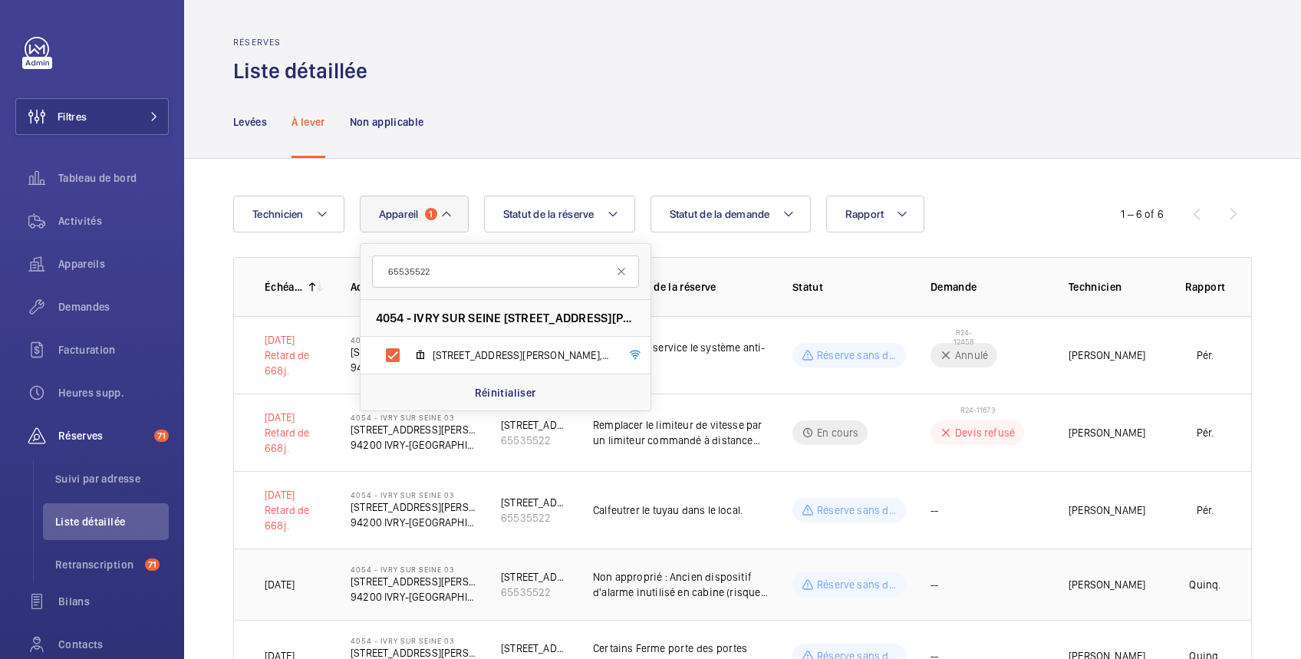
click at [1019, 584] on td "--" at bounding box center [975, 583] width 138 height 71
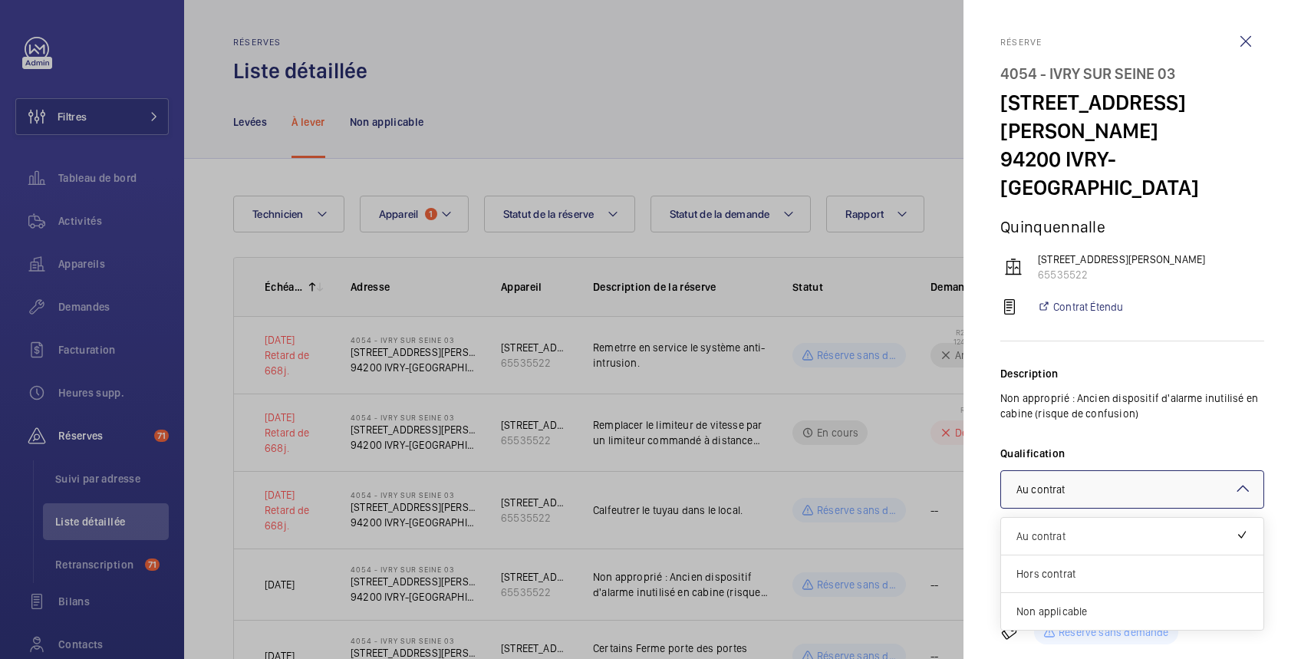
click at [1101, 482] on div "× Au contrat" at bounding box center [1059, 489] width 87 height 15
click at [1080, 593] on div "Non applicable" at bounding box center [1132, 611] width 262 height 37
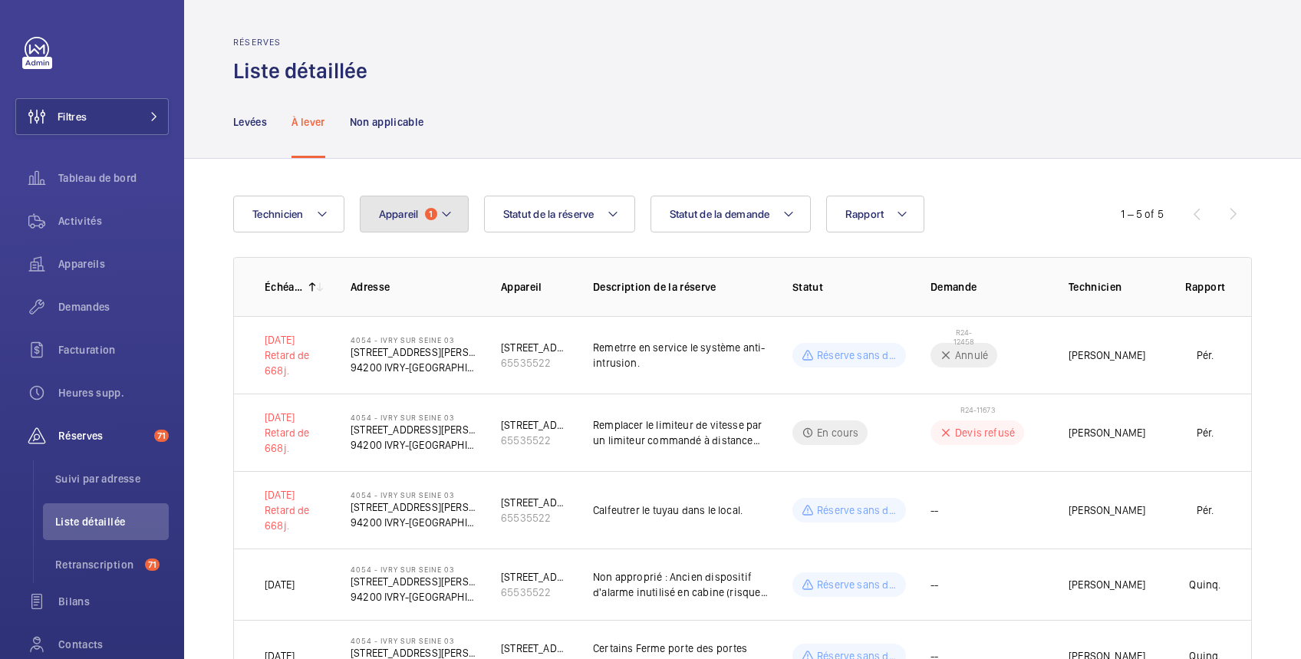
click at [380, 209] on span "Appareil" at bounding box center [399, 214] width 40 height 12
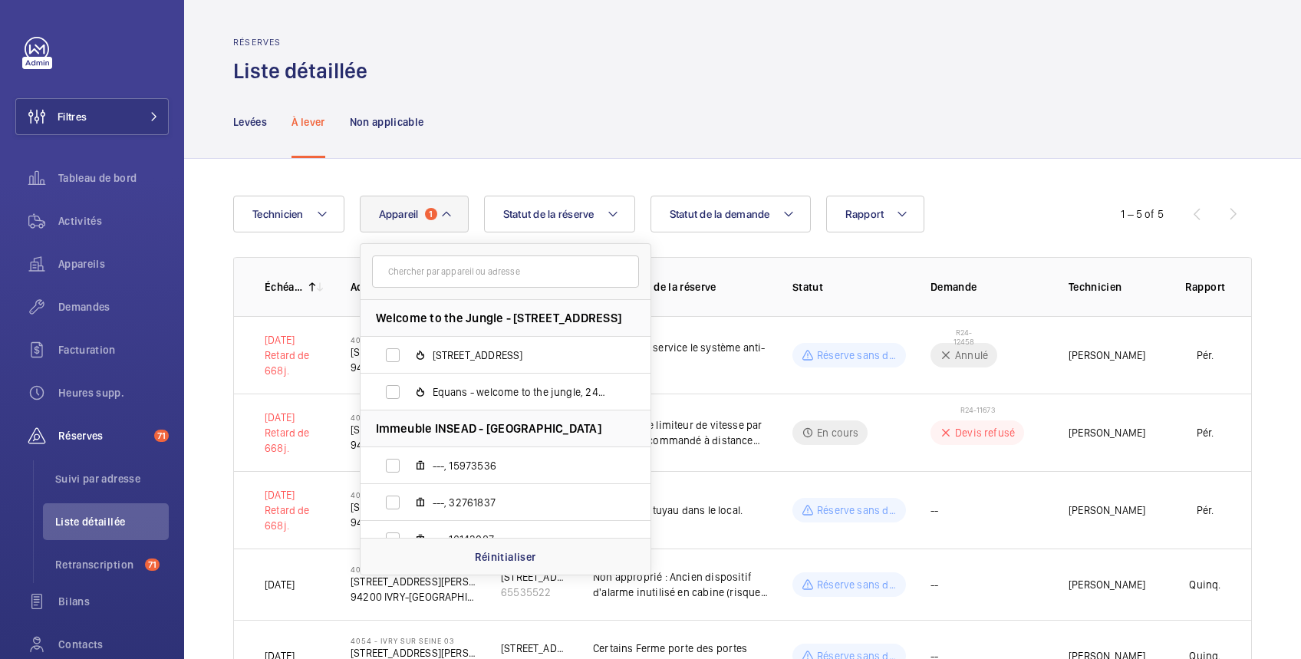
click at [423, 273] on input "text" at bounding box center [505, 271] width 267 height 32
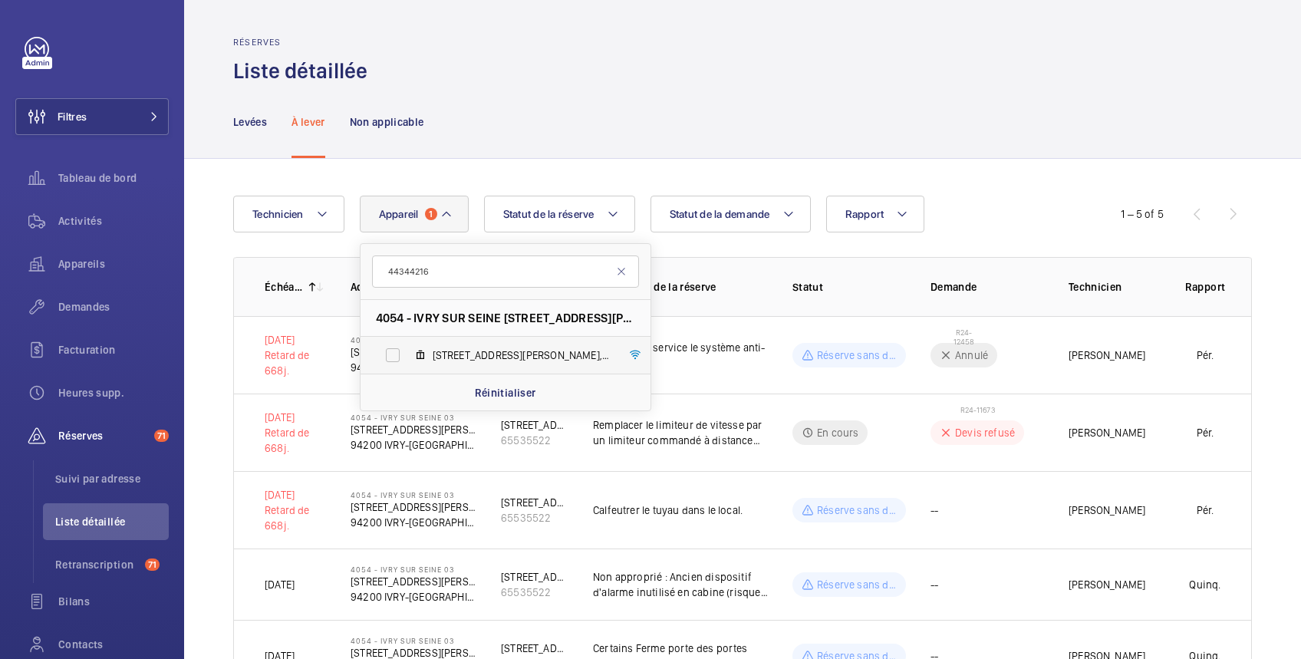
type input "44344216"
click at [393, 356] on label "100 Avenue Maurice Thorez, 44344216" at bounding box center [492, 355] width 265 height 37
click at [393, 356] on input "100 Avenue Maurice Thorez, 44344216" at bounding box center [392, 355] width 31 height 31
checkbox input "true"
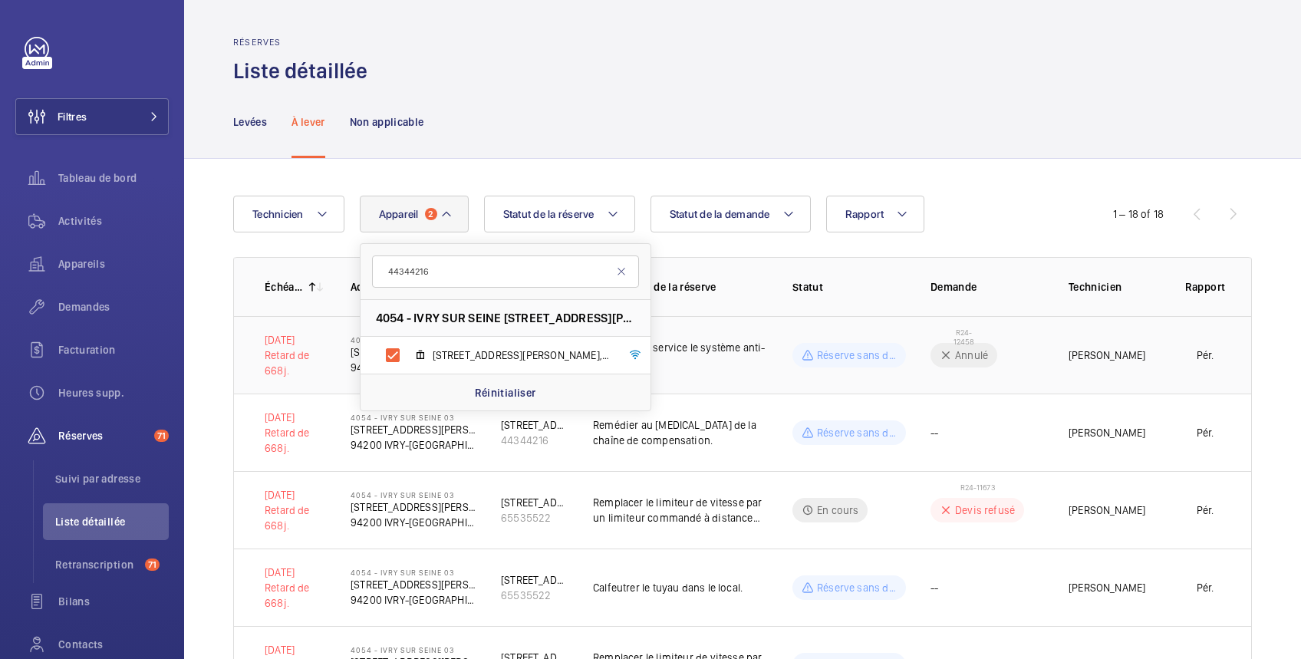
click at [706, 358] on p "Remetrre en service le système anti-intrusion." at bounding box center [680, 355] width 175 height 31
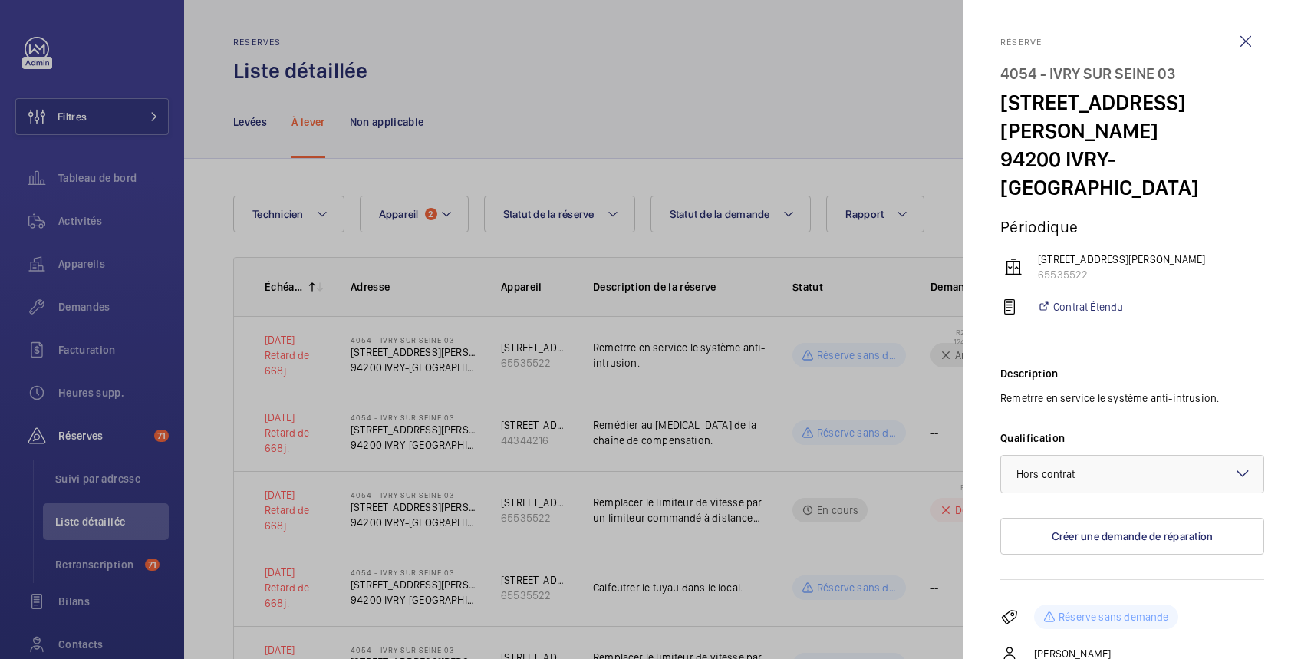
click at [752, 453] on div at bounding box center [650, 329] width 1301 height 659
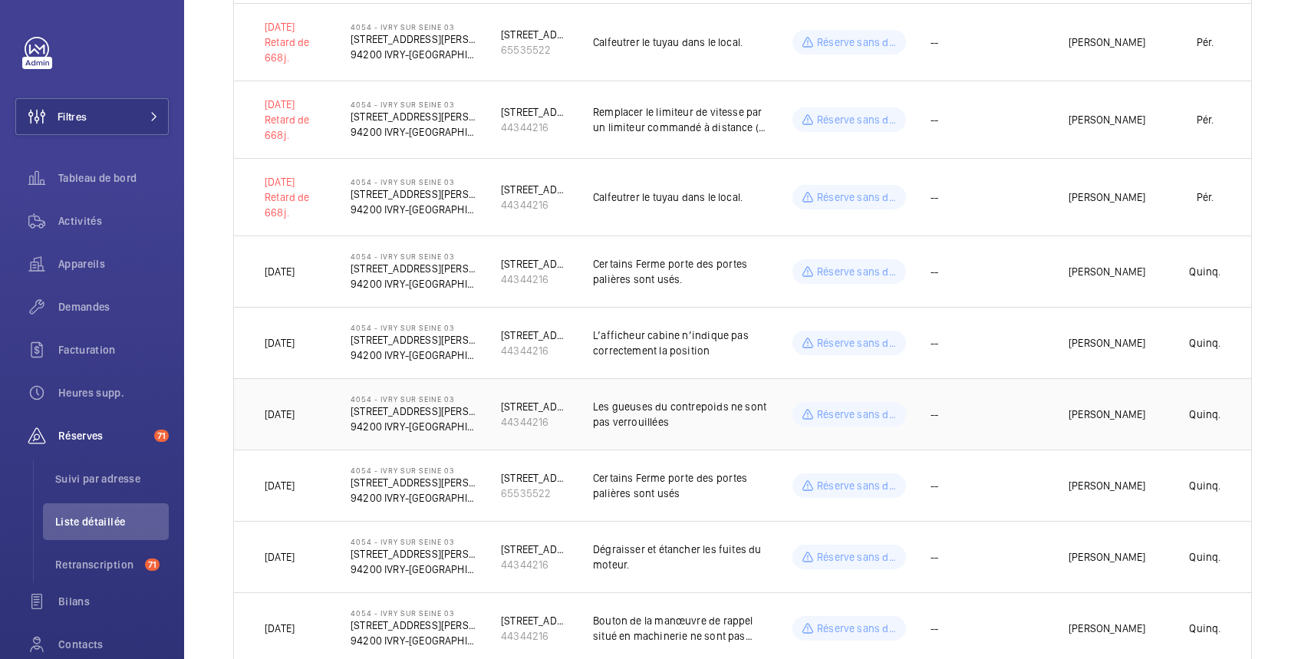
scroll to position [817, 0]
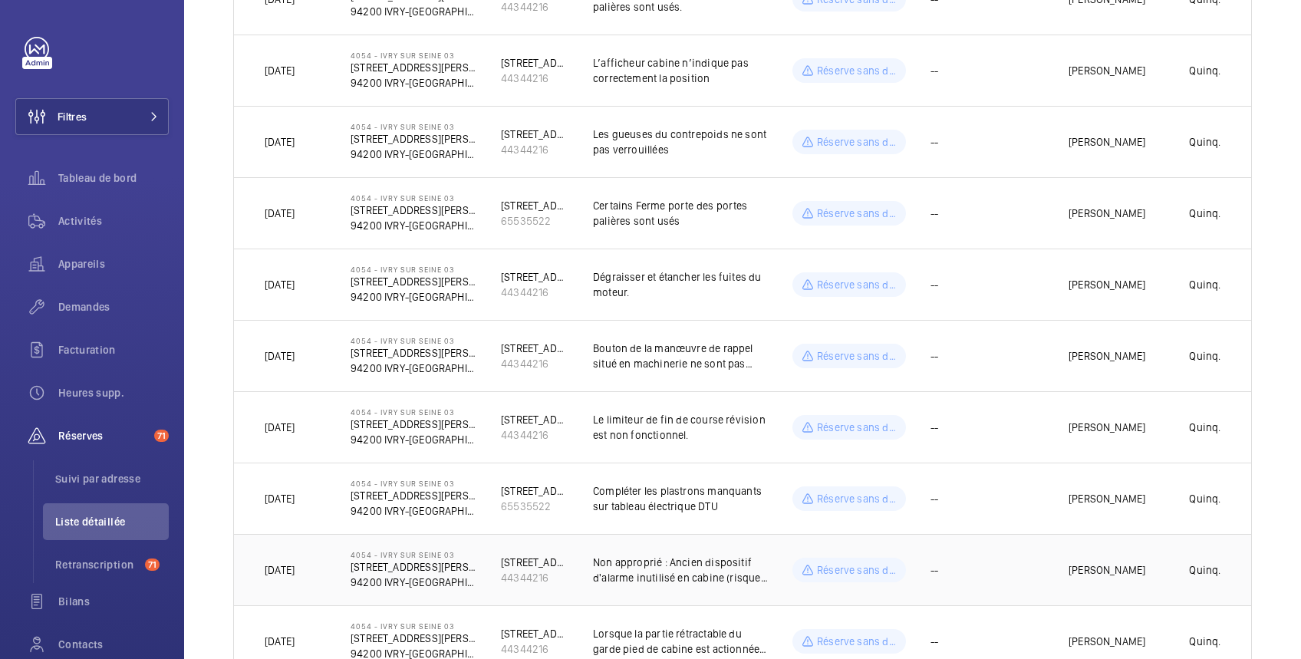
click at [1018, 567] on td "--" at bounding box center [975, 569] width 138 height 71
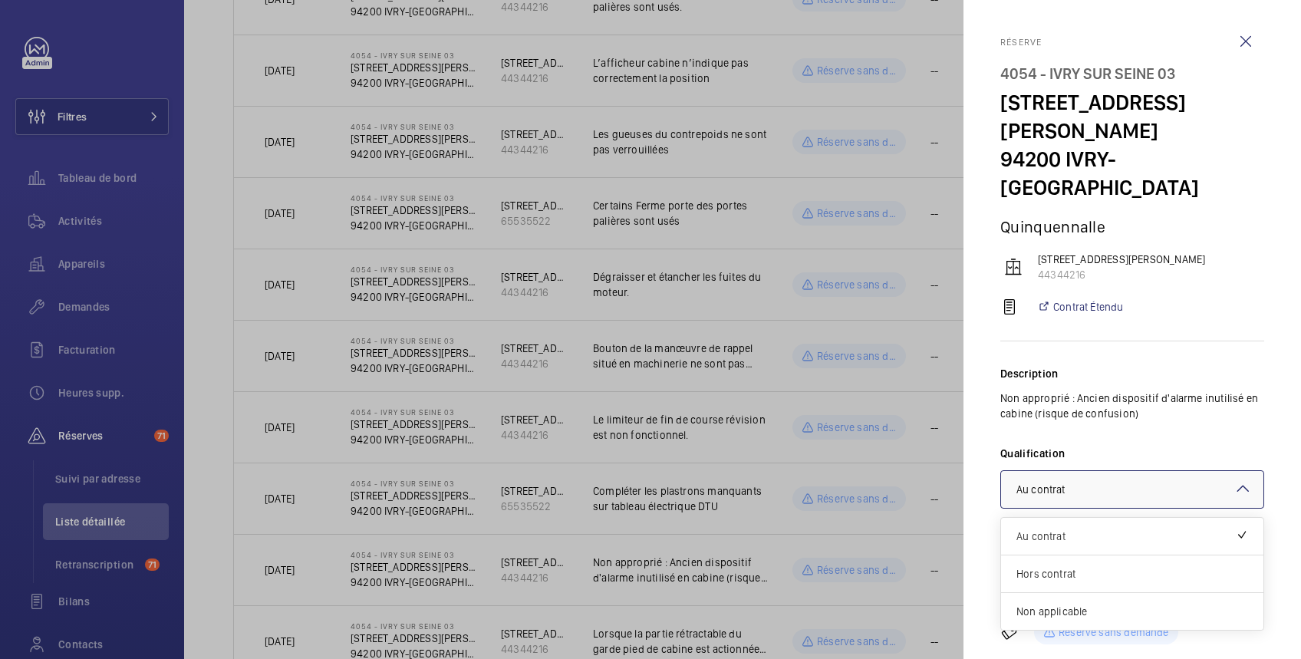
click at [1084, 482] on div "× Au contrat" at bounding box center [1059, 489] width 87 height 15
click at [1058, 604] on span "Non applicable" at bounding box center [1132, 611] width 232 height 15
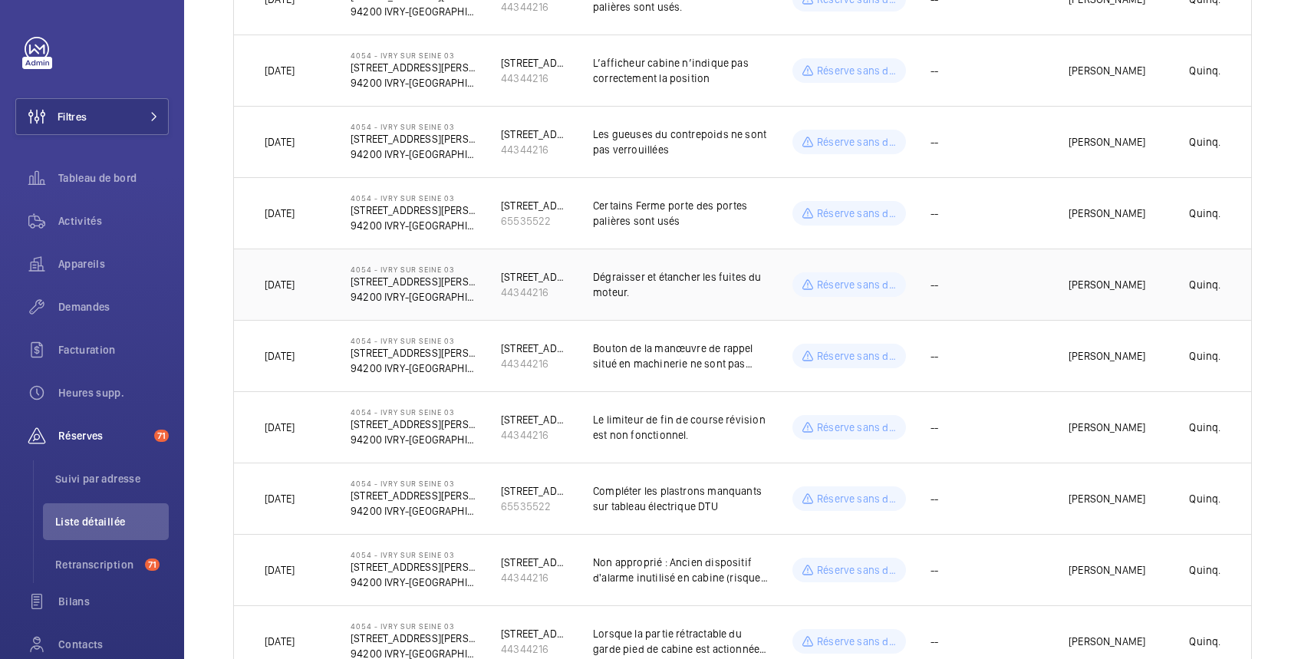
scroll to position [0, 0]
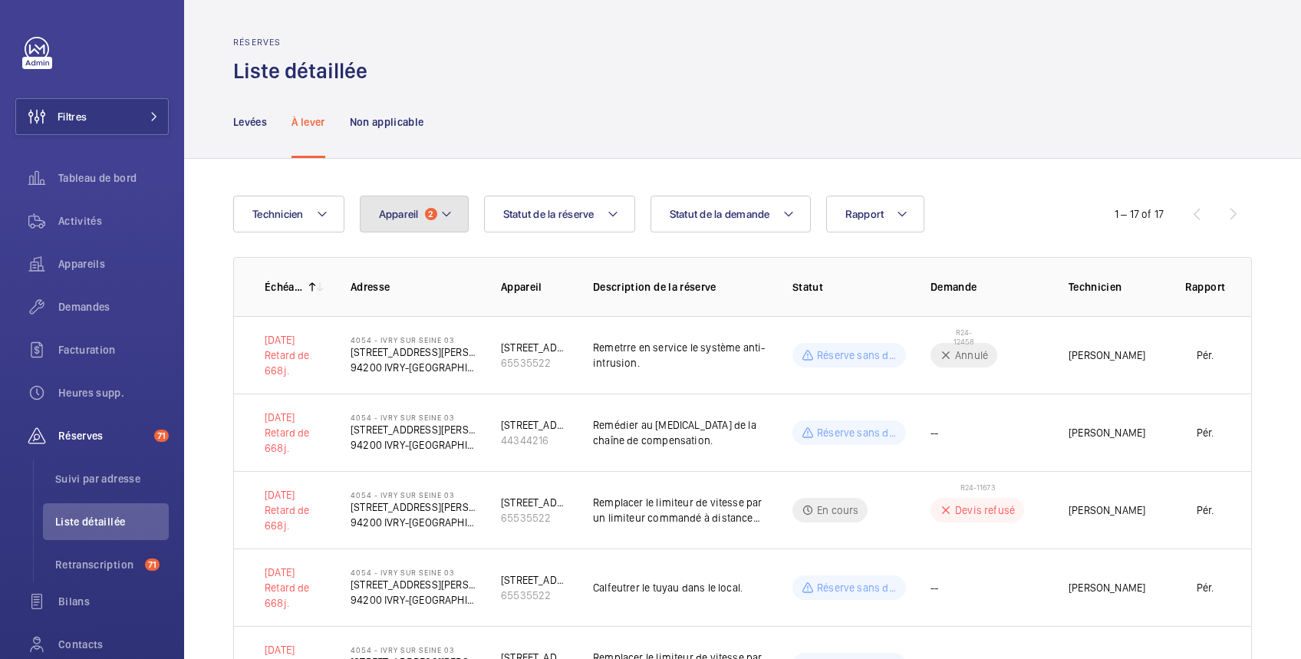
click at [418, 219] on span "Appareil" at bounding box center [399, 214] width 40 height 12
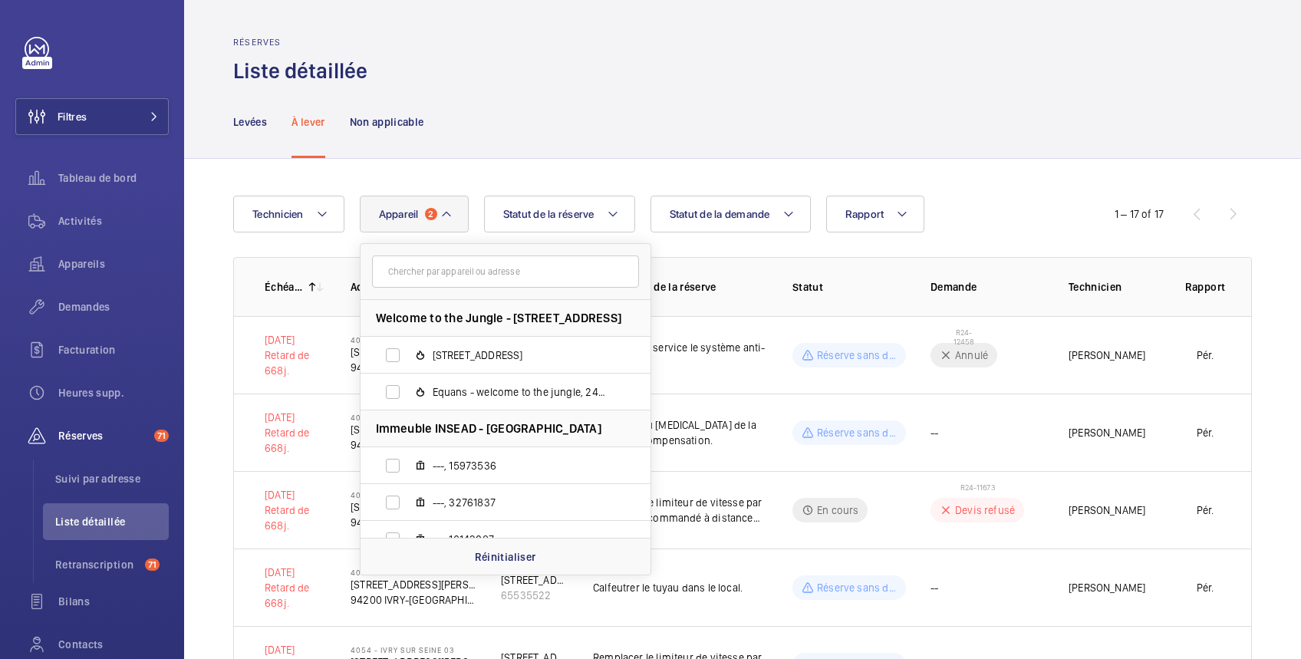
click at [417, 271] on input "text" at bounding box center [505, 271] width 267 height 32
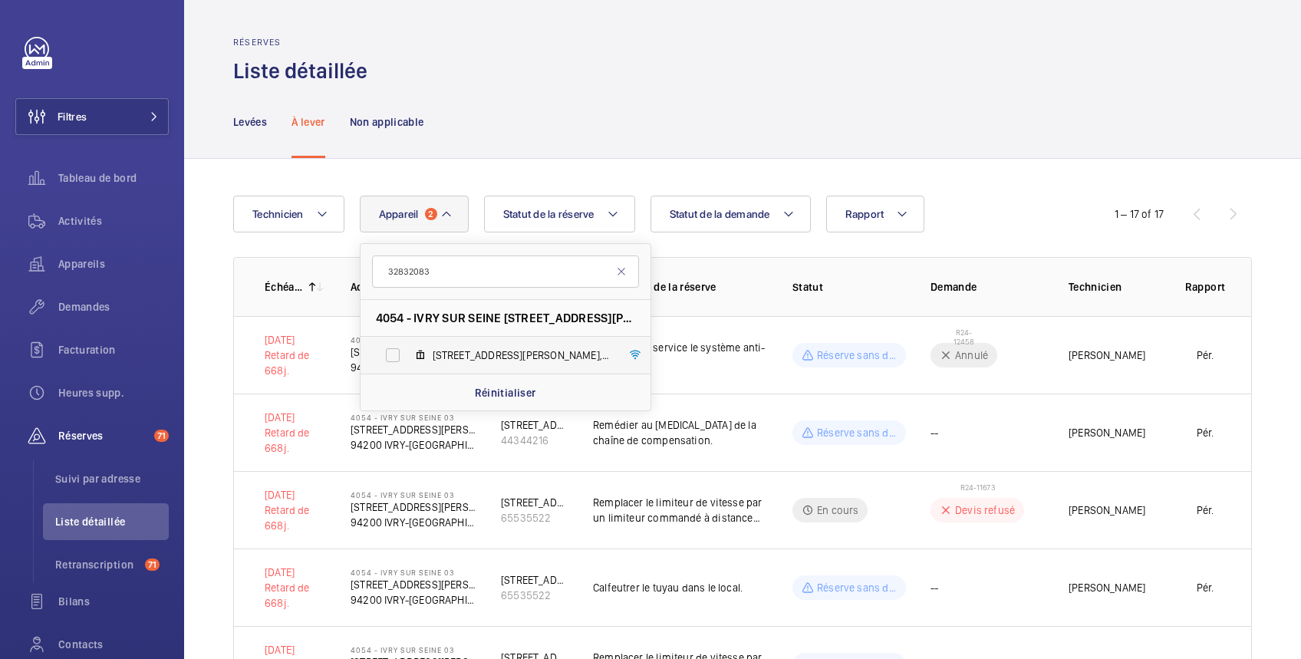
type input "32832083"
click at [389, 350] on label "16 Rue Bernard Palissy, 32832083" at bounding box center [492, 355] width 265 height 37
click at [389, 350] on input "16 Rue Bernard Palissy, 32832083" at bounding box center [392, 355] width 31 height 31
checkbox input "true"
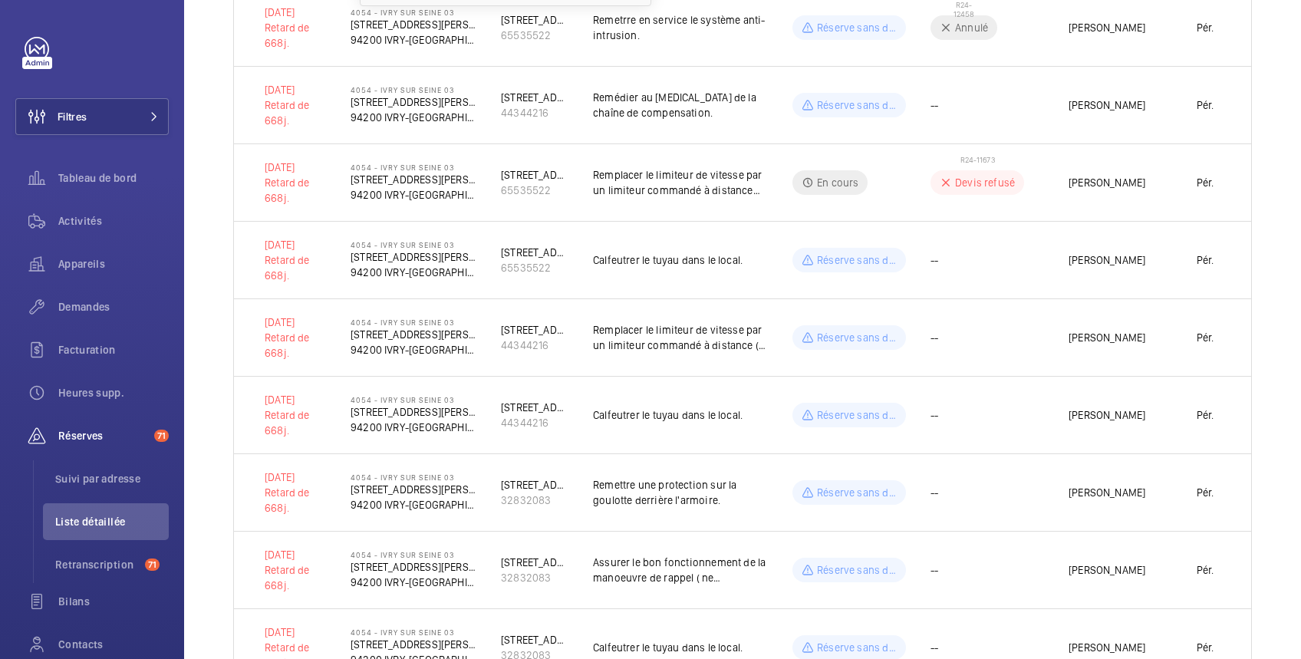
scroll to position [133, 0]
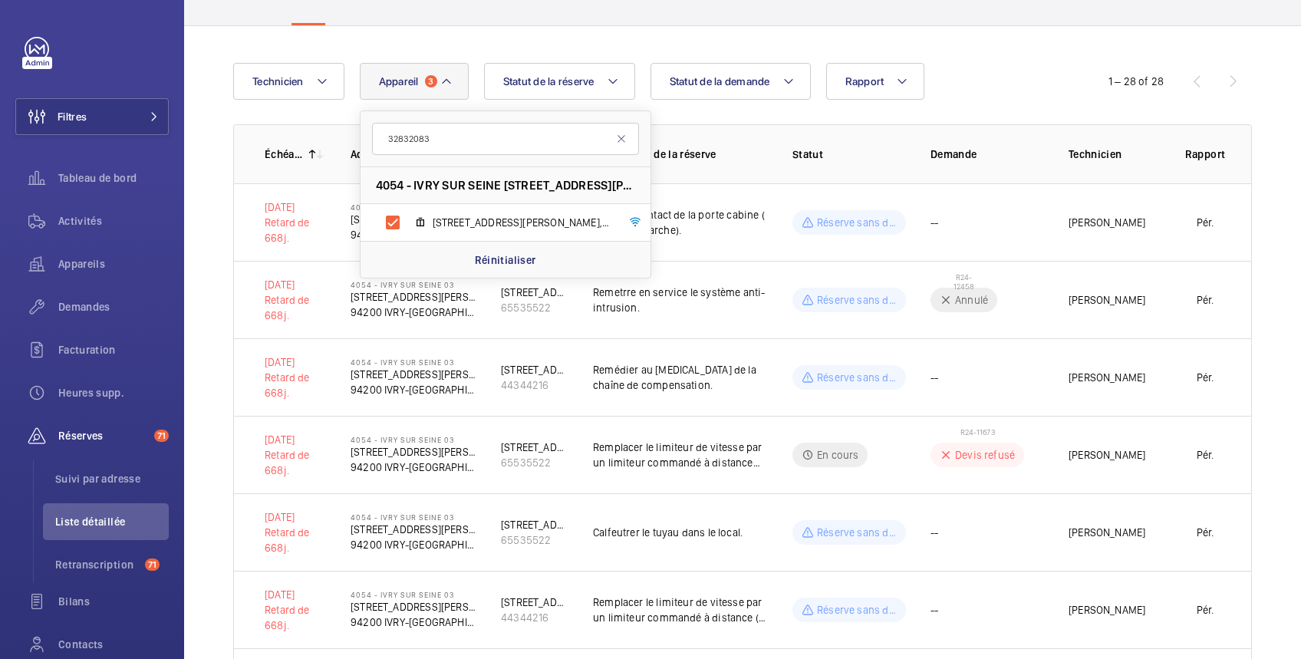
click at [1018, 70] on div "Technicien Appareil 3 32832083 4054 - IVRY SUR SEINE 03 - 12 Rue Bernard Paliss…" at bounding box center [650, 81] width 834 height 37
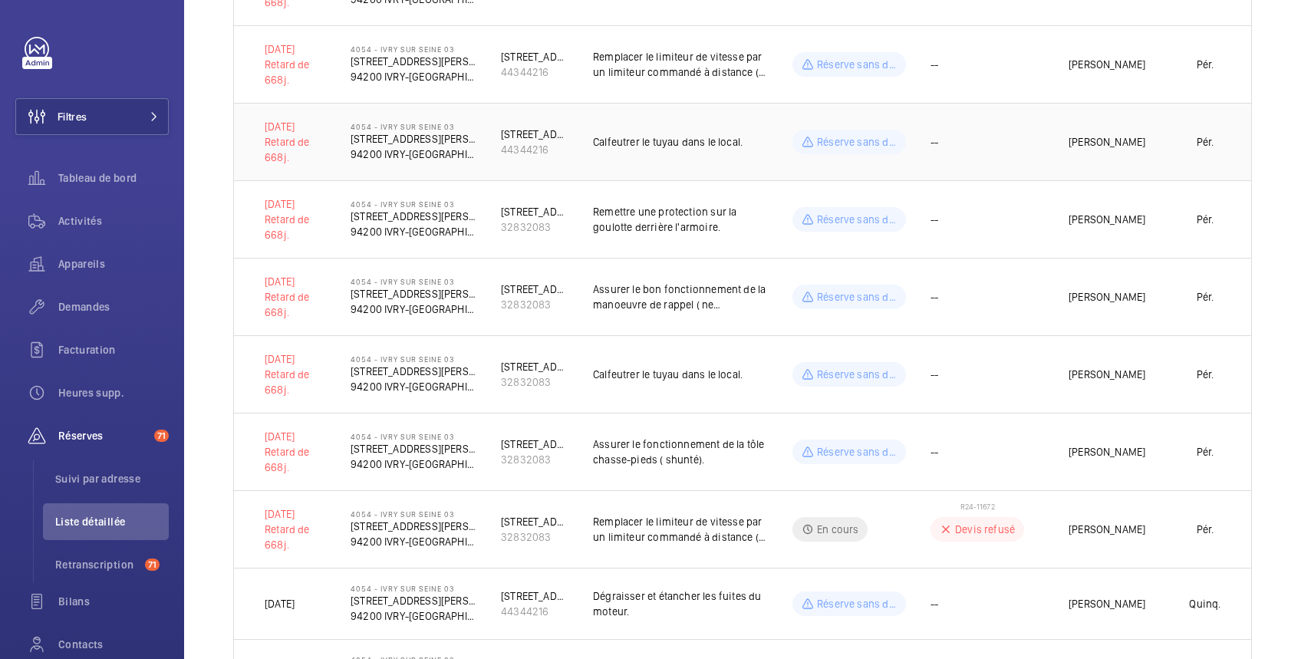
scroll to position [951, 0]
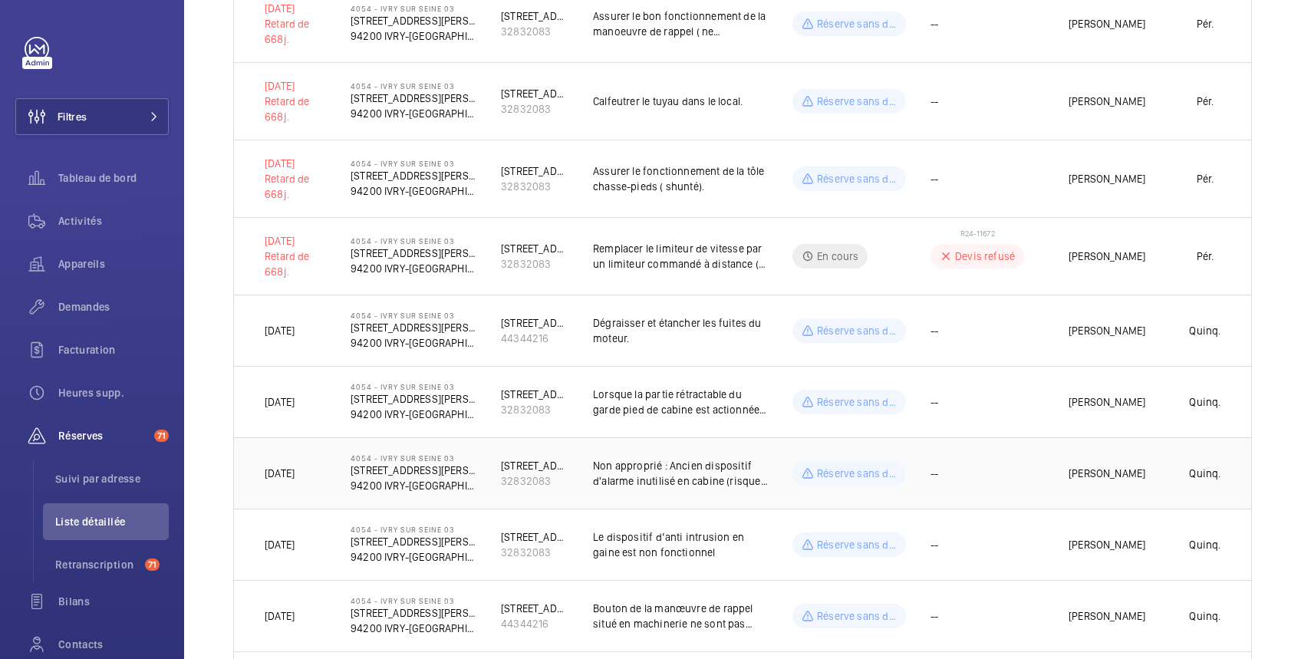
click at [1015, 466] on td "--" at bounding box center [975, 472] width 138 height 71
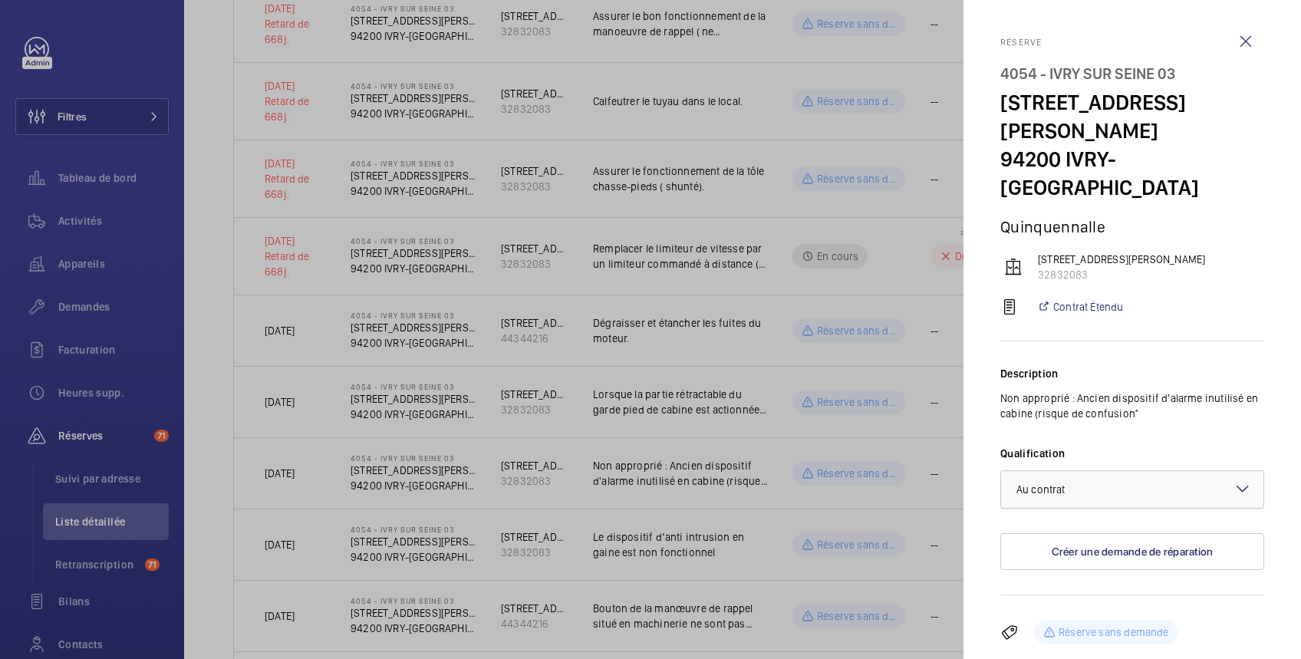
click at [1100, 482] on div "× Au contrat" at bounding box center [1059, 489] width 87 height 15
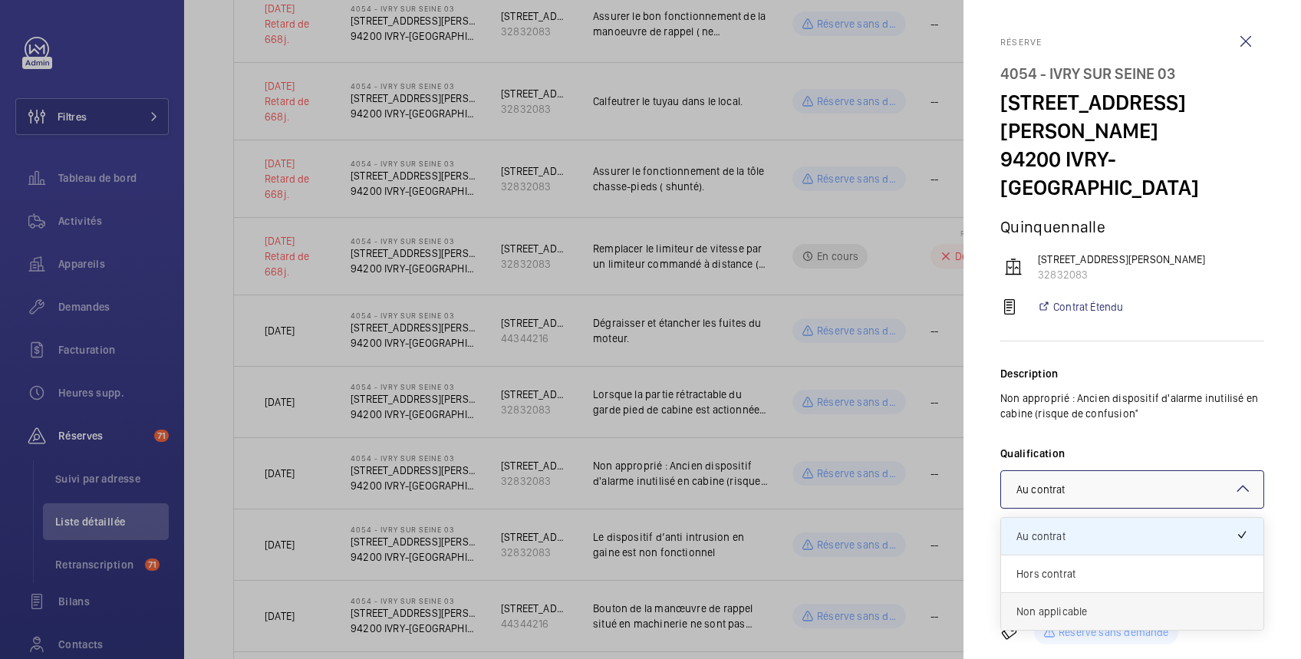
click at [1080, 604] on span "Non applicable" at bounding box center [1132, 611] width 232 height 15
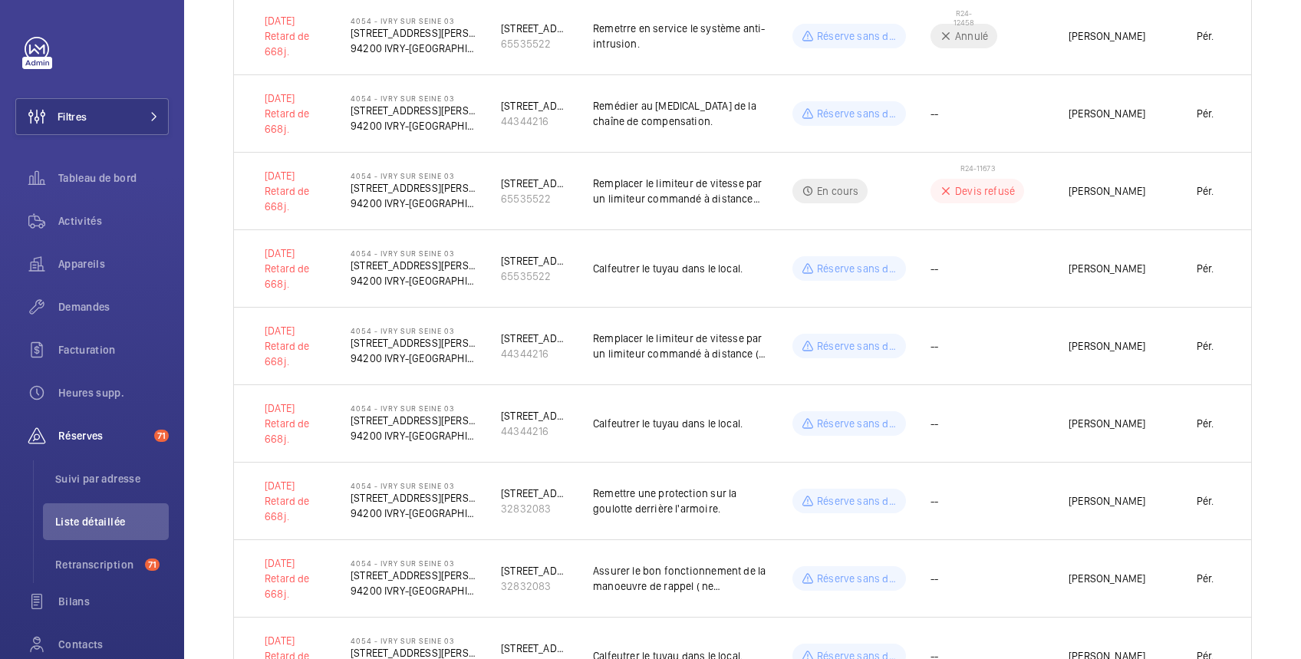
scroll to position [0, 0]
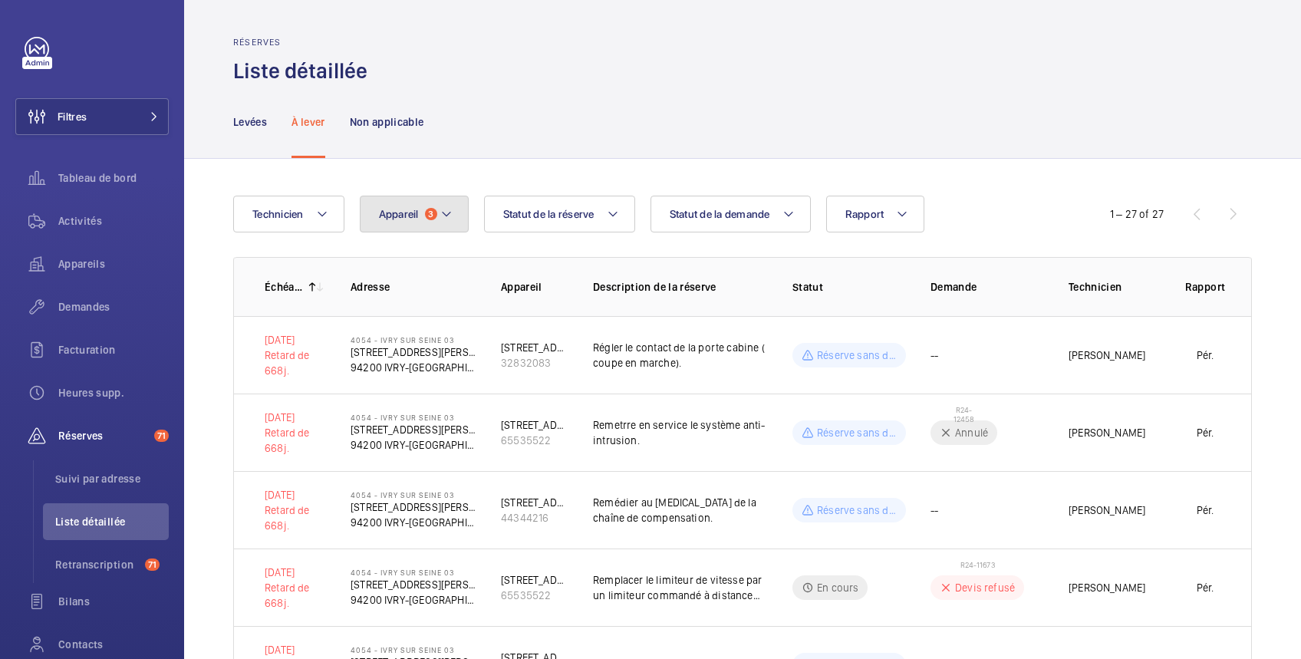
click at [386, 212] on span "Appareil" at bounding box center [399, 214] width 40 height 12
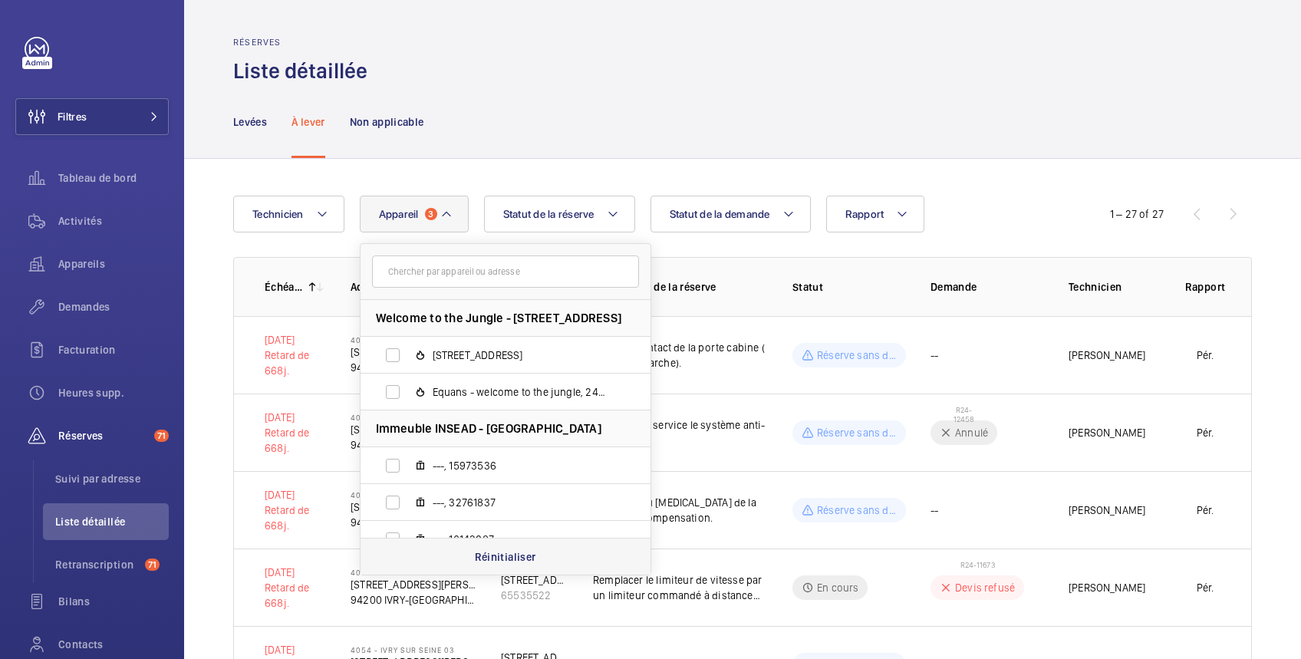
click at [494, 556] on p "Réinitialiser" at bounding box center [505, 556] width 61 height 15
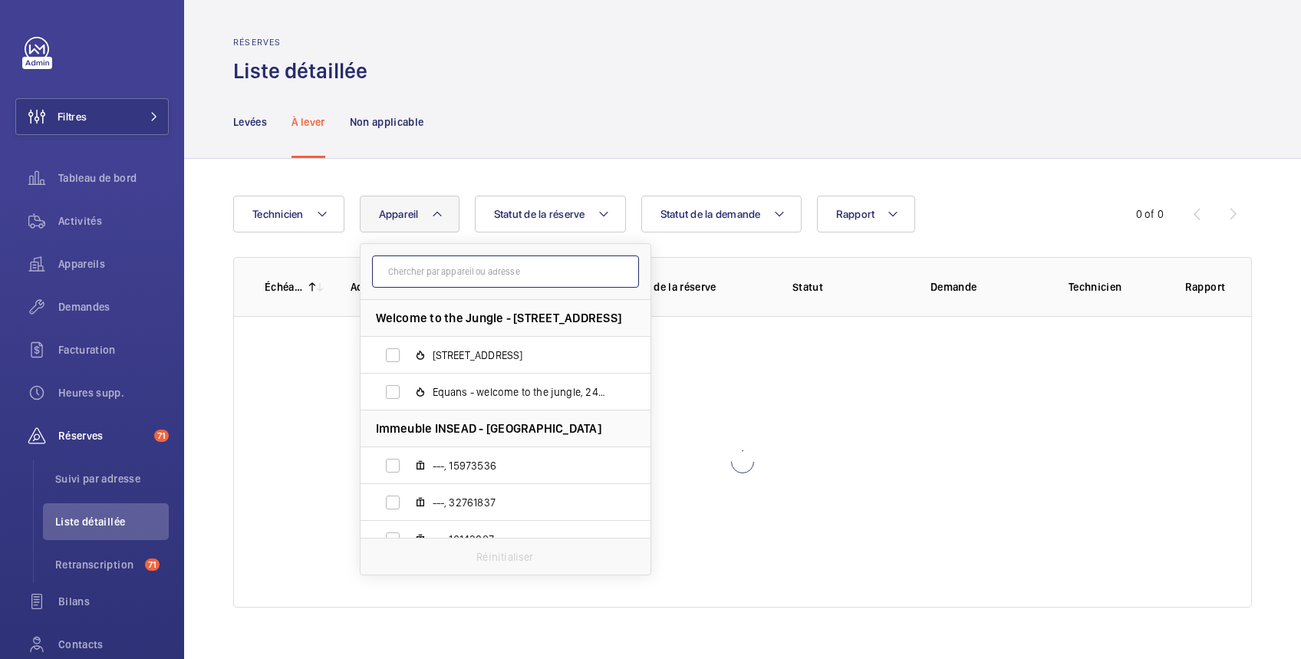
click at [448, 278] on input "text" at bounding box center [505, 271] width 267 height 32
paste input "67567694"
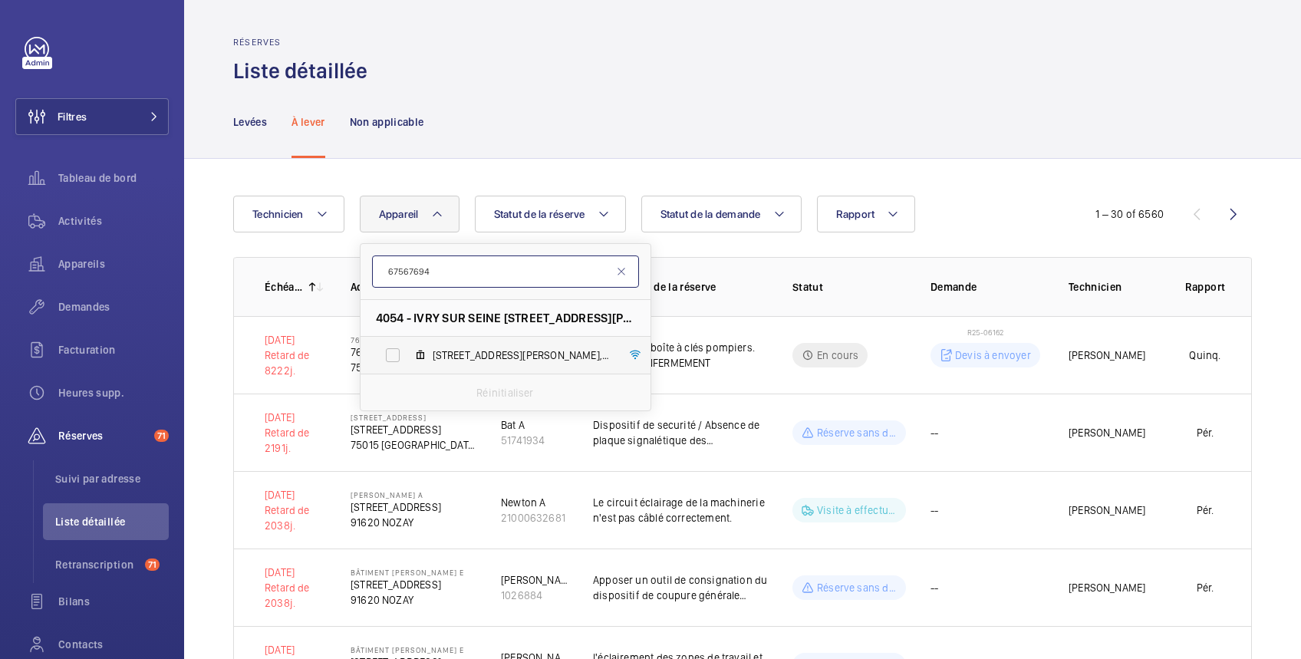
type input "67567694"
click at [392, 357] on label "102 Avenue Maurice Thorez, 67567694" at bounding box center [492, 355] width 265 height 37
click at [392, 357] on input "102 Avenue Maurice Thorez, 67567694" at bounding box center [392, 355] width 31 height 31
checkbox input "true"
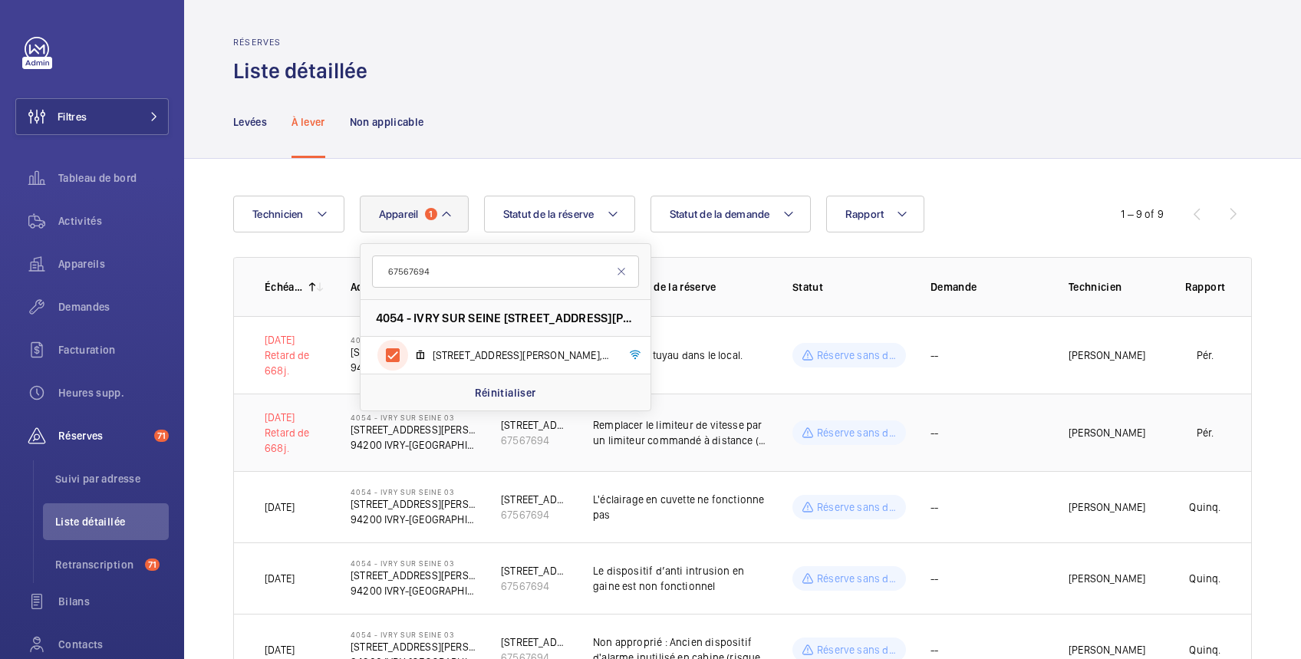
scroll to position [272, 0]
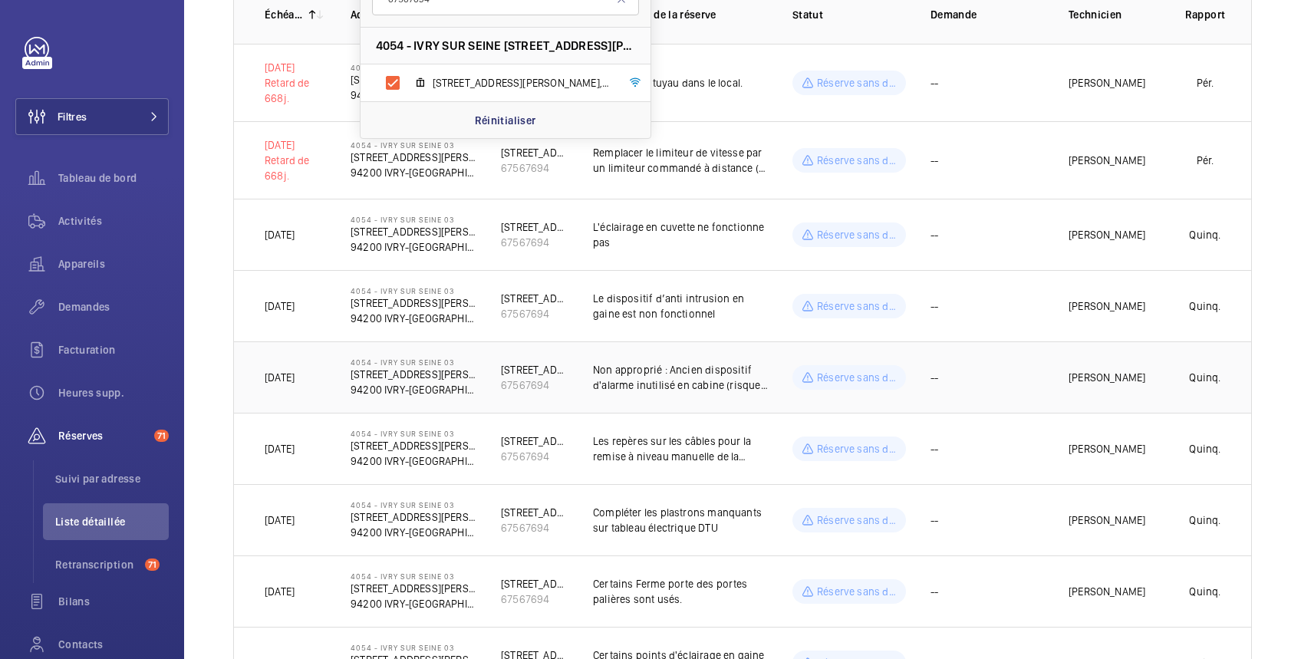
click at [1015, 373] on td "--" at bounding box center [975, 376] width 138 height 71
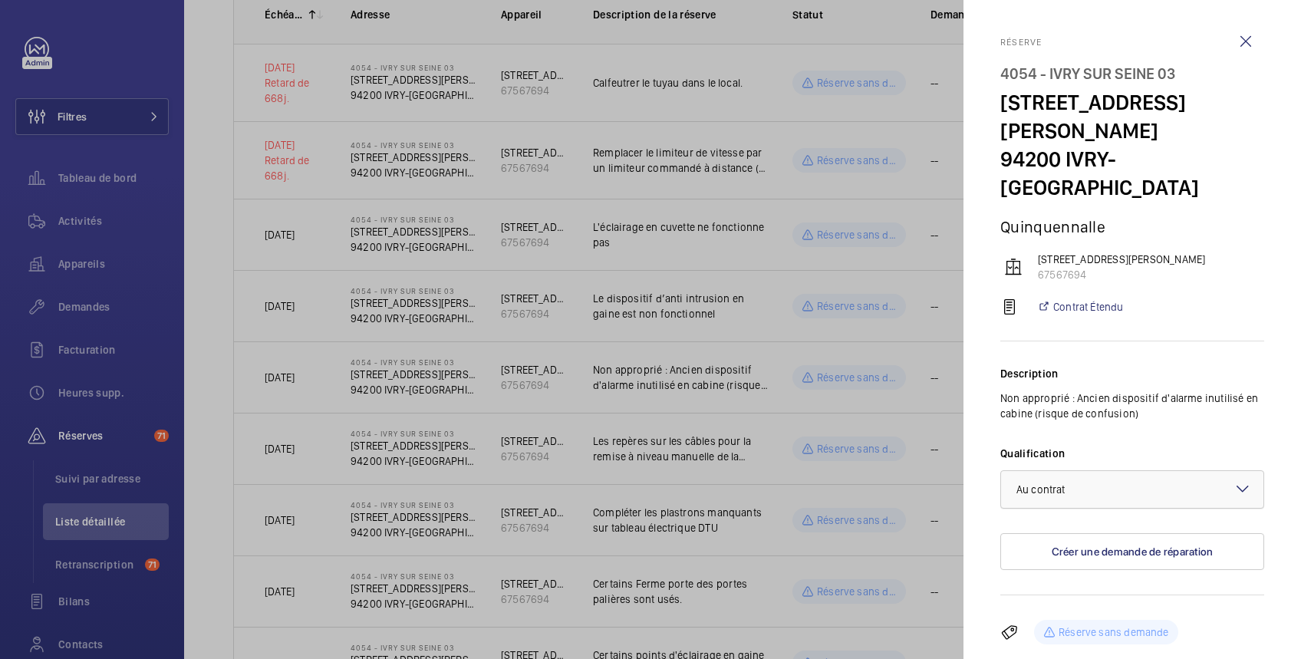
click at [1071, 482] on div "× Au contrat" at bounding box center [1059, 489] width 87 height 15
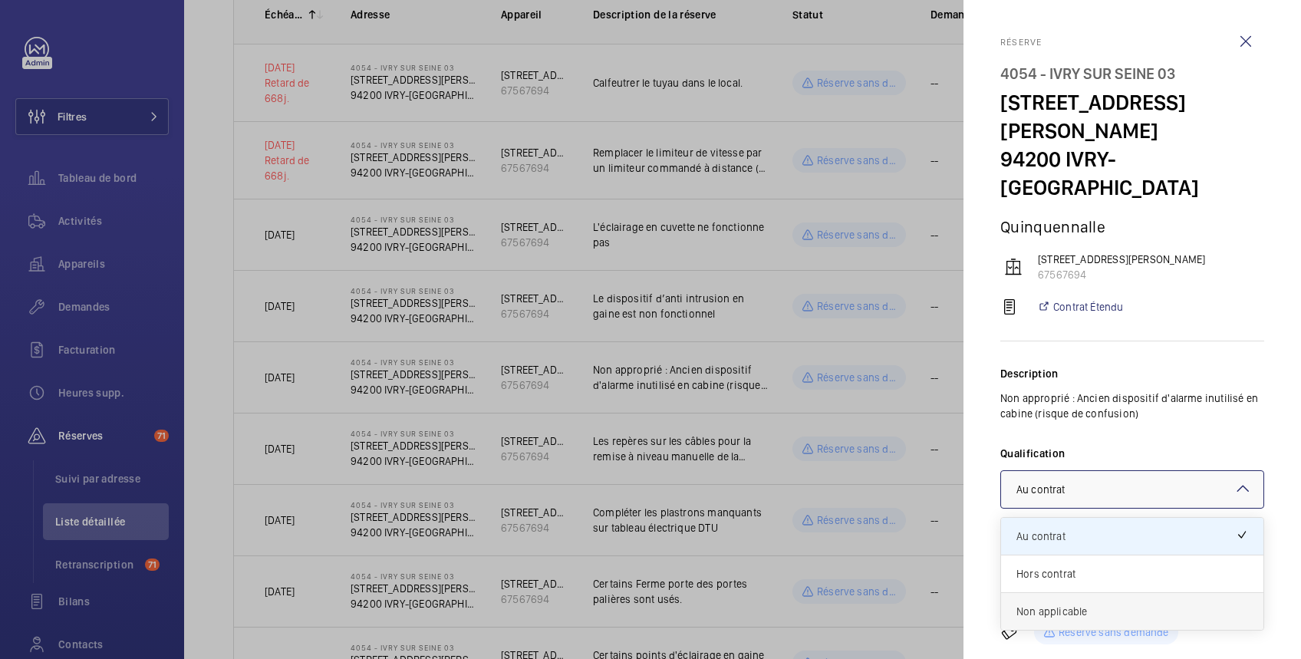
click at [1068, 604] on span "Non applicable" at bounding box center [1132, 611] width 232 height 15
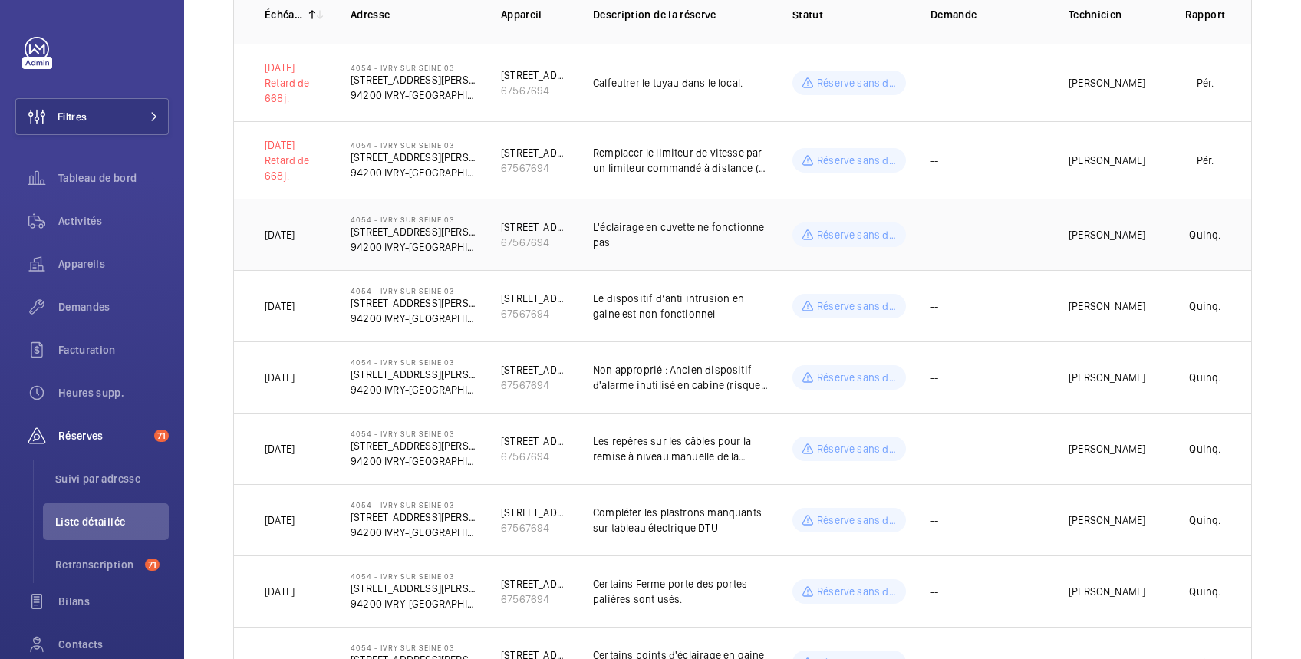
scroll to position [0, 0]
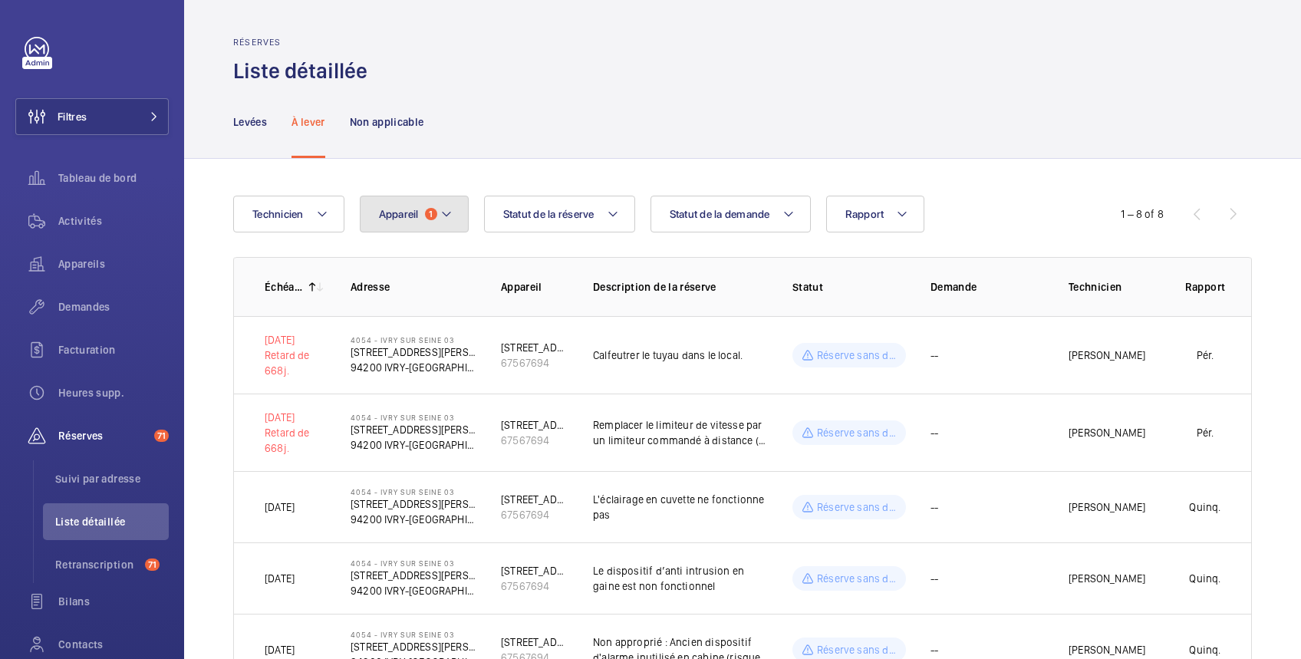
click at [398, 211] on span "Appareil" at bounding box center [399, 214] width 40 height 12
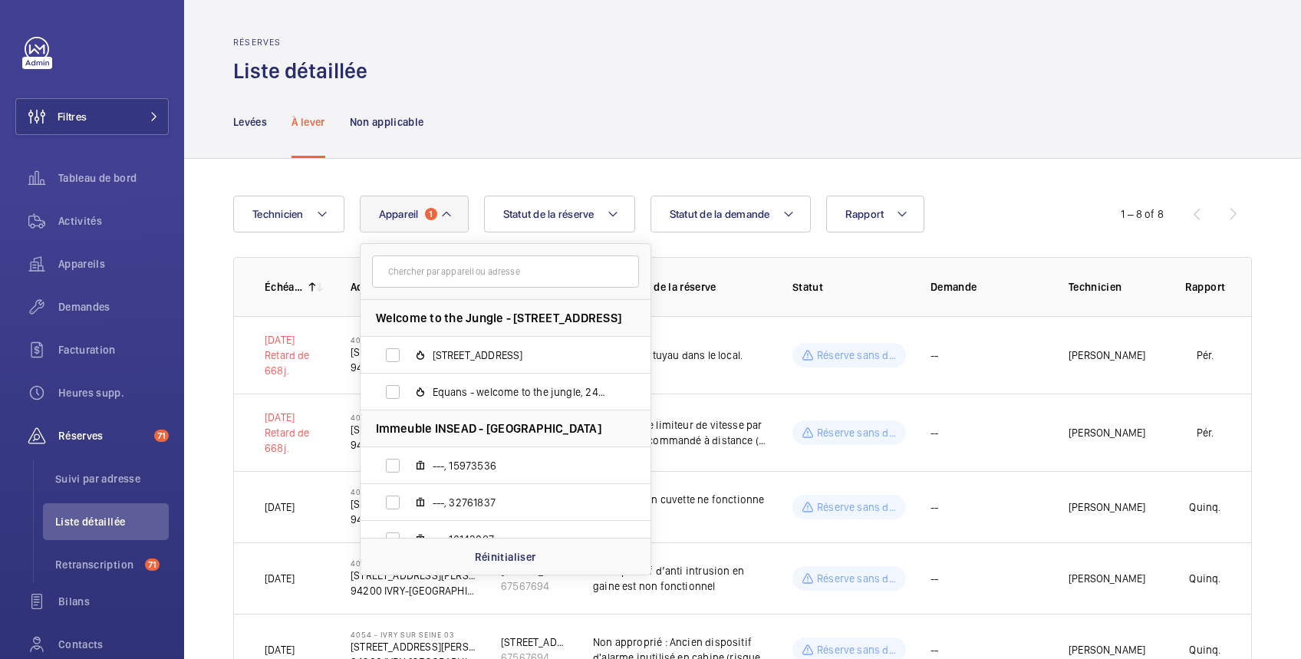
click at [449, 275] on input "text" at bounding box center [505, 271] width 267 height 32
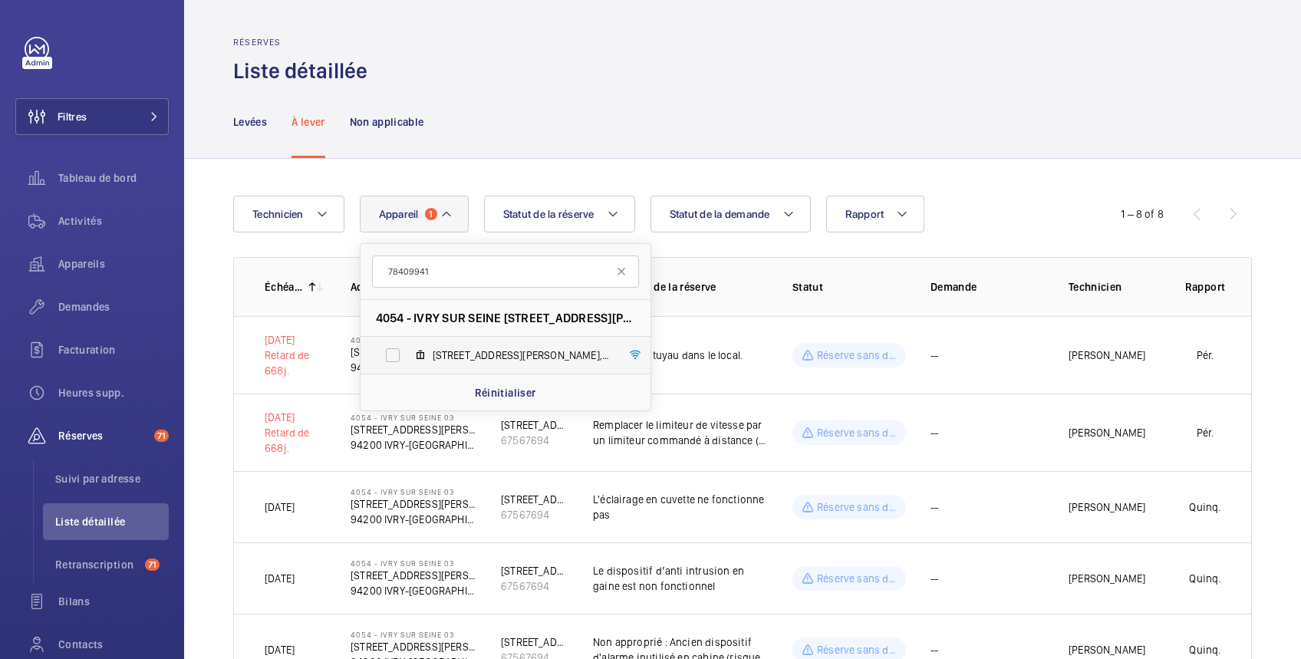
type input "78409941"
click at [393, 356] on label "98 Avenue Maurice Thorez, 78409941" at bounding box center [492, 355] width 265 height 37
click at [393, 356] on input "98 Avenue Maurice Thorez, 78409941" at bounding box center [392, 355] width 31 height 31
checkbox input "true"
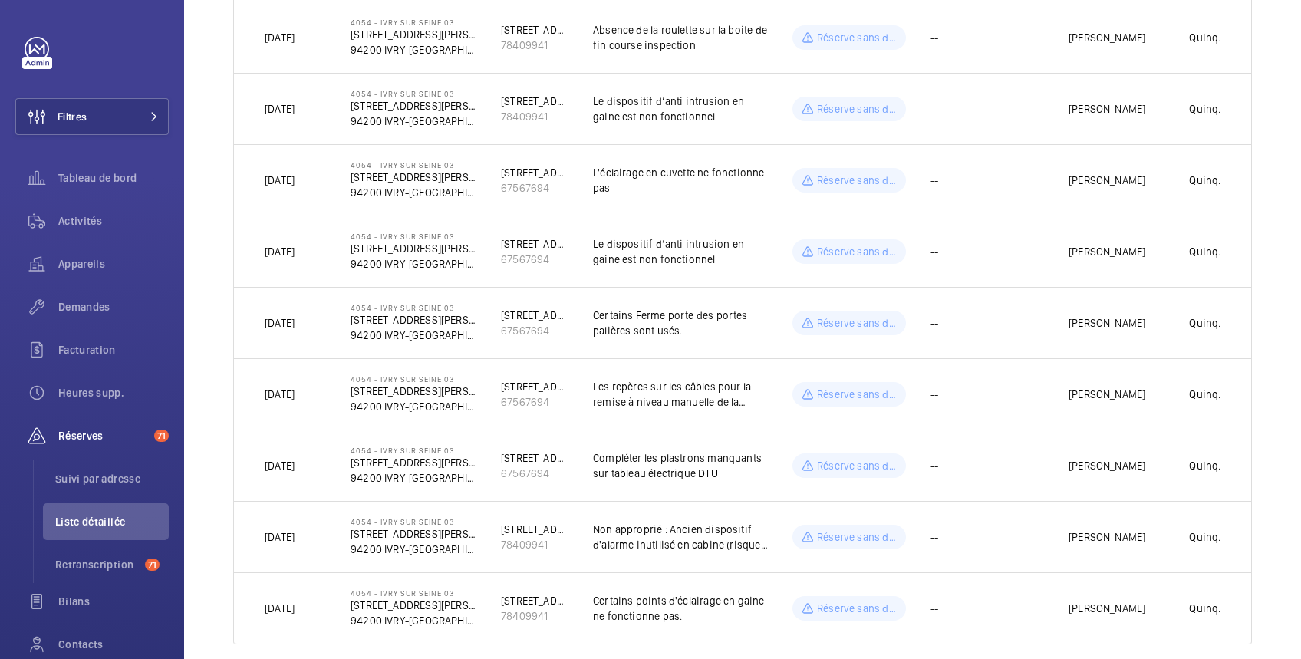
scroll to position [1363, 0]
click at [1018, 533] on td "--" at bounding box center [975, 535] width 138 height 71
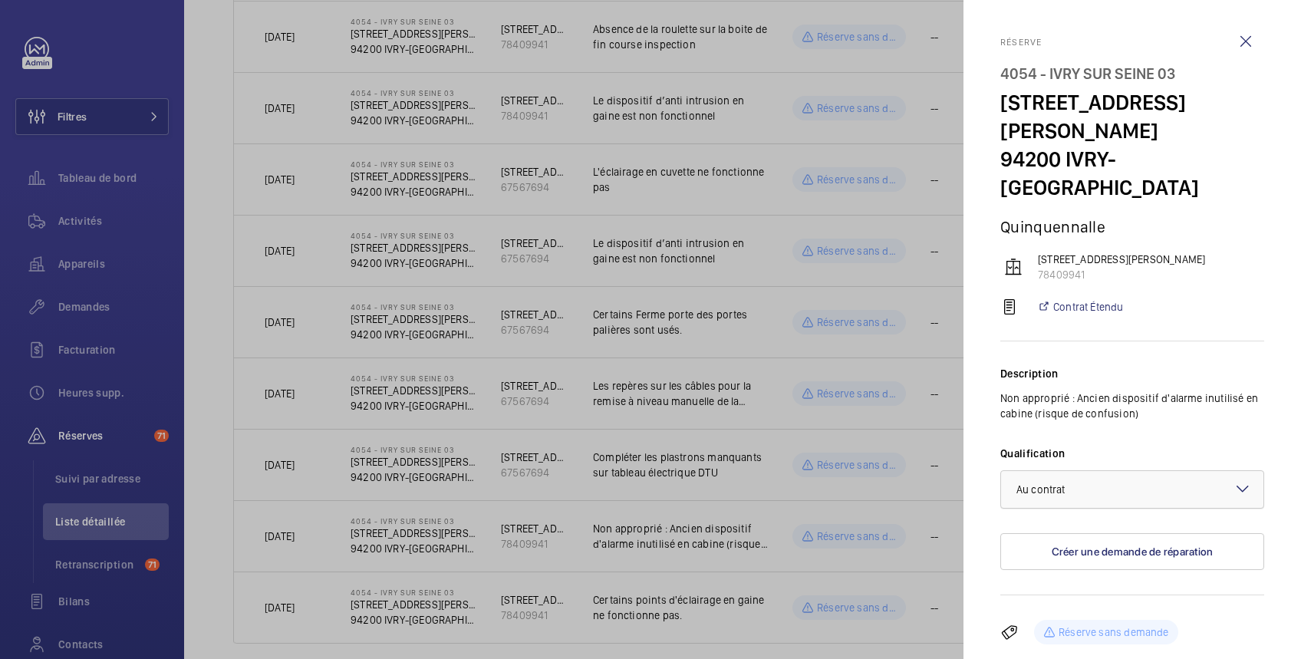
click at [1075, 482] on div "× Au contrat" at bounding box center [1059, 489] width 87 height 15
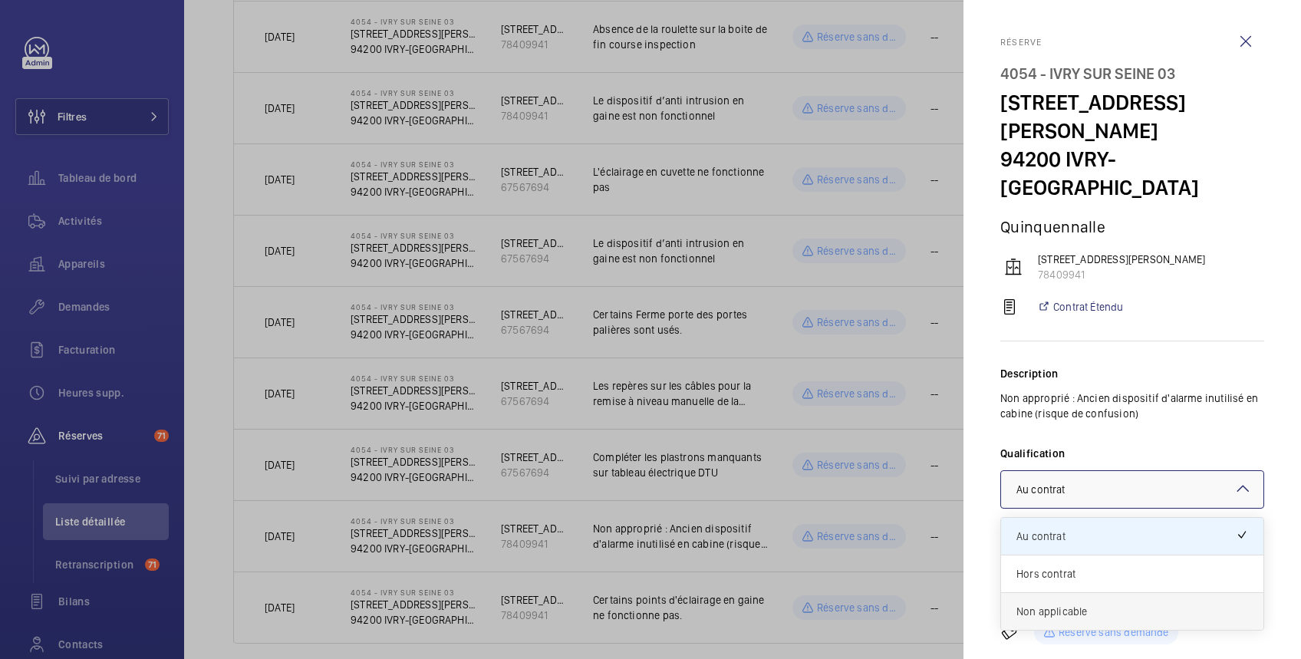
click at [1055, 604] on span "Non applicable" at bounding box center [1132, 611] width 232 height 15
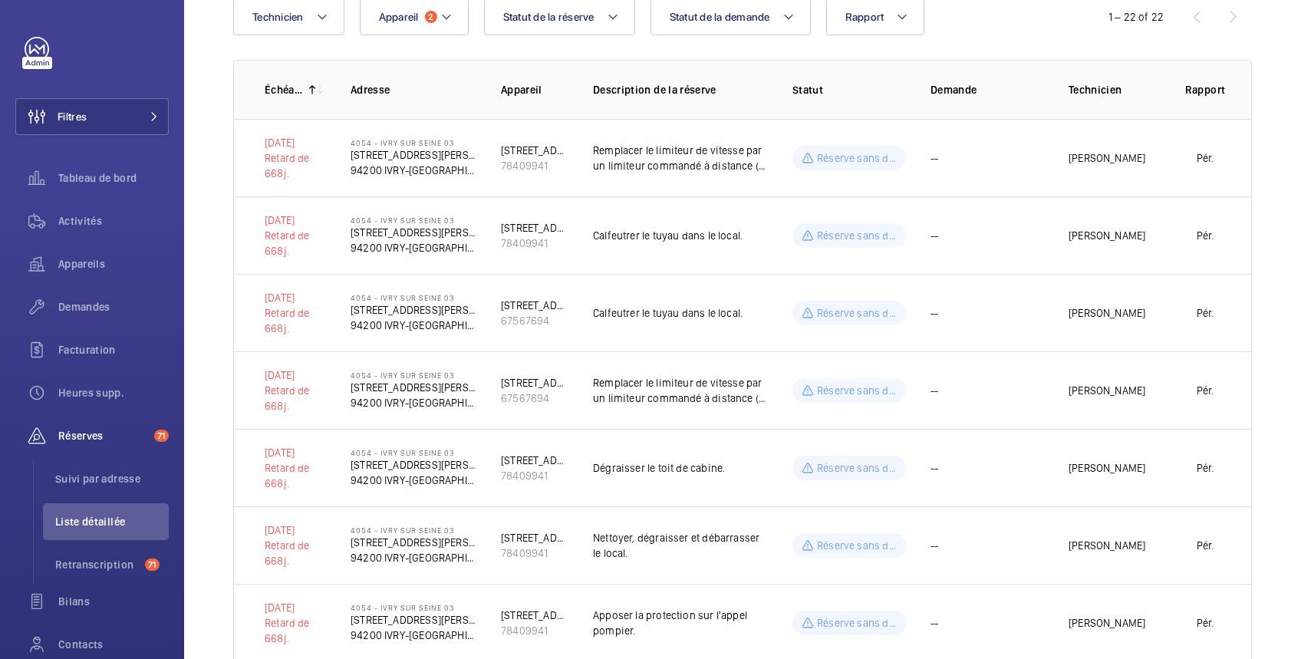
scroll to position [0, 0]
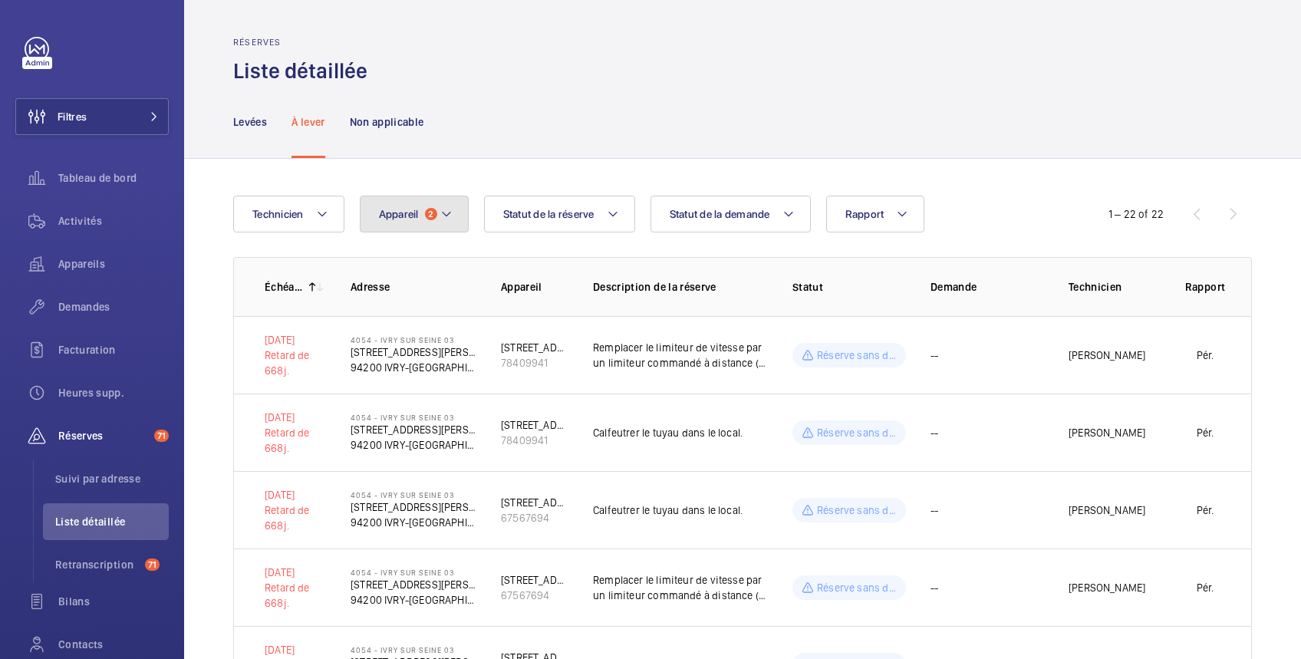
click at [393, 218] on span "Appareil" at bounding box center [399, 214] width 40 height 12
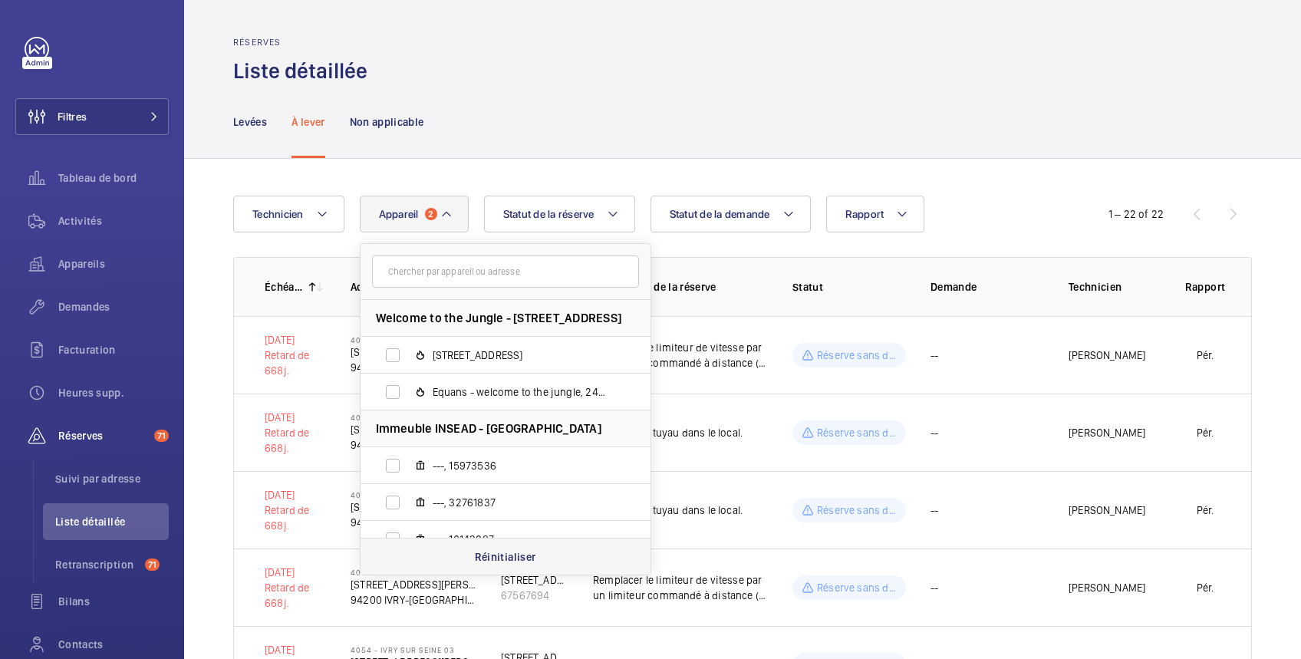
click at [499, 558] on p "Réinitialiser" at bounding box center [505, 556] width 61 height 15
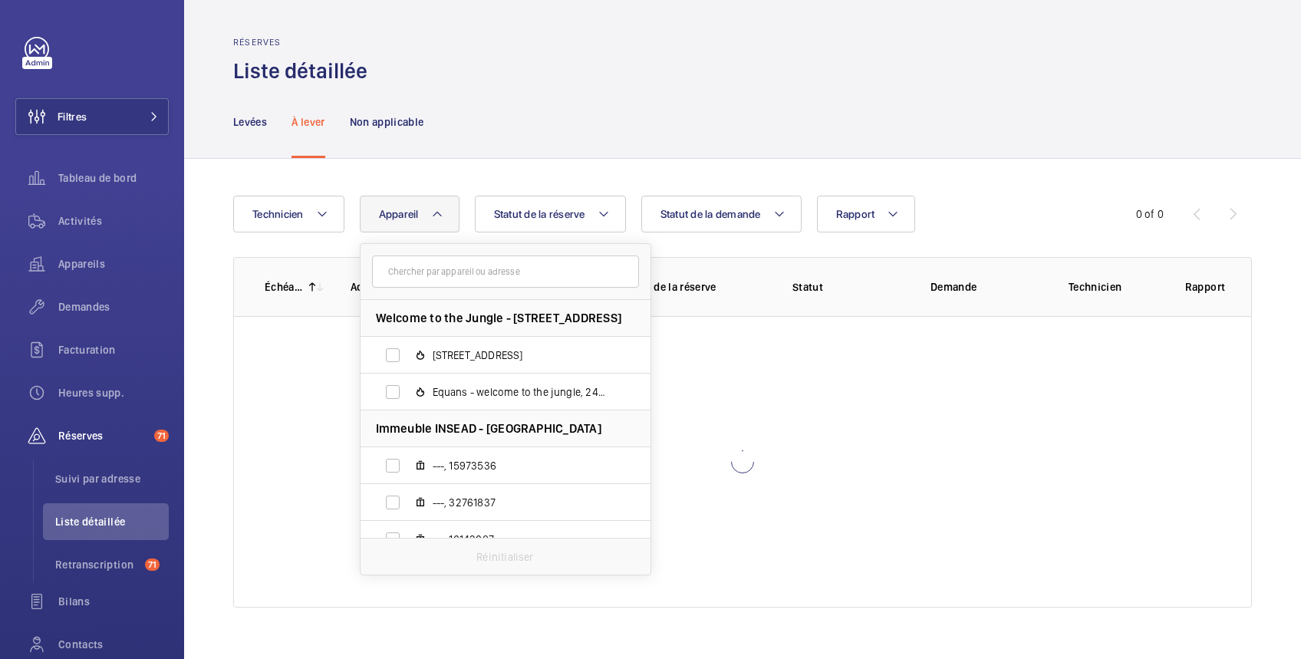
click at [400, 218] on span "Appareil" at bounding box center [399, 214] width 40 height 12
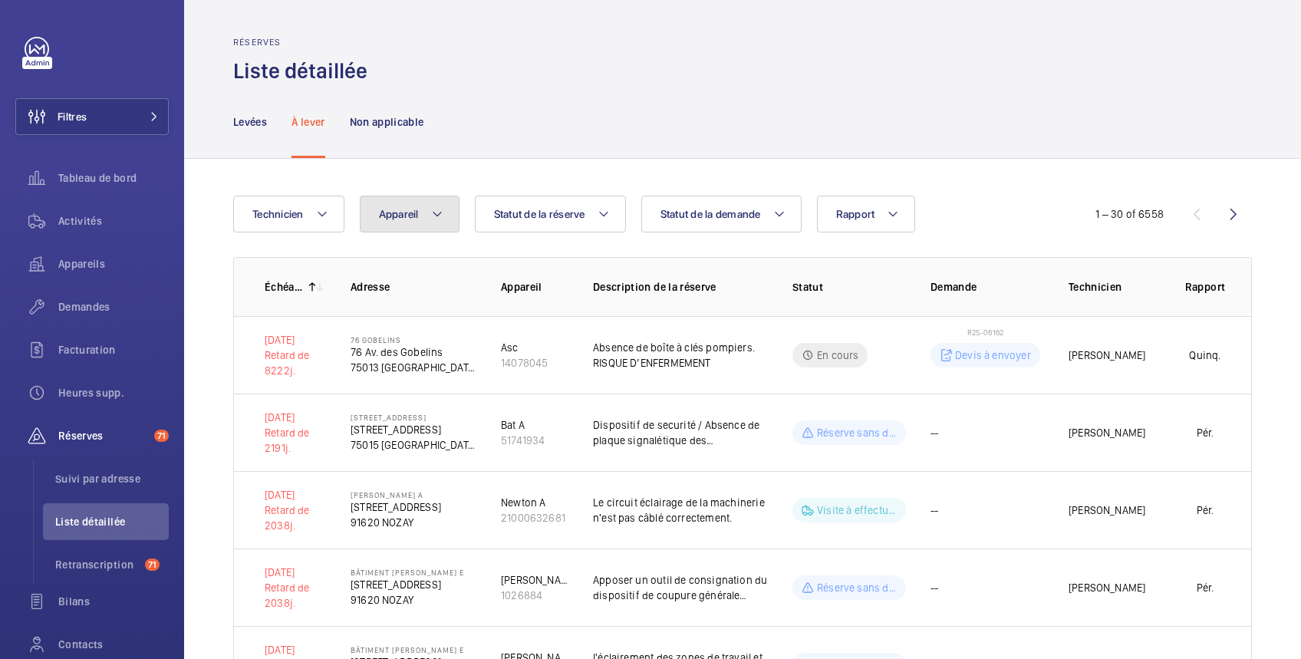
click at [402, 212] on span "Appareil" at bounding box center [399, 214] width 40 height 12
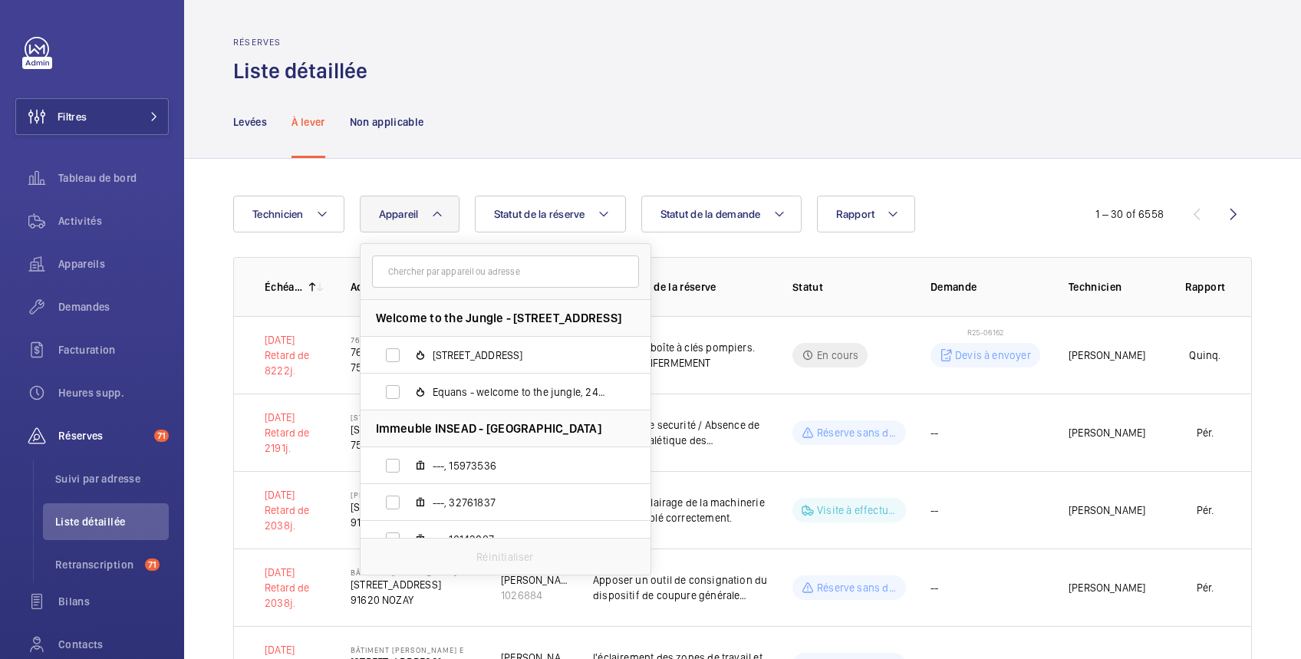
click at [399, 271] on input "text" at bounding box center [505, 271] width 267 height 32
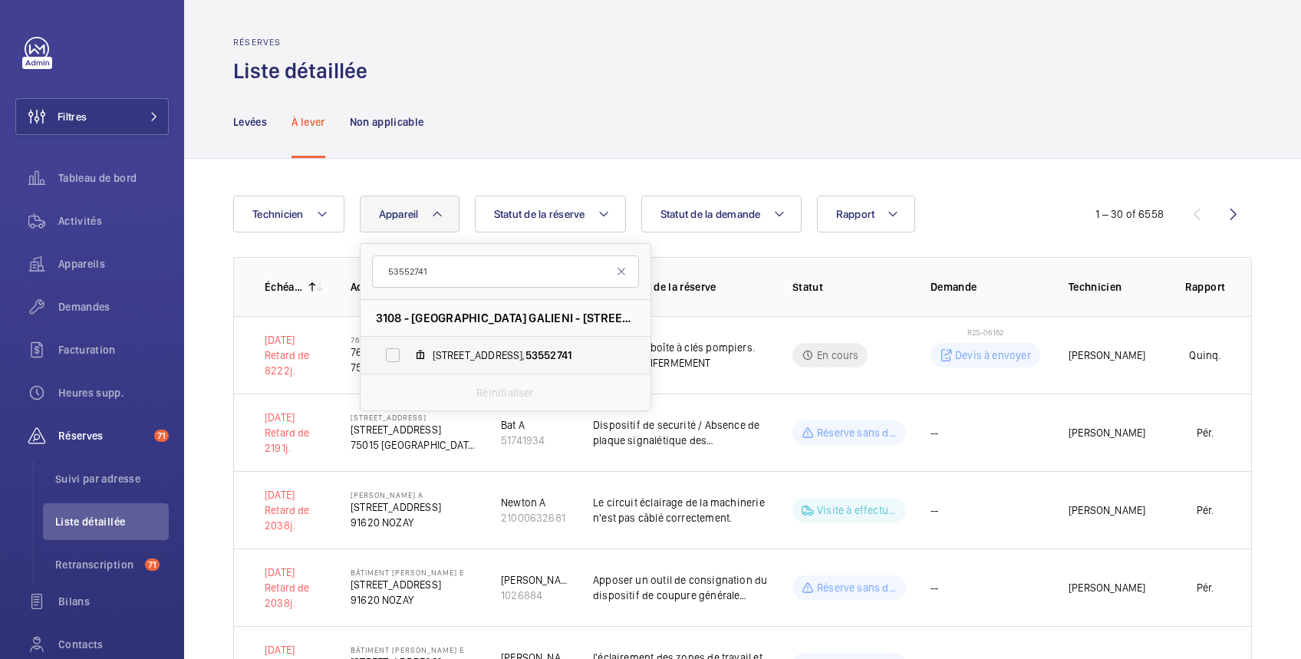
type input "53552741"
click at [393, 357] on label "3 Rue Pagès, 53552741" at bounding box center [492, 355] width 265 height 37
click at [393, 357] on input "3 Rue Pagès, 53552741" at bounding box center [392, 355] width 31 height 31
checkbox input "true"
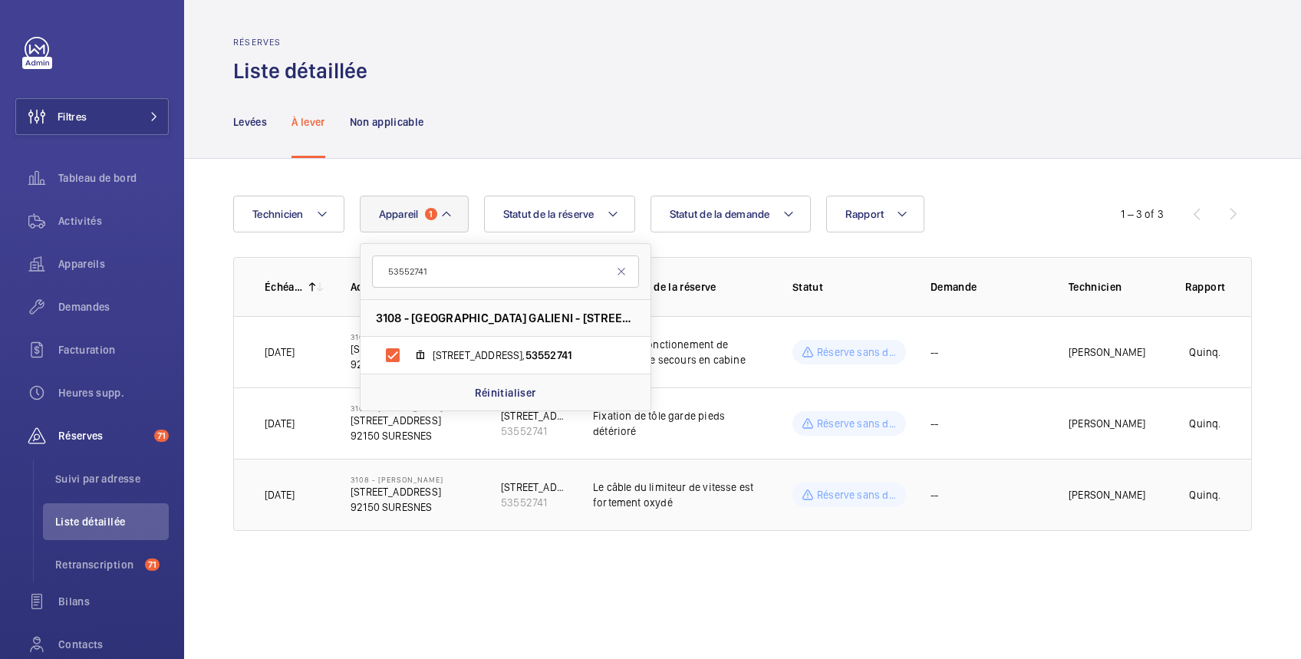
click at [1048, 491] on td "Thomas Varay" at bounding box center [1101, 495] width 115 height 72
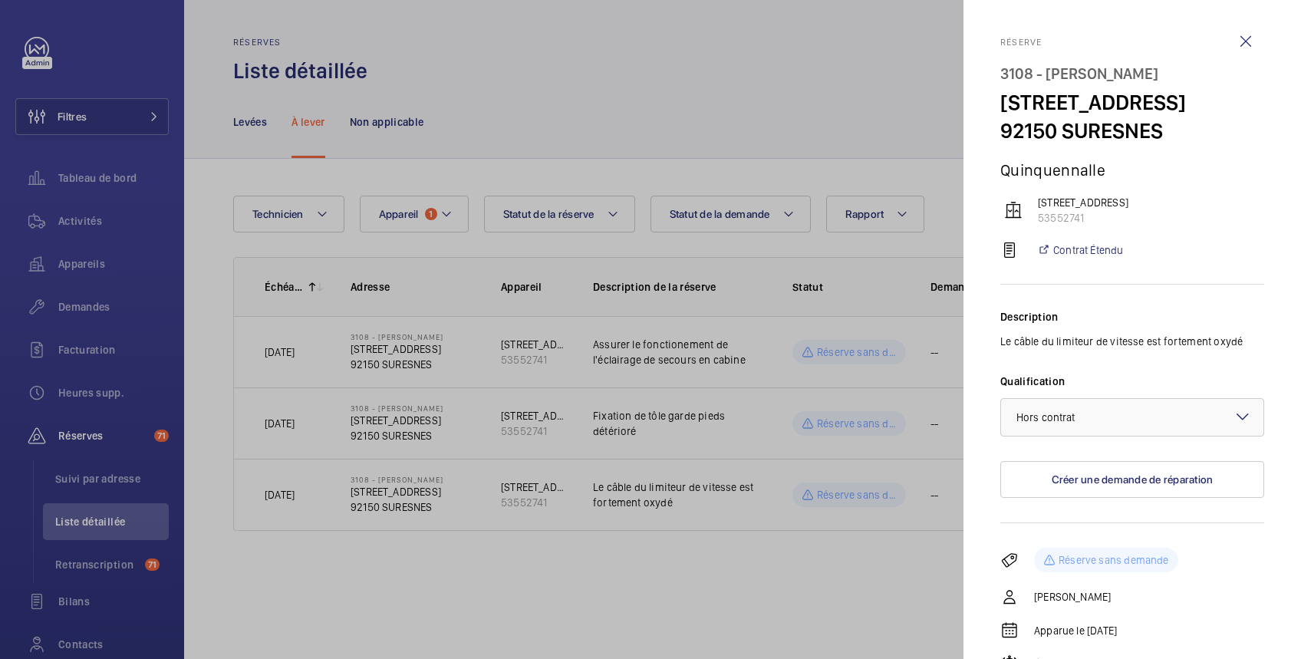
scroll to position [104, 0]
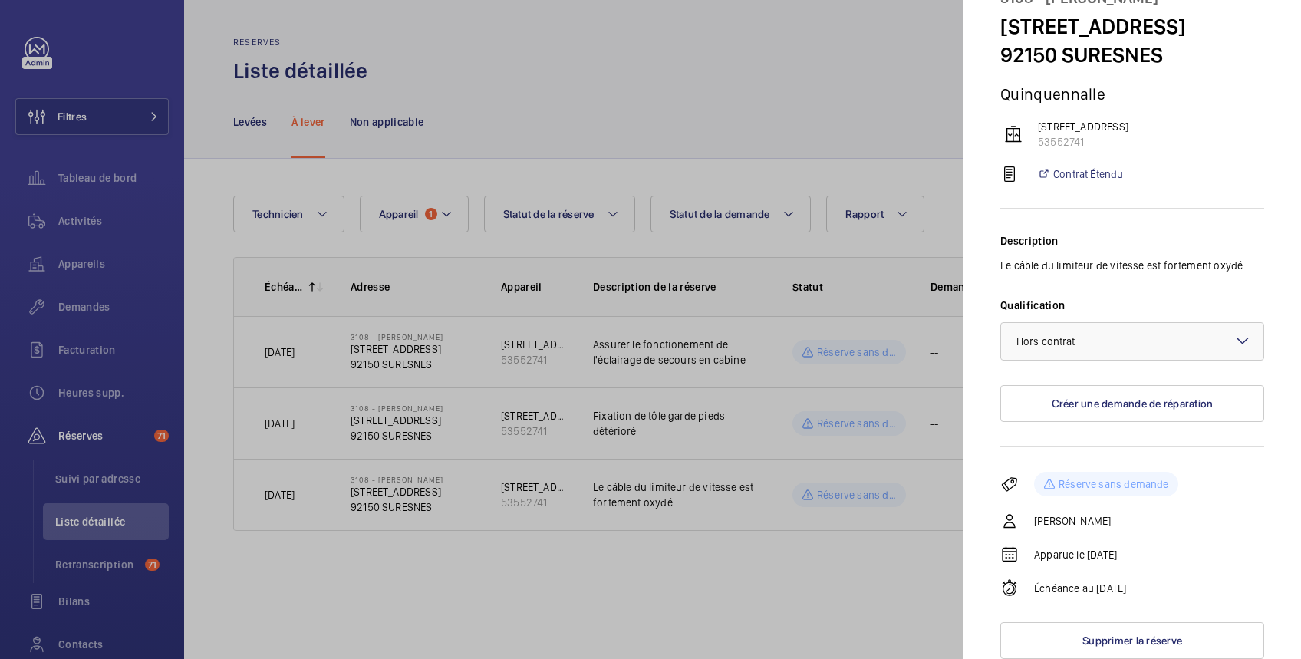
click at [821, 613] on div at bounding box center [650, 329] width 1301 height 659
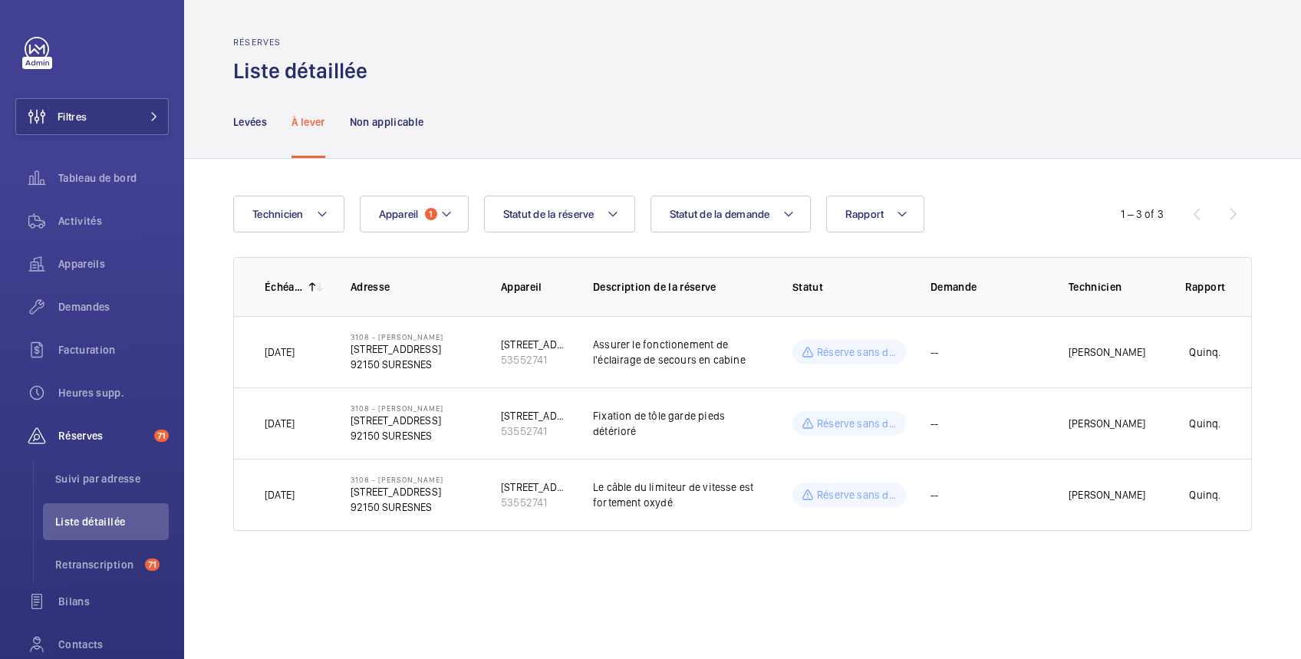
scroll to position [0, 0]
click at [1025, 435] on td "--" at bounding box center [975, 422] width 138 height 71
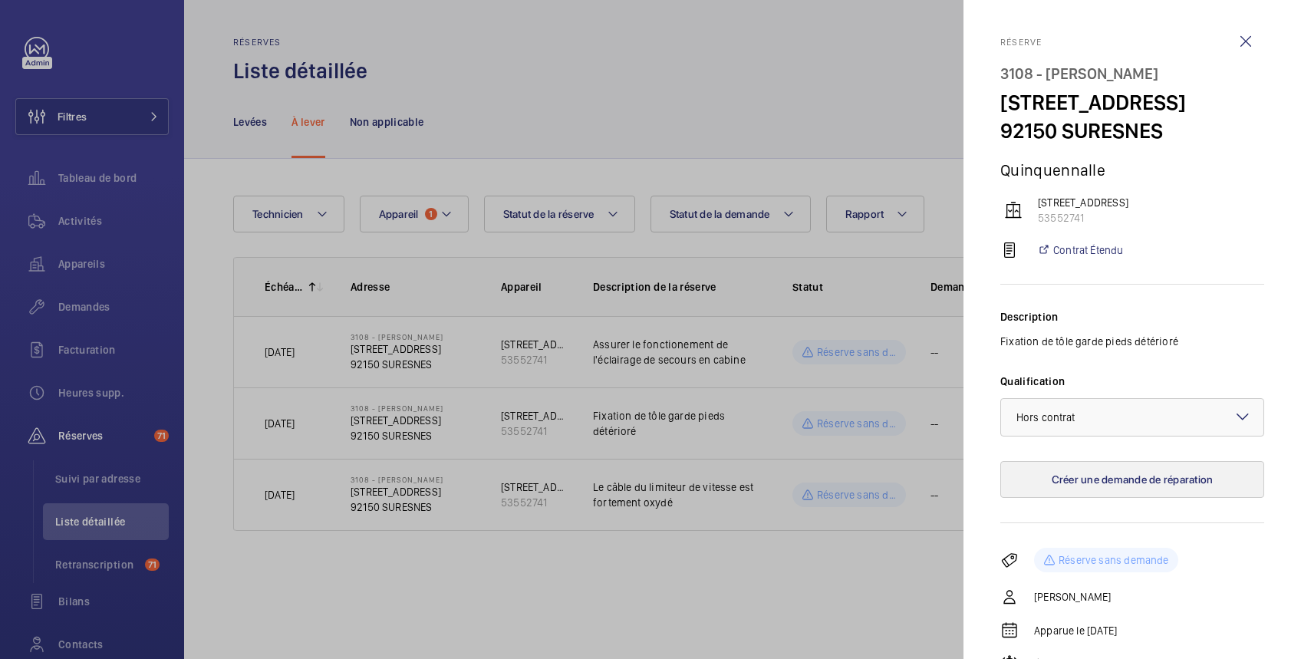
scroll to position [104, 0]
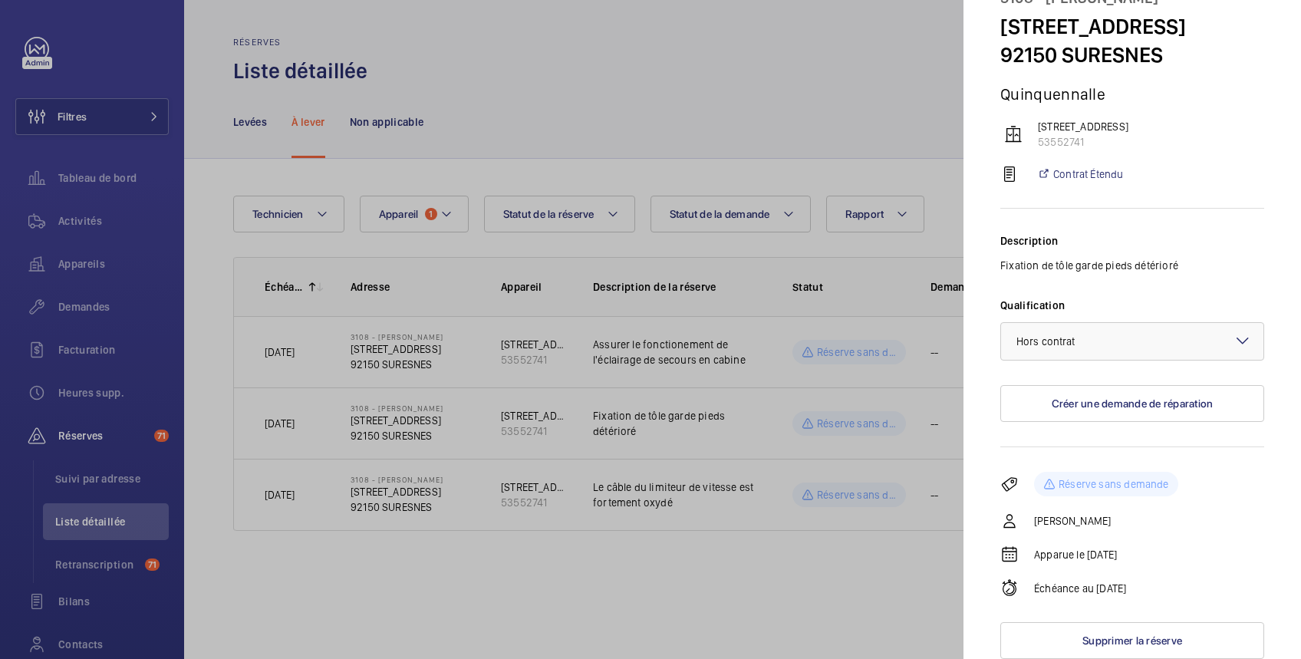
click at [686, 496] on div at bounding box center [650, 329] width 1301 height 659
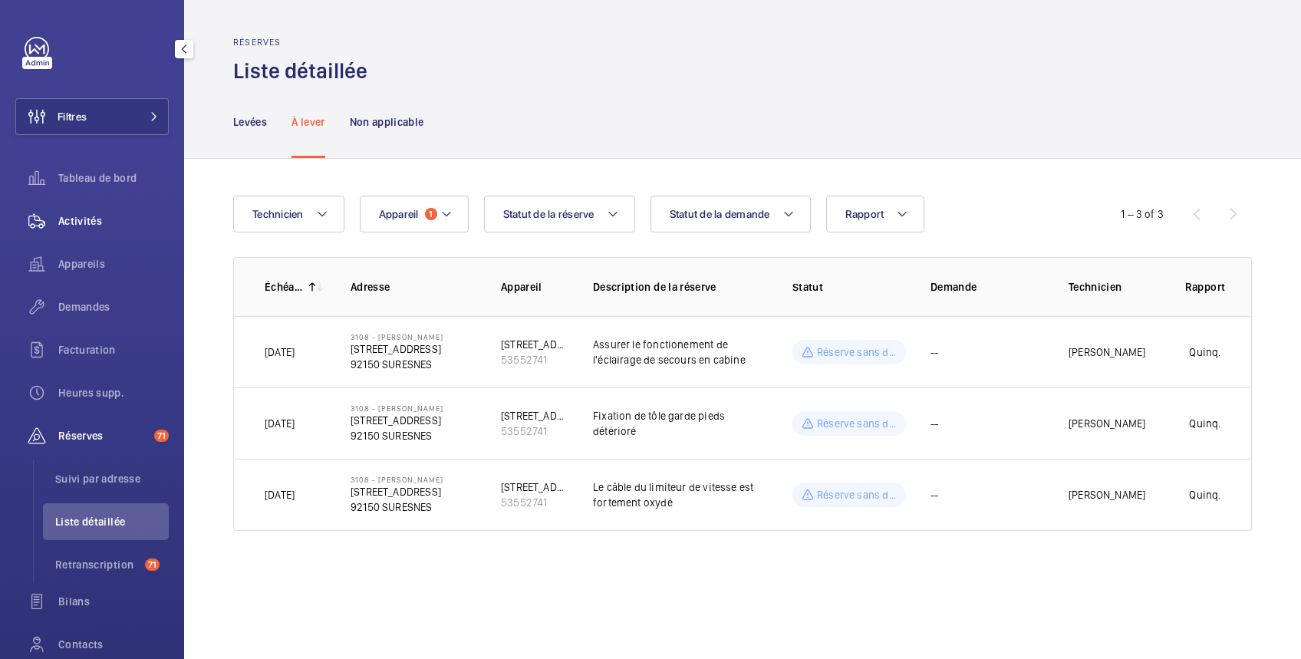
click at [84, 221] on span "Activités" at bounding box center [113, 220] width 110 height 15
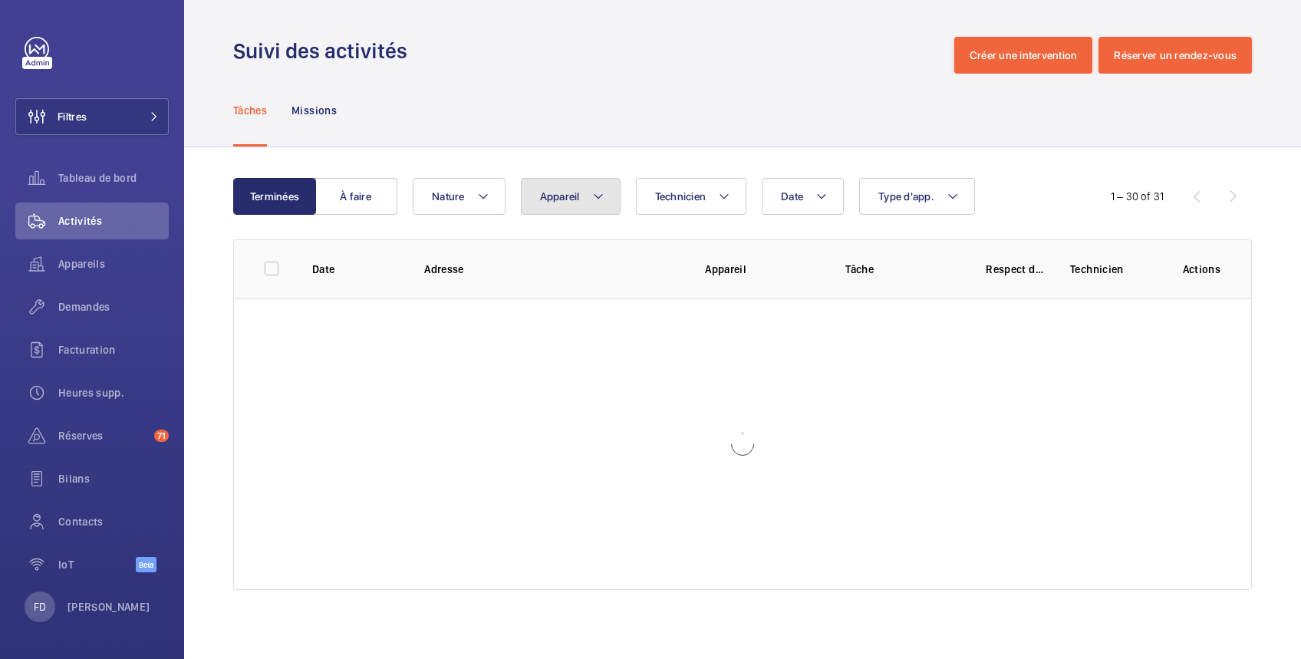
drag, startPoint x: 558, startPoint y: 192, endPoint x: 558, endPoint y: 202, distance: 10.0
click at [558, 193] on span "Appareil" at bounding box center [560, 196] width 40 height 12
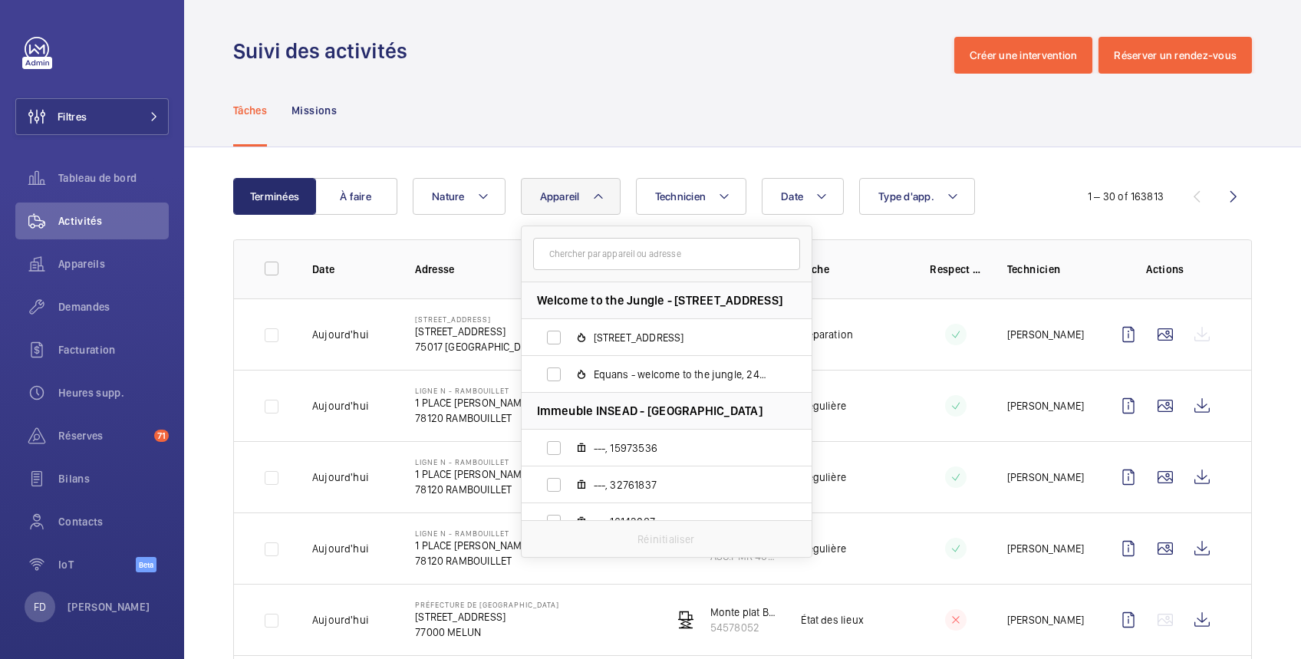
click at [561, 256] on input "text" at bounding box center [666, 254] width 267 height 32
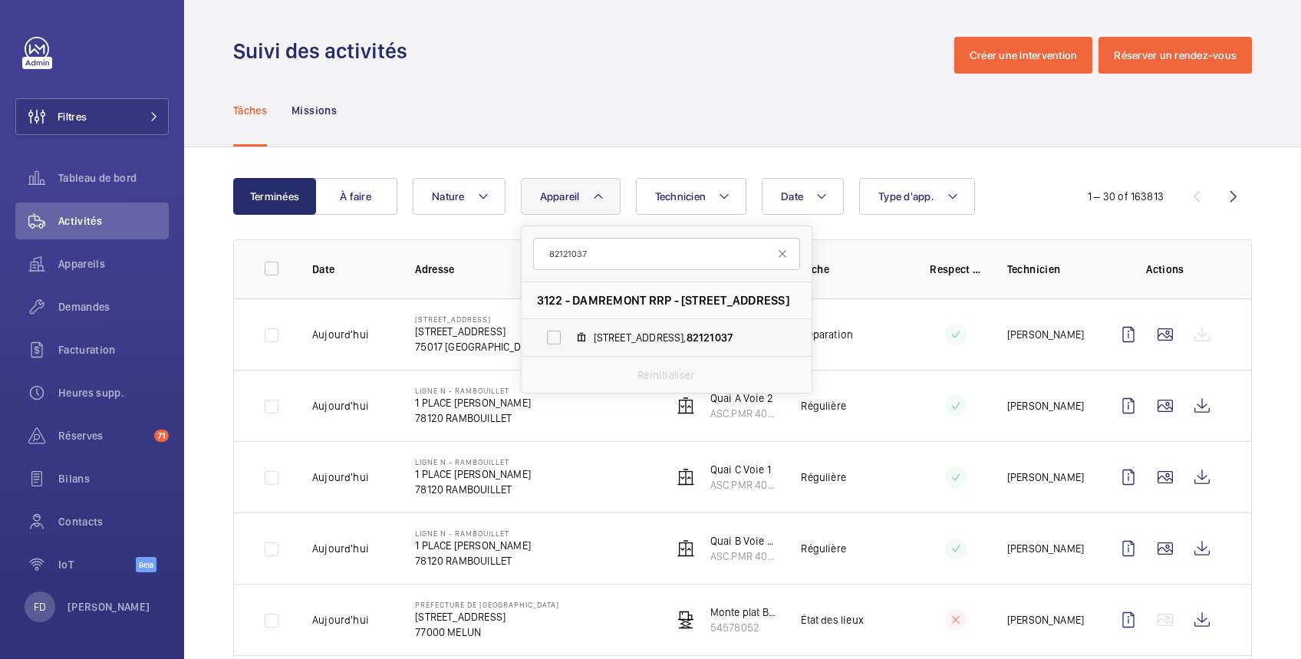
type input "82121037"
click at [557, 334] on label "99 Rue Damremont, 82121037" at bounding box center [653, 337] width 265 height 37
click at [557, 334] on input "99 Rue Damremont, 82121037" at bounding box center [553, 337] width 31 height 31
checkbox input "true"
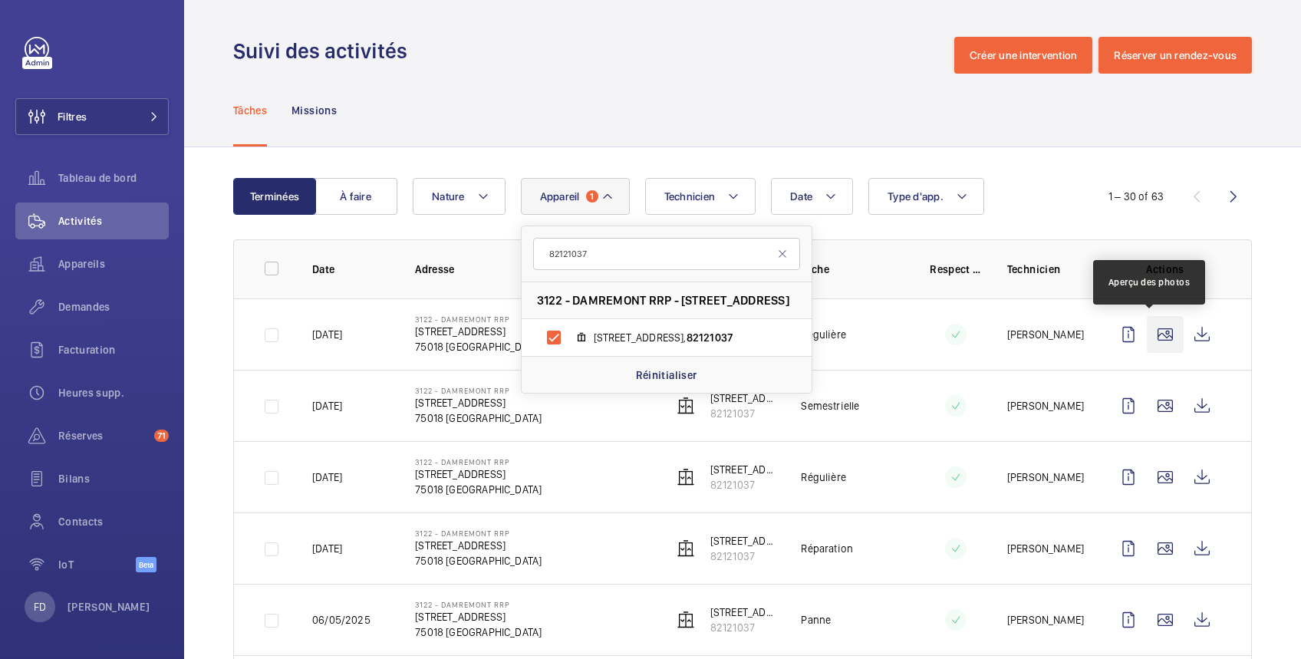
click at [1150, 330] on wm-front-icon-button at bounding box center [1164, 334] width 37 height 37
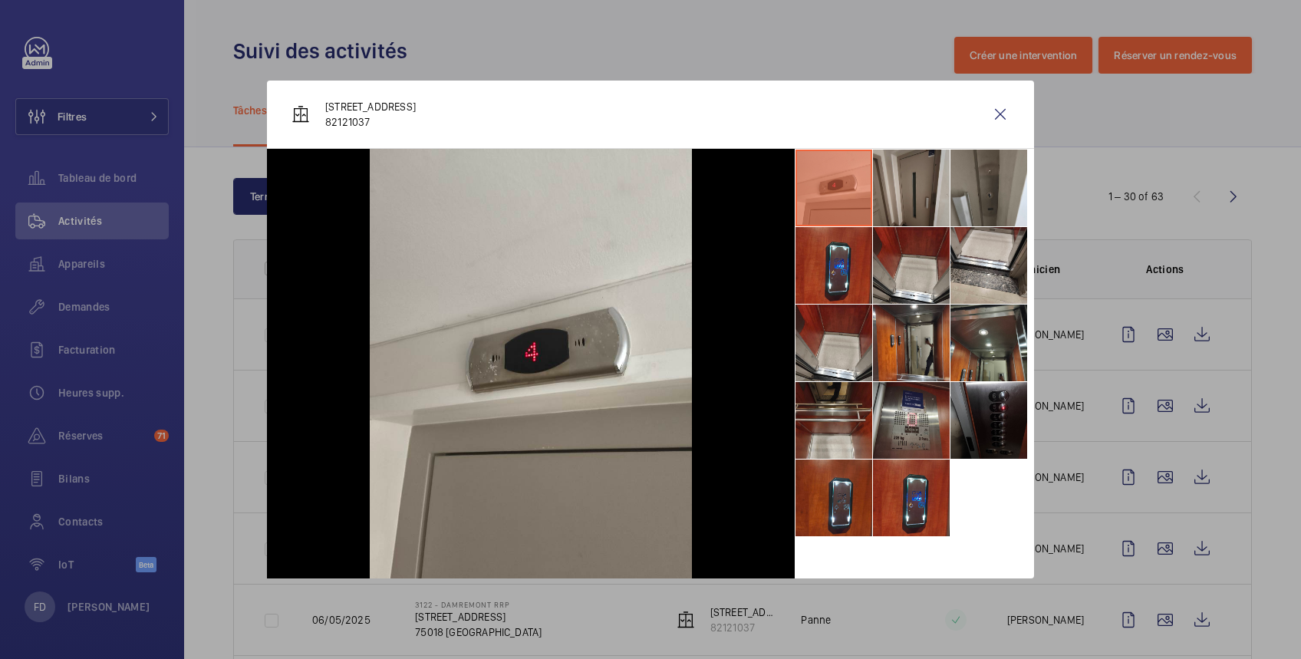
click at [918, 202] on li at bounding box center [911, 188] width 77 height 77
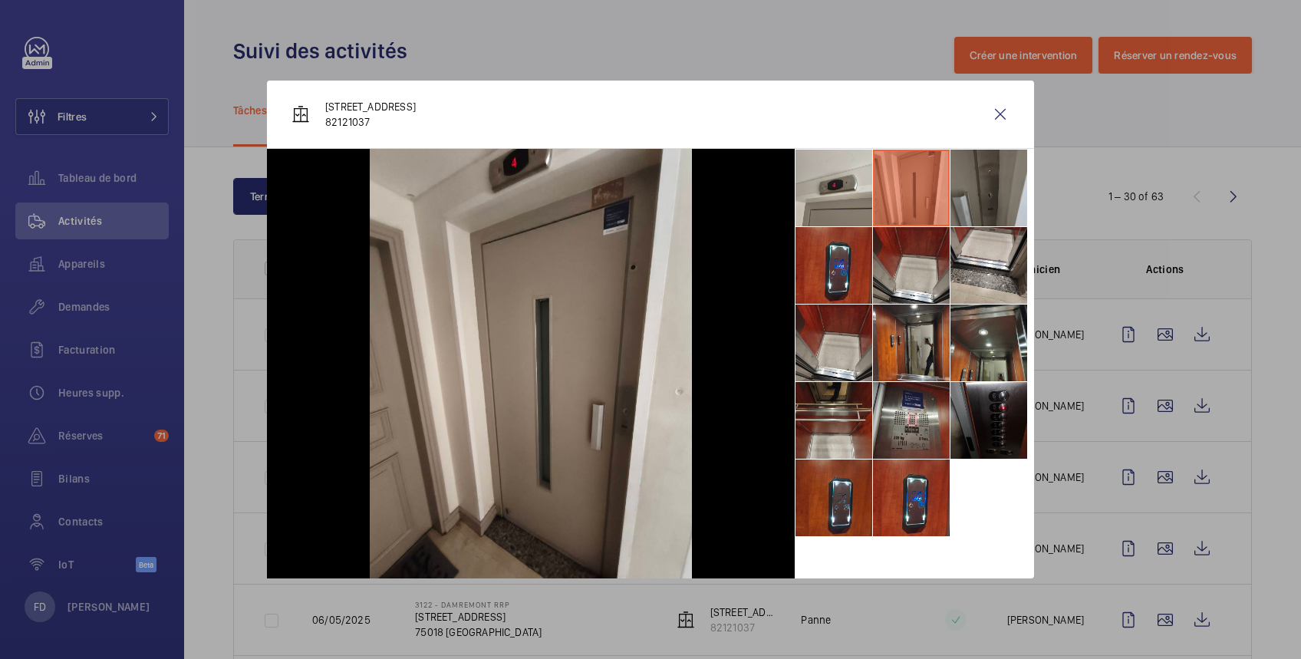
click at [982, 192] on li at bounding box center [988, 188] width 77 height 77
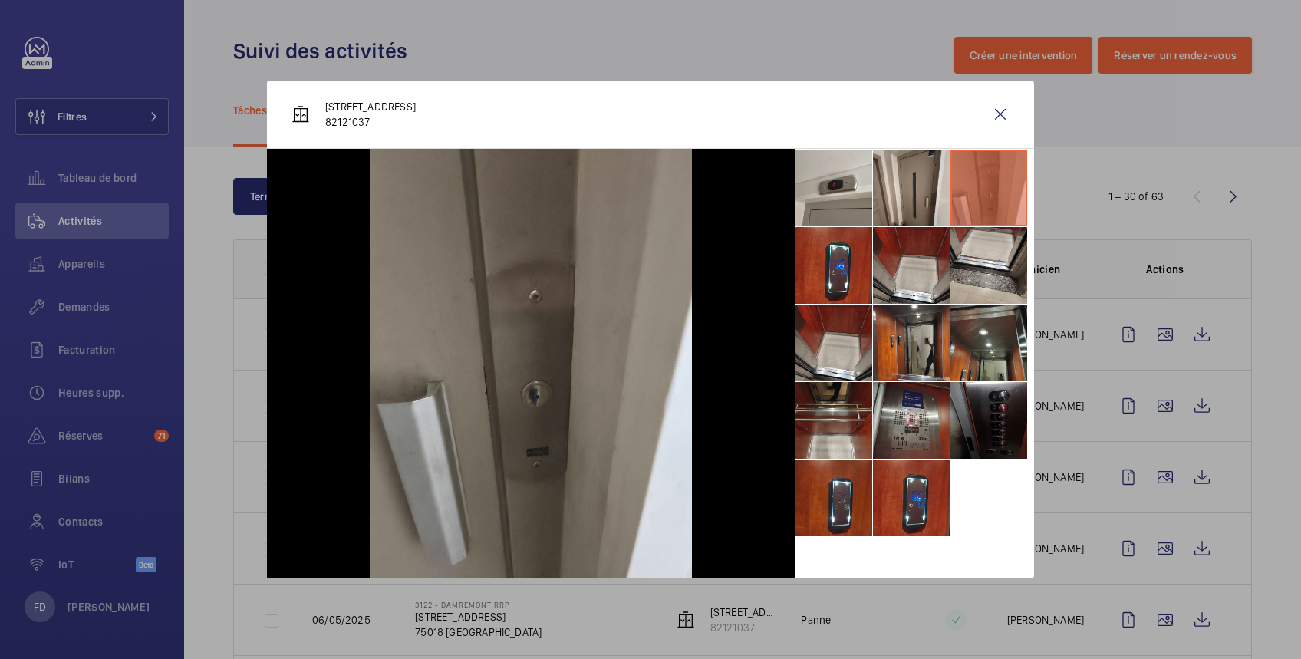
click at [1153, 405] on div at bounding box center [650, 329] width 1301 height 659
click at [1153, 405] on wm-front-icon-button at bounding box center [1164, 405] width 37 height 37
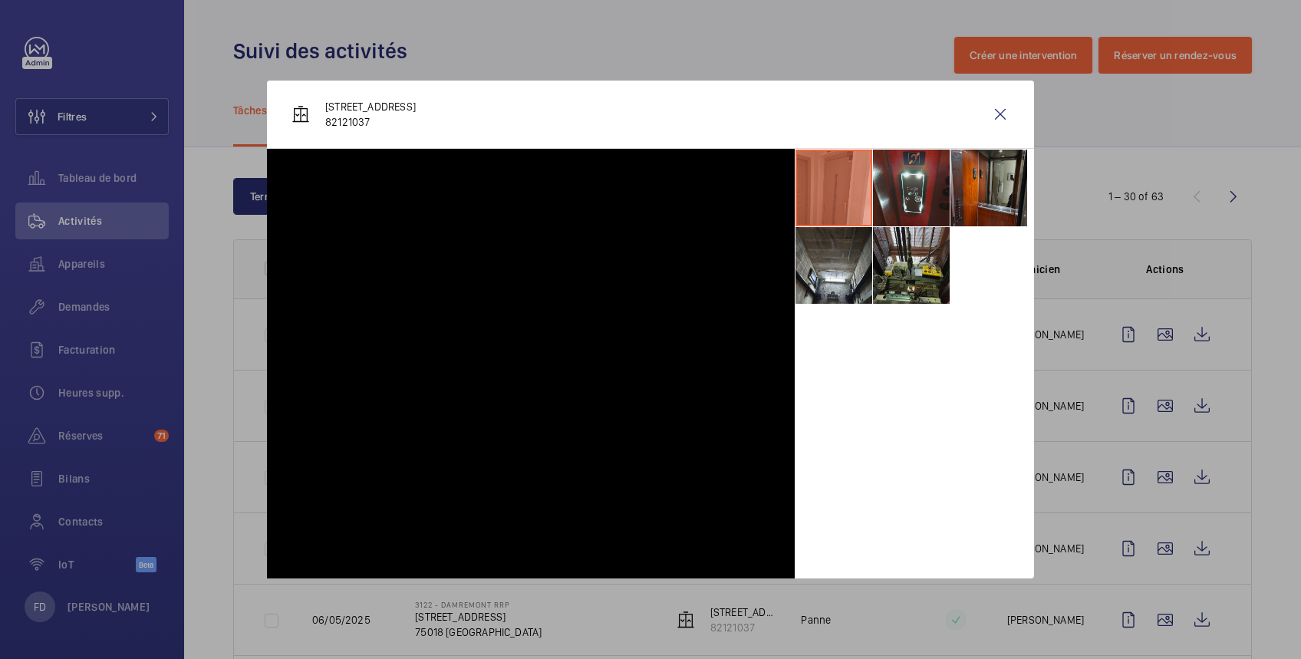
click at [1143, 405] on div at bounding box center [650, 329] width 1301 height 659
click at [1146, 405] on wm-front-icon-button at bounding box center [1164, 405] width 37 height 37
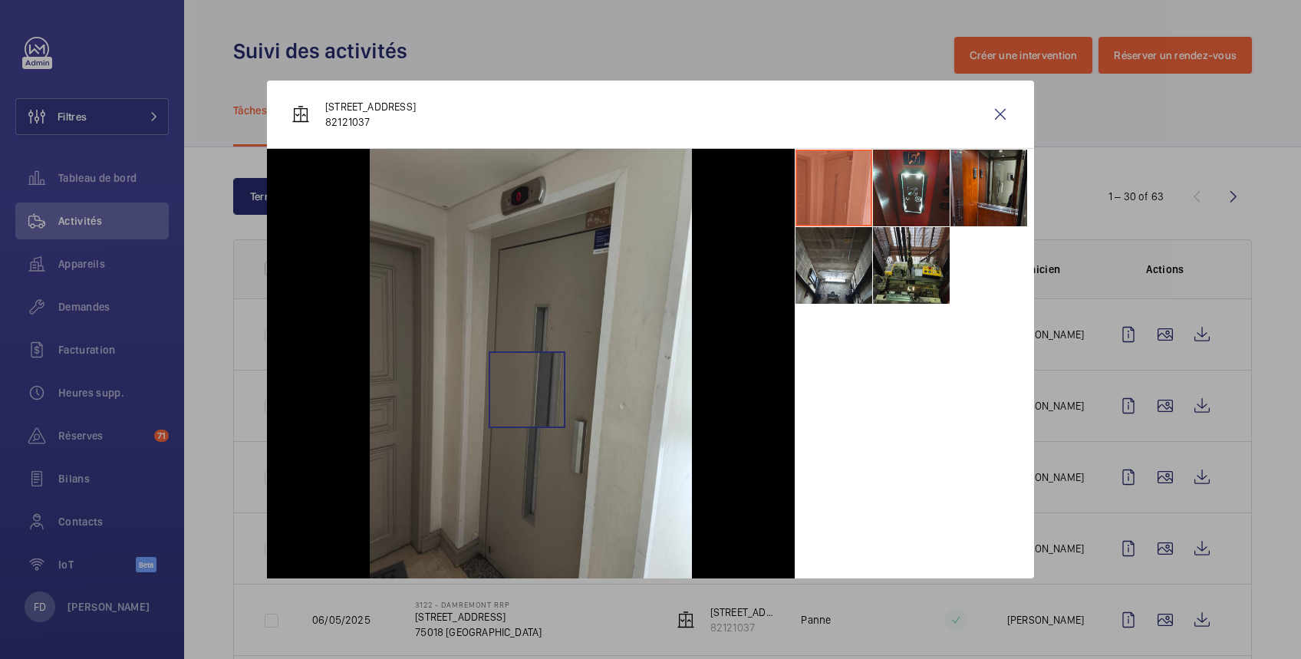
click at [527, 389] on img at bounding box center [531, 363] width 322 height 429
click at [1184, 405] on div at bounding box center [650, 329] width 1301 height 659
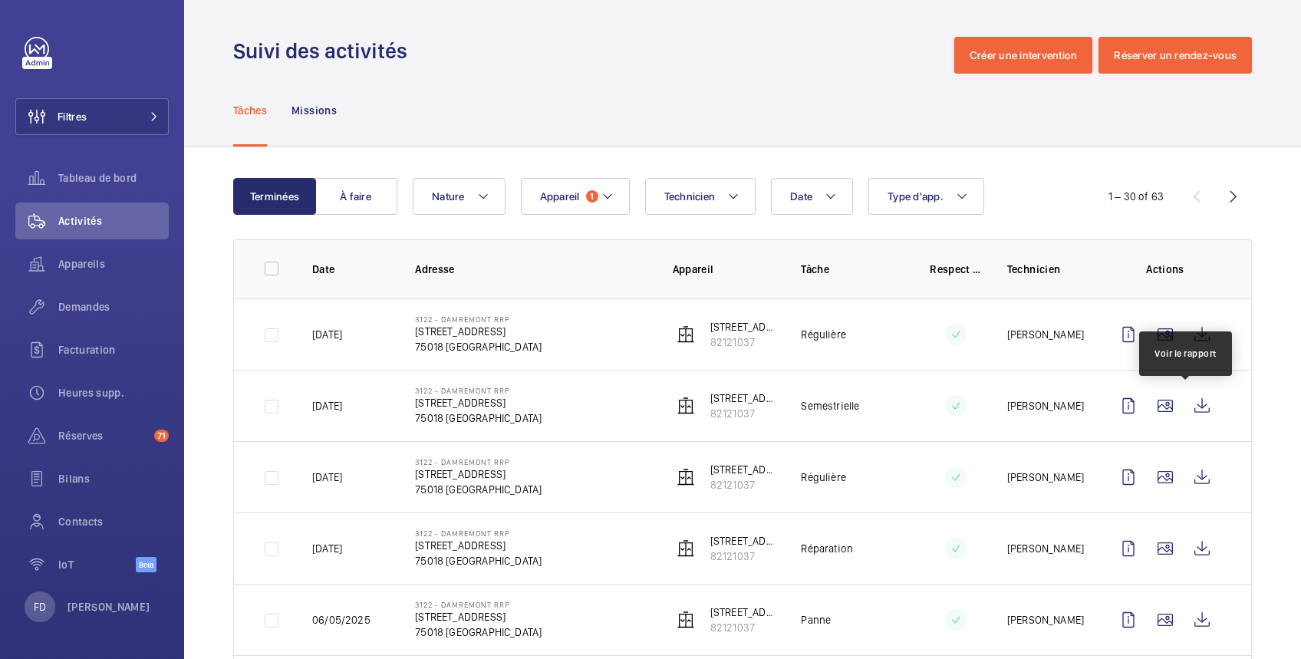
click at [1184, 405] on wm-front-icon-button at bounding box center [1201, 405] width 37 height 37
drag, startPoint x: 693, startPoint y: 327, endPoint x: 753, endPoint y: 346, distance: 62.6
click at [753, 346] on wm-front-device-cell "99 Rue Damremont 82121037" at bounding box center [725, 334] width 104 height 31
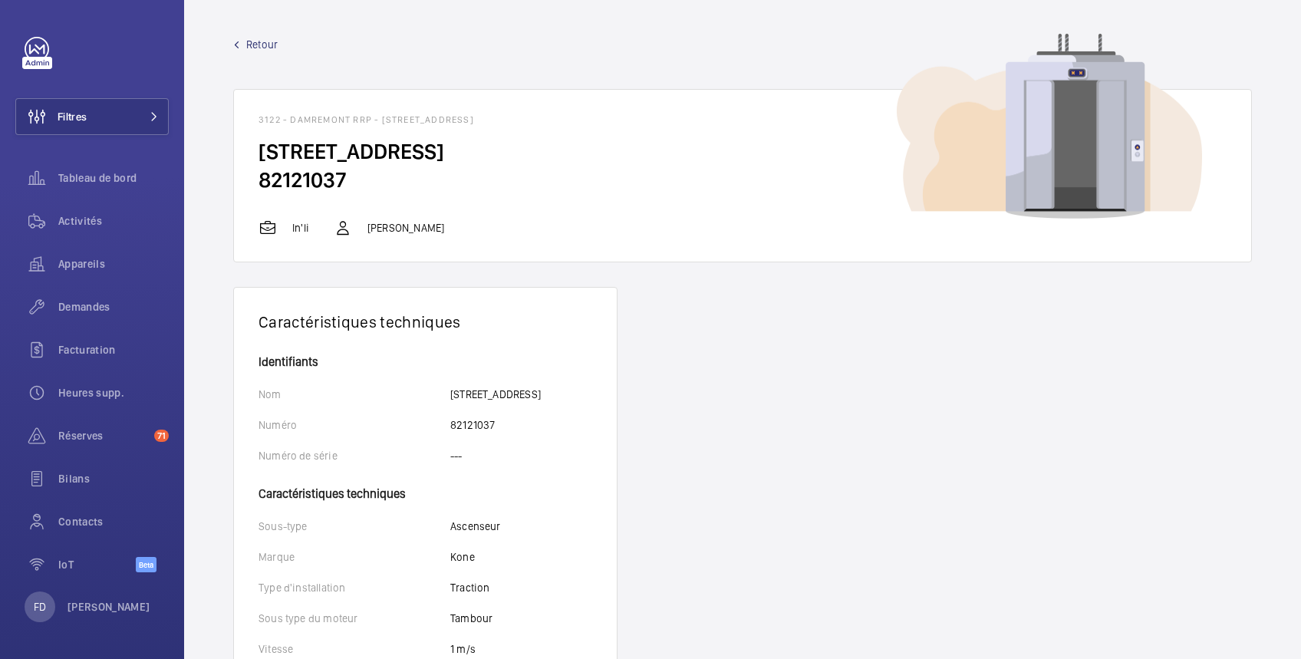
drag, startPoint x: 258, startPoint y: 120, endPoint x: 446, endPoint y: 168, distance: 194.7
click at [446, 168] on wm-front-card "3122 - DAMREMONT RRP - 161 Rue Championnet 75018 Paris, 75018 PARIS 99 Rue Damr…" at bounding box center [742, 175] width 1018 height 173
copy wm-front-card "3122 - DAMREMONT RRP - 161 Rue Championnet 75018 Paris, 75018 PARIS 99 Rue Damr…"
click at [260, 39] on span "Retour" at bounding box center [261, 44] width 31 height 15
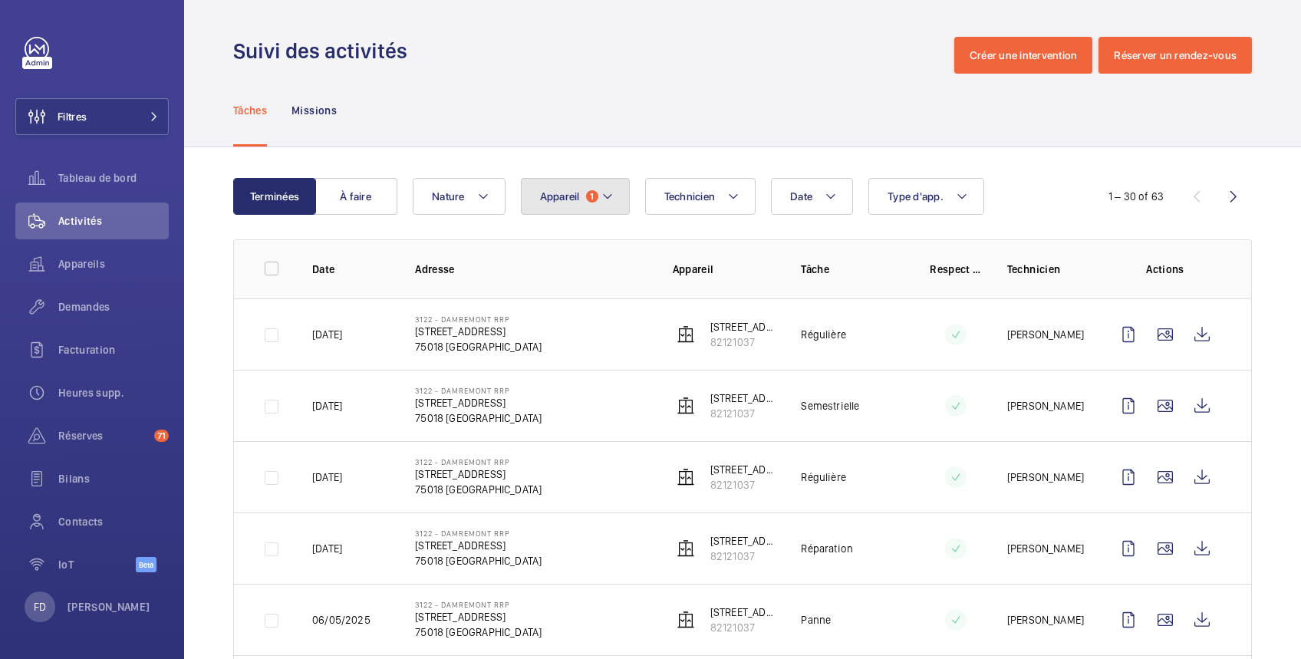
click at [554, 195] on span "Appareil" at bounding box center [560, 196] width 40 height 12
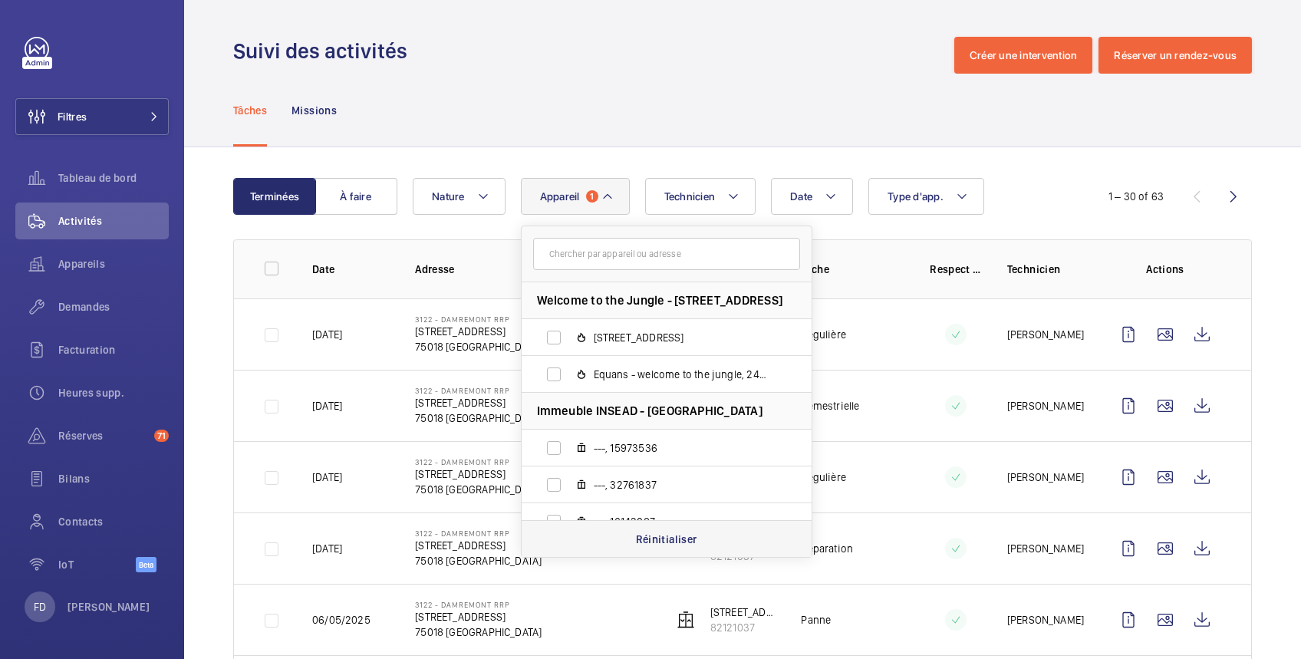
click at [656, 535] on p "Réinitialiser" at bounding box center [666, 538] width 61 height 15
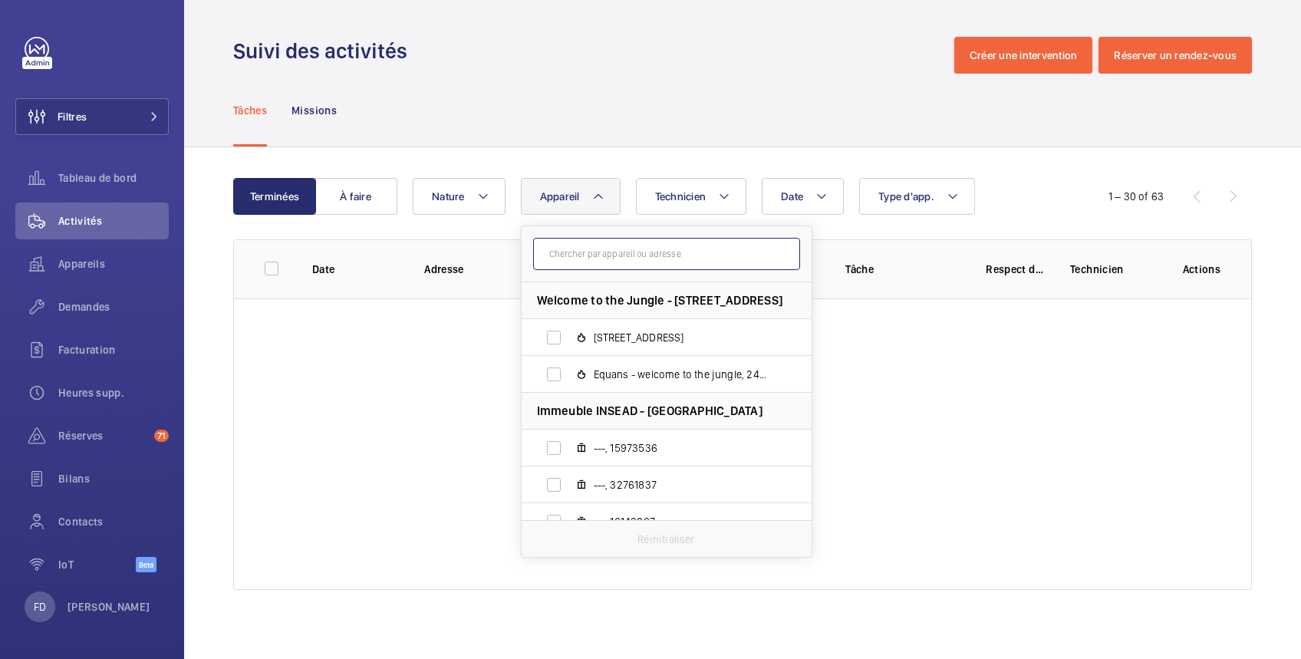
click at [560, 255] on input "text" at bounding box center [666, 254] width 267 height 32
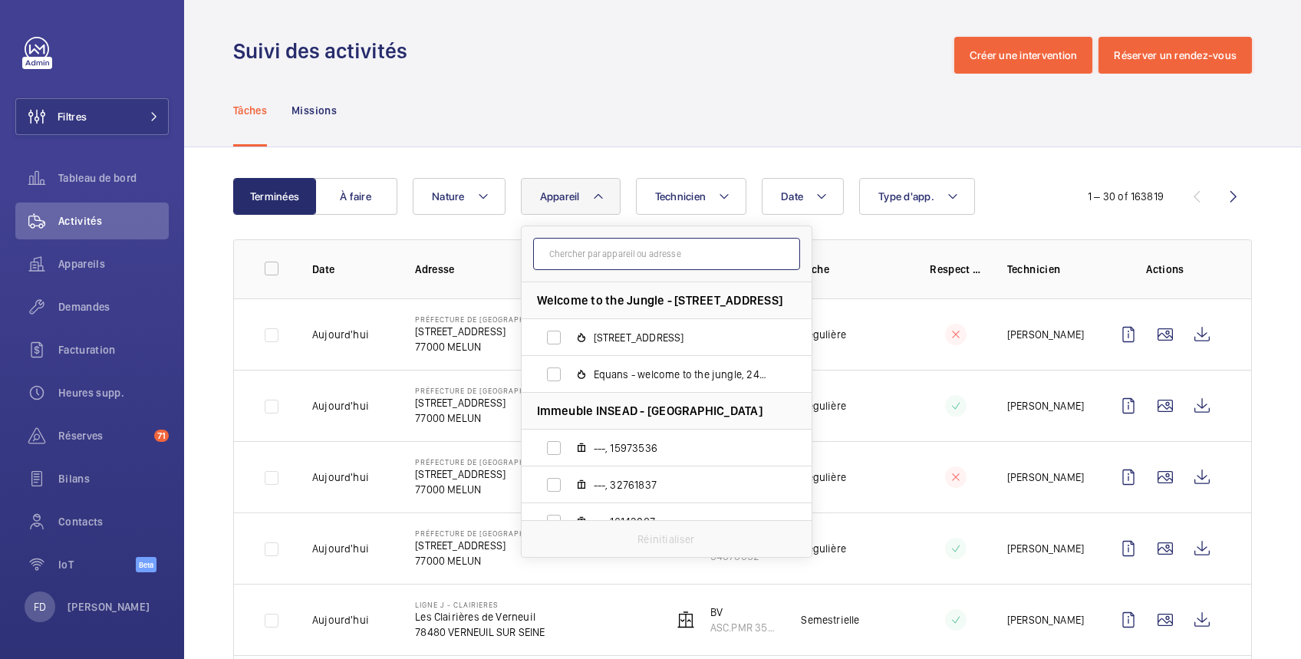
paste input "84218486"
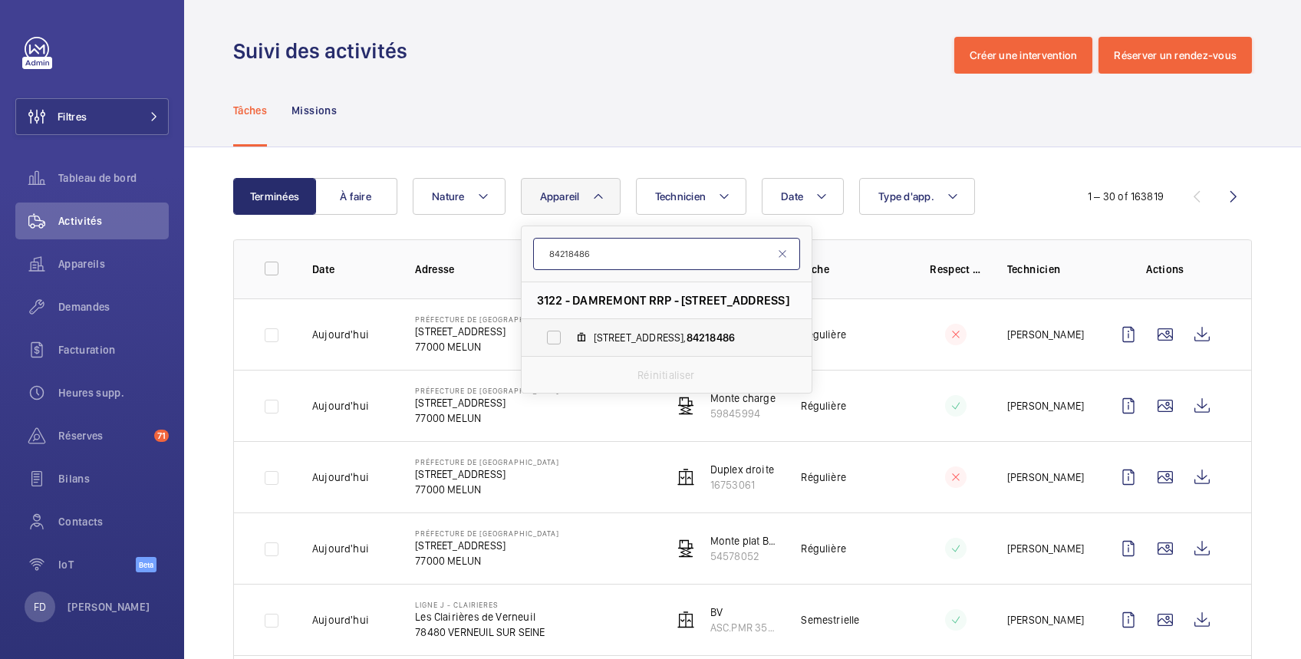
type input "84218486"
click at [587, 343] on label "93 Rue Damrémont, 84218486" at bounding box center [653, 337] width 265 height 37
click at [569, 343] on input "93 Rue Damrémont, 84218486" at bounding box center [553, 337] width 31 height 31
checkbox input "true"
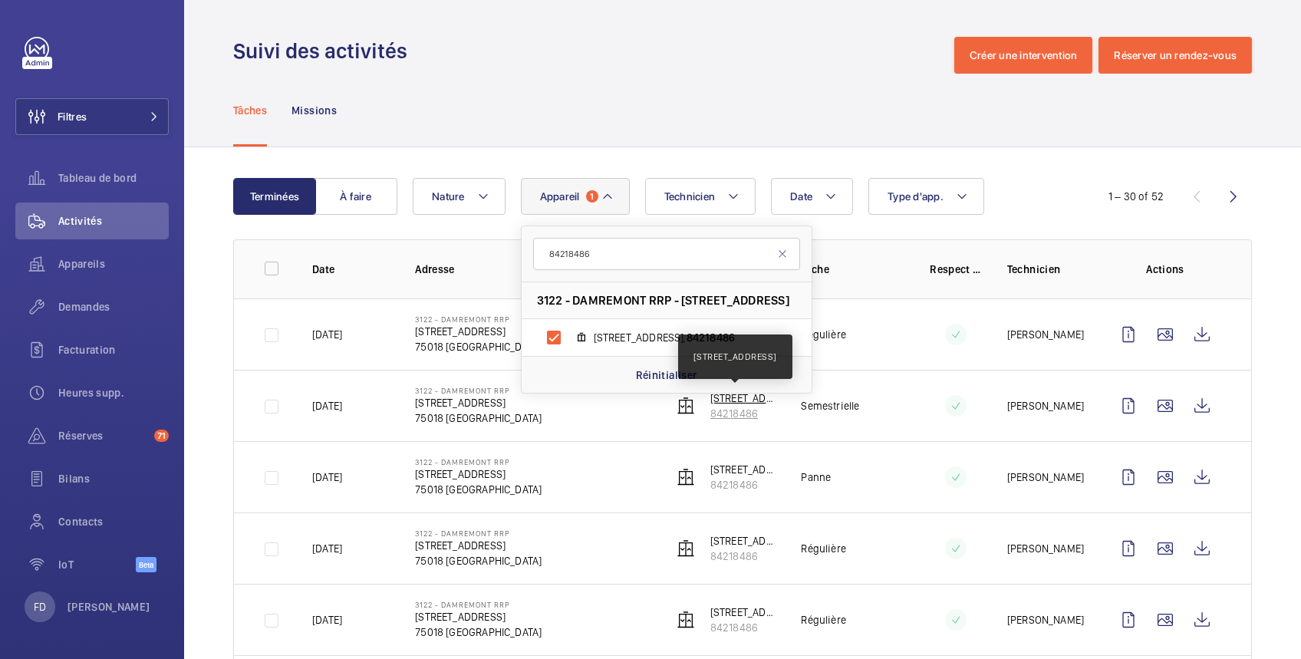
click at [738, 401] on p "93 Rue Damrémont" at bounding box center [743, 397] width 67 height 15
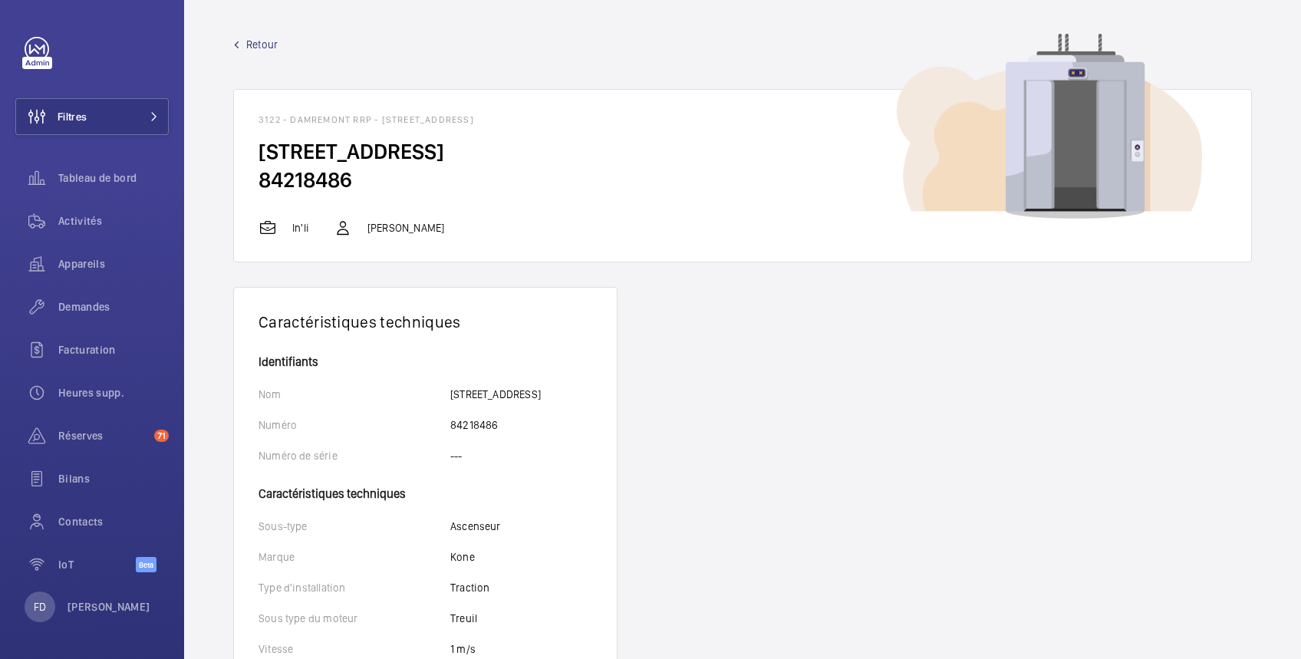
drag, startPoint x: 258, startPoint y: 116, endPoint x: 362, endPoint y: 172, distance: 118.4
click at [362, 172] on wm-front-card "3122 - DAMREMONT RRP - 161 Rue Championnet 75018 Paris, 75018 PARIS 93 Rue Damr…" at bounding box center [742, 175] width 1018 height 173
copy wm-front-card "3122 - DAMREMONT RRP - 161 Rue Championnet 75018 Paris, 75018 PARIS 93 Rue Damr…"
click at [256, 46] on span "Retour" at bounding box center [261, 44] width 31 height 15
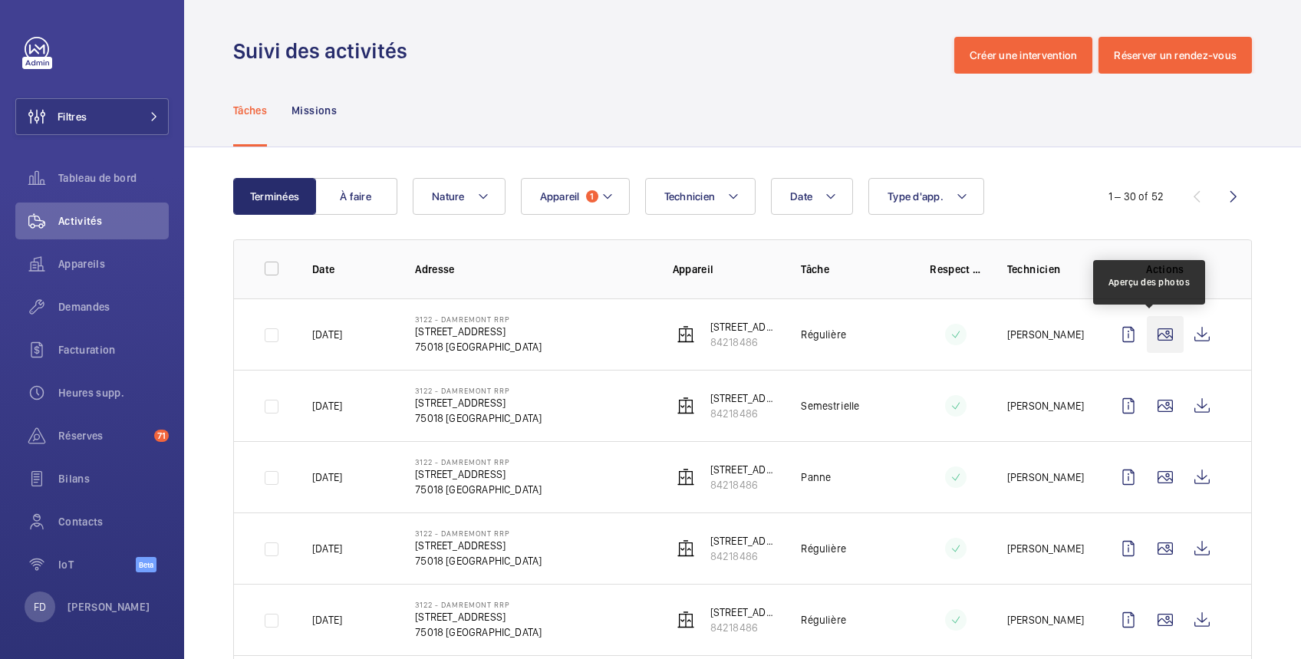
click at [1151, 331] on wm-front-icon-button at bounding box center [1164, 334] width 37 height 37
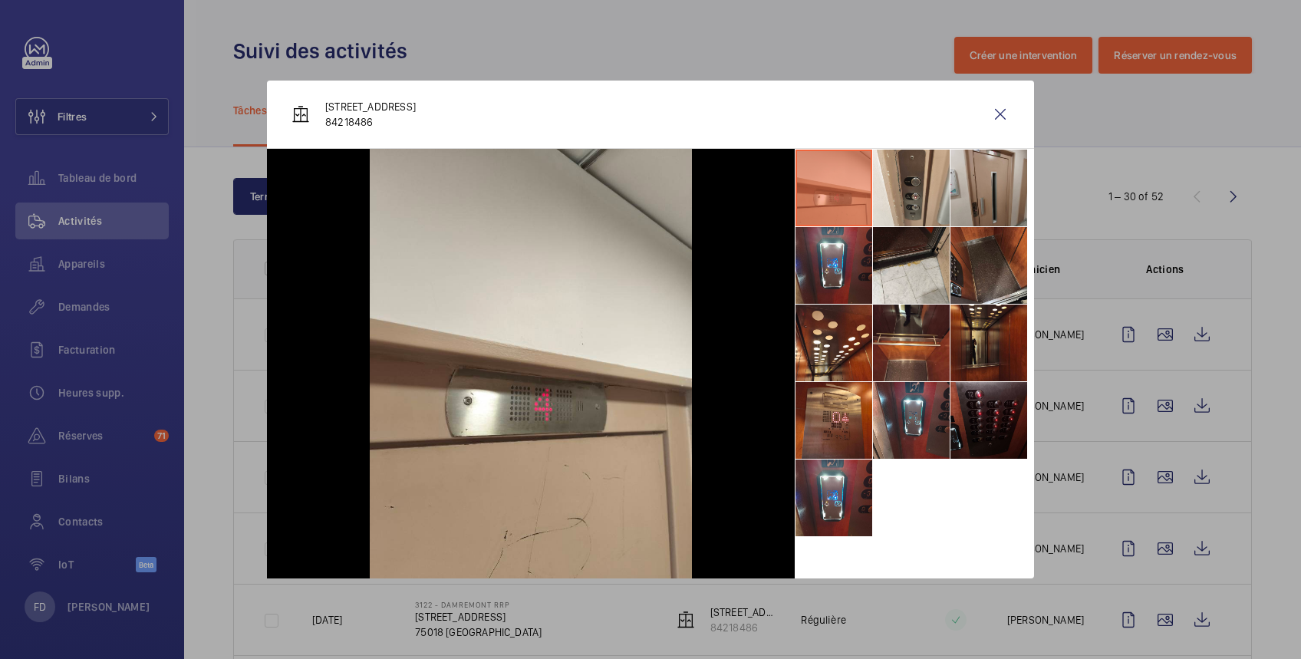
click at [995, 184] on li at bounding box center [988, 188] width 77 height 77
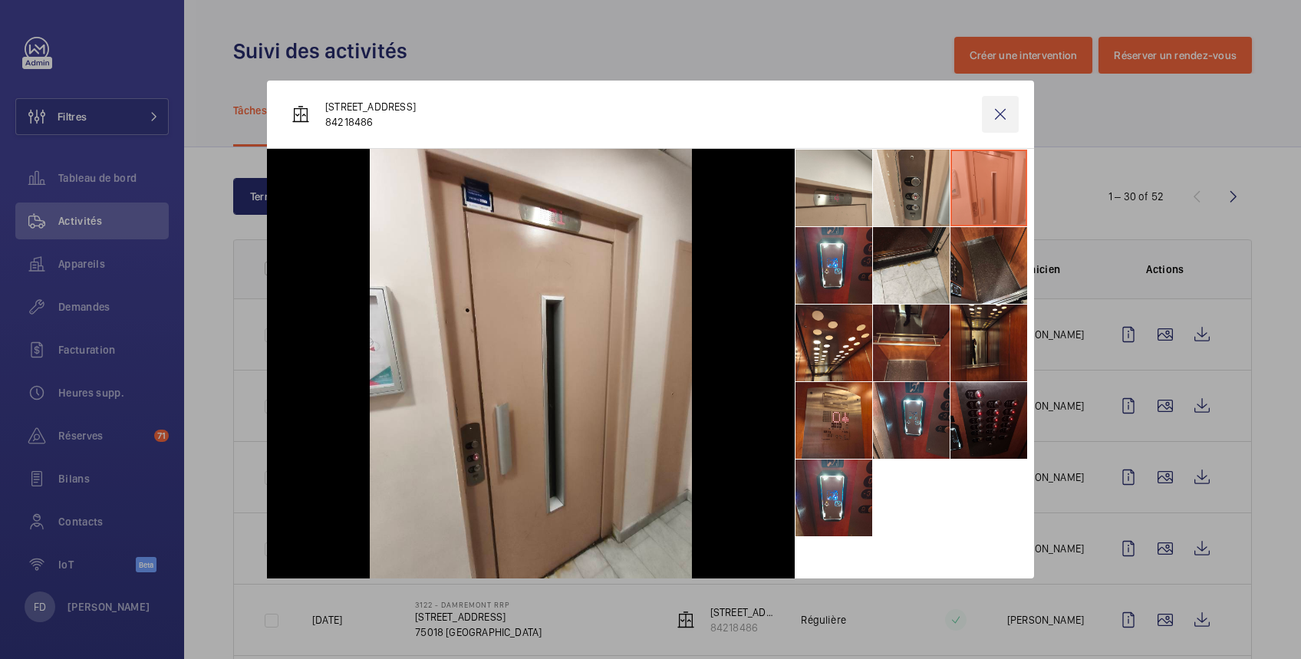
click at [998, 110] on wm-front-icon-button at bounding box center [1000, 114] width 37 height 37
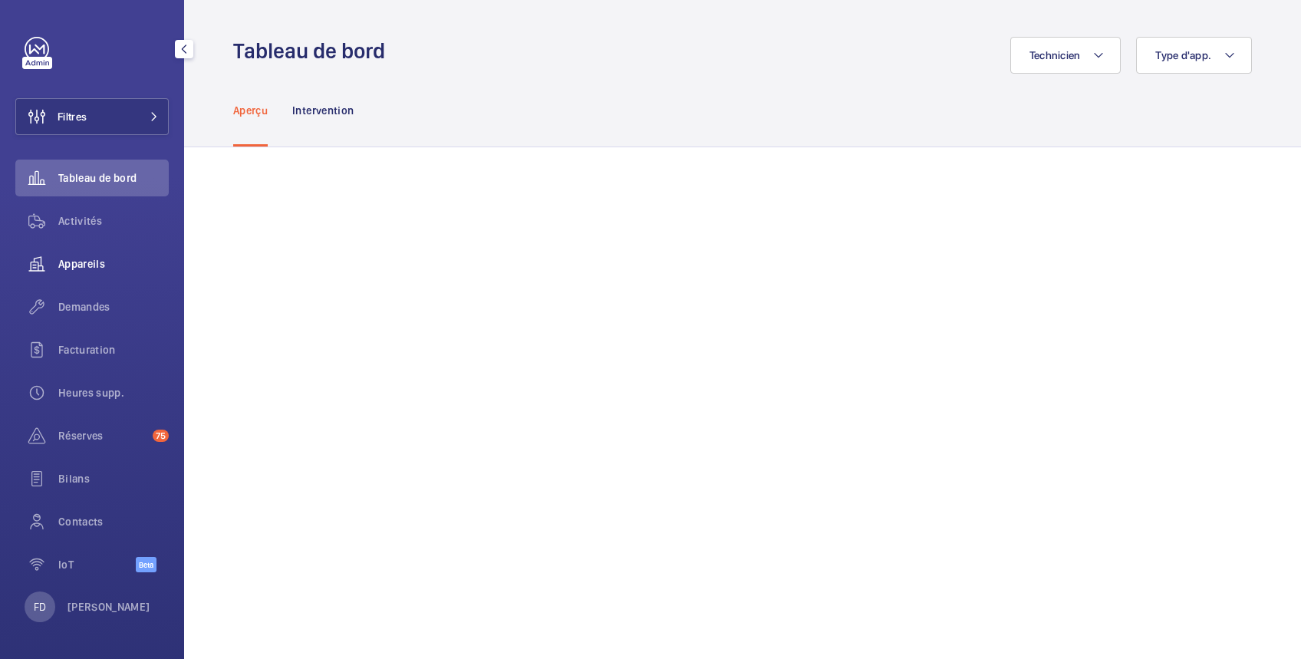
click at [83, 259] on span "Appareils" at bounding box center [113, 263] width 110 height 15
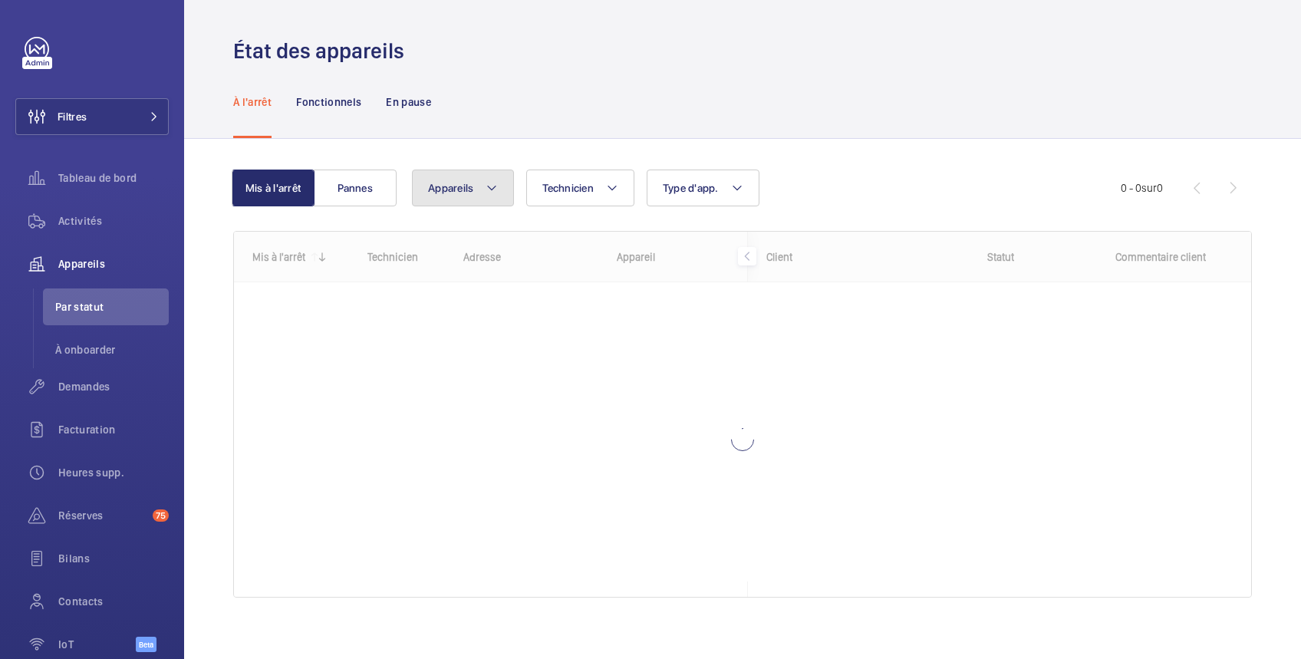
click at [452, 187] on span "Appareils" at bounding box center [450, 188] width 45 height 12
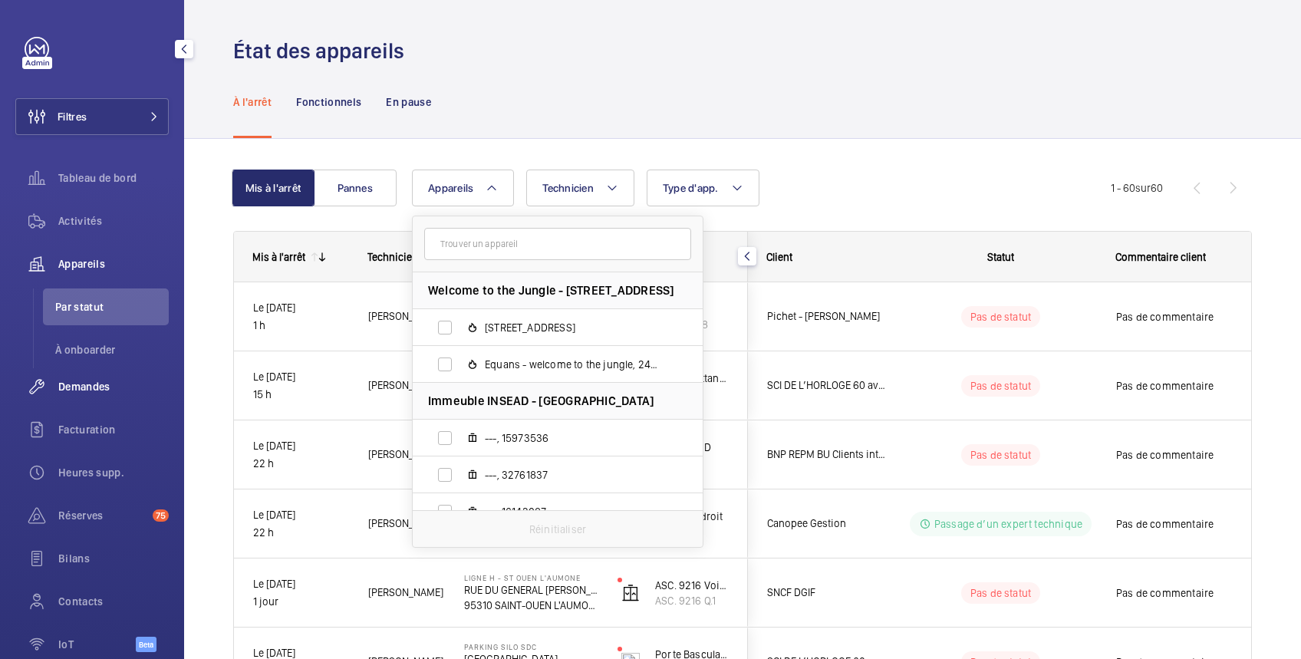
click at [91, 385] on span "Demandes" at bounding box center [113, 386] width 110 height 15
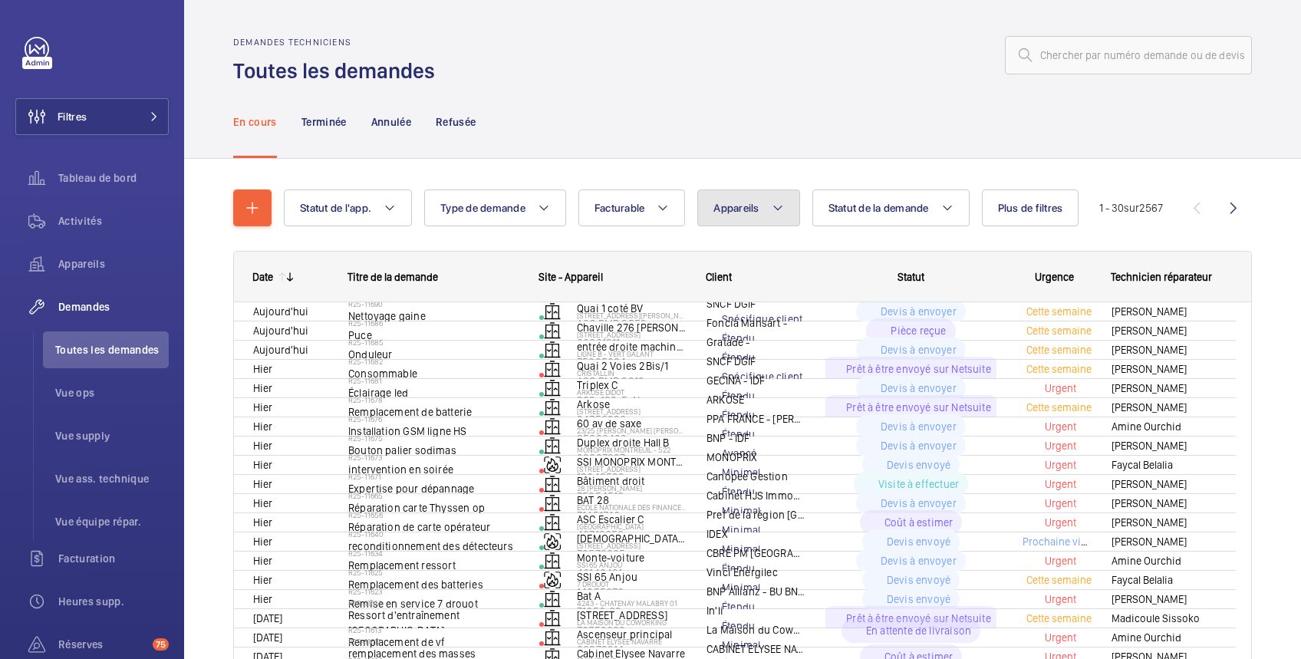
click at [737, 203] on span "Appareils" at bounding box center [735, 208] width 45 height 12
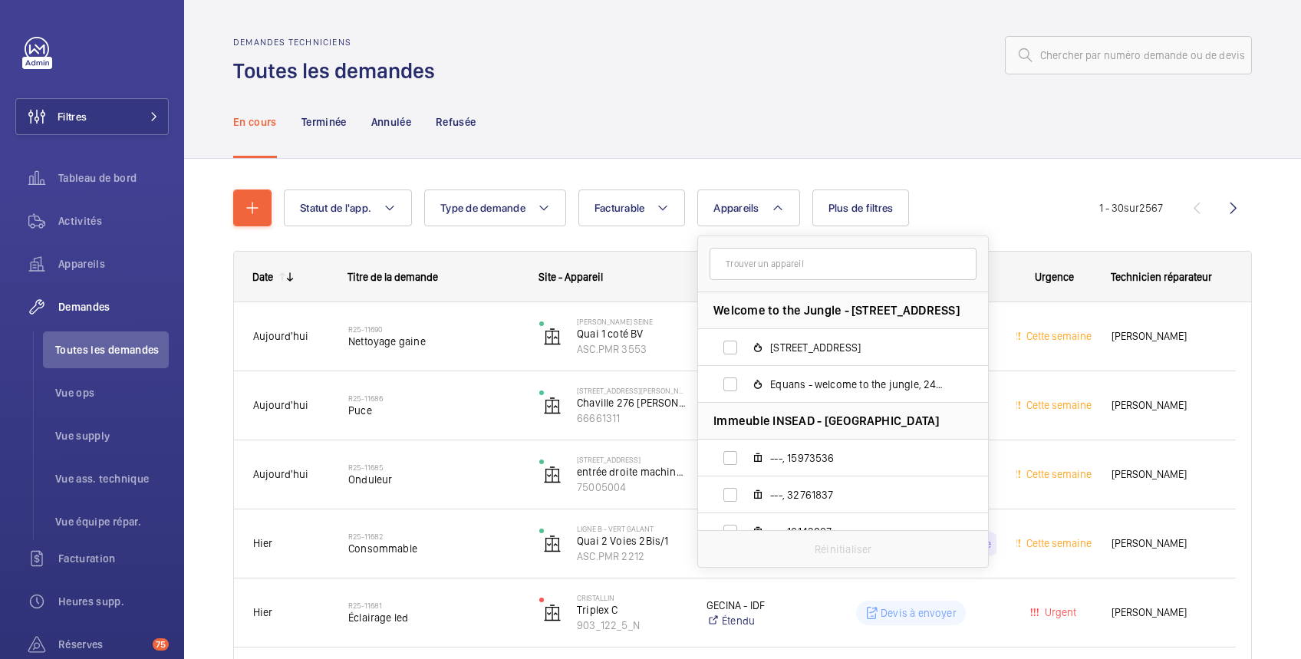
click at [742, 259] on input "text" at bounding box center [842, 264] width 267 height 32
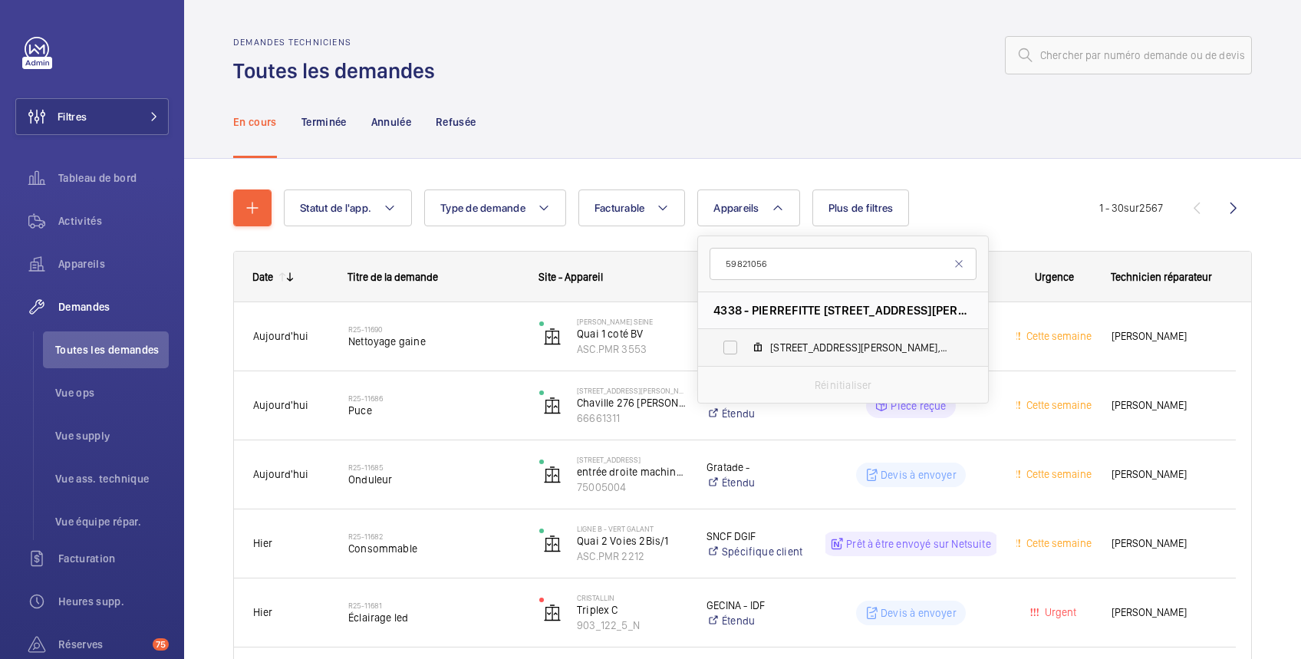
type input "59821056"
click at [732, 343] on label "37, rue Paul Lafarge, 59821056" at bounding box center [830, 347] width 265 height 37
click at [732, 343] on input "37, rue Paul Lafarge, 59821056" at bounding box center [730, 347] width 31 height 31
checkbox input "true"
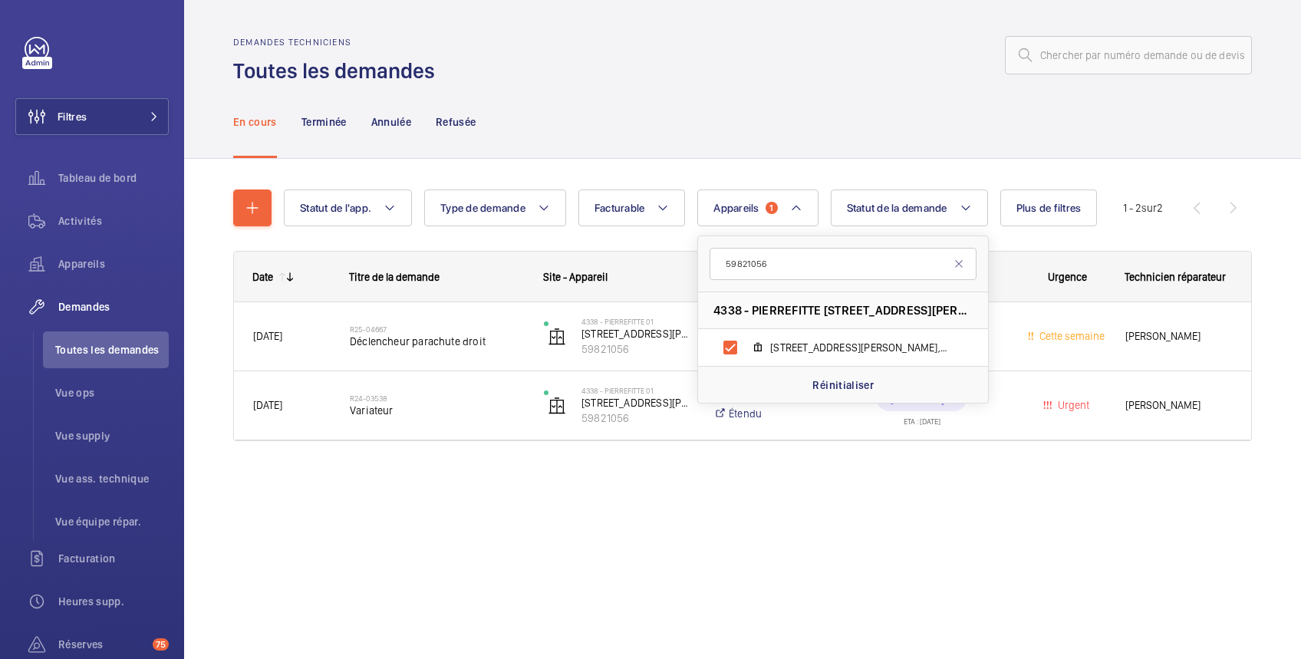
click at [683, 105] on div "En cours Terminée Annulée Refusée" at bounding box center [742, 121] width 1018 height 73
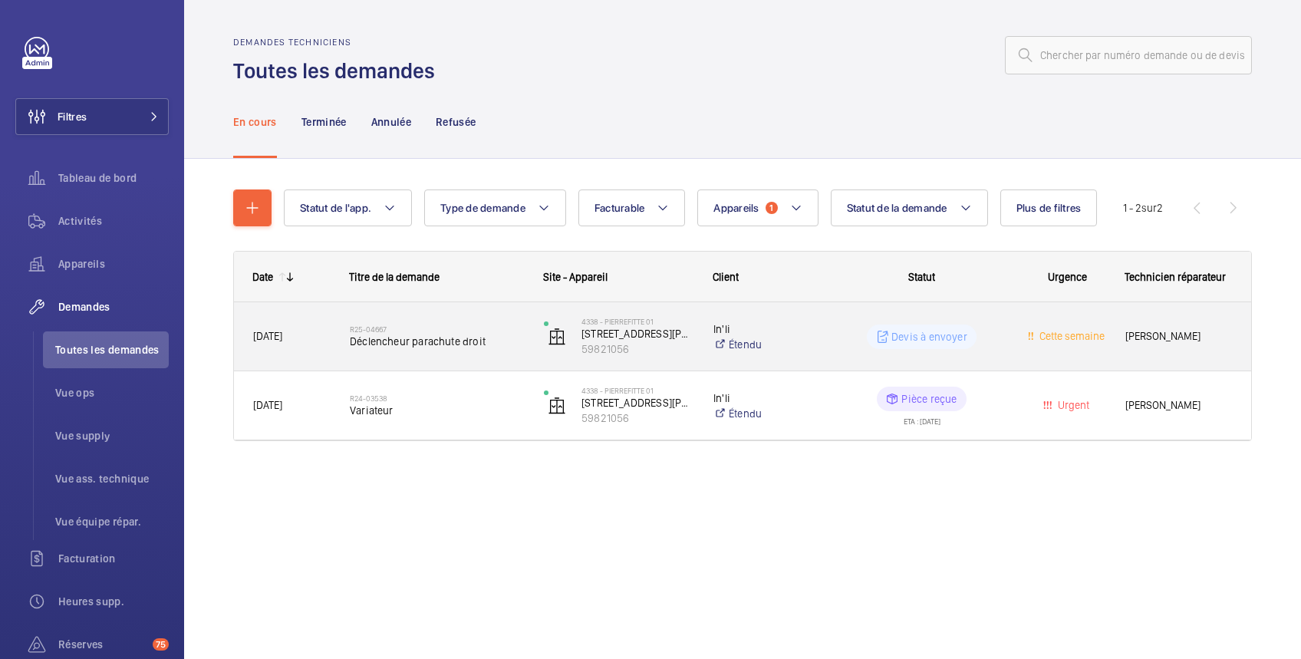
click at [945, 343] on p "Devis à envoyer" at bounding box center [929, 336] width 76 height 15
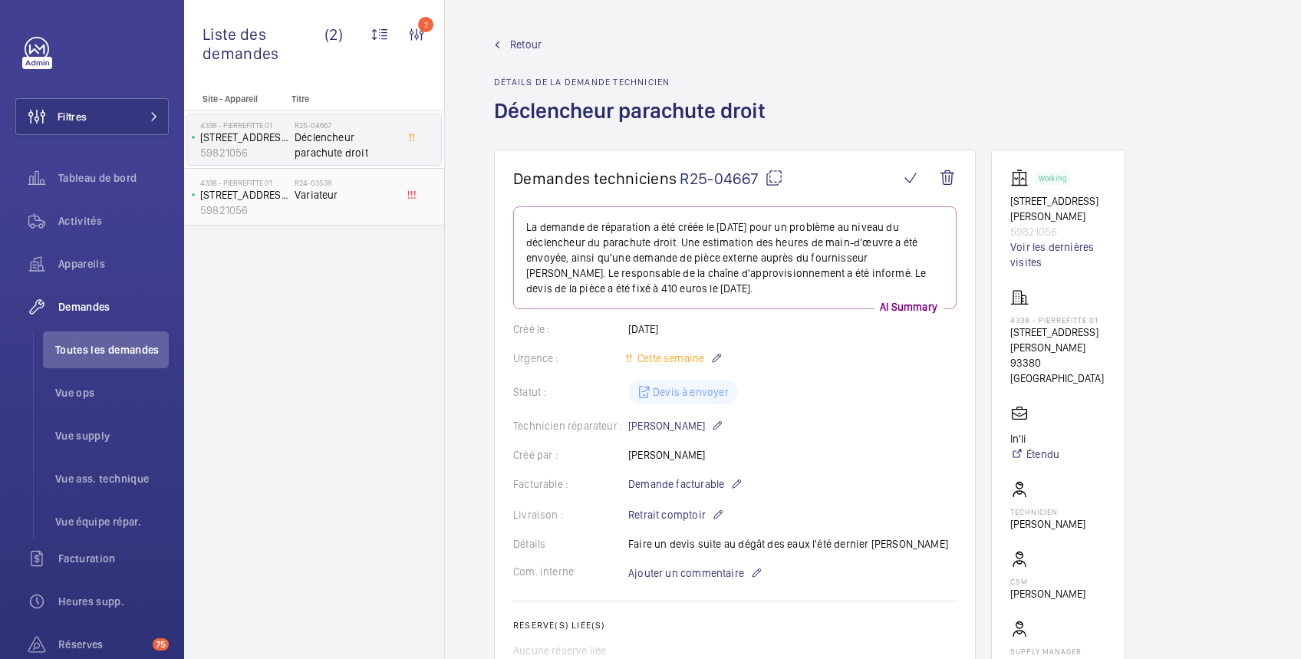
click at [363, 199] on span "Variateur" at bounding box center [344, 194] width 101 height 15
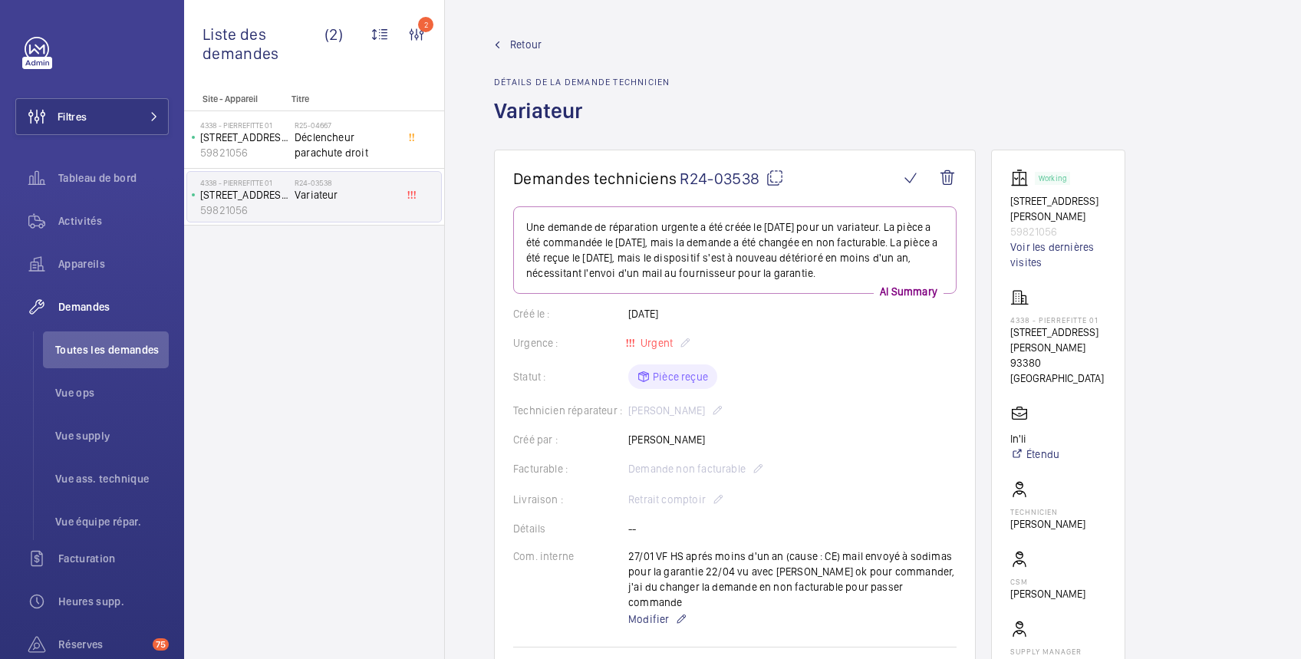
click at [532, 45] on span "Retour" at bounding box center [525, 44] width 31 height 15
click at [527, 42] on span "Retour" at bounding box center [525, 44] width 31 height 15
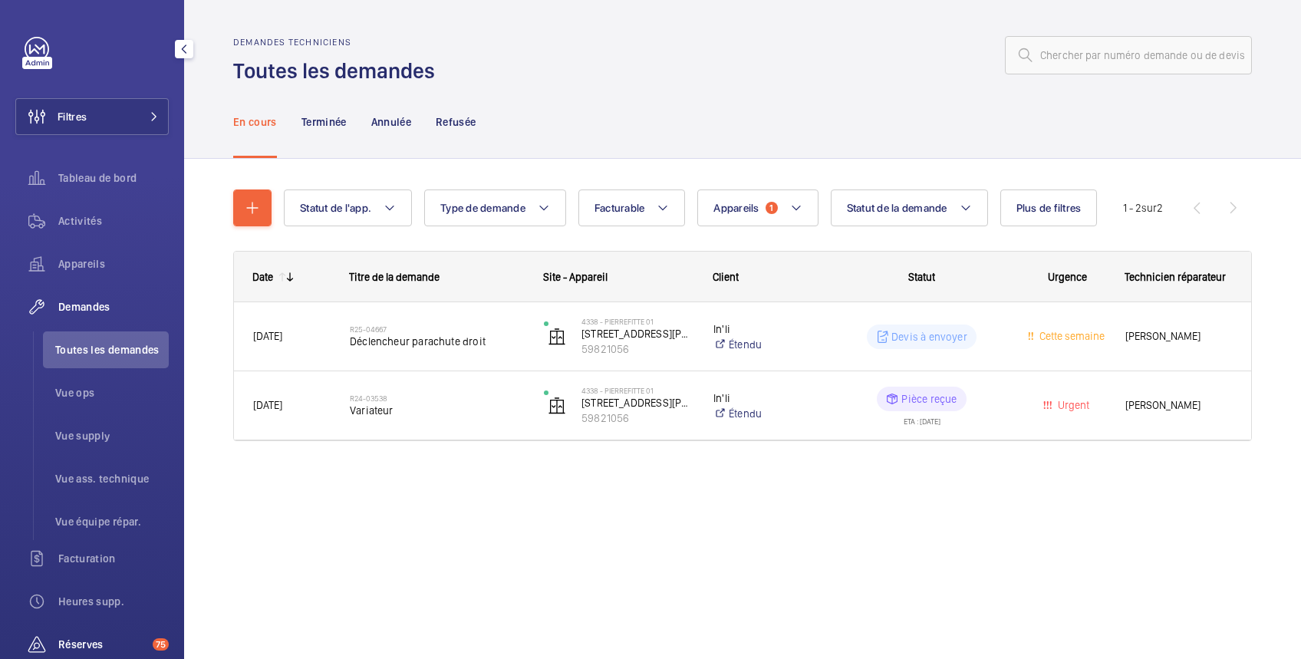
click at [87, 641] on span "Réserves" at bounding box center [102, 643] width 88 height 15
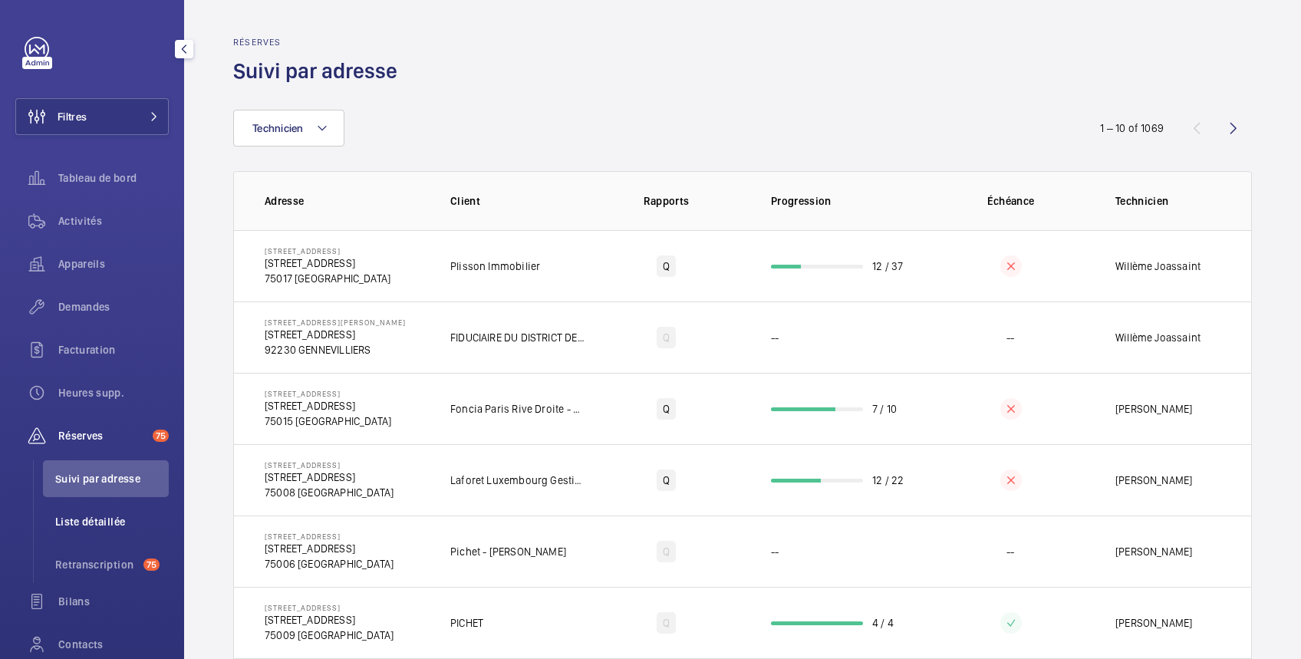
click at [87, 518] on span "Liste détaillée" at bounding box center [111, 521] width 113 height 15
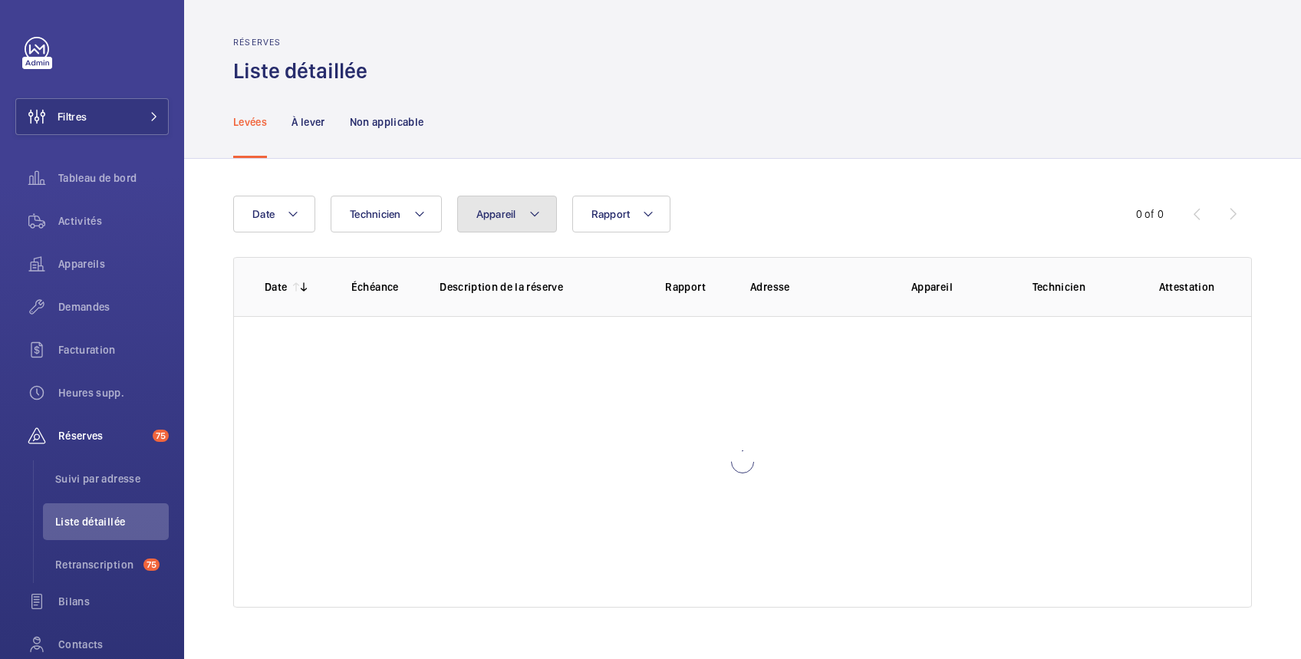
click at [508, 218] on span "Appareil" at bounding box center [496, 214] width 40 height 12
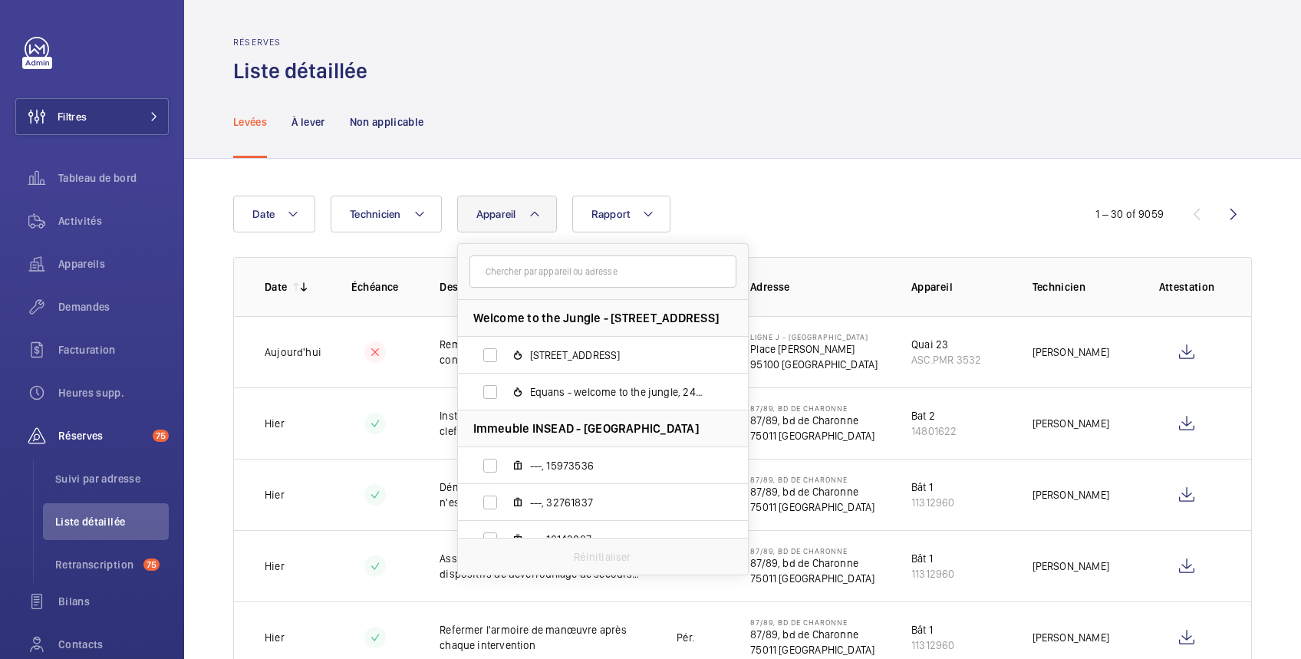
click at [509, 269] on input "text" at bounding box center [602, 271] width 267 height 32
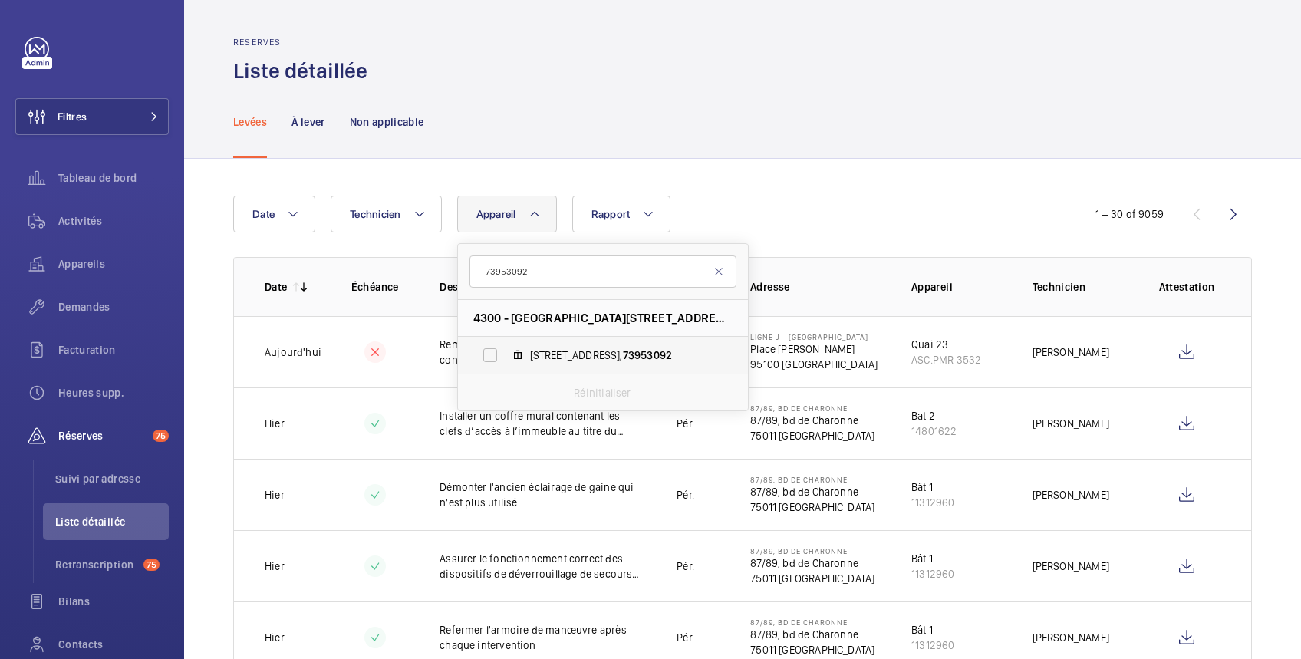
type input "73953092"
click at [484, 353] on label "41, avenue de la Marne, 73953092" at bounding box center [590, 355] width 265 height 37
click at [484, 353] on input "41, avenue de la Marne, 73953092" at bounding box center [490, 355] width 31 height 31
checkbox input "true"
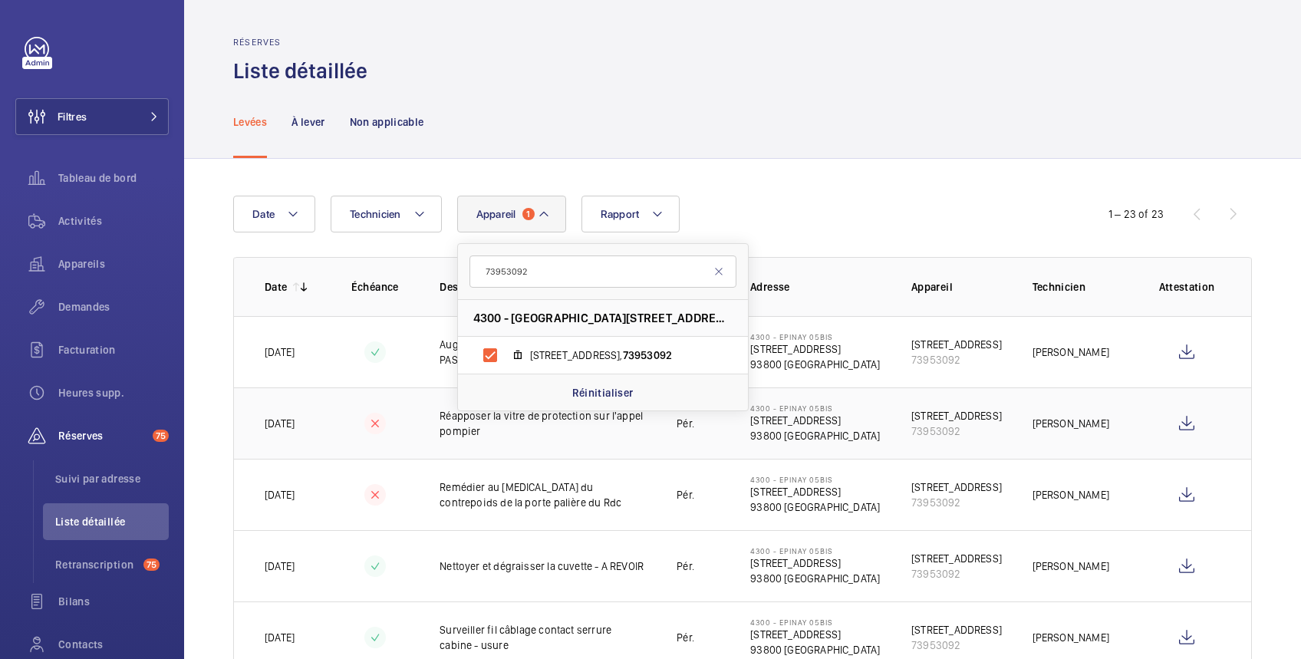
click at [1104, 420] on td "Thomas Varay" at bounding box center [1068, 422] width 120 height 71
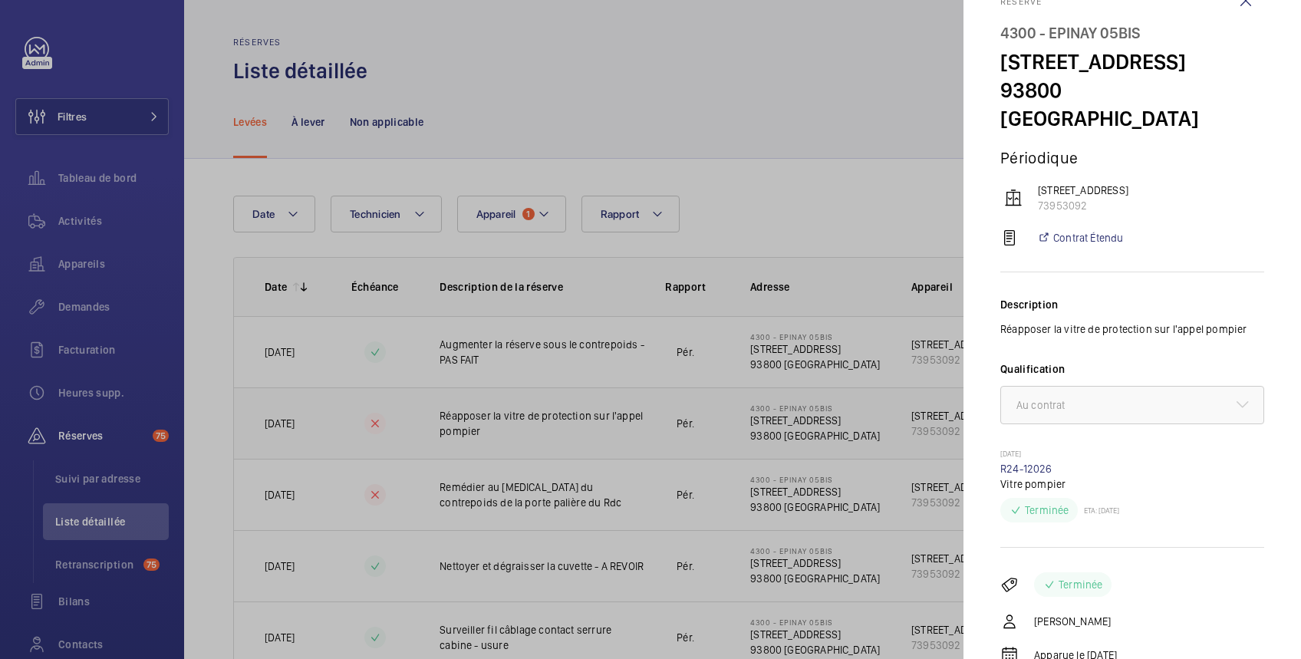
scroll to position [80, 0]
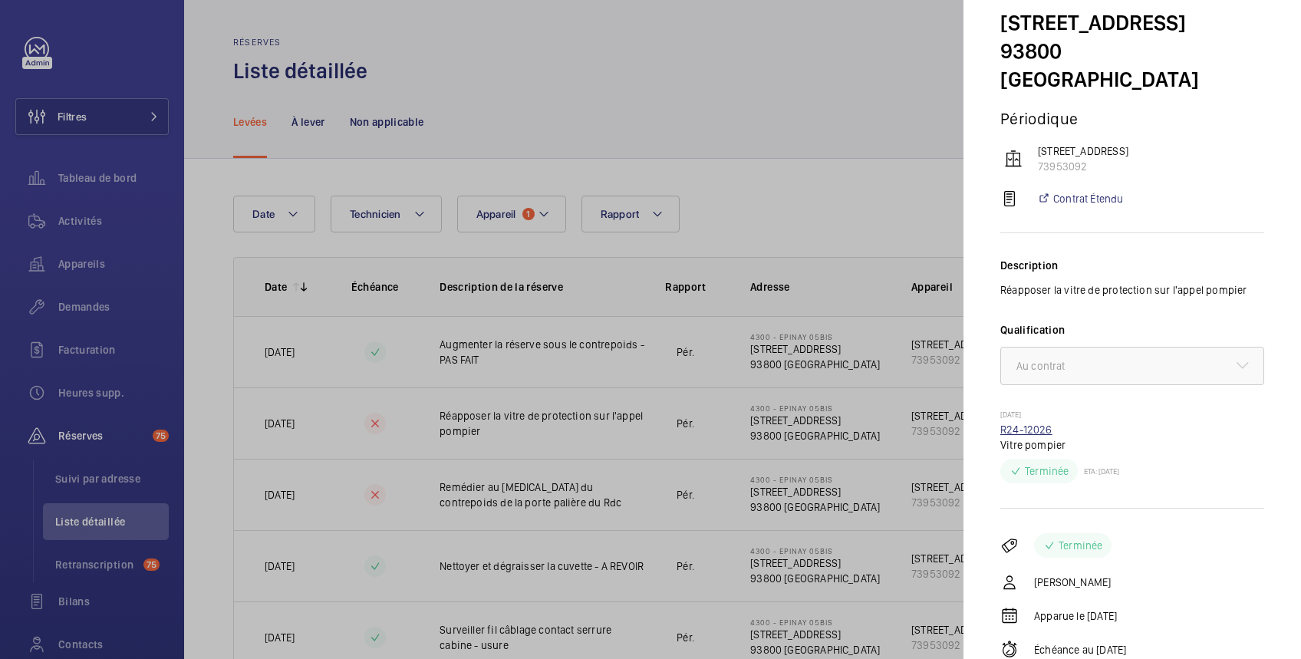
click at [1021, 431] on link "R24-12026" at bounding box center [1026, 429] width 52 height 12
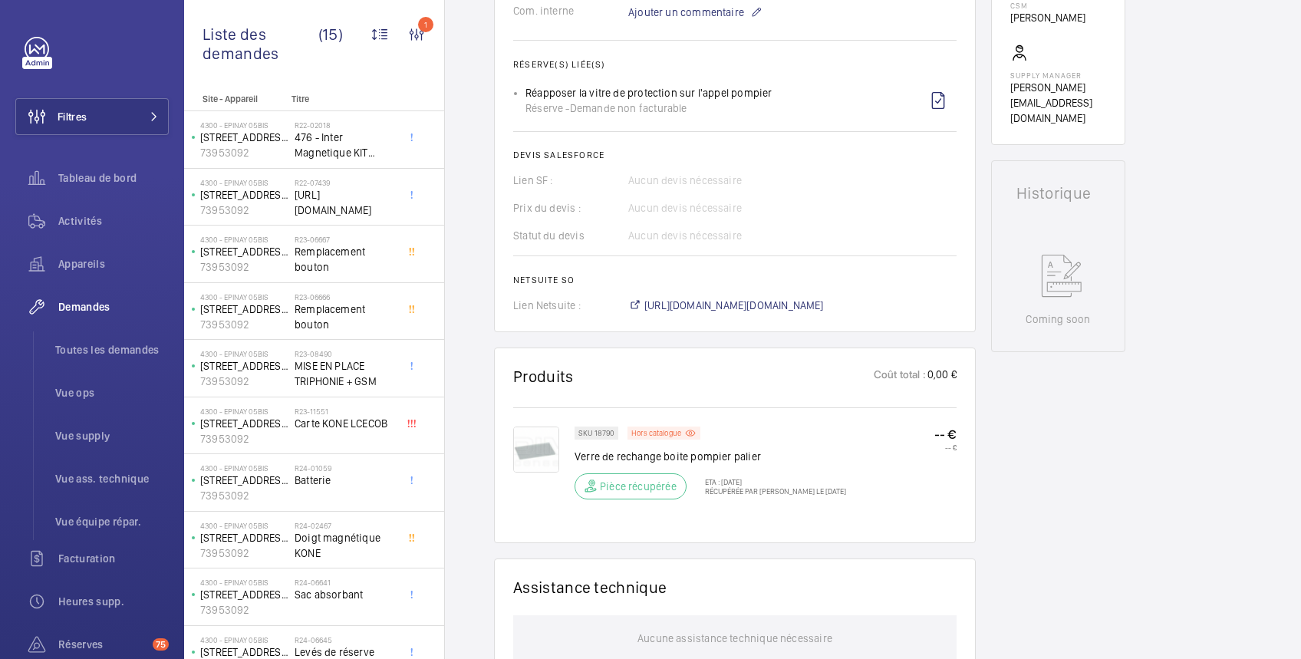
scroll to position [817, 0]
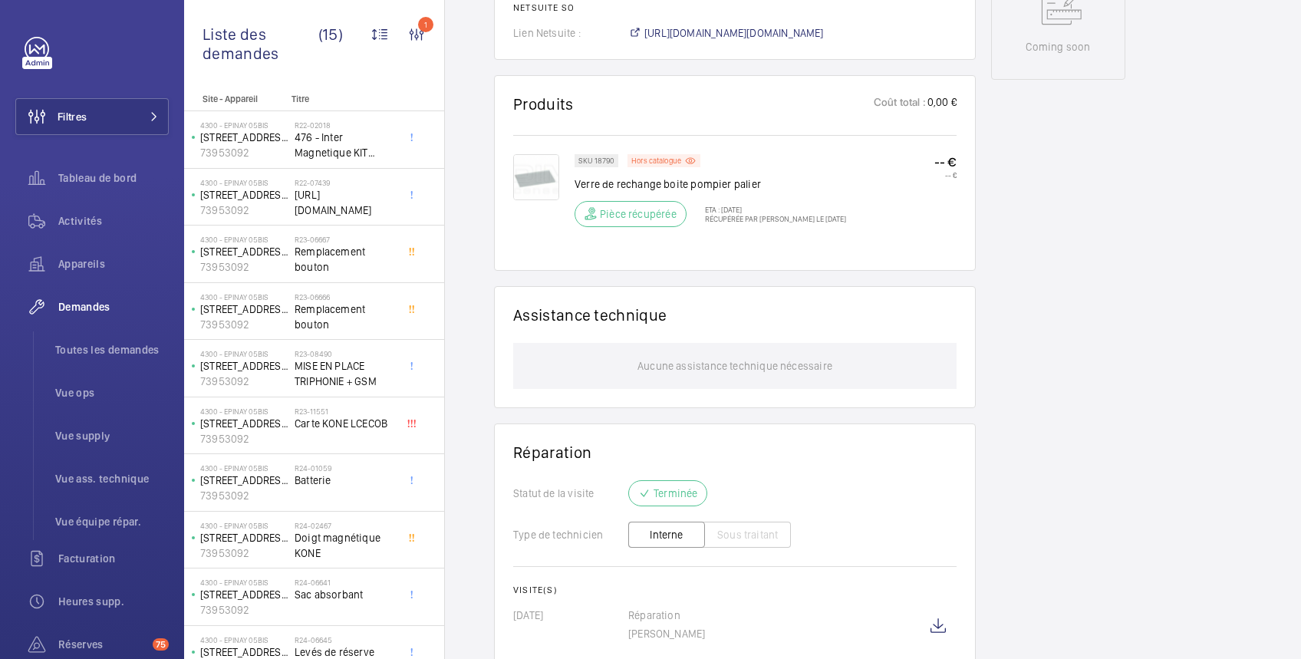
click at [596, 163] on p "SKU 18790" at bounding box center [596, 160] width 36 height 5
drag, startPoint x: 596, startPoint y: 176, endPoint x: 582, endPoint y: 196, distance: 24.3
click at [582, 192] on p "Verre de rechange boite pompier palier" at bounding box center [709, 183] width 271 height 15
drag, startPoint x: 577, startPoint y: 198, endPoint x: 758, endPoint y: 202, distance: 181.0
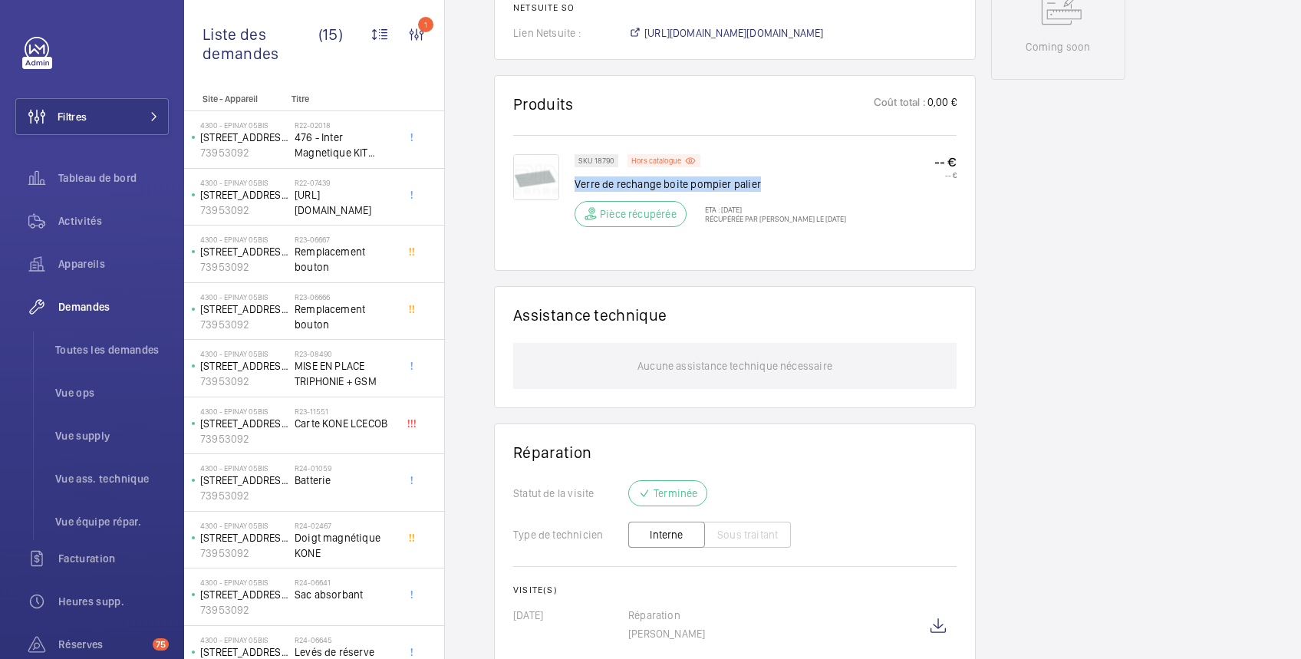
click at [758, 192] on p "Verre de rechange boite pompier palier" at bounding box center [709, 183] width 271 height 15
copy p "Verre de rechange boite pompier palier"
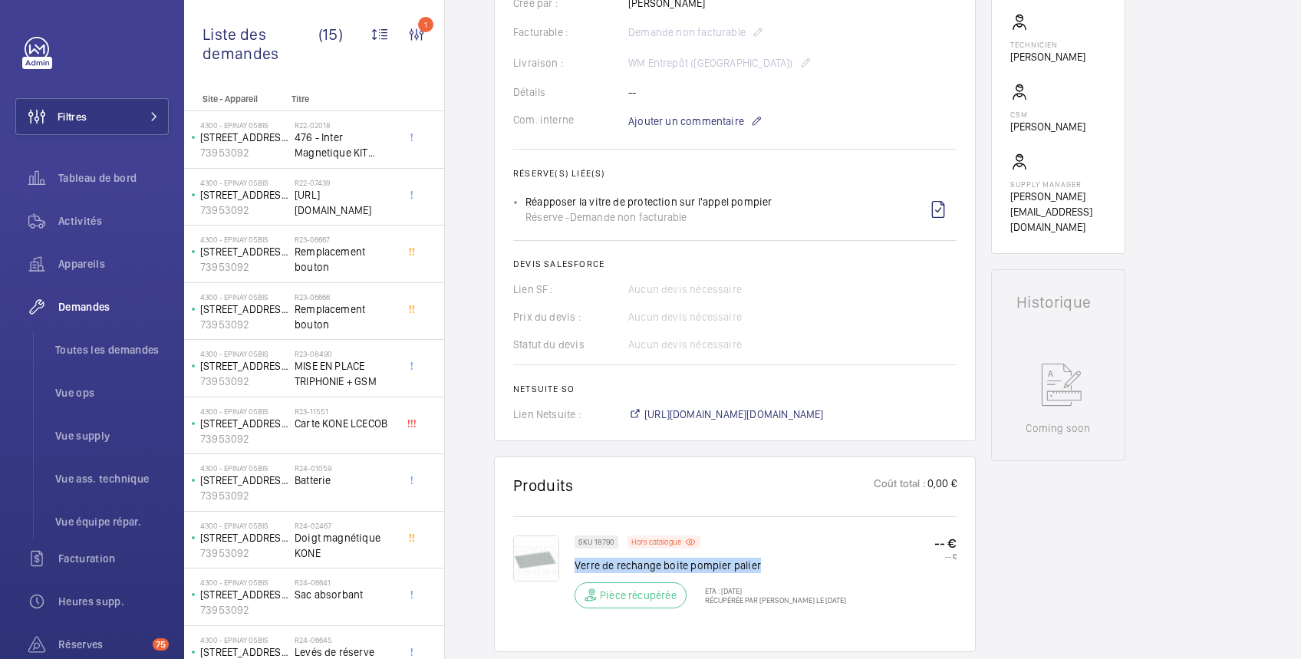
scroll to position [545, 0]
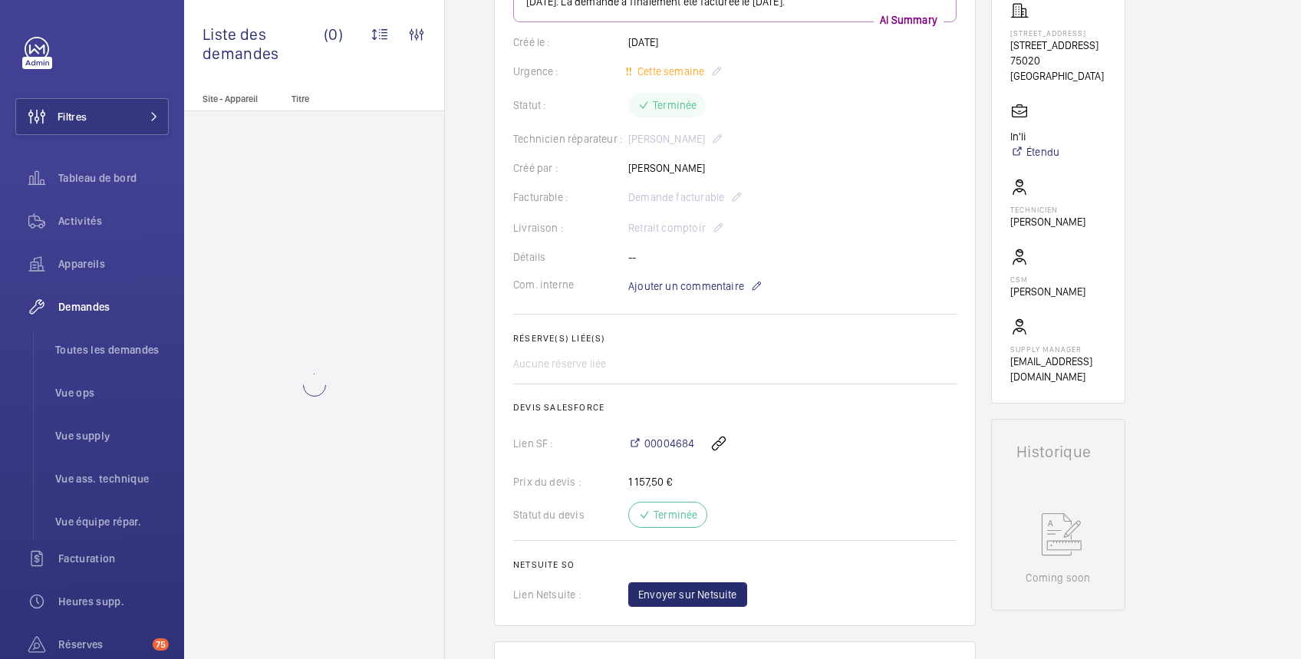
scroll to position [272, 0]
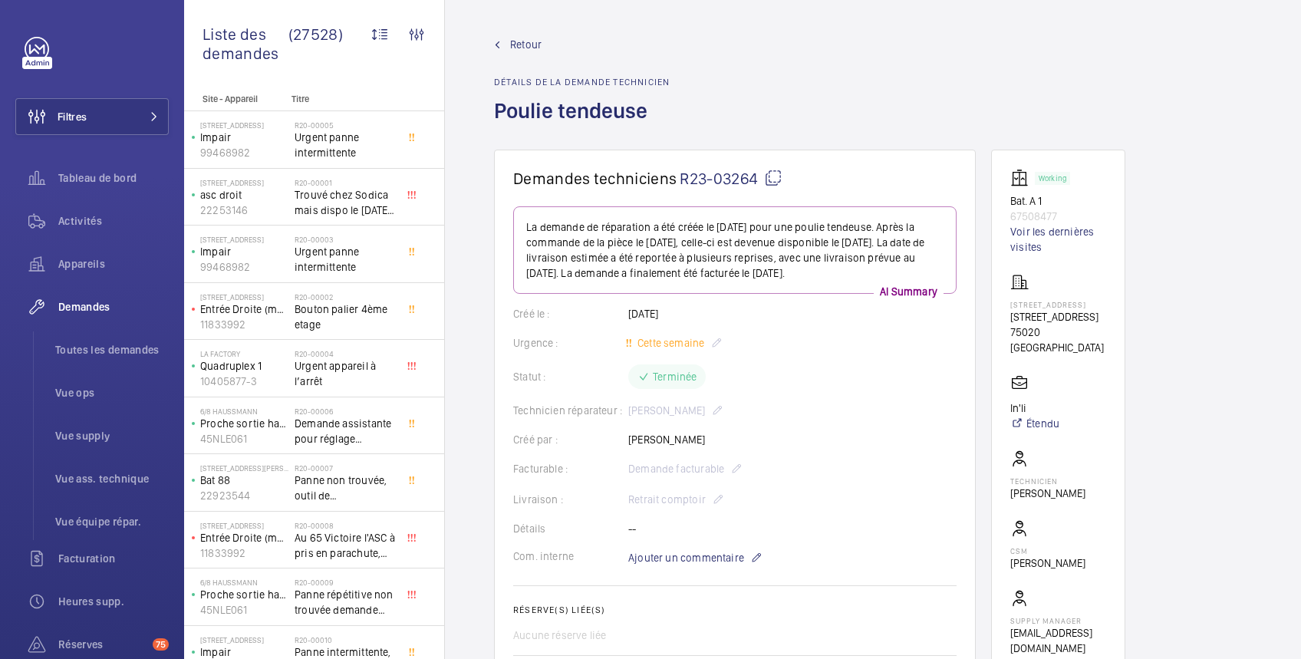
click at [530, 41] on span "Retour" at bounding box center [525, 44] width 31 height 15
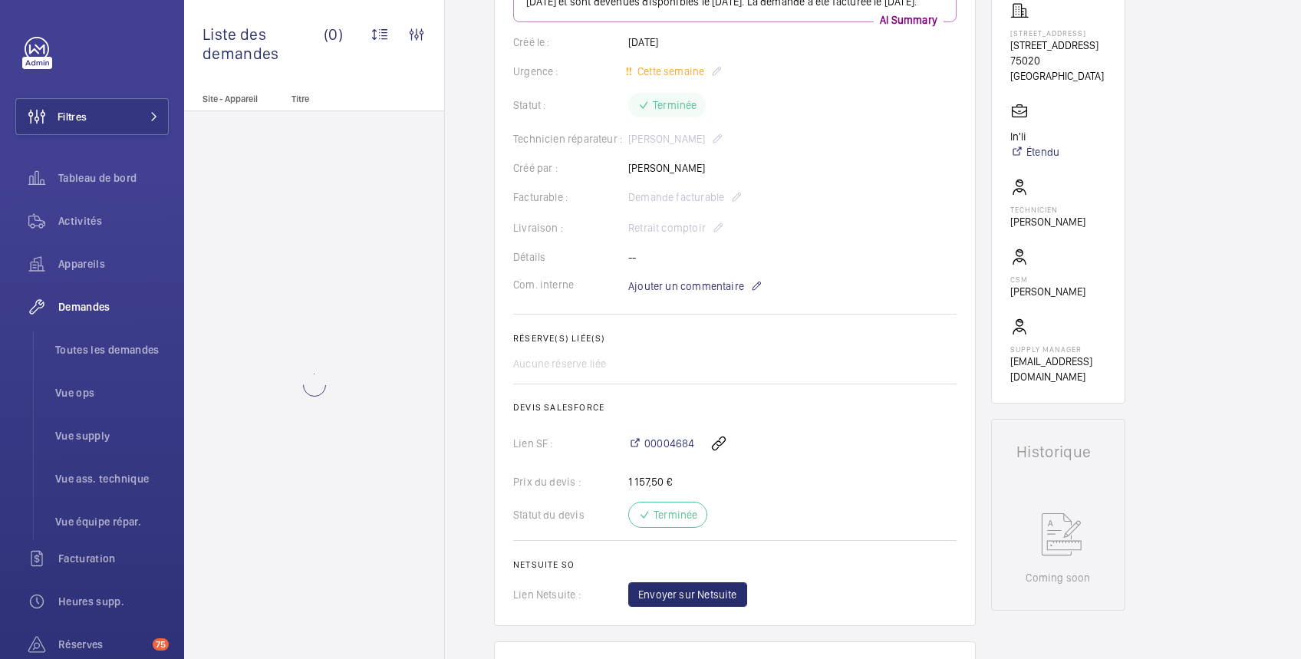
scroll to position [272, 0]
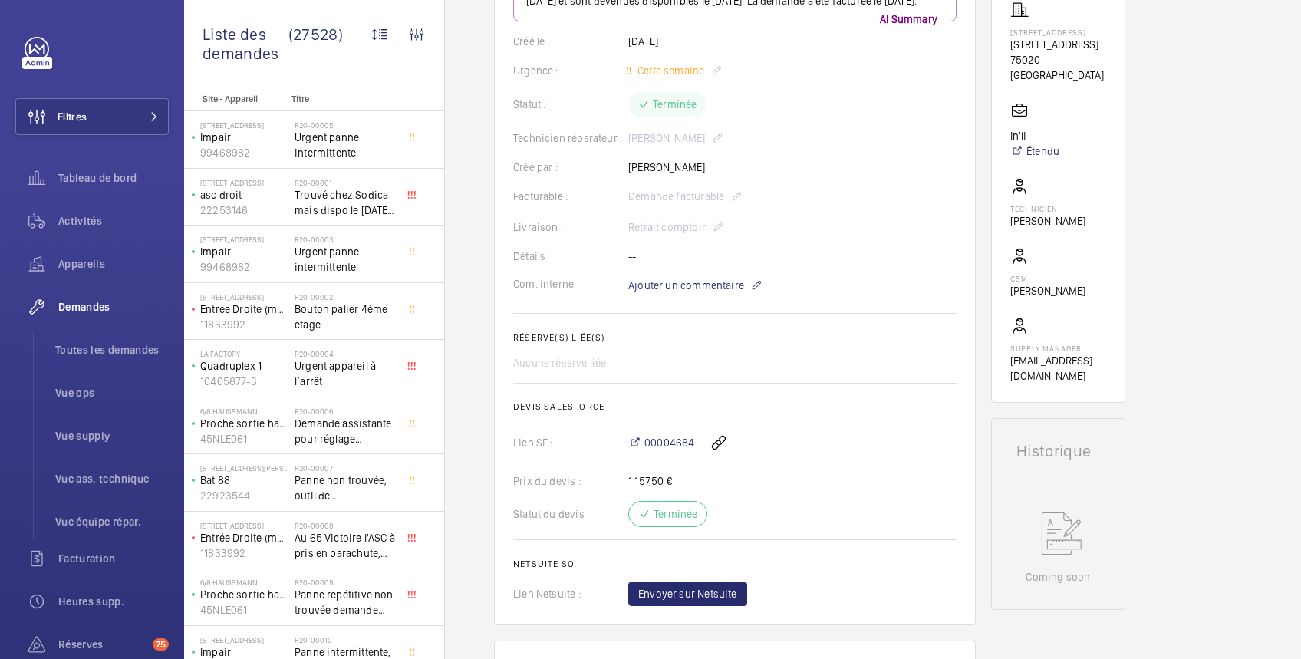
scroll to position [545, 0]
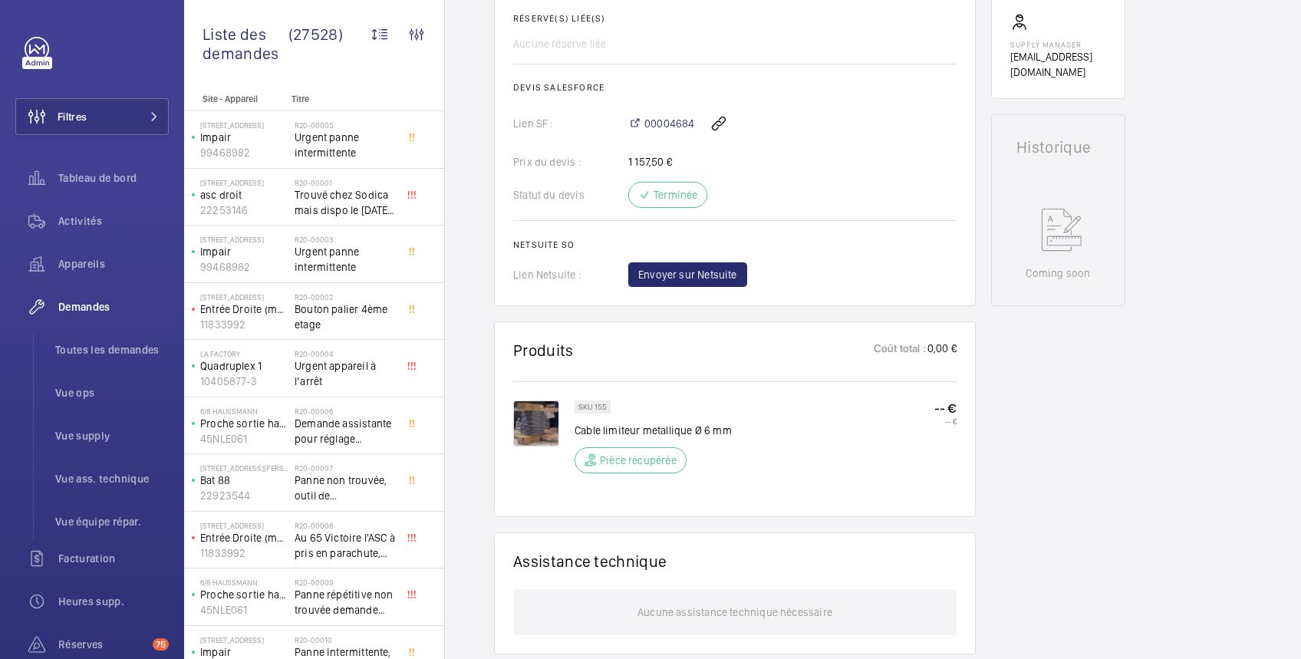
scroll to position [591, 0]
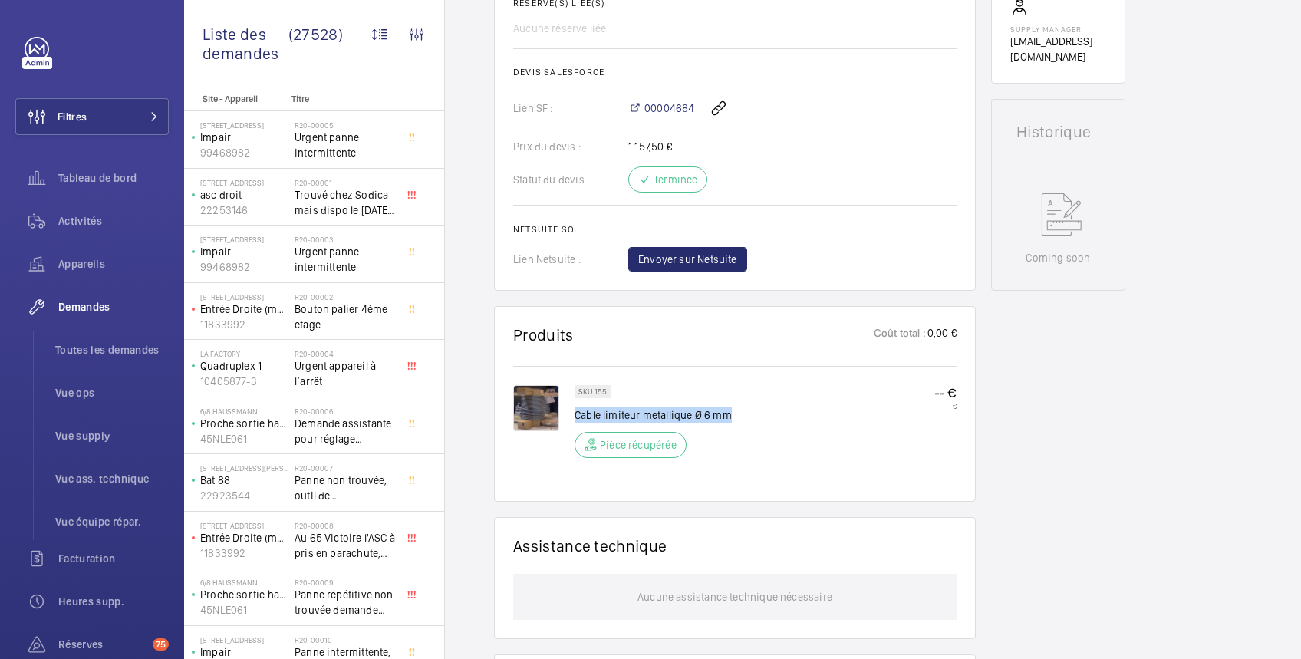
drag, startPoint x: 576, startPoint y: 426, endPoint x: 731, endPoint y: 414, distance: 155.3
click at [731, 414] on div "SKU 155 Cable limiteur metallique Ø 6 mm Pièce récupérée -- € -- €" at bounding box center [765, 426] width 382 height 82
copy p "Cable limiteur metallique Ø 6 mm"
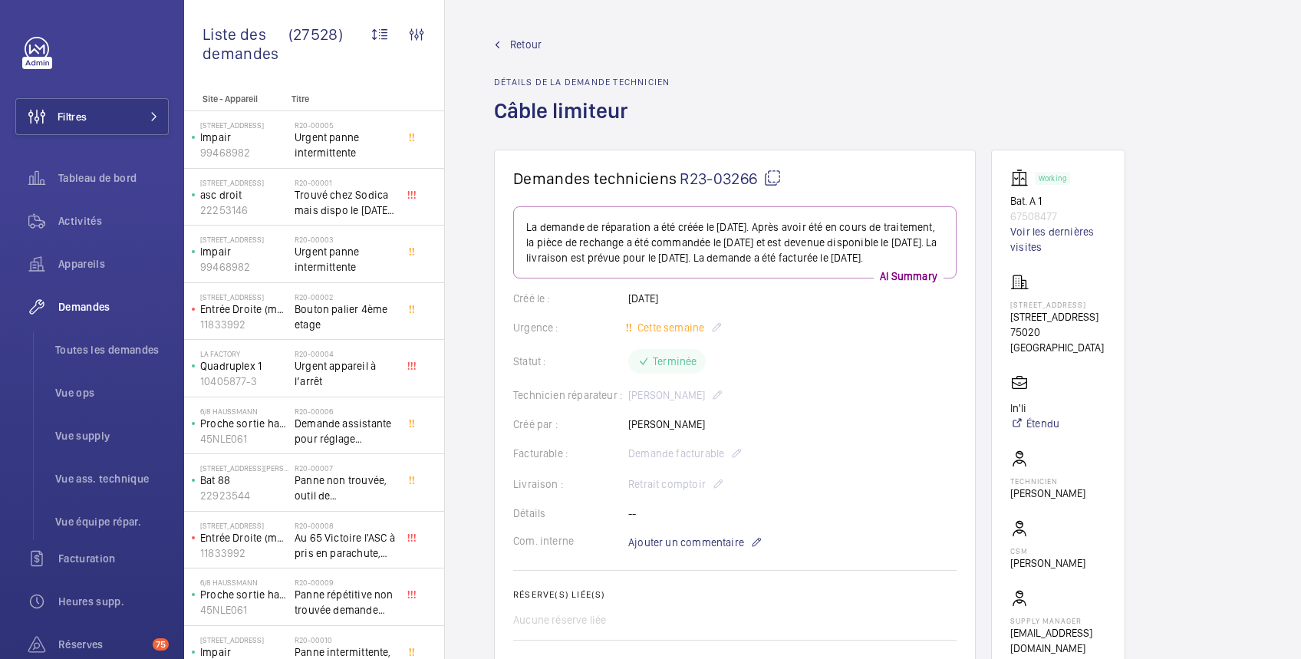
click at [528, 42] on span "Retour" at bounding box center [525, 44] width 31 height 15
click at [521, 38] on span "Retour" at bounding box center [525, 44] width 31 height 15
click at [525, 41] on span "Retour" at bounding box center [525, 44] width 31 height 15
click at [521, 43] on span "Retour" at bounding box center [525, 44] width 31 height 15
click at [92, 638] on span "Réserves" at bounding box center [102, 643] width 88 height 15
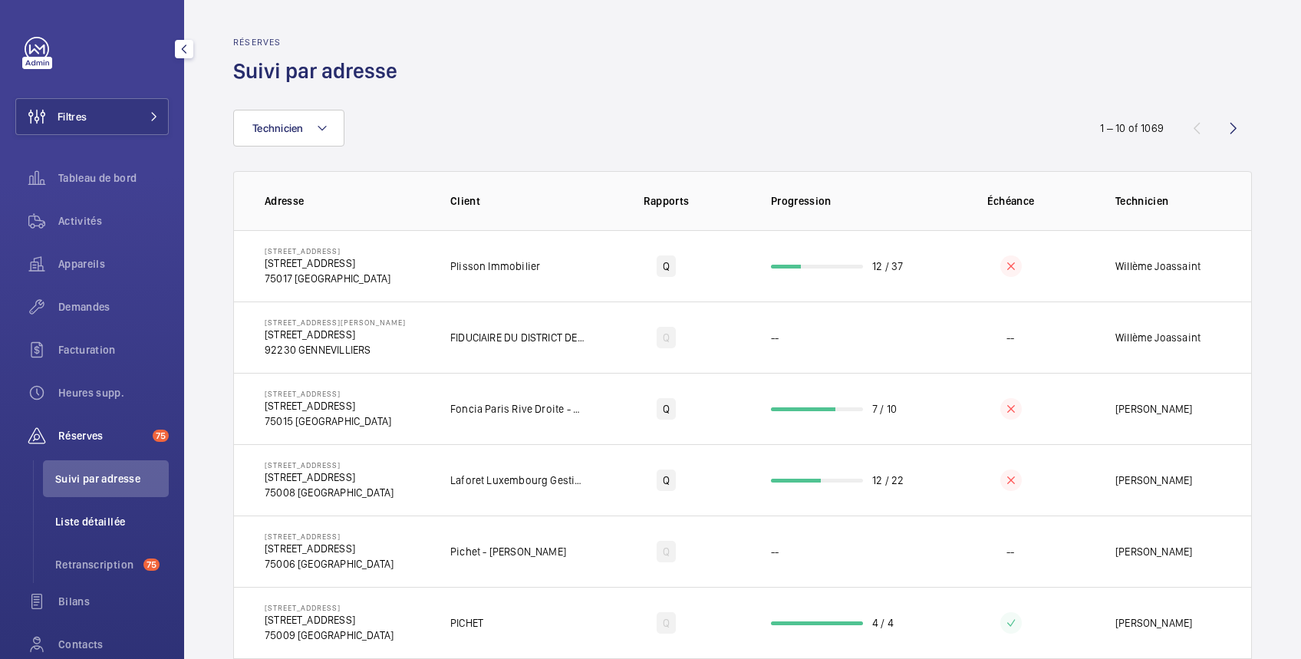
click at [104, 518] on span "Liste détaillée" at bounding box center [111, 521] width 113 height 15
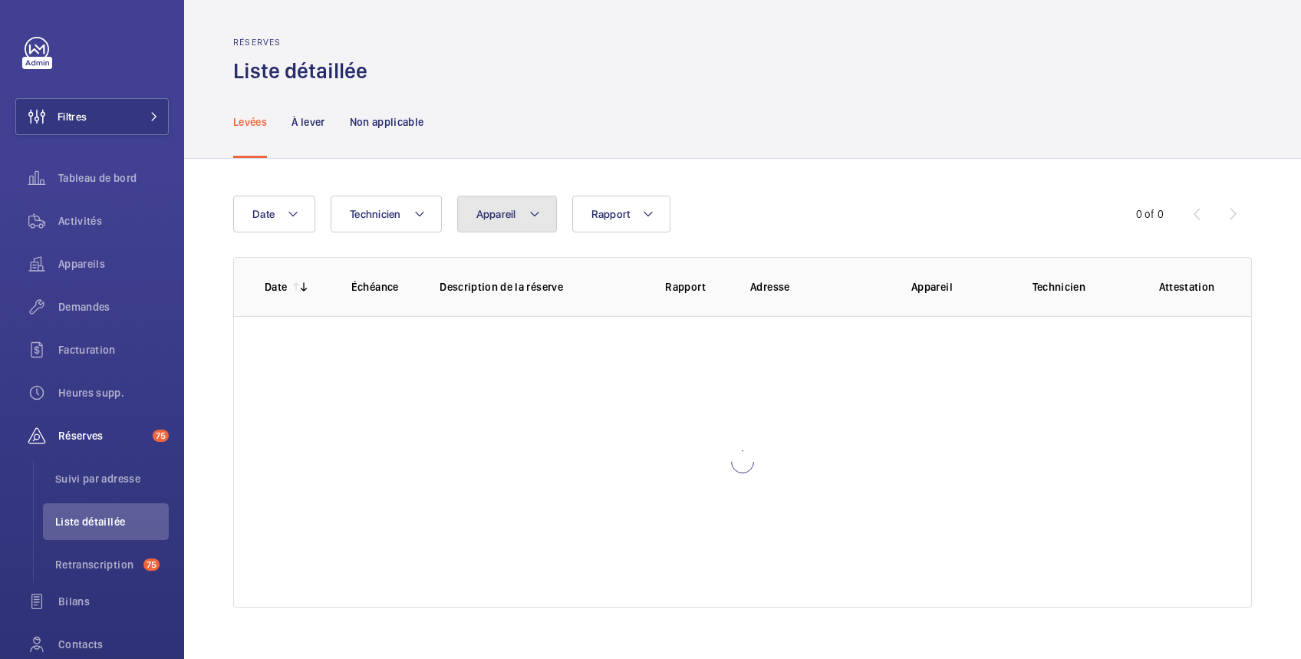
click at [487, 218] on span "Appareil" at bounding box center [496, 214] width 40 height 12
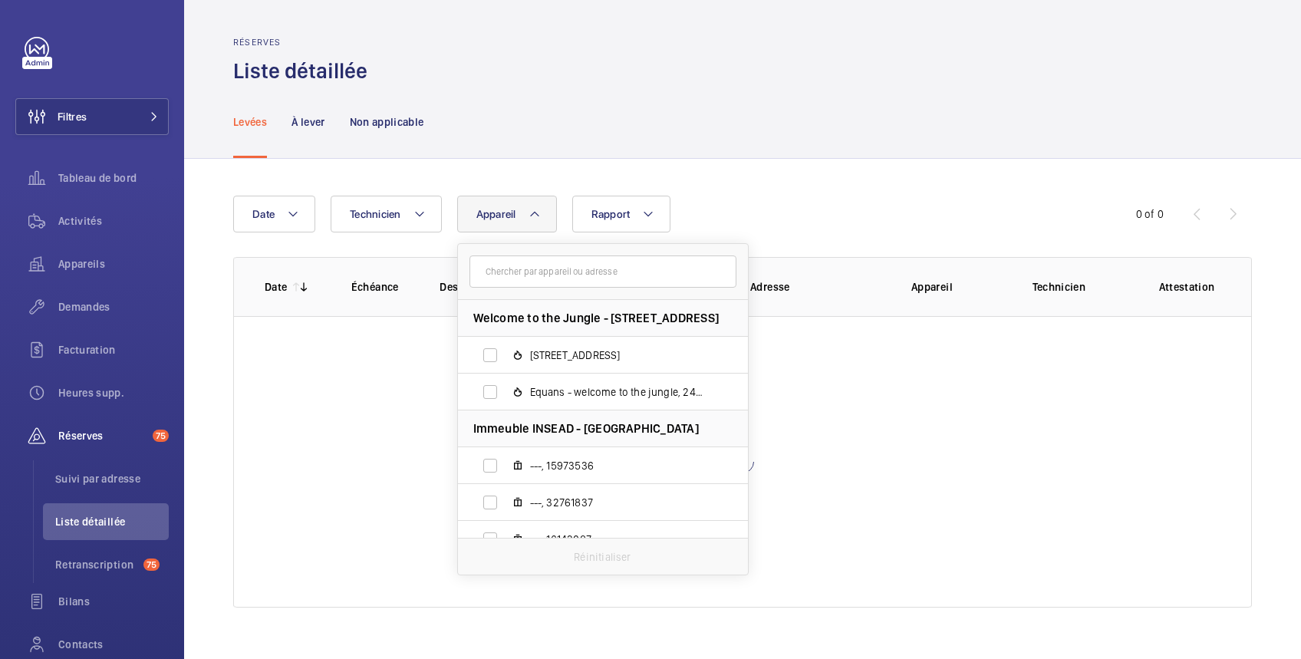
click at [521, 268] on input "text" at bounding box center [602, 271] width 267 height 32
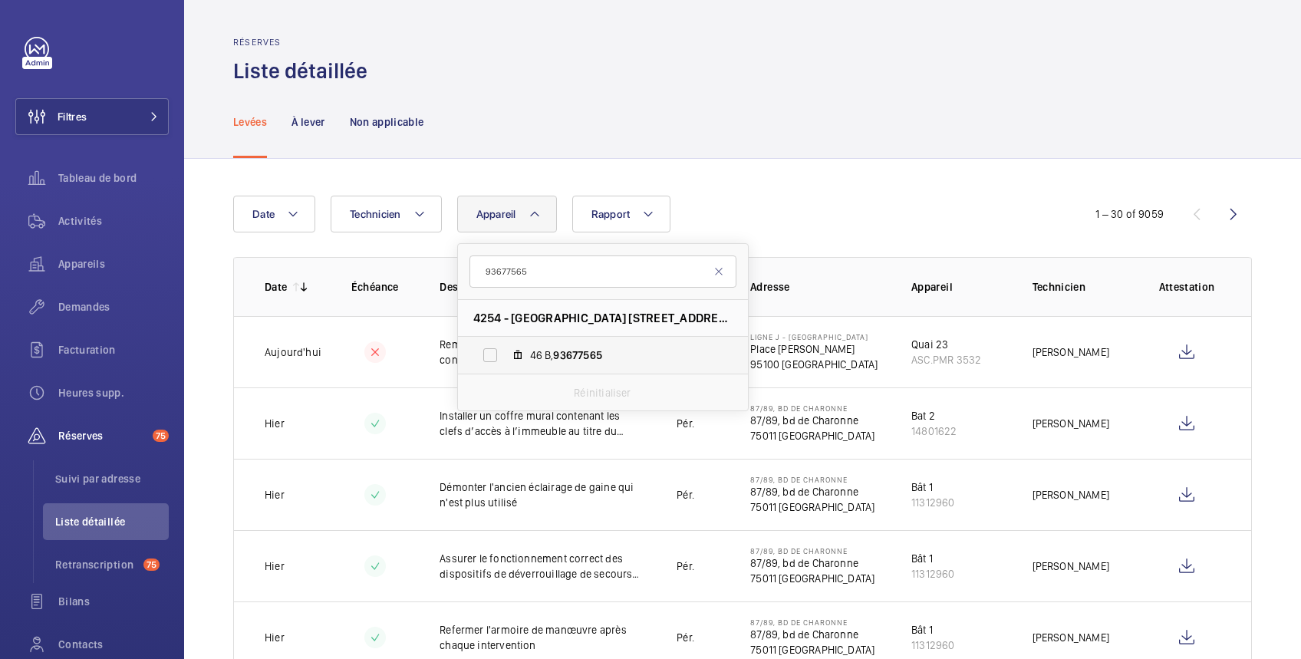
type input "93677565"
click at [485, 353] on label "46 B, 93677565" at bounding box center [590, 355] width 265 height 37
click at [485, 353] on input "46 B, 93677565" at bounding box center [490, 355] width 31 height 31
checkbox input "true"
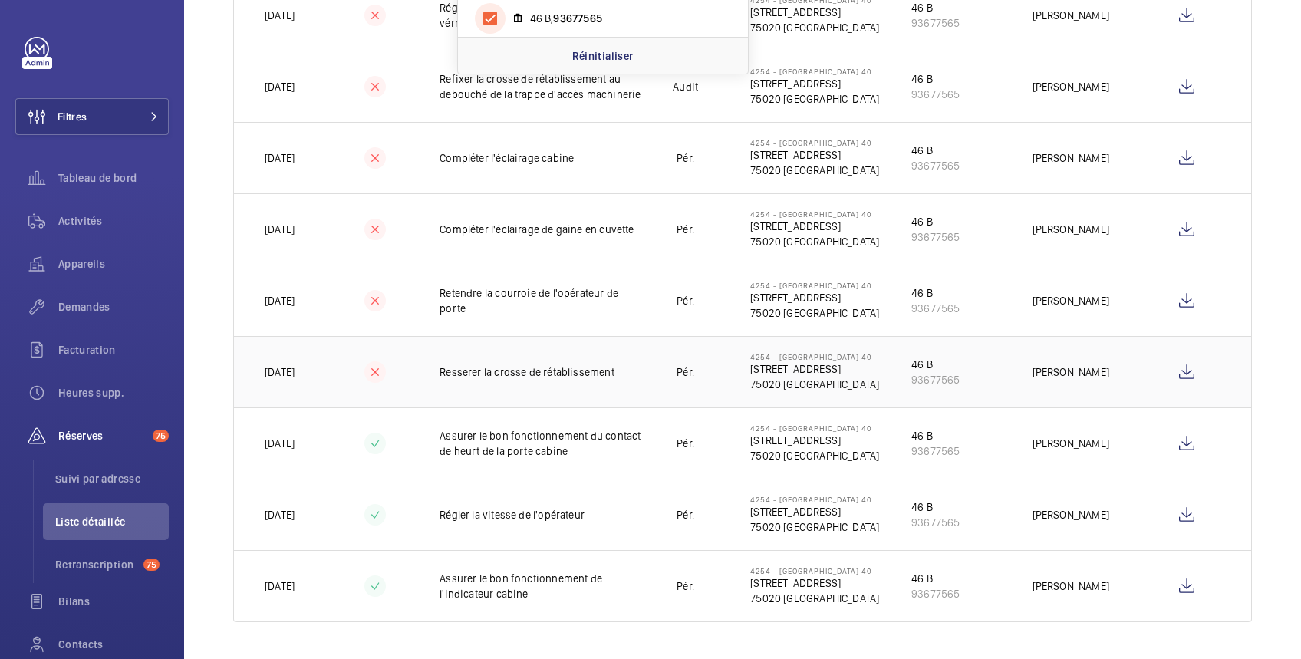
scroll to position [67, 0]
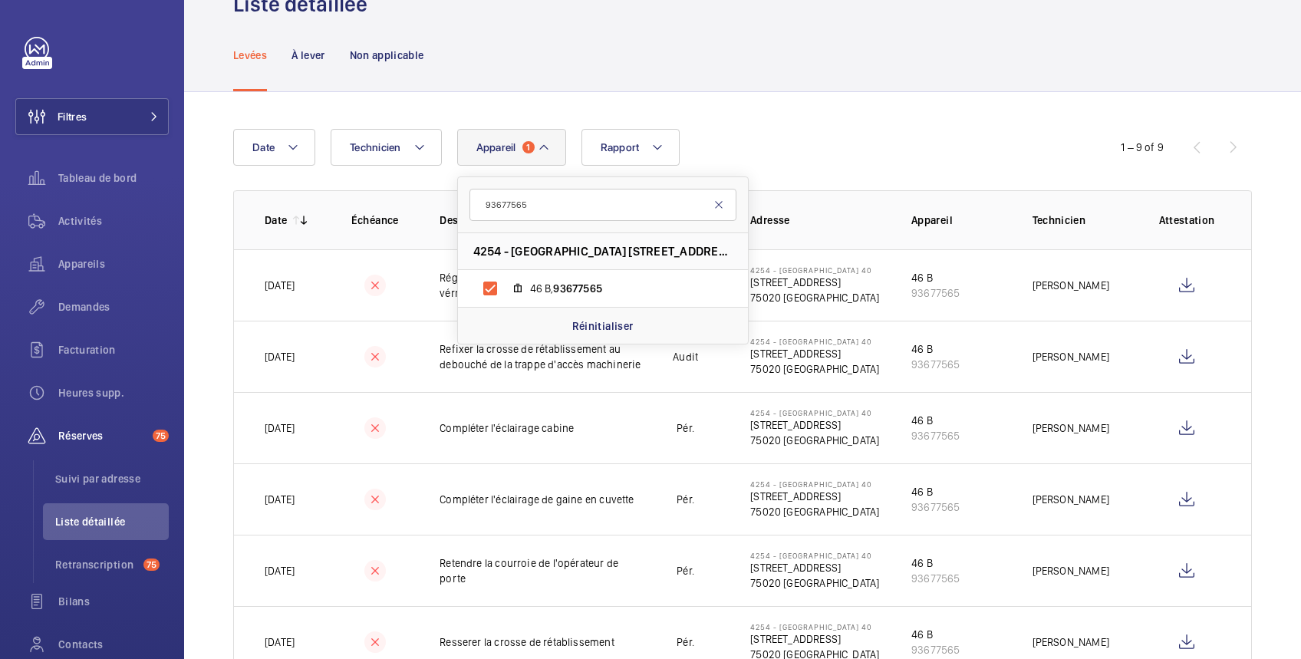
click at [719, 203] on mat-icon at bounding box center [718, 205] width 12 height 12
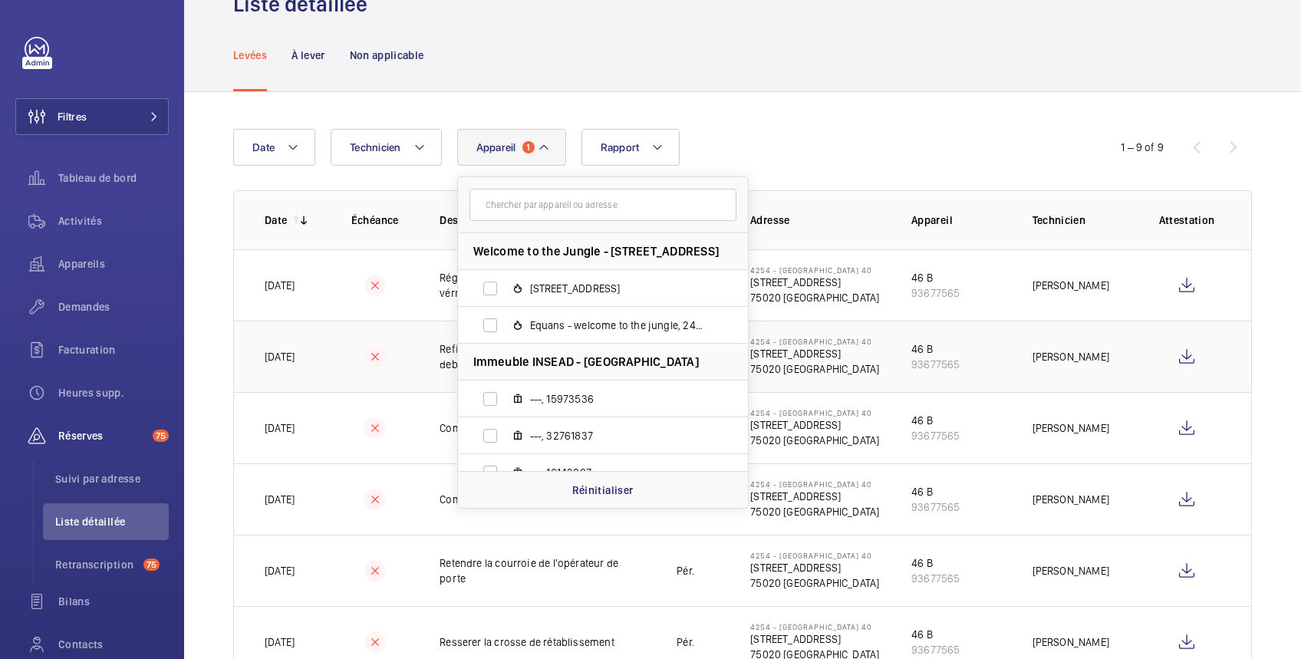
click at [876, 372] on p "75020 [GEOGRAPHIC_DATA]" at bounding box center [814, 368] width 129 height 15
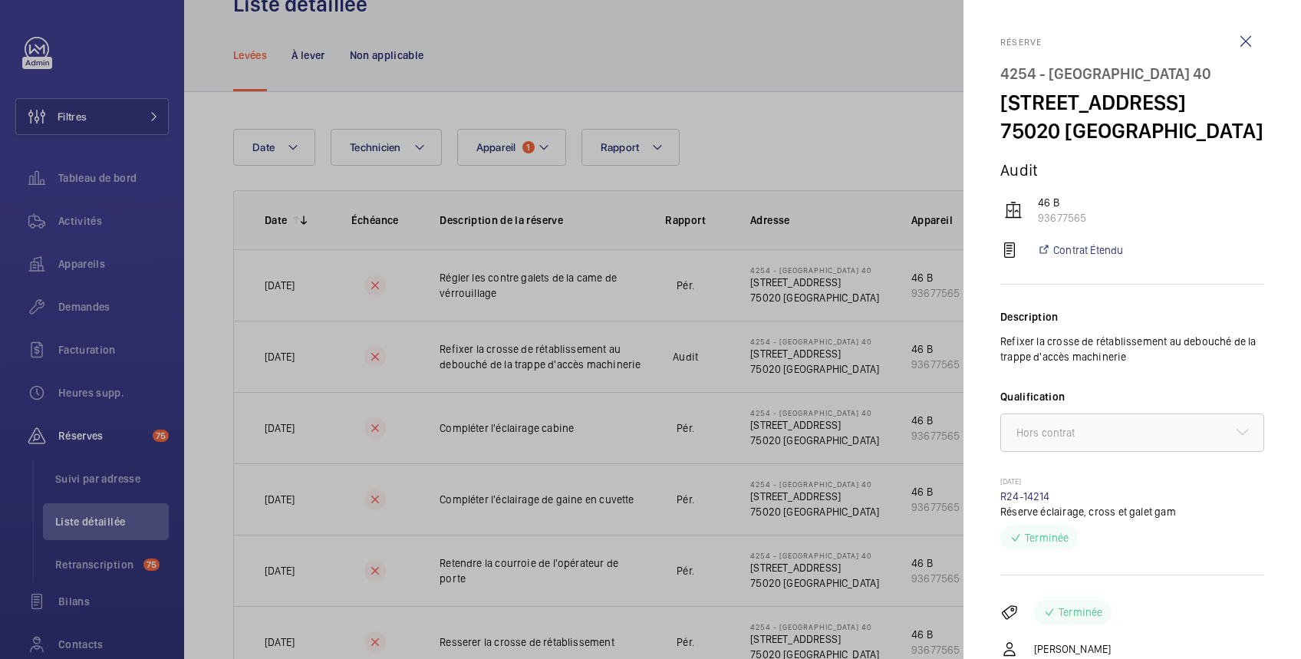
click at [304, 54] on div at bounding box center [650, 329] width 1301 height 659
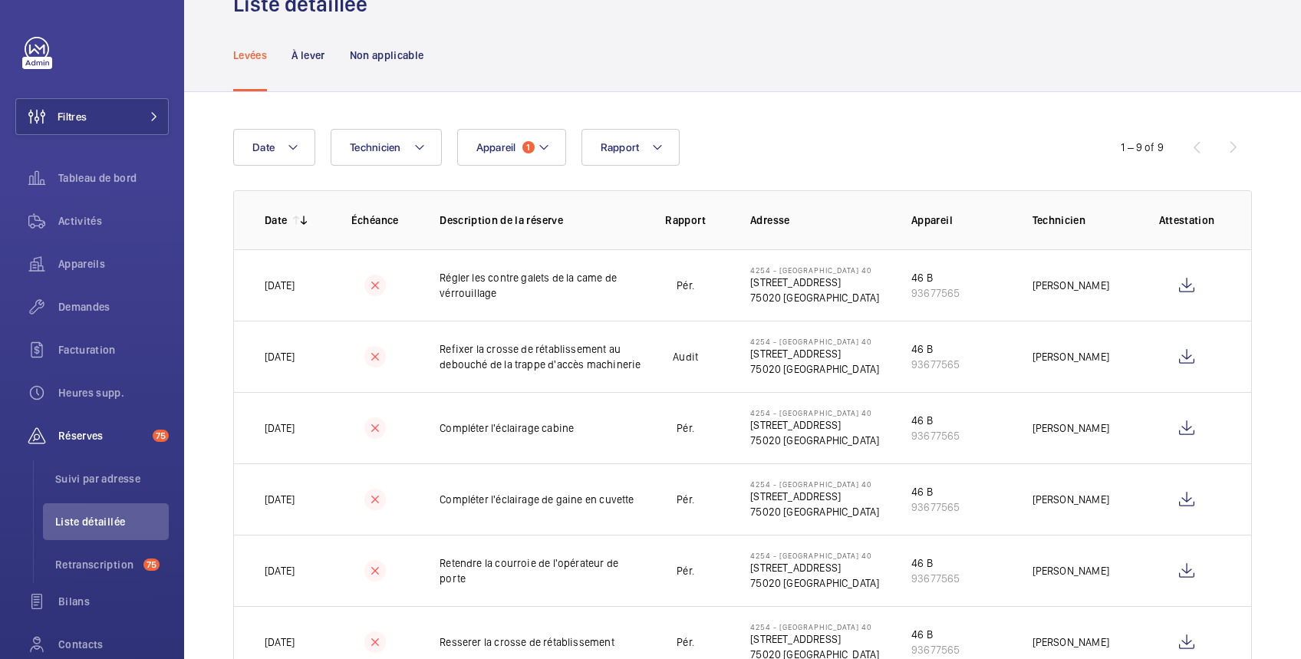
click at [304, 54] on p "À lever" at bounding box center [307, 55] width 33 height 15
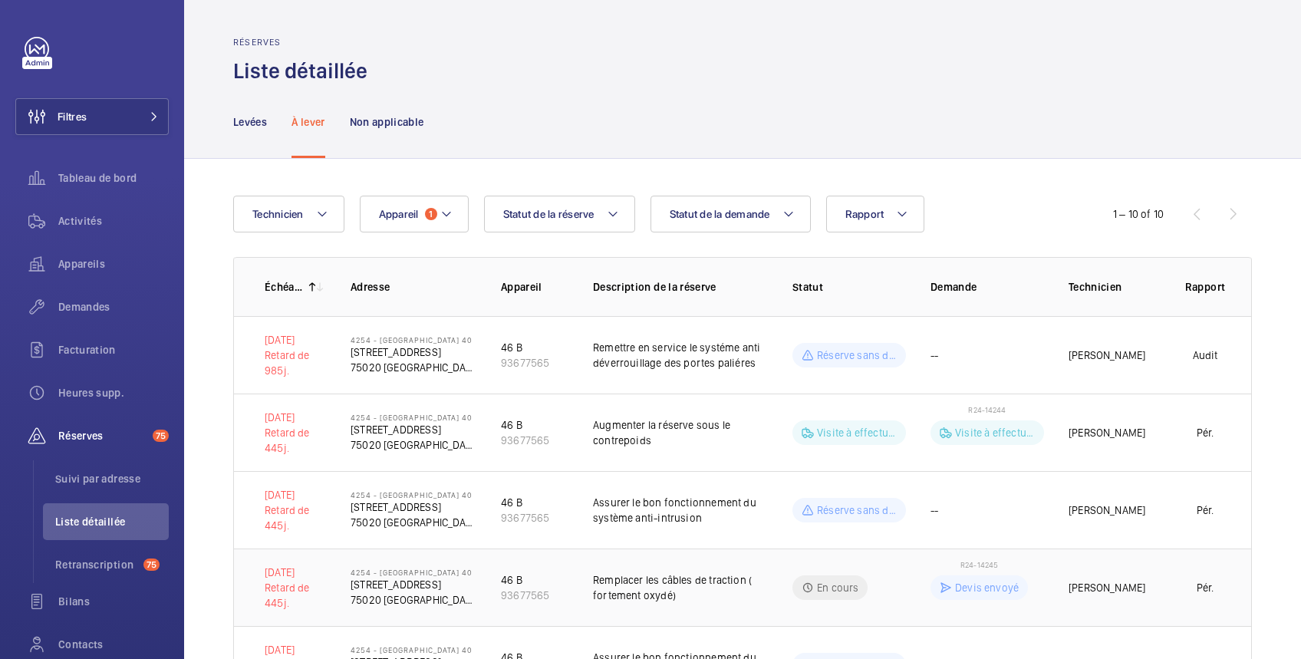
click at [1003, 576] on div "Devis envoyé" at bounding box center [978, 587] width 97 height 25
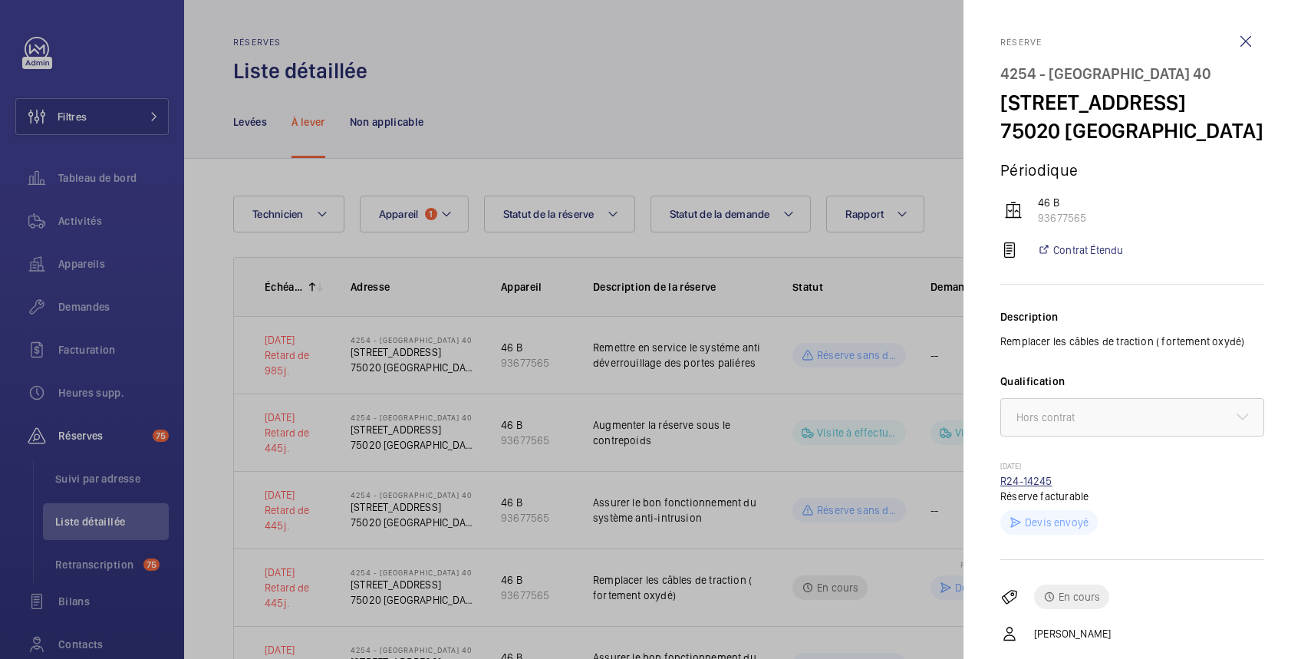
click at [1039, 487] on link "R24-14245" at bounding box center [1026, 481] width 52 height 12
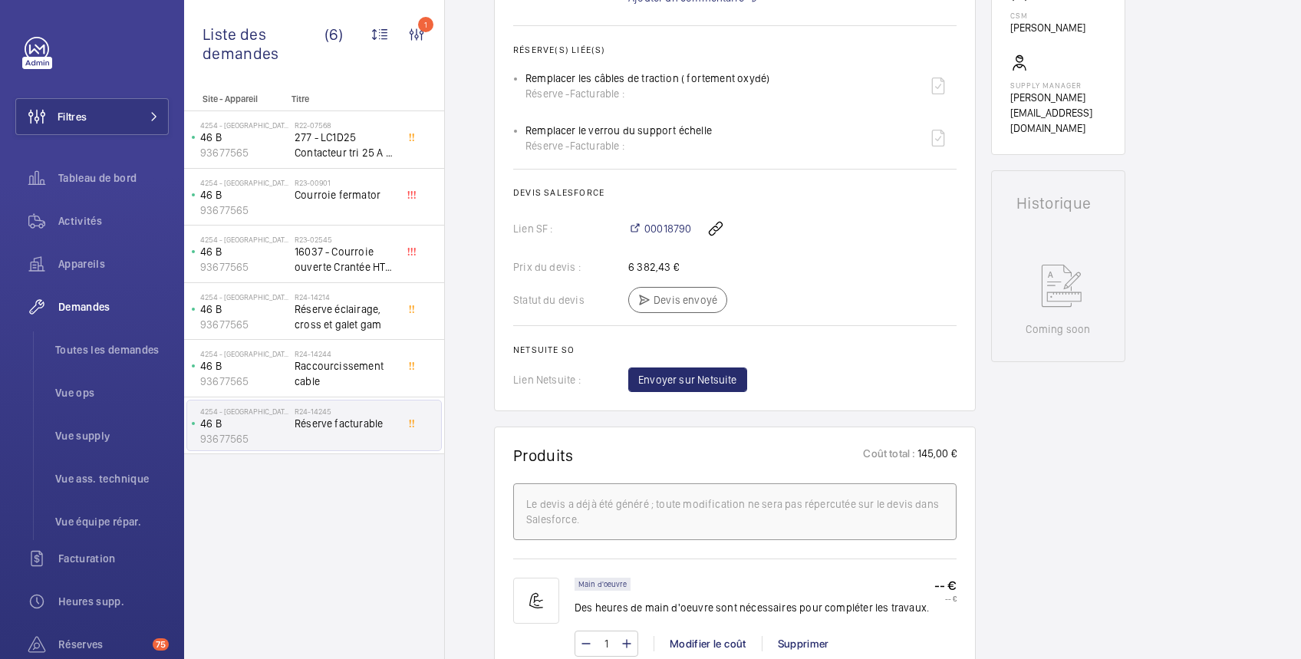
scroll to position [545, 0]
click at [659, 225] on span "00018790" at bounding box center [667, 227] width 47 height 15
